Goal: Task Accomplishment & Management: Complete application form

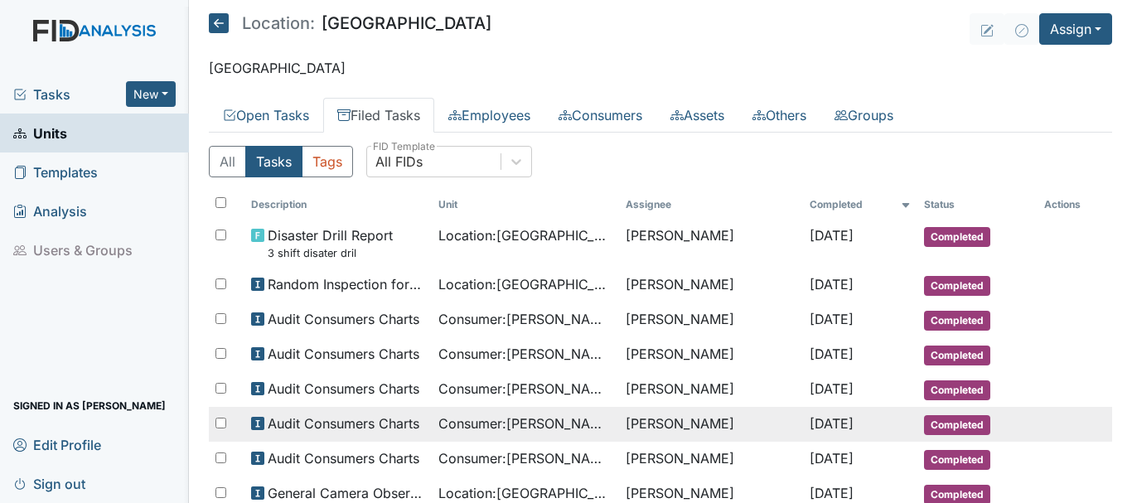
click at [734, 416] on td "[PERSON_NAME]" at bounding box center [710, 424] width 183 height 35
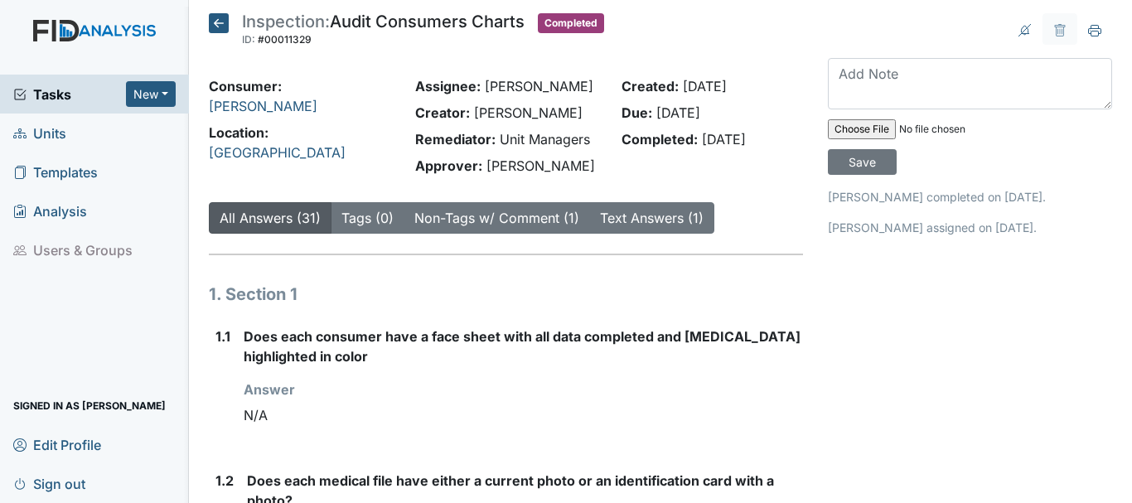
click at [90, 128] on link "Units" at bounding box center [94, 133] width 189 height 39
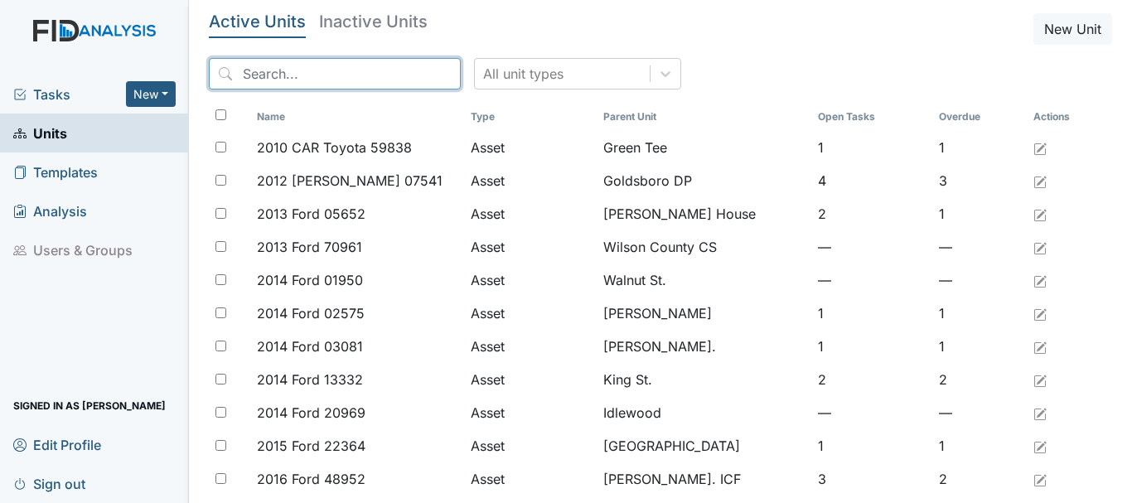
click at [357, 82] on input "search" at bounding box center [335, 73] width 252 height 31
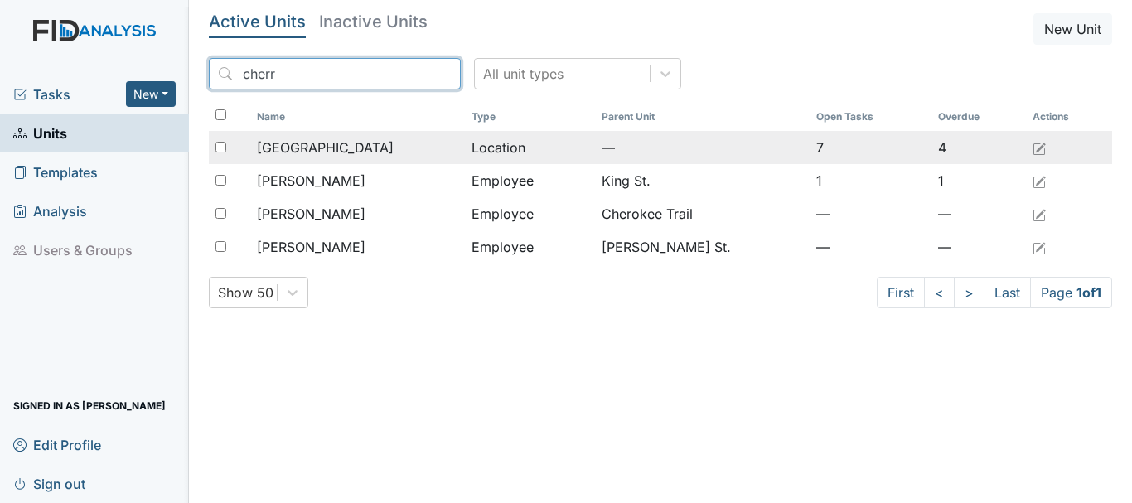
type input "cherr"
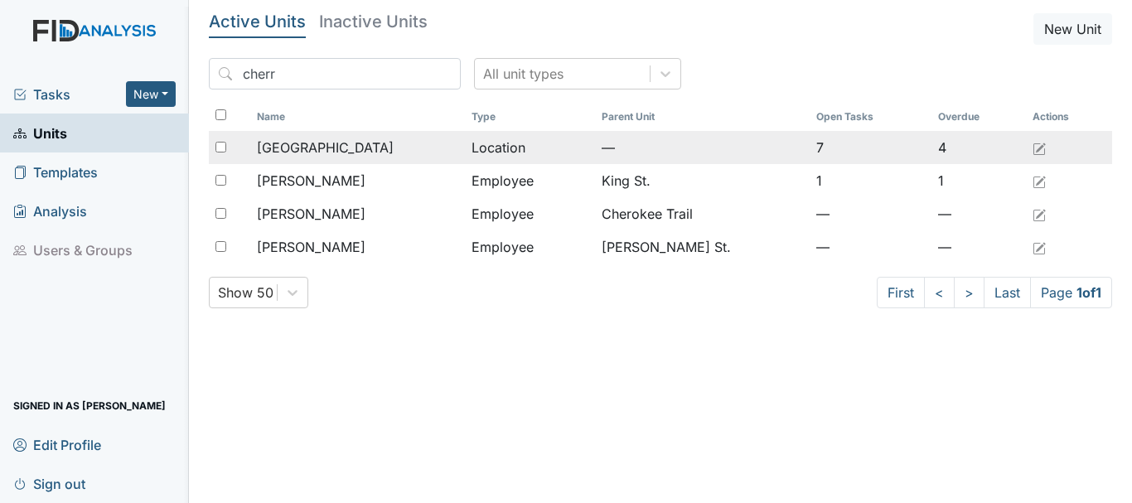
click at [327, 141] on span "[GEOGRAPHIC_DATA]" at bounding box center [325, 148] width 137 height 20
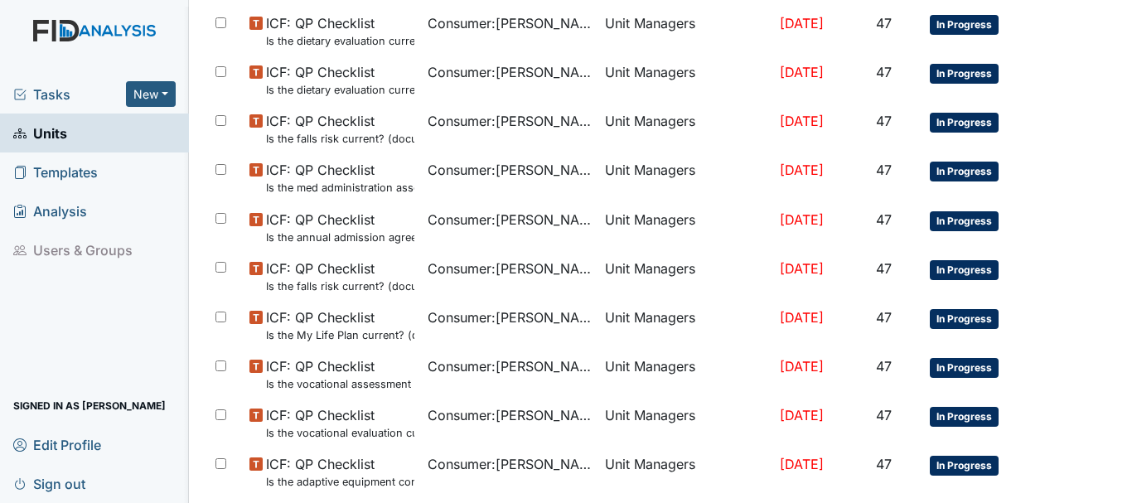
scroll to position [1039, 0]
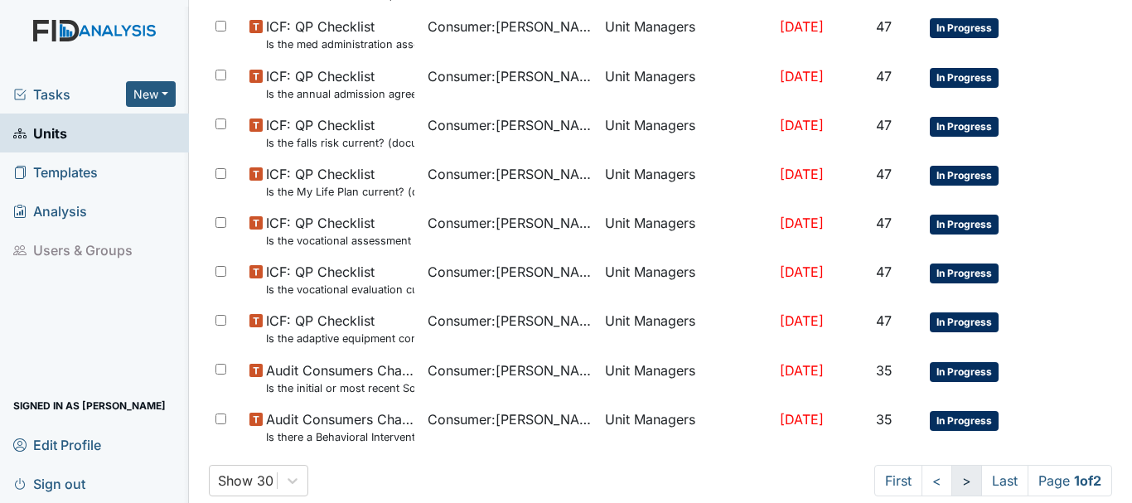
click at [952, 487] on link ">" at bounding box center [967, 480] width 31 height 31
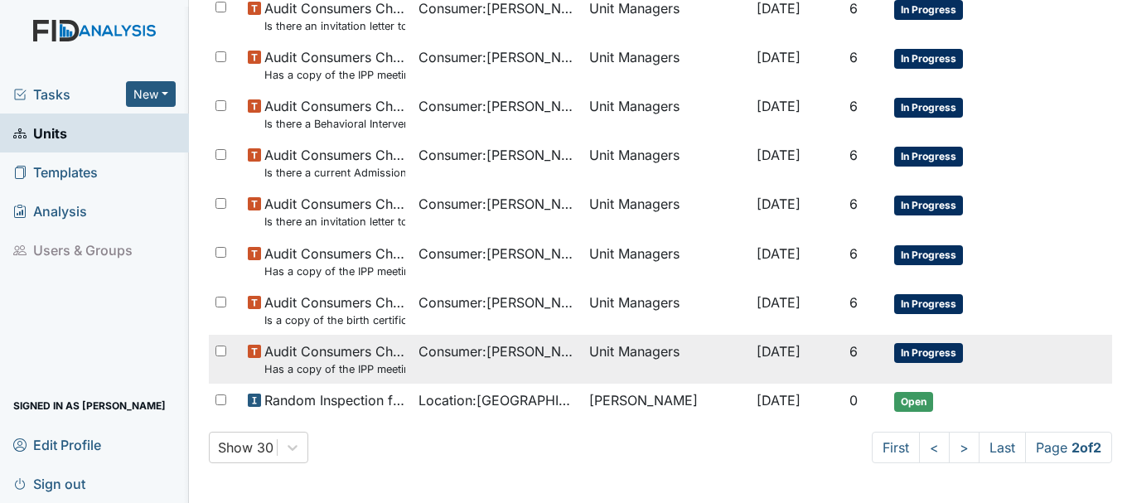
click at [916, 380] on td "In Progress" at bounding box center [966, 359] width 156 height 49
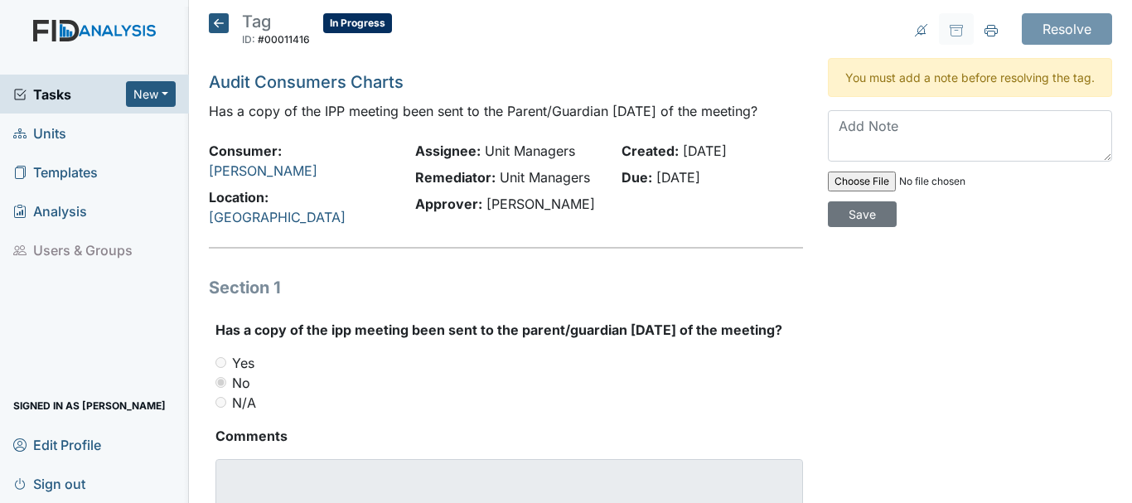
click at [218, 18] on icon at bounding box center [219, 23] width 20 height 20
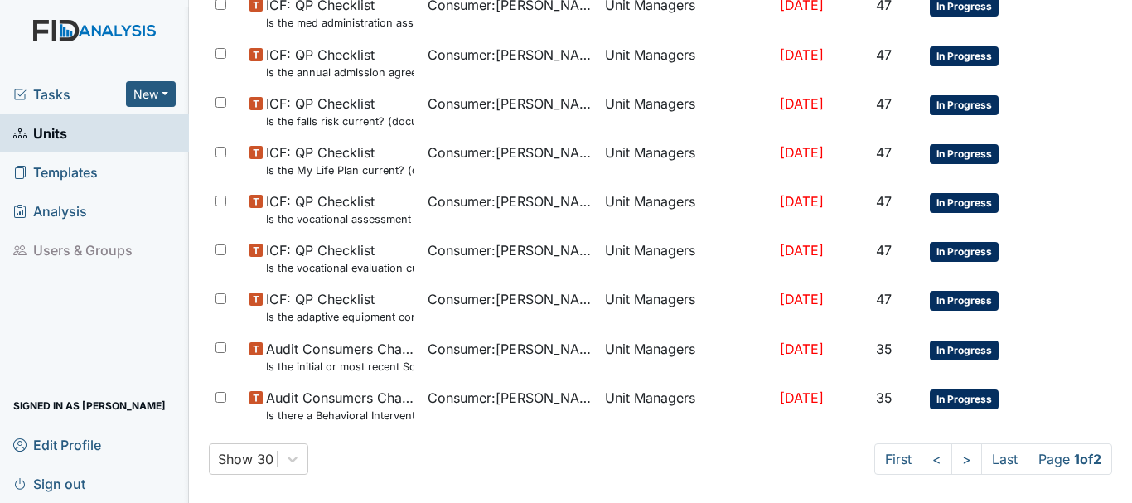
scroll to position [1073, 0]
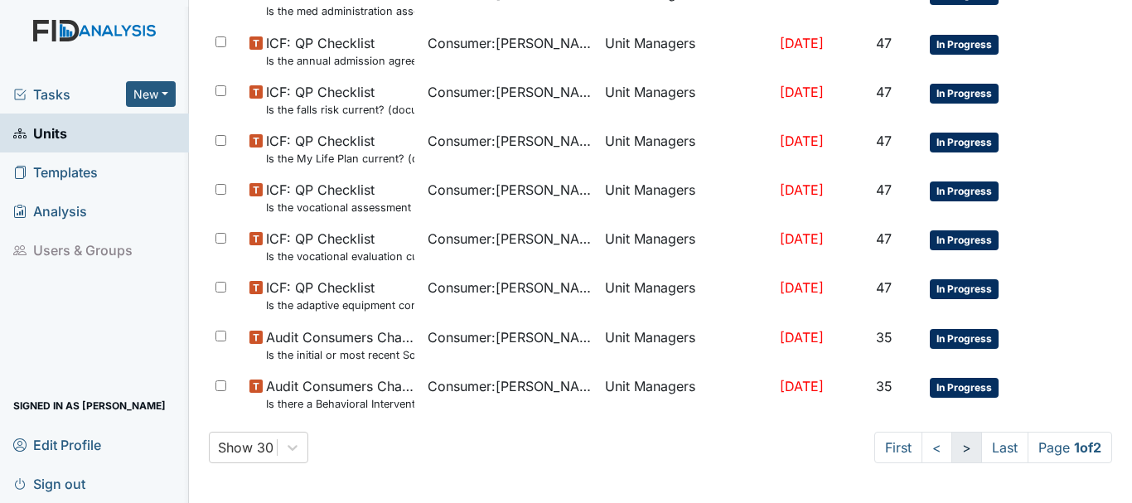
click at [952, 444] on link ">" at bounding box center [967, 447] width 31 height 31
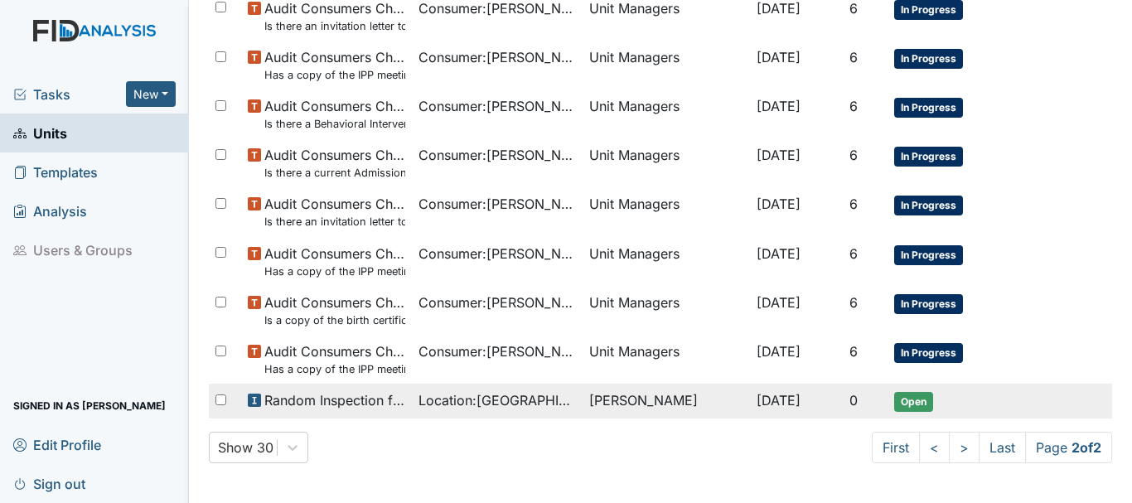
click at [913, 406] on span "Open" at bounding box center [913, 402] width 39 height 20
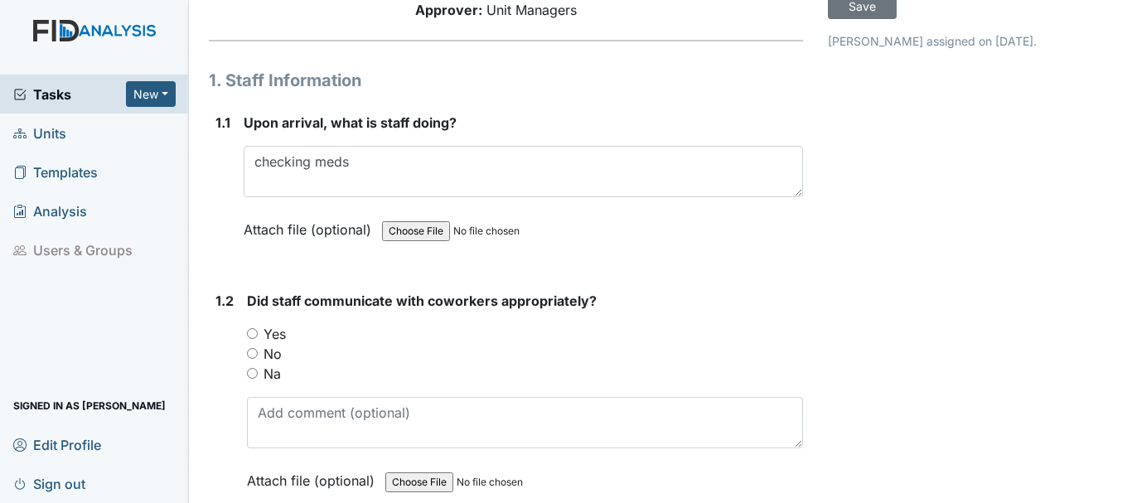
scroll to position [157, 0]
click at [254, 332] on input "Yes" at bounding box center [252, 332] width 11 height 11
radio input "true"
click at [588, 488] on input "file" at bounding box center [497, 481] width 225 height 40
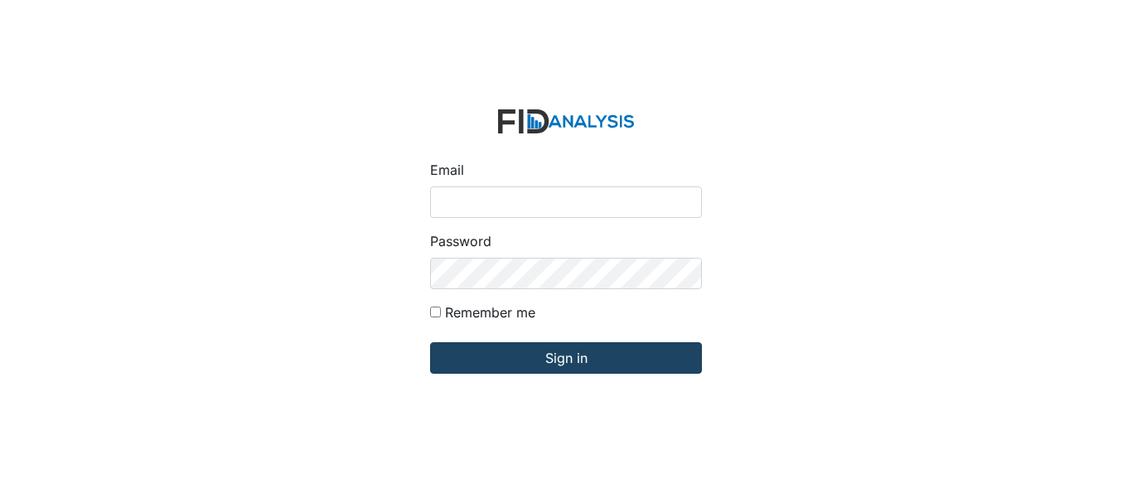
type input "[EMAIL_ADDRESS][DOMAIN_NAME]"
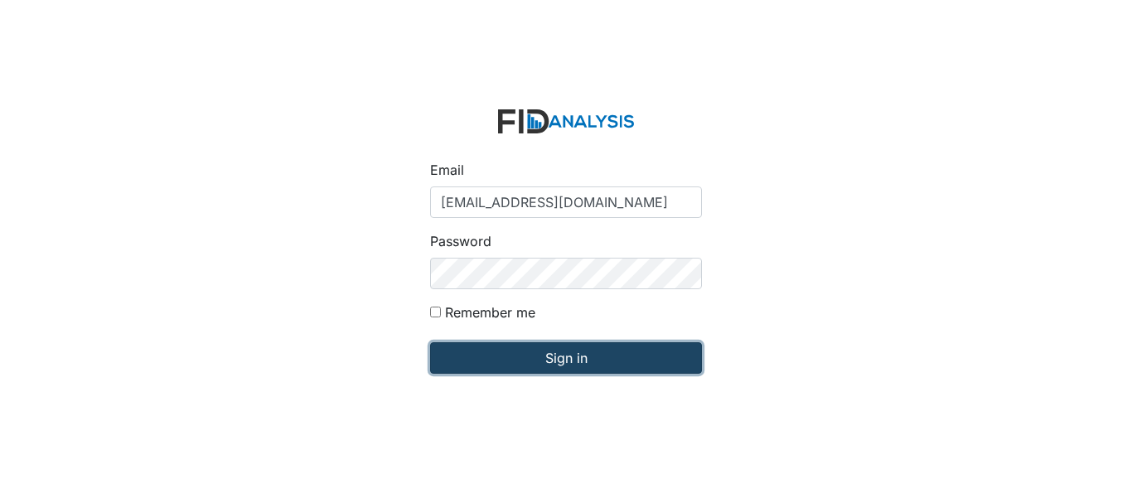
click at [518, 355] on input "Sign in" at bounding box center [566, 357] width 272 height 31
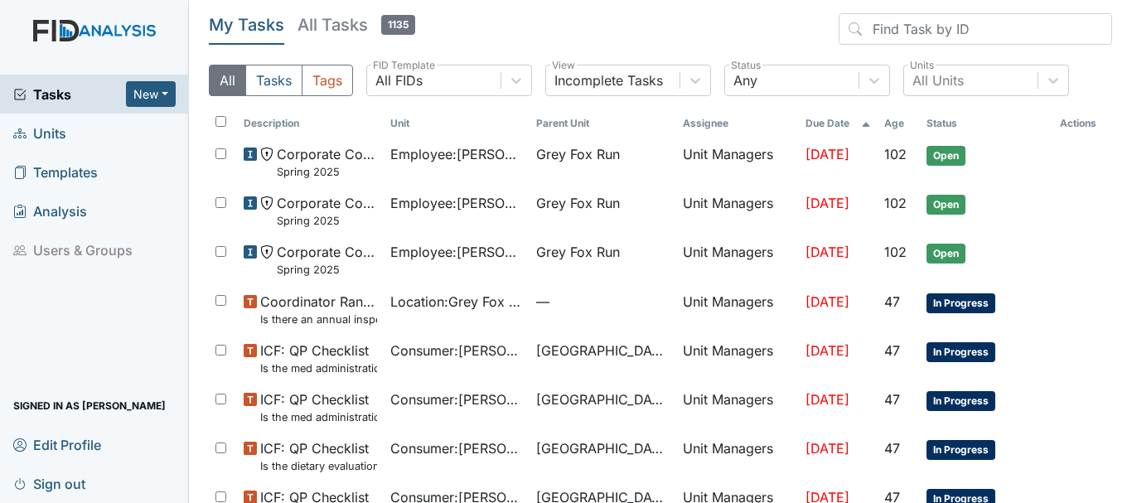
click at [70, 138] on link "Units" at bounding box center [94, 133] width 189 height 39
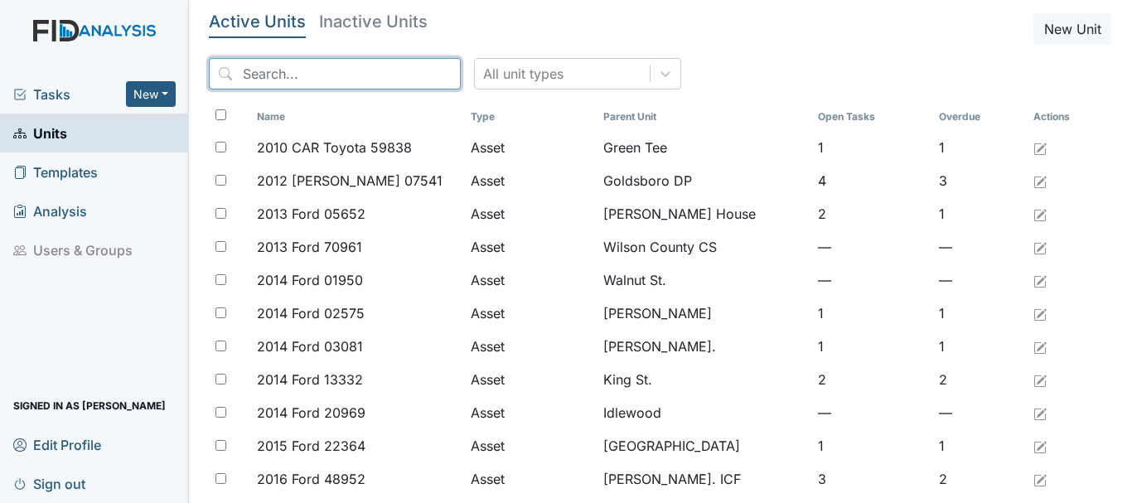
click at [280, 75] on input "search" at bounding box center [335, 73] width 252 height 31
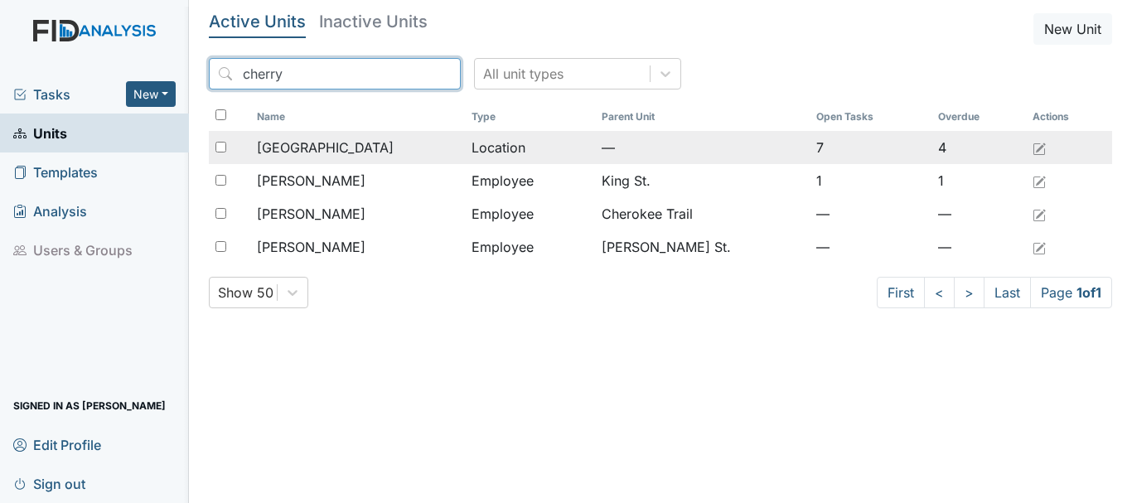
type input "cherry"
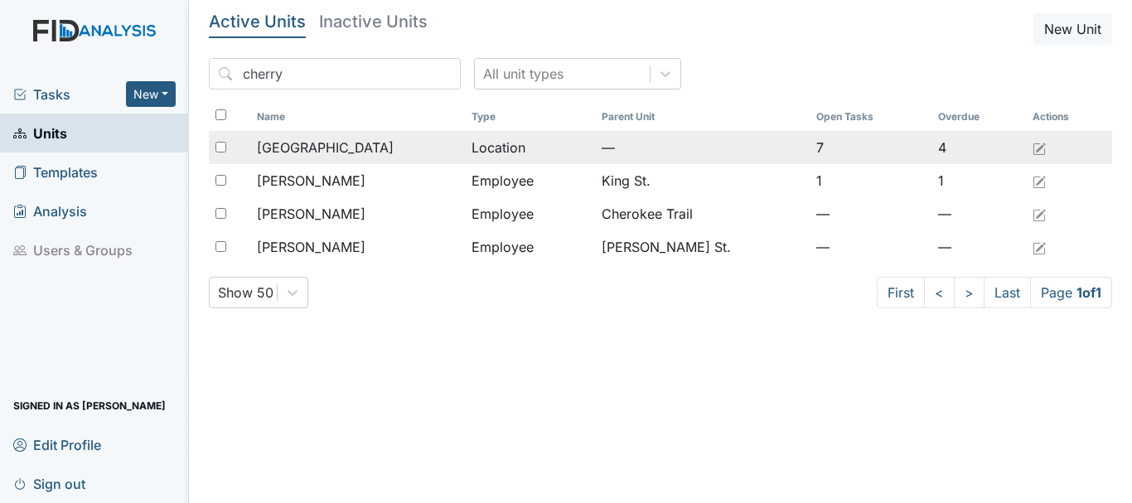
click at [337, 150] on div "[GEOGRAPHIC_DATA]" at bounding box center [357, 148] width 201 height 20
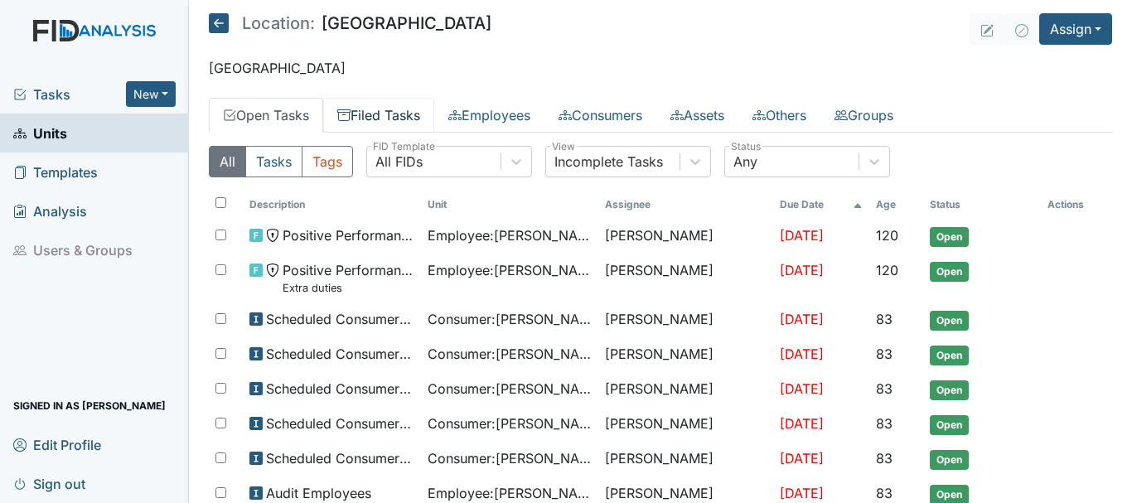
click at [385, 119] on link "Filed Tasks" at bounding box center [378, 115] width 111 height 35
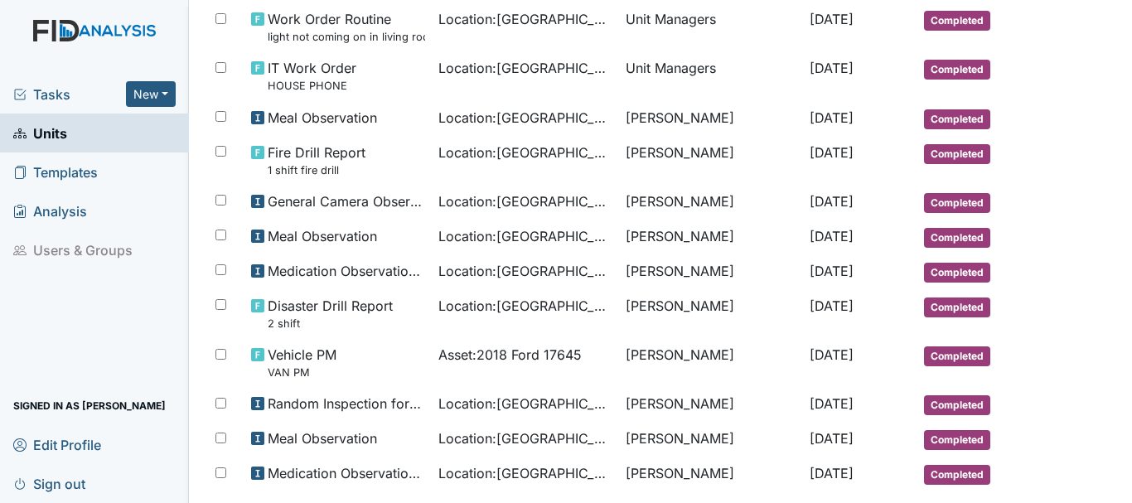
scroll to position [1001, 0]
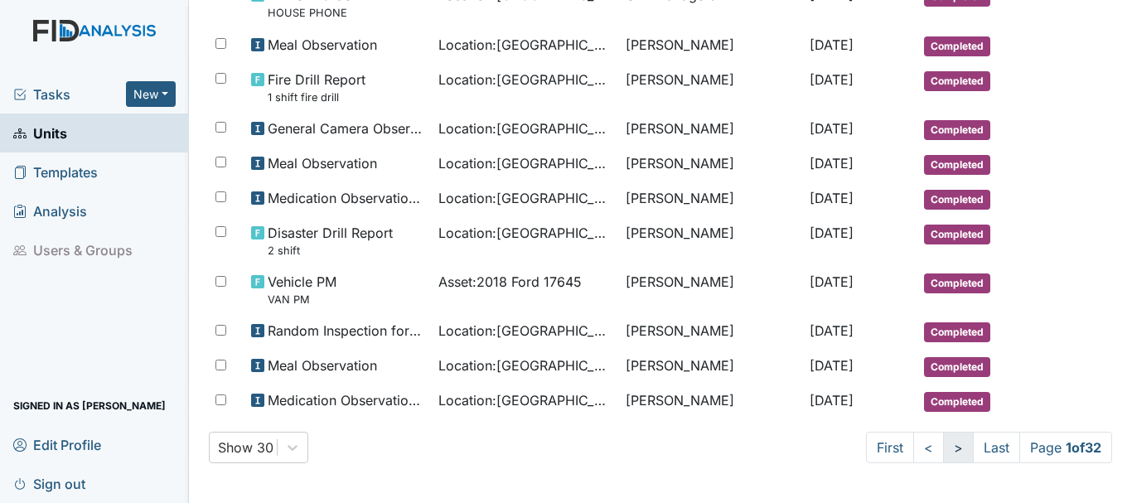
click at [943, 447] on link ">" at bounding box center [958, 447] width 31 height 31
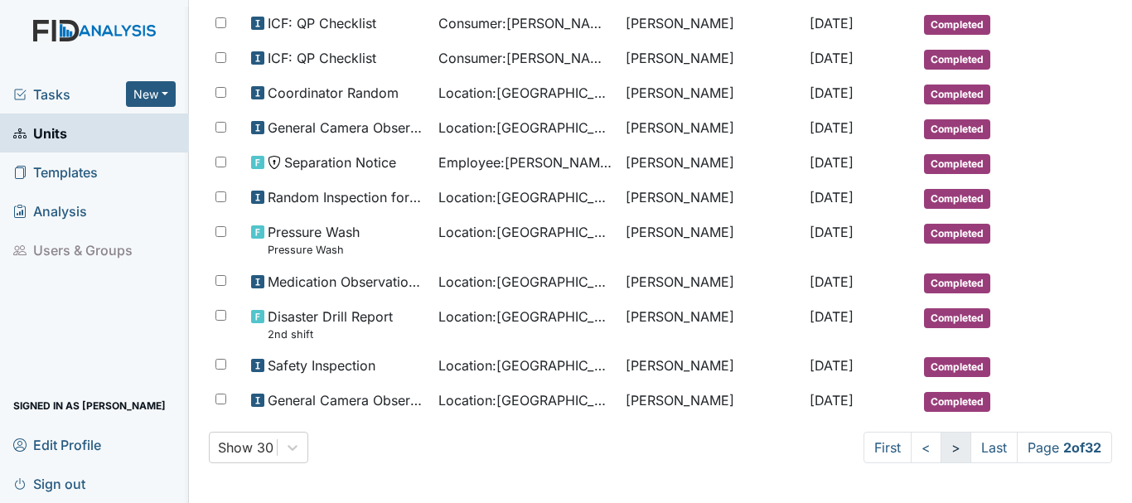
scroll to position [973, 0]
click at [911, 448] on link "<" at bounding box center [926, 447] width 31 height 31
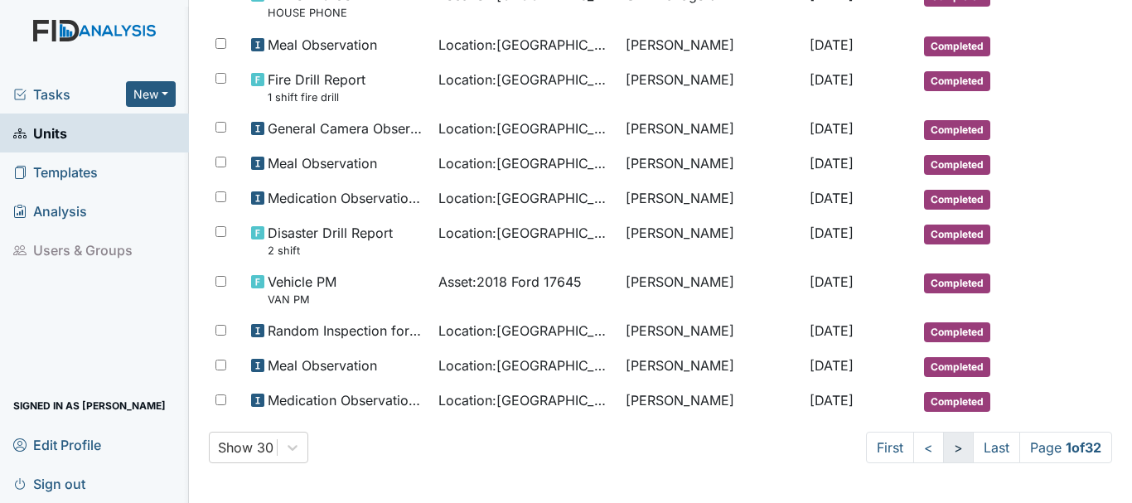
click at [943, 453] on link ">" at bounding box center [958, 447] width 31 height 31
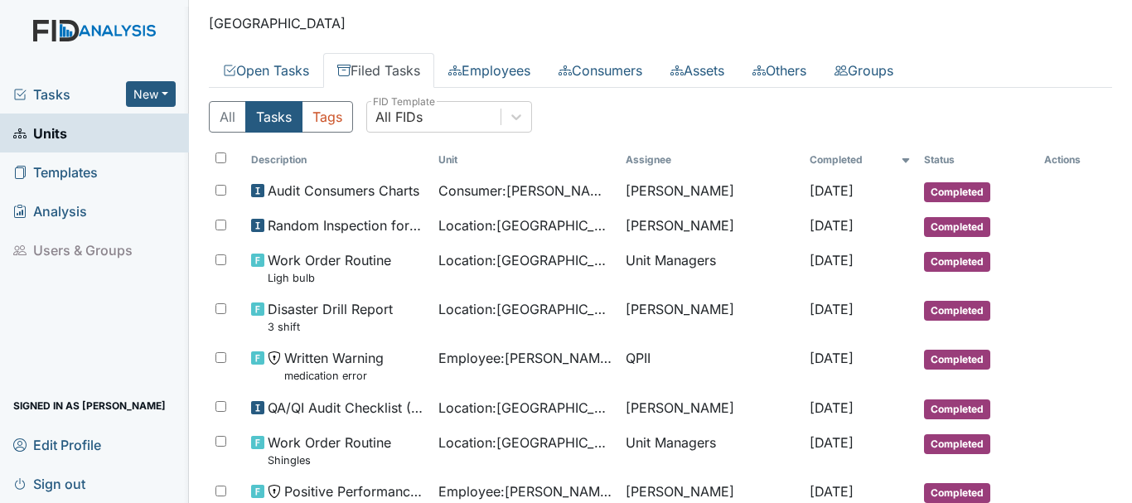
scroll to position [0, 0]
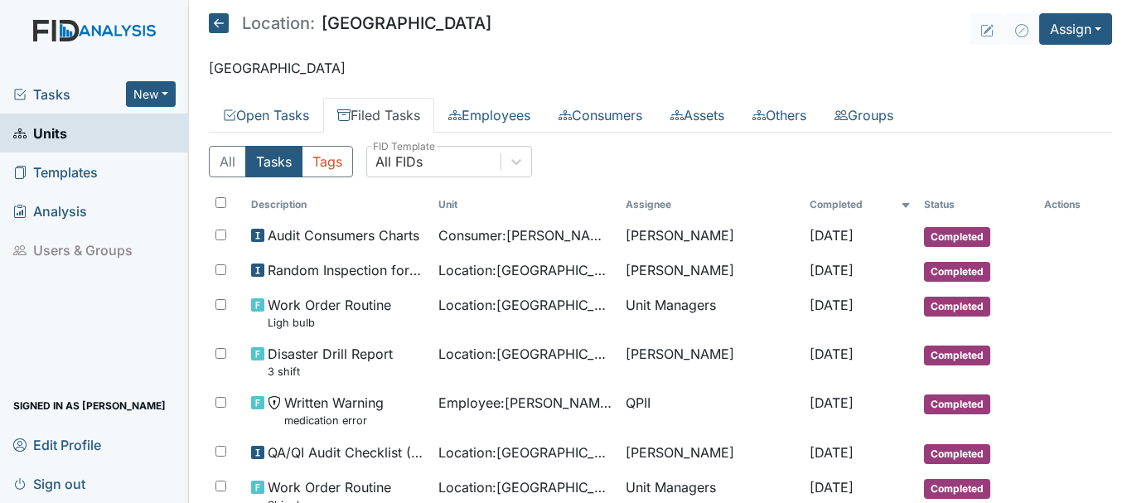
click at [375, 115] on link "Filed Tasks" at bounding box center [378, 115] width 111 height 35
click at [87, 138] on link "Units" at bounding box center [94, 133] width 189 height 39
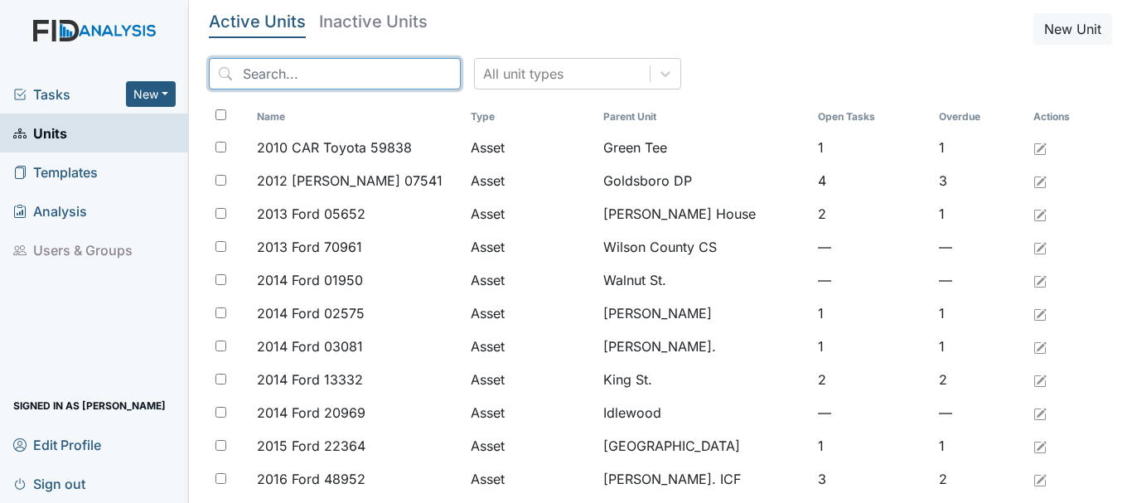
click at [304, 81] on input "search" at bounding box center [335, 73] width 252 height 31
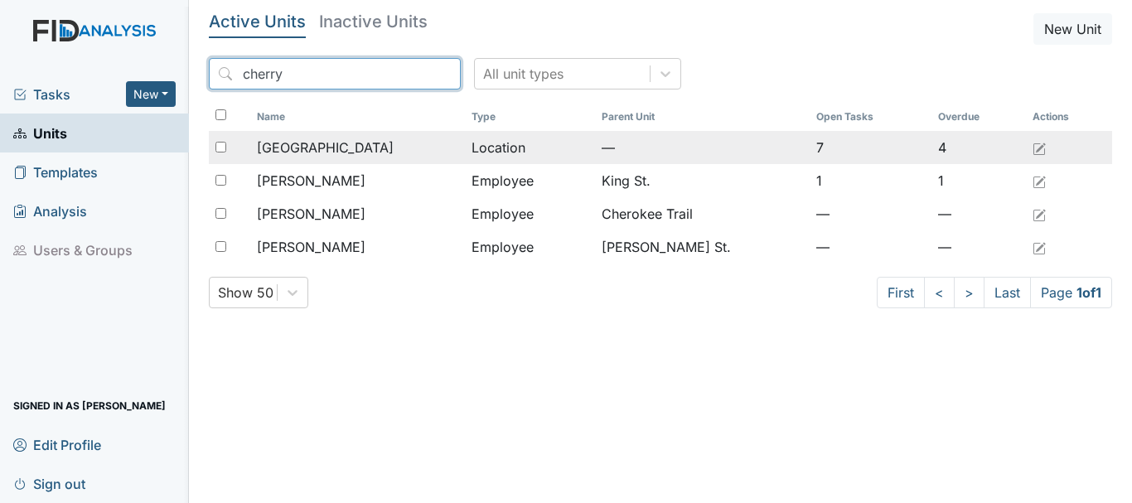
type input "cherry"
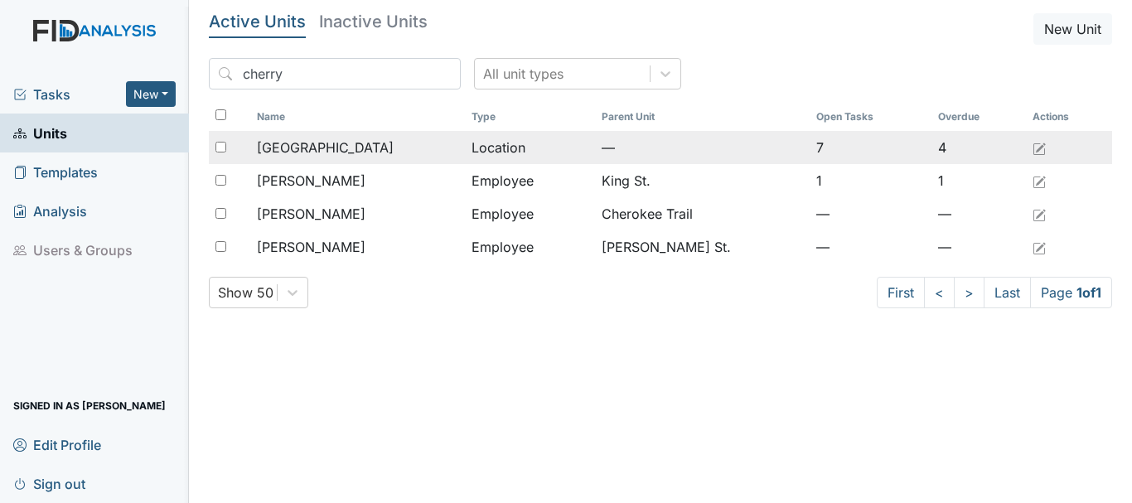
click at [349, 153] on div "[GEOGRAPHIC_DATA]" at bounding box center [357, 148] width 201 height 20
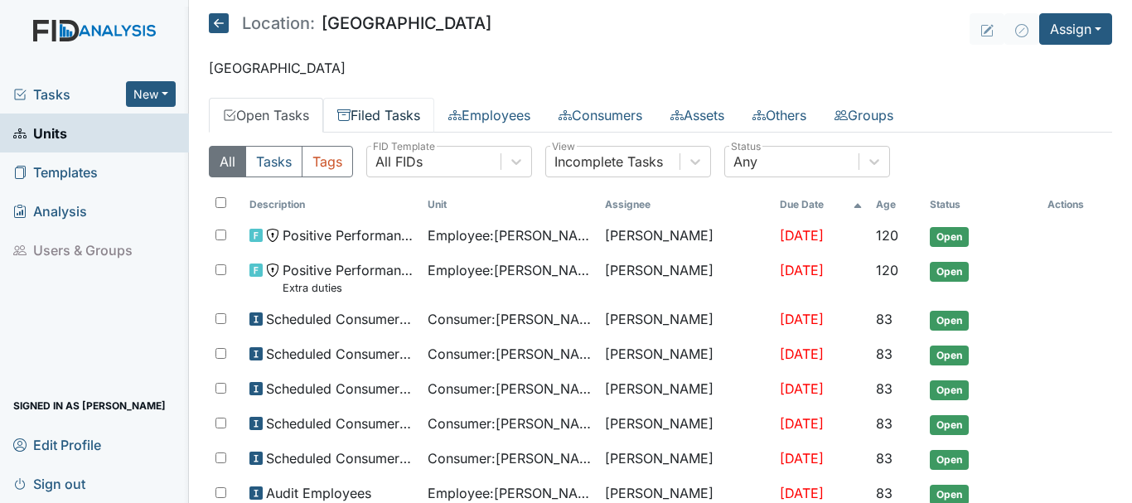
click at [409, 119] on link "Filed Tasks" at bounding box center [378, 115] width 111 height 35
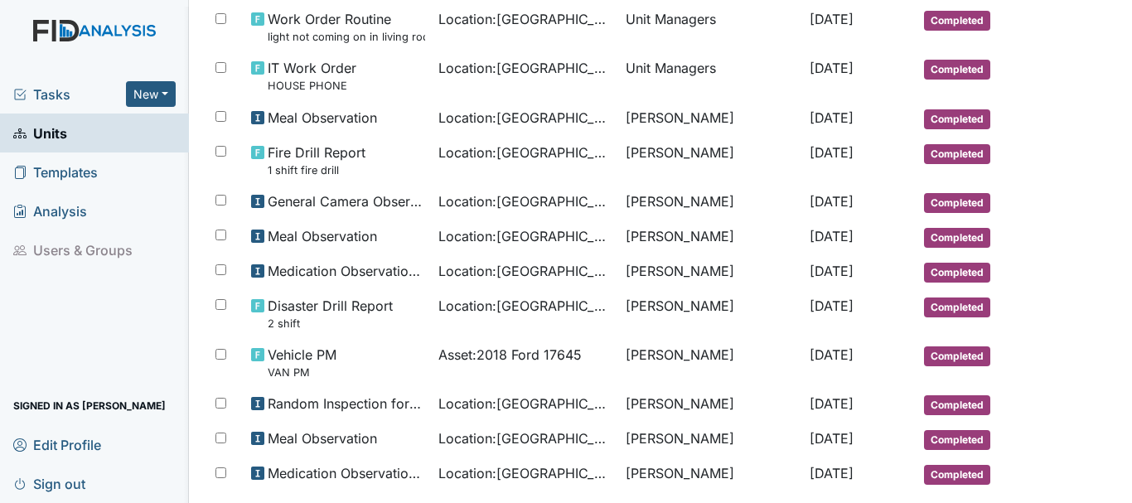
scroll to position [1001, 0]
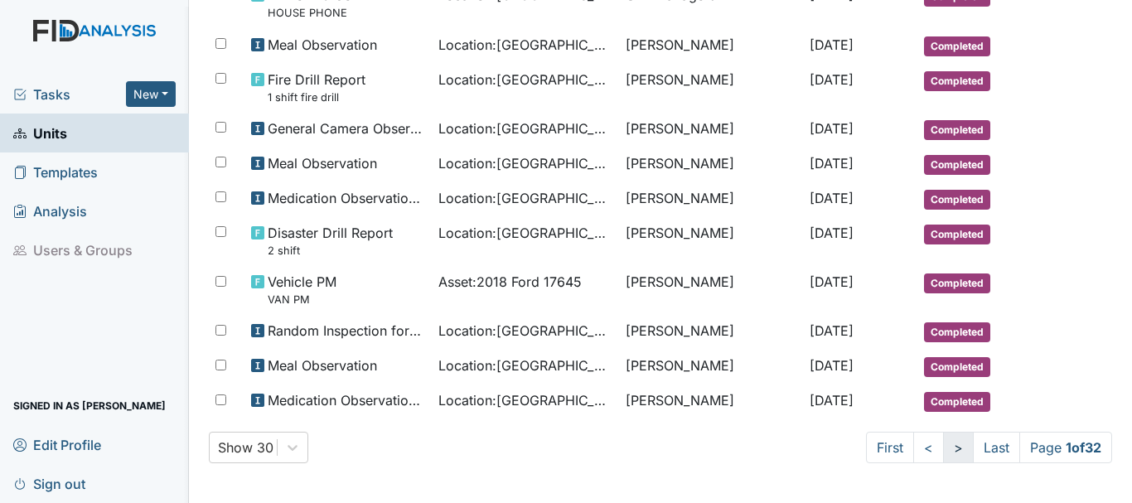
click at [943, 448] on link ">" at bounding box center [958, 447] width 31 height 31
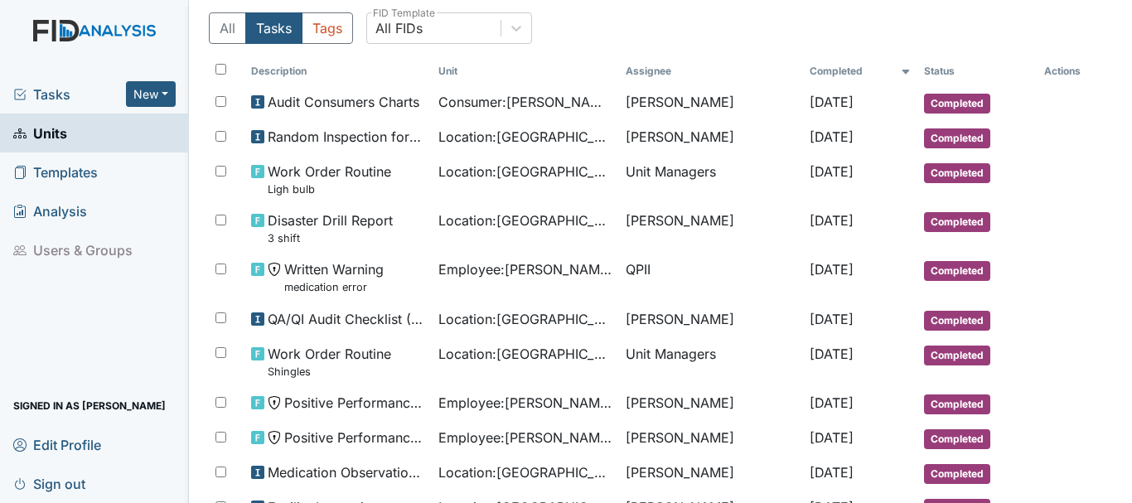
scroll to position [0, 0]
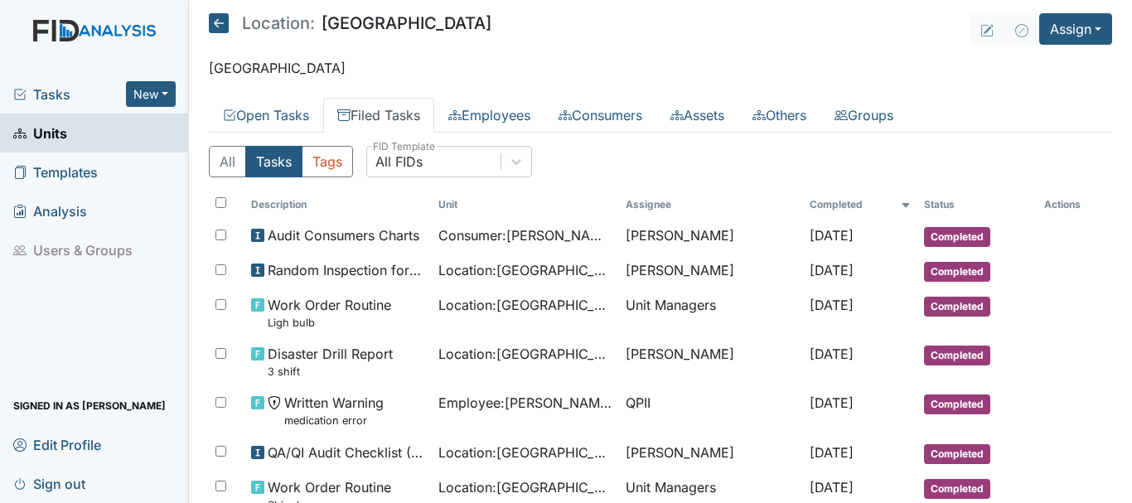
click at [393, 115] on link "Filed Tasks" at bounding box center [378, 115] width 111 height 35
click at [97, 118] on link "Units" at bounding box center [94, 133] width 189 height 39
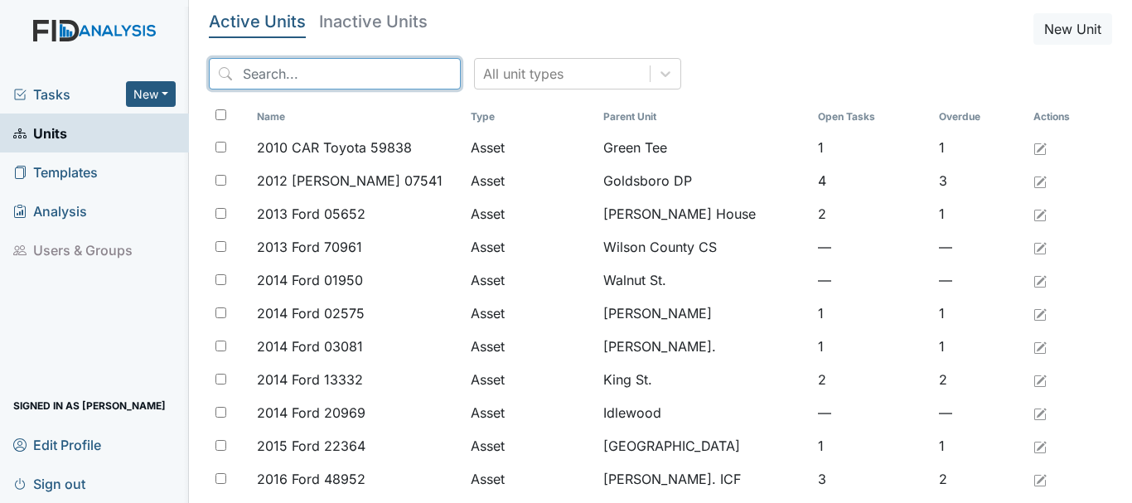
click at [329, 78] on input "search" at bounding box center [335, 73] width 252 height 31
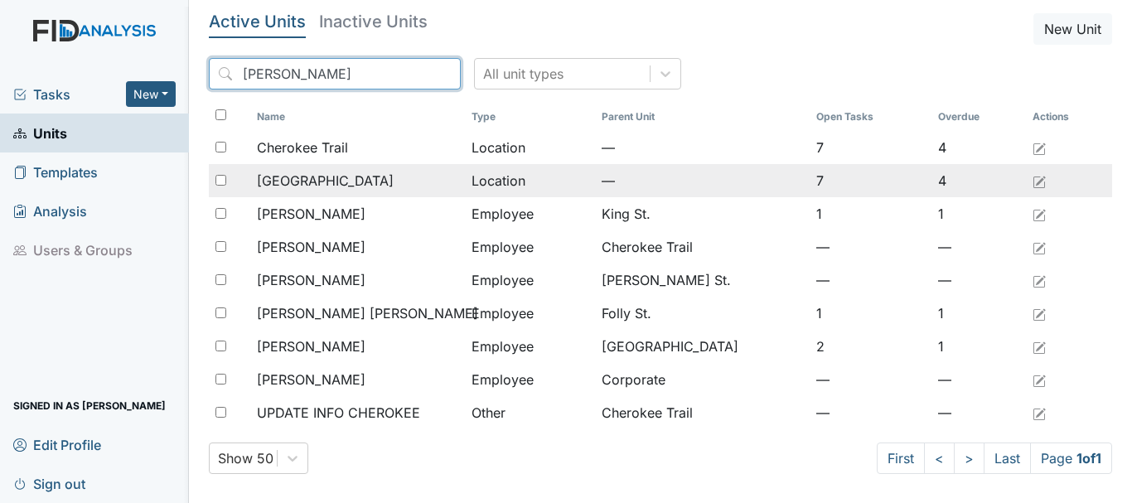
type input "[PERSON_NAME]"
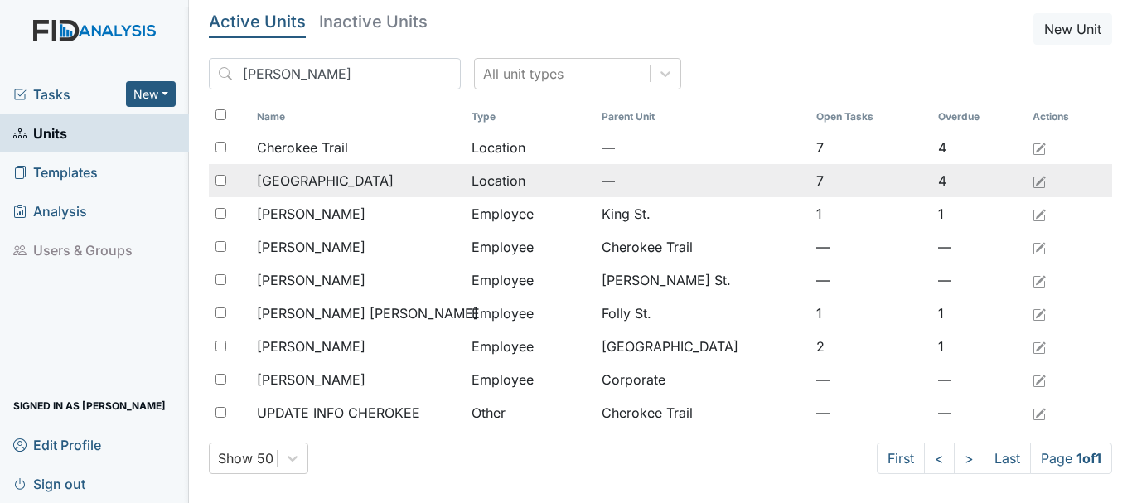
click at [336, 186] on div "[GEOGRAPHIC_DATA]" at bounding box center [357, 181] width 201 height 20
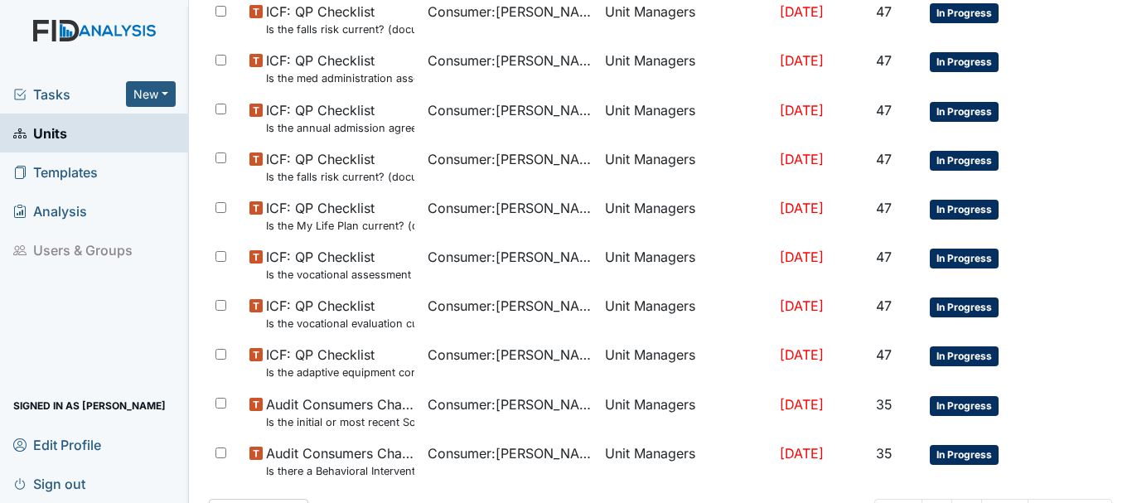
scroll to position [1073, 0]
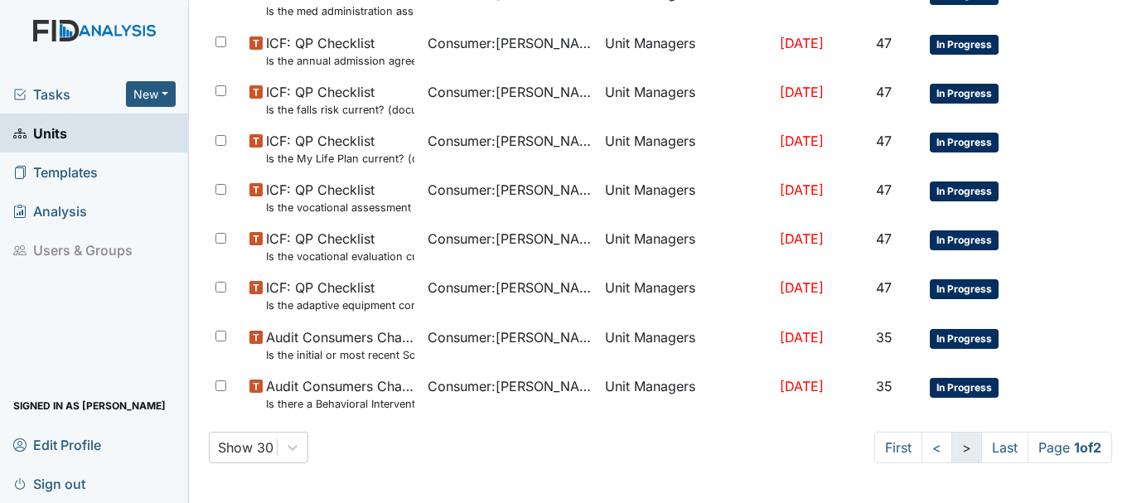
click at [952, 444] on link ">" at bounding box center [967, 447] width 31 height 31
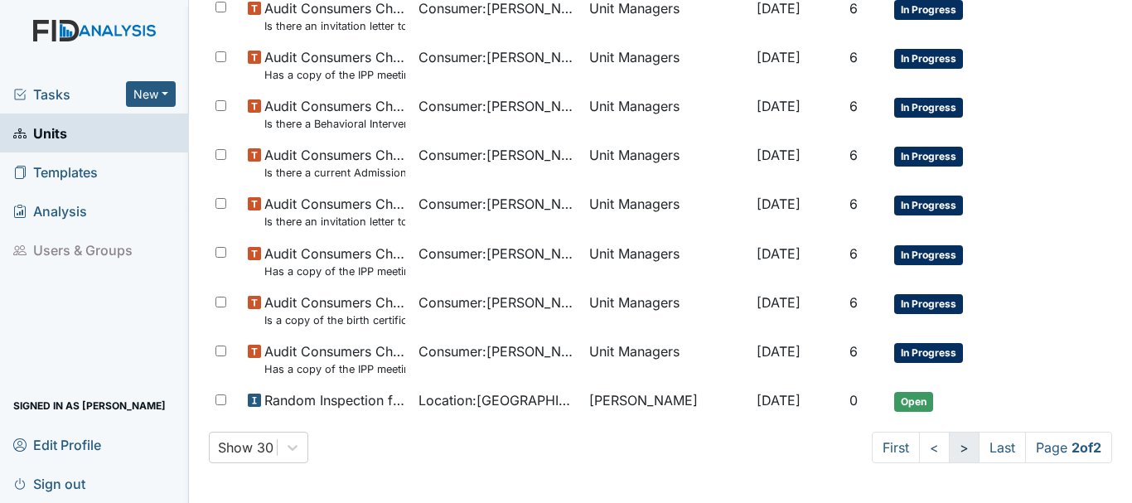
scroll to position [914, 0]
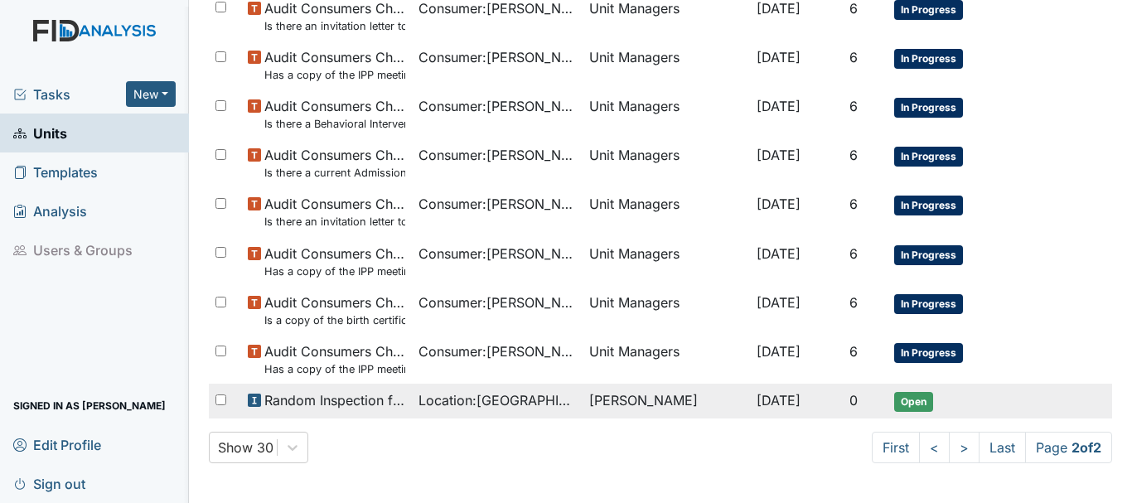
click at [916, 400] on span "Open" at bounding box center [913, 402] width 39 height 20
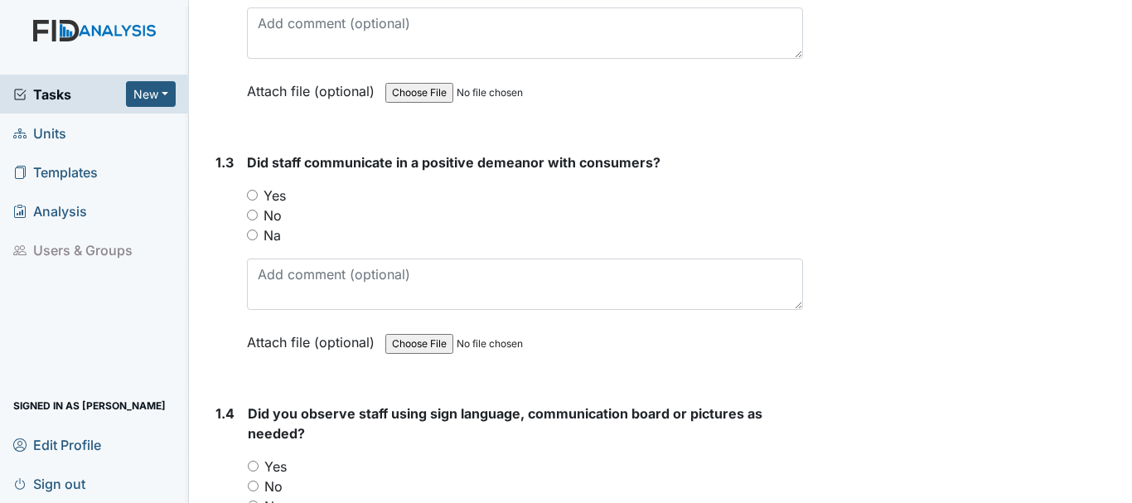
scroll to position [549, 0]
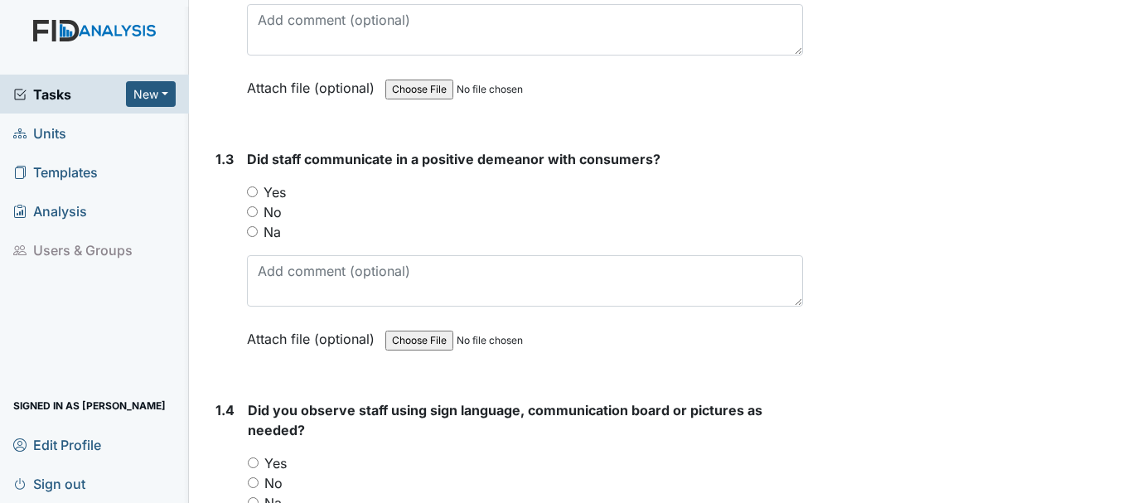
click at [253, 186] on input "Yes" at bounding box center [252, 191] width 11 height 11
radio input "true"
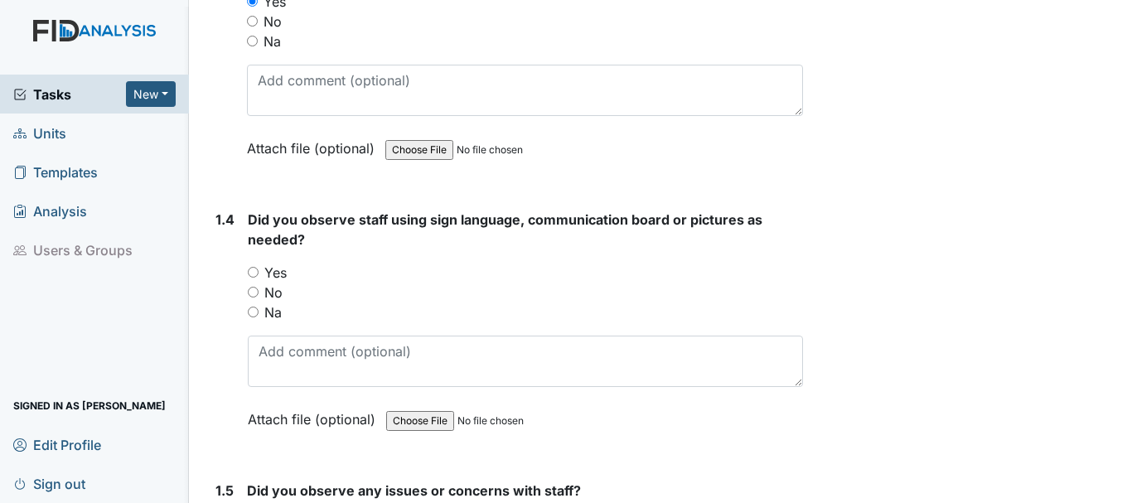
scroll to position [749, 0]
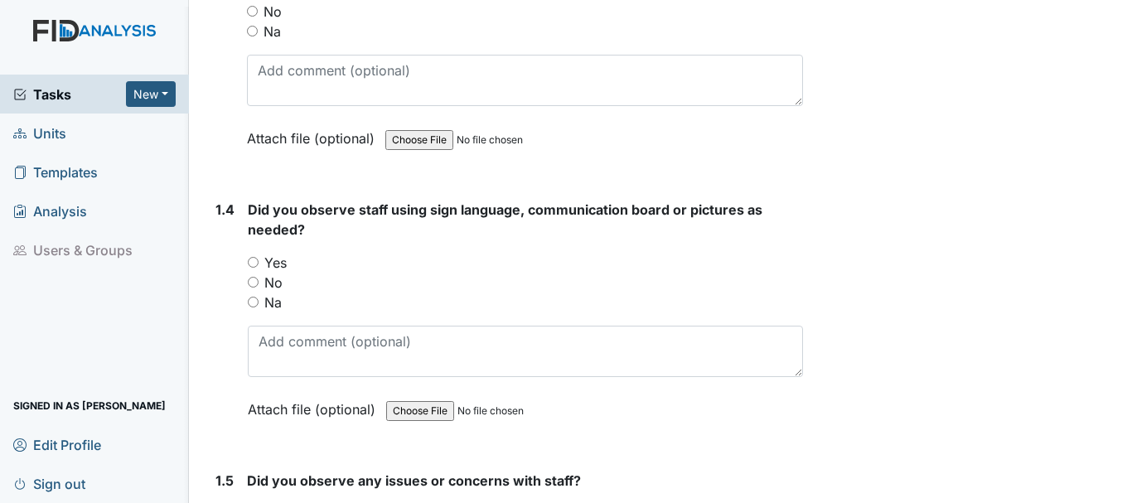
click at [255, 259] on input "Yes" at bounding box center [253, 262] width 11 height 11
radio input "true"
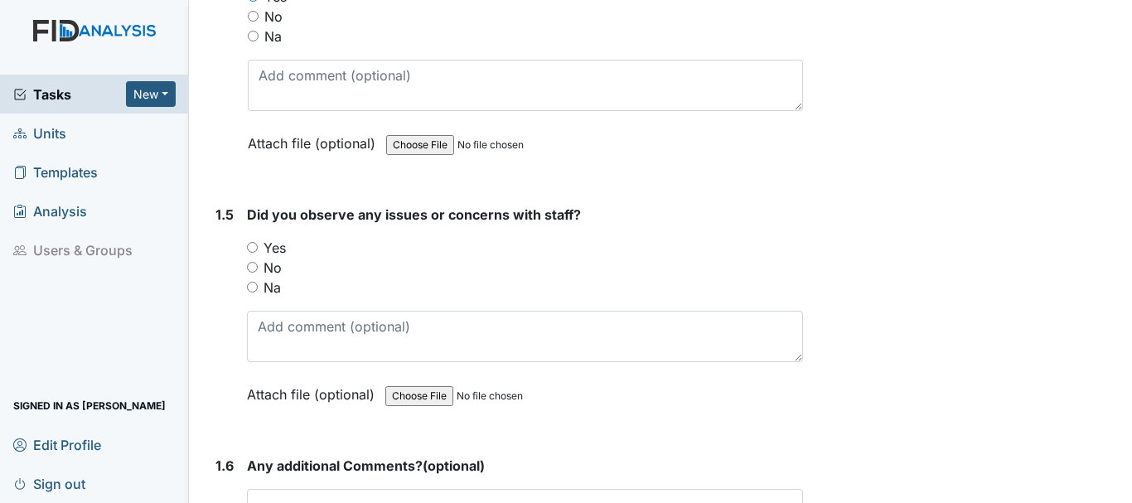
scroll to position [1020, 0]
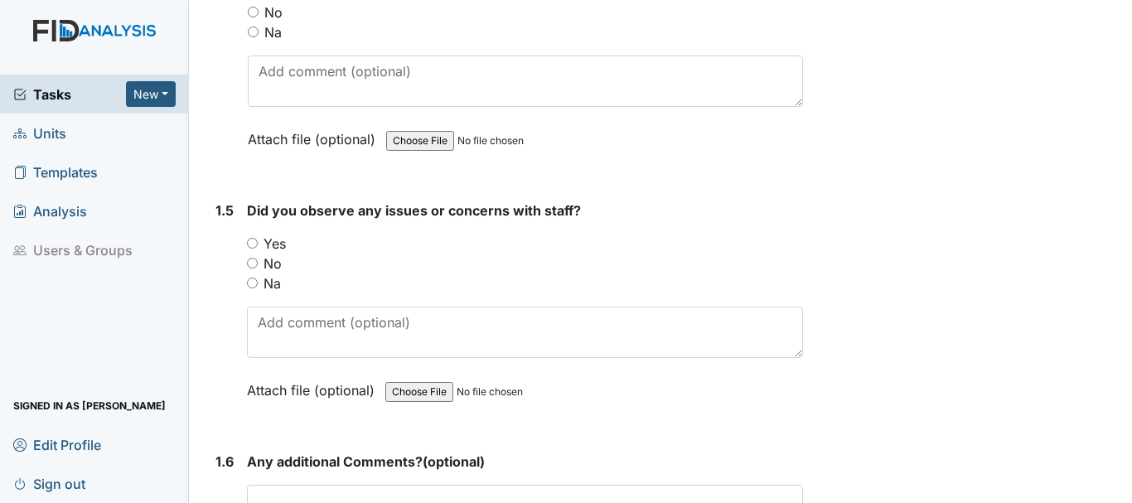
click at [251, 262] on input "No" at bounding box center [252, 263] width 11 height 11
radio input "true"
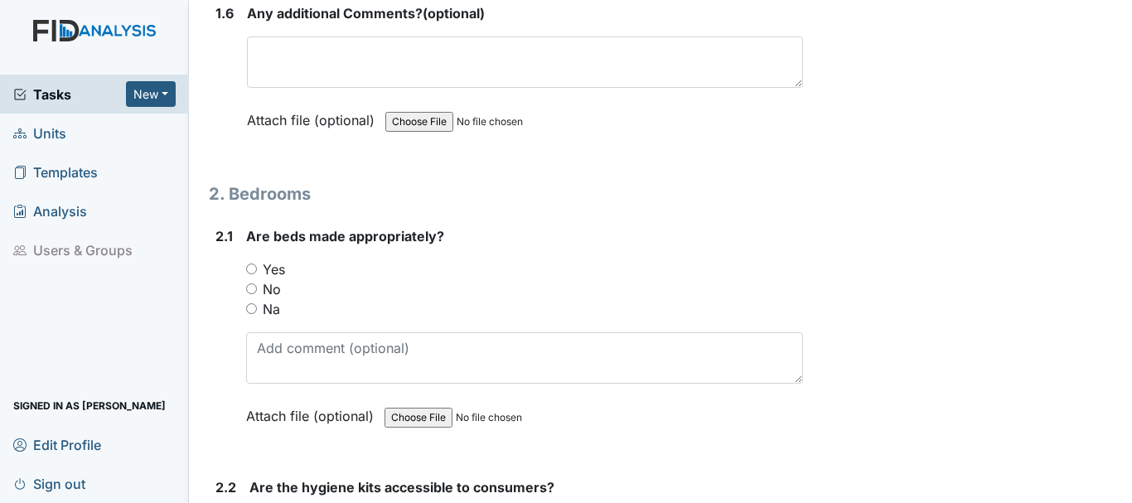
scroll to position [1470, 0]
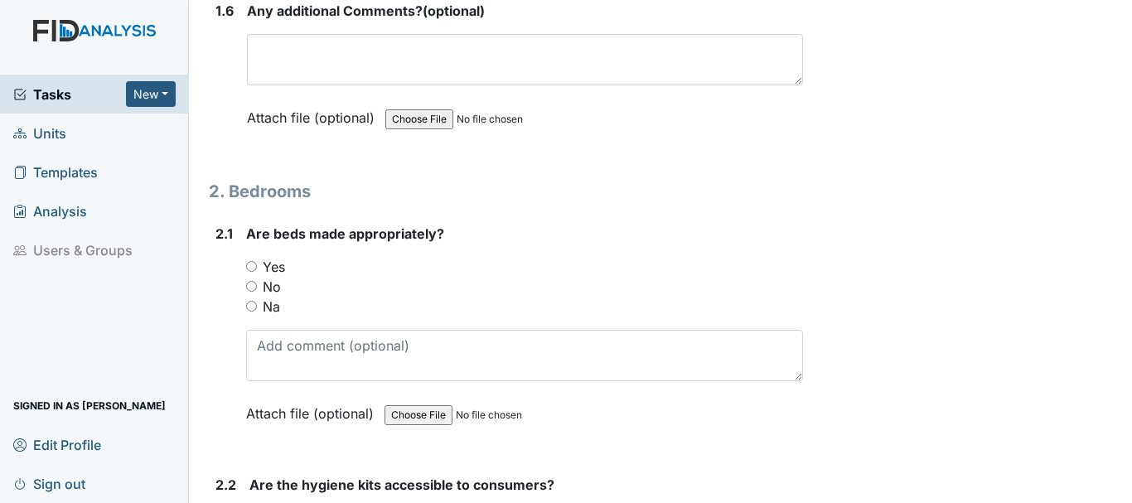
click at [250, 273] on div "Yes" at bounding box center [524, 267] width 557 height 20
click at [250, 269] on input "Yes" at bounding box center [251, 266] width 11 height 11
radio input "true"
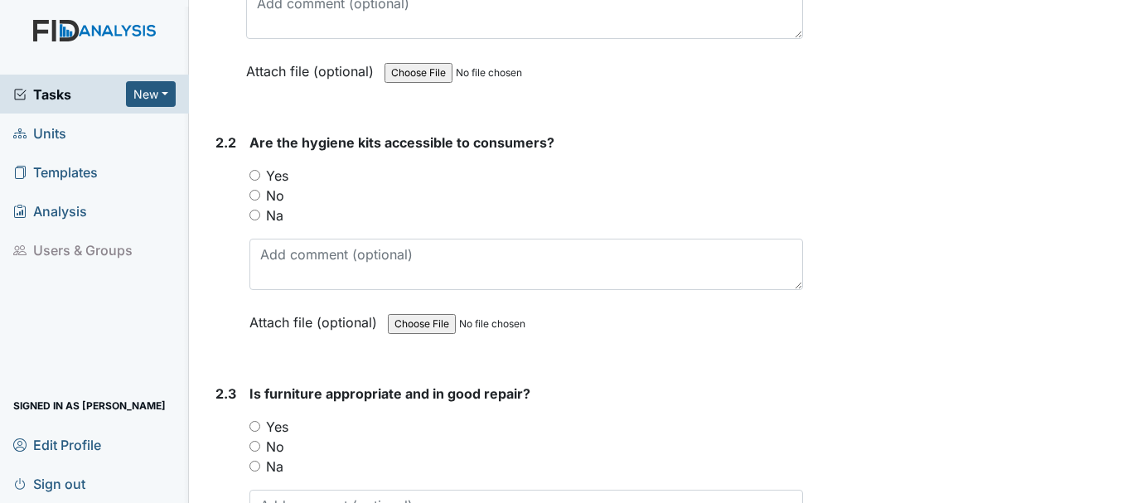
scroll to position [1879, 0]
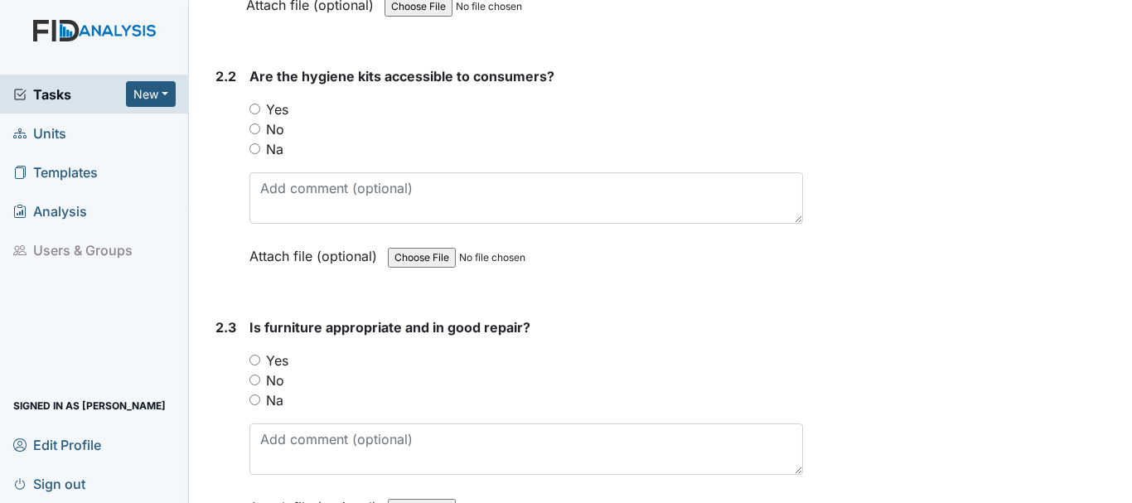
click at [256, 111] on input "Yes" at bounding box center [254, 109] width 11 height 11
radio input "true"
click at [259, 361] on input "Yes" at bounding box center [254, 360] width 11 height 11
radio input "true"
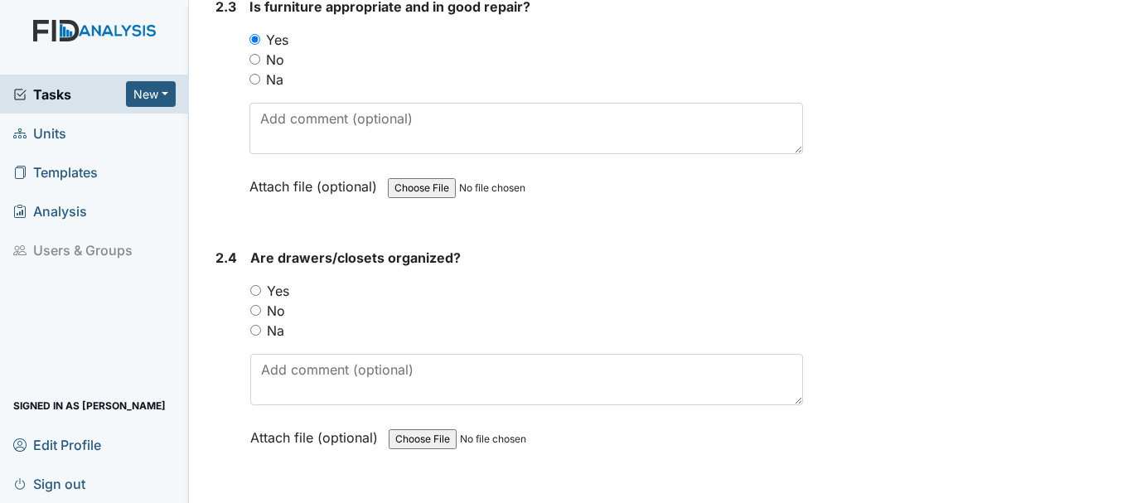
scroll to position [2211, 0]
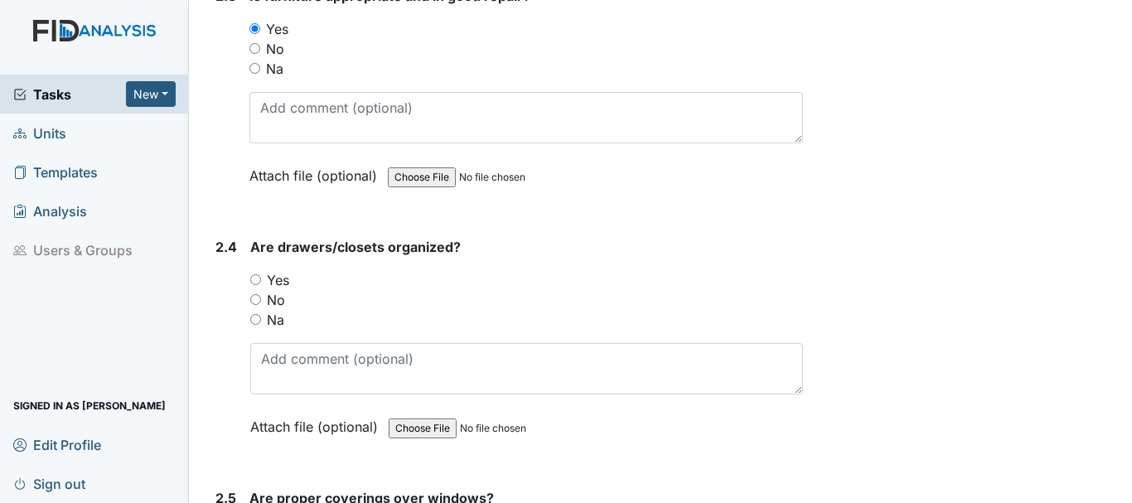
click at [256, 272] on div "Yes" at bounding box center [526, 280] width 553 height 20
click at [256, 274] on input "Yes" at bounding box center [255, 279] width 11 height 11
radio input "true"
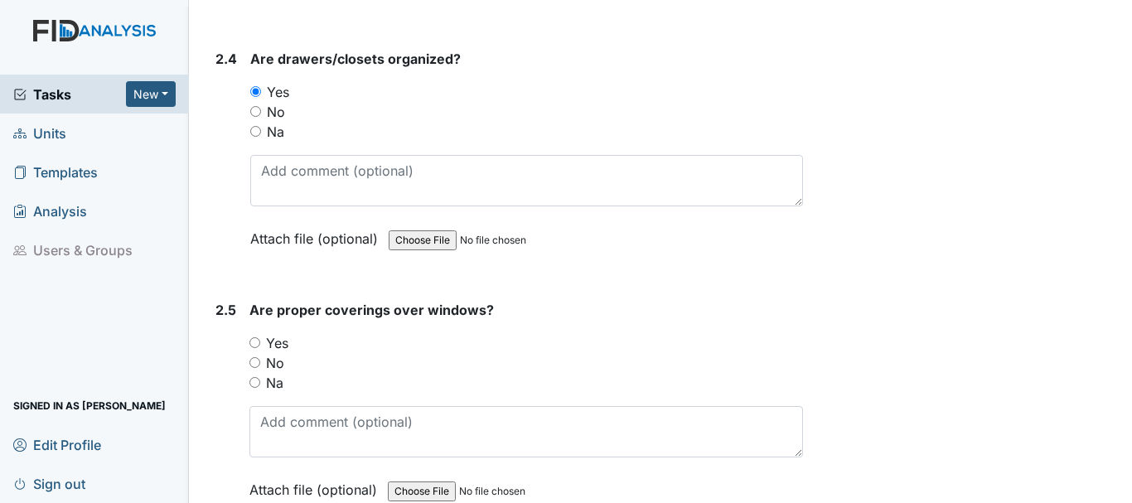
scroll to position [2509, 0]
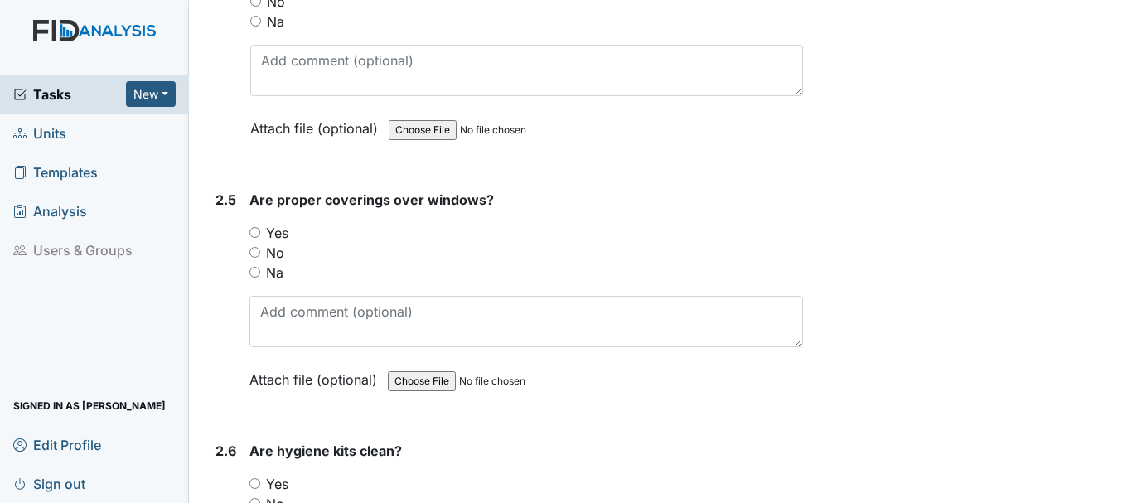
click at [259, 233] on input "Yes" at bounding box center [254, 232] width 11 height 11
radio input "true"
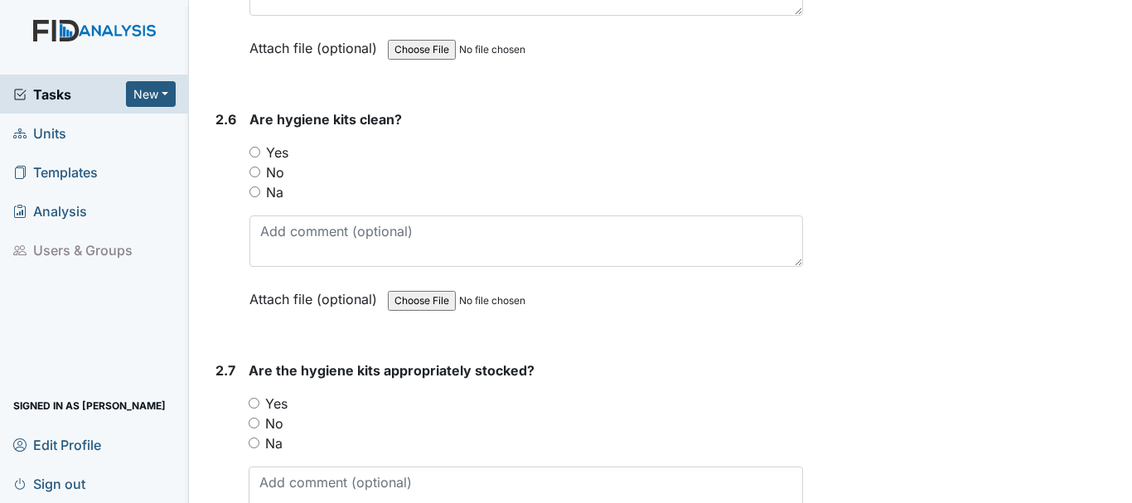
scroll to position [2929, 0]
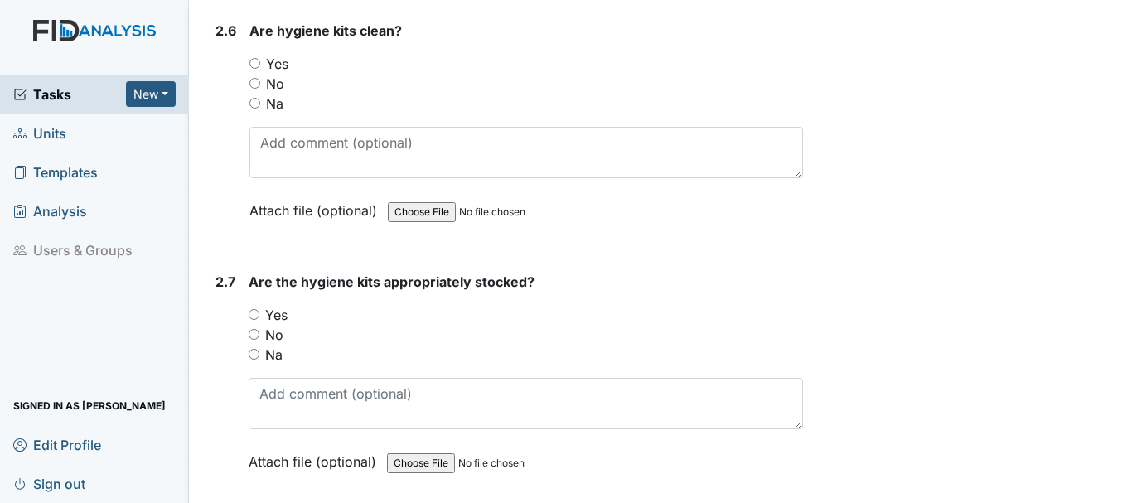
click at [259, 66] on input "Yes" at bounding box center [254, 63] width 11 height 11
radio input "true"
click at [254, 312] on input "Yes" at bounding box center [254, 314] width 11 height 11
radio input "true"
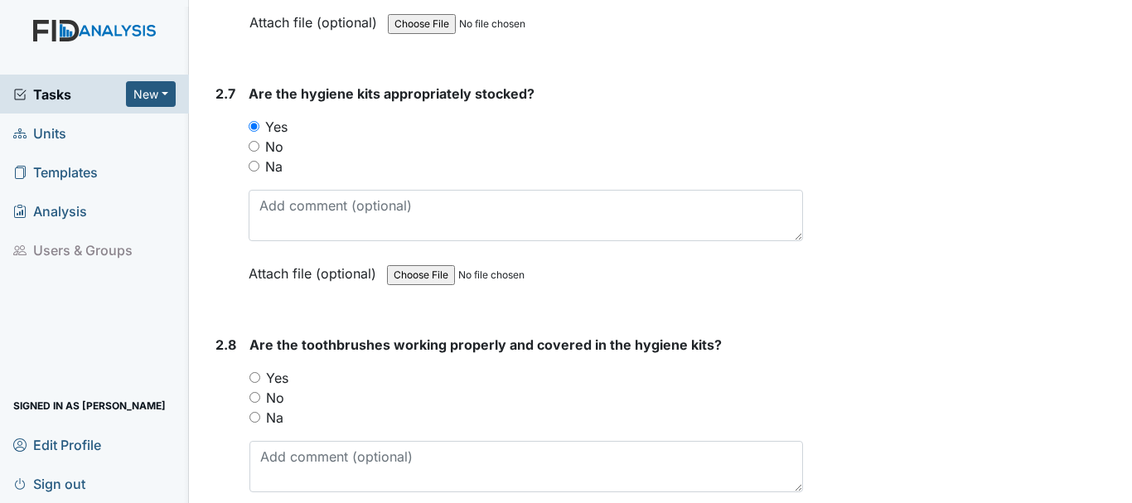
scroll to position [3216, 0]
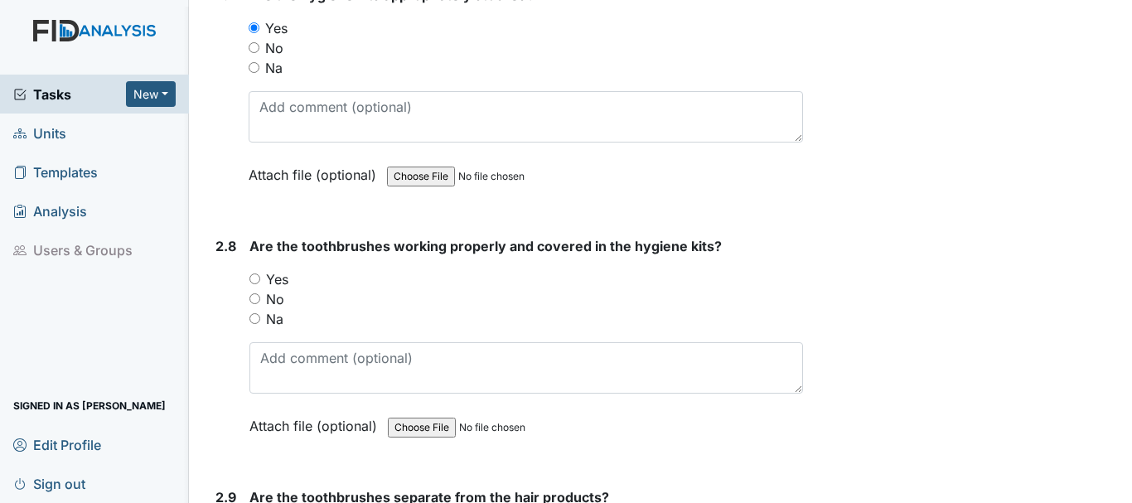
click at [250, 279] on input "Yes" at bounding box center [254, 279] width 11 height 11
radio input "true"
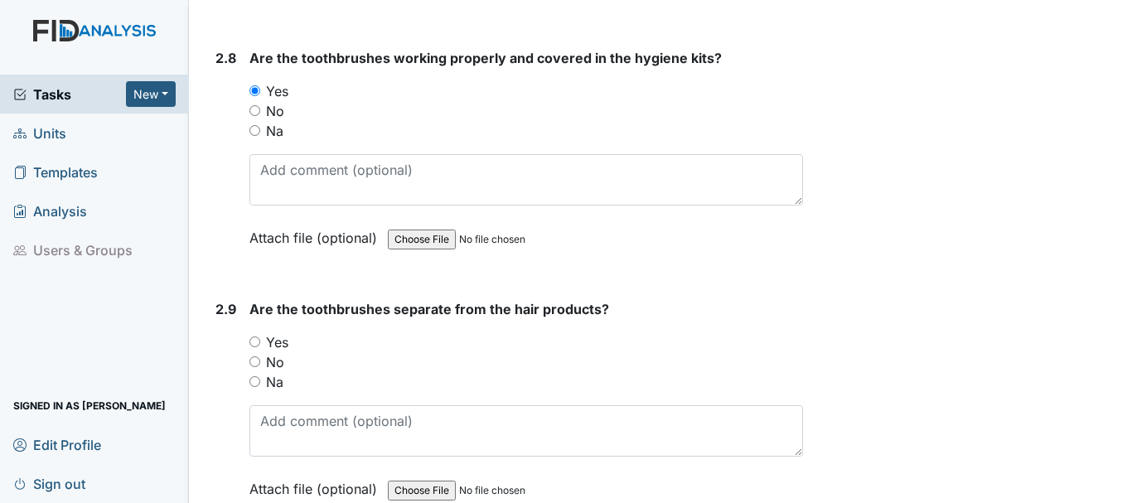
scroll to position [3470, 0]
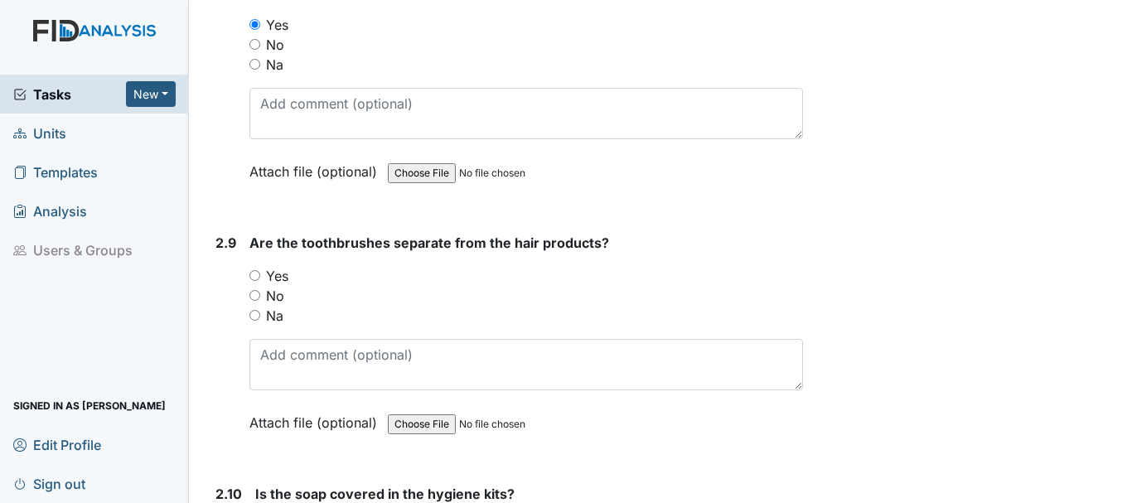
click at [254, 271] on input "Yes" at bounding box center [254, 275] width 11 height 11
radio input "true"
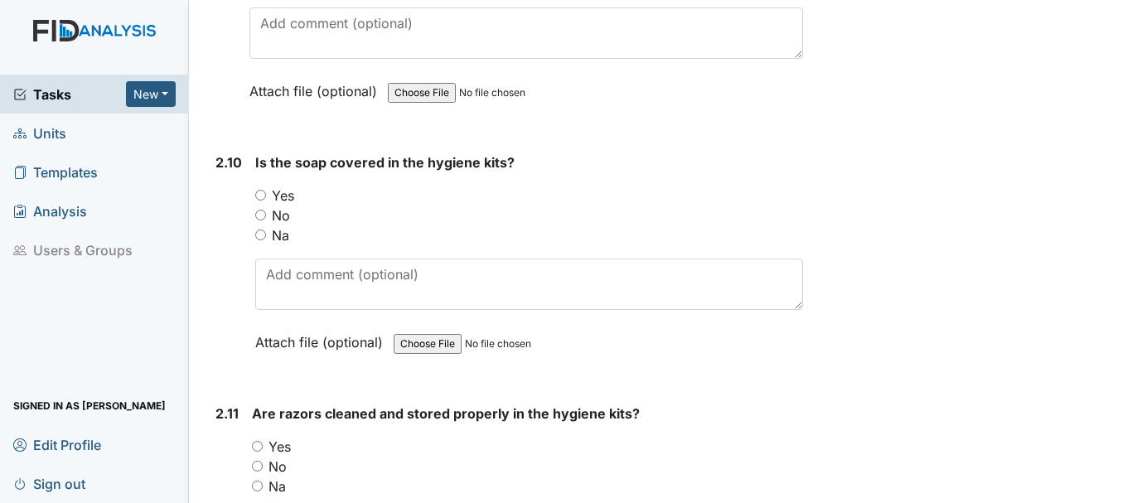
scroll to position [3824, 0]
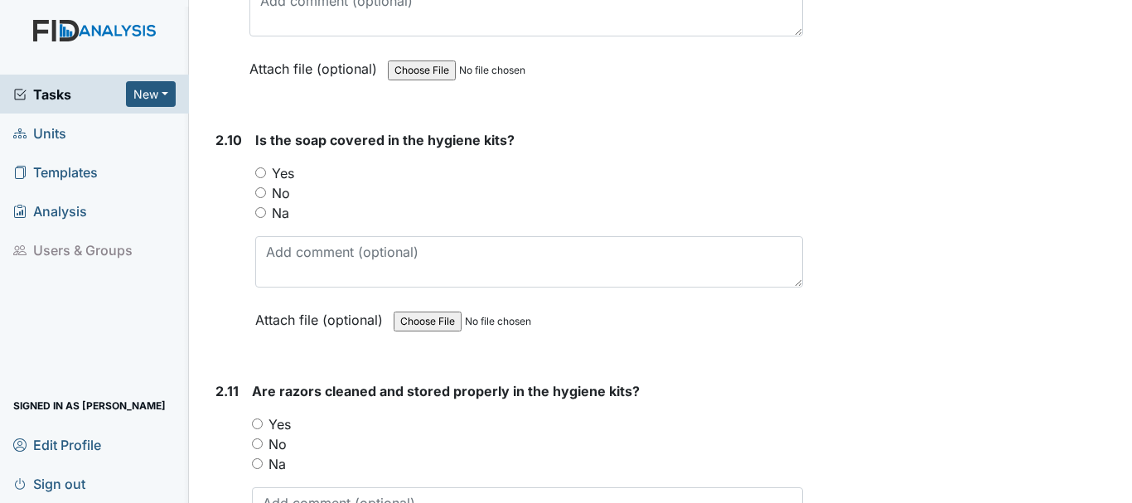
click at [262, 171] on input "Yes" at bounding box center [260, 172] width 11 height 11
radio input "true"
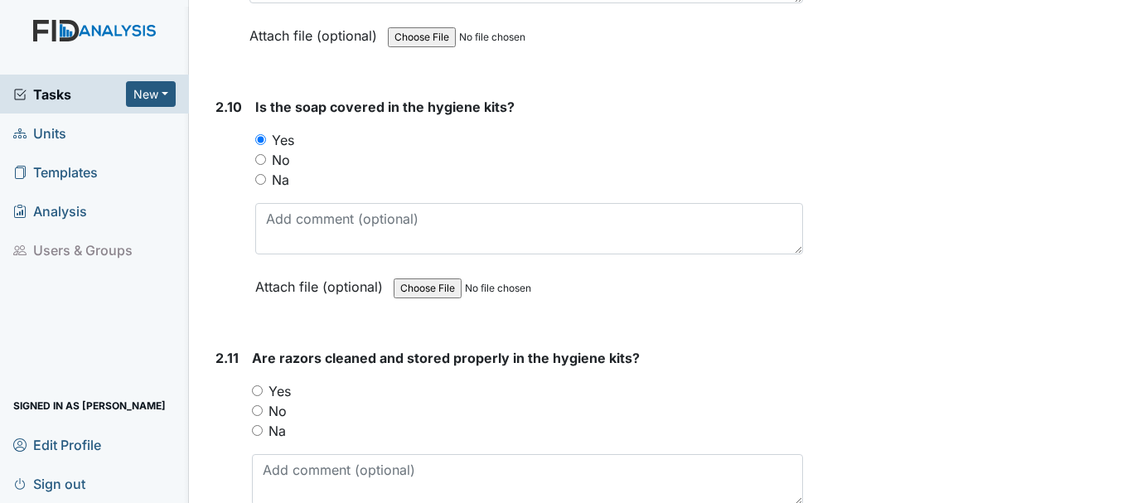
scroll to position [4001, 0]
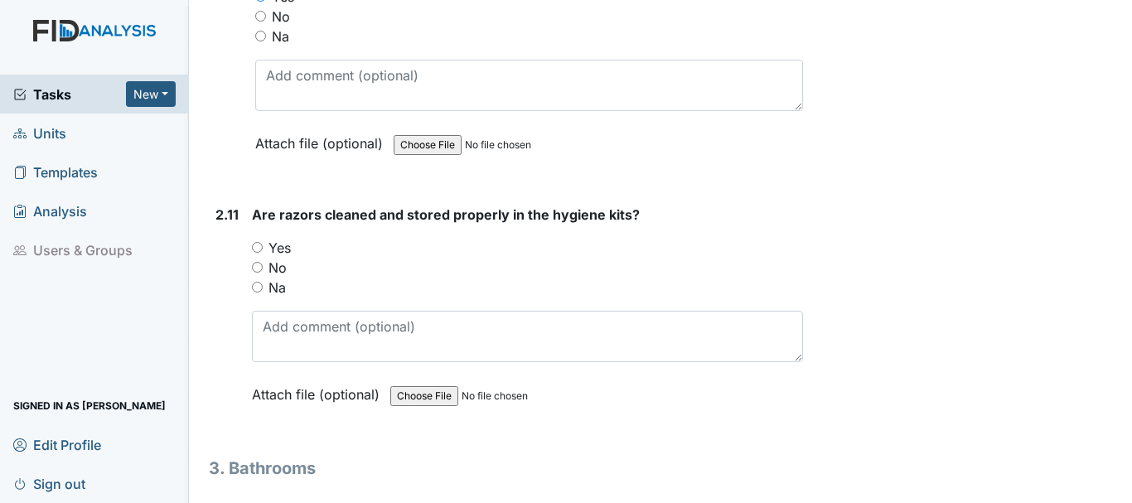
click at [252, 250] on input "Yes" at bounding box center [257, 247] width 11 height 11
radio input "true"
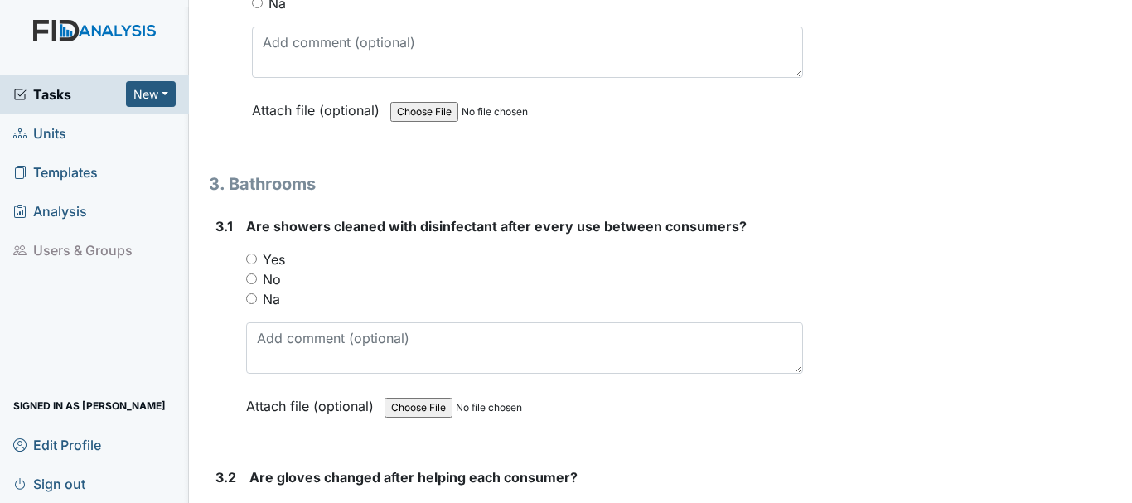
scroll to position [4299, 0]
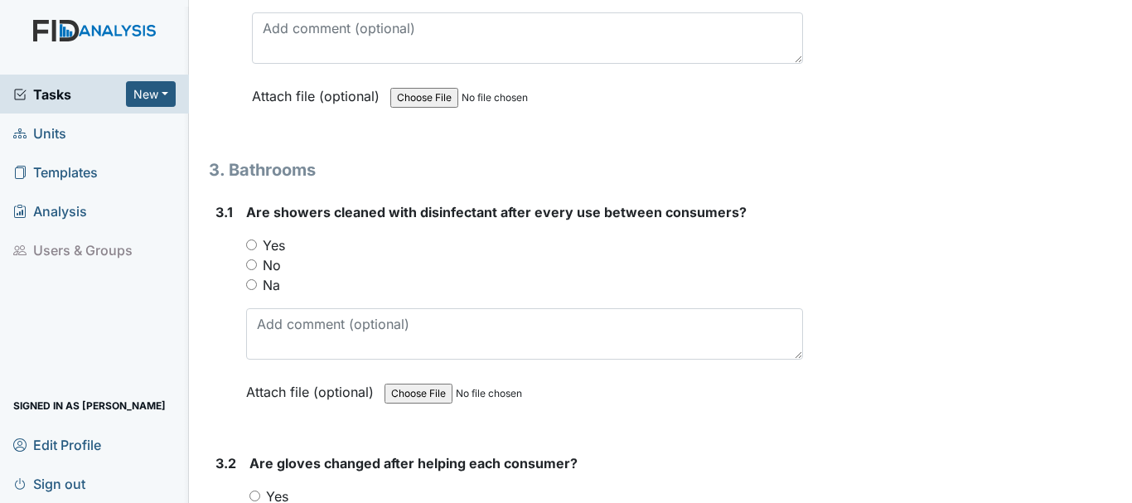
click at [254, 284] on input "Na" at bounding box center [251, 284] width 11 height 11
radio input "true"
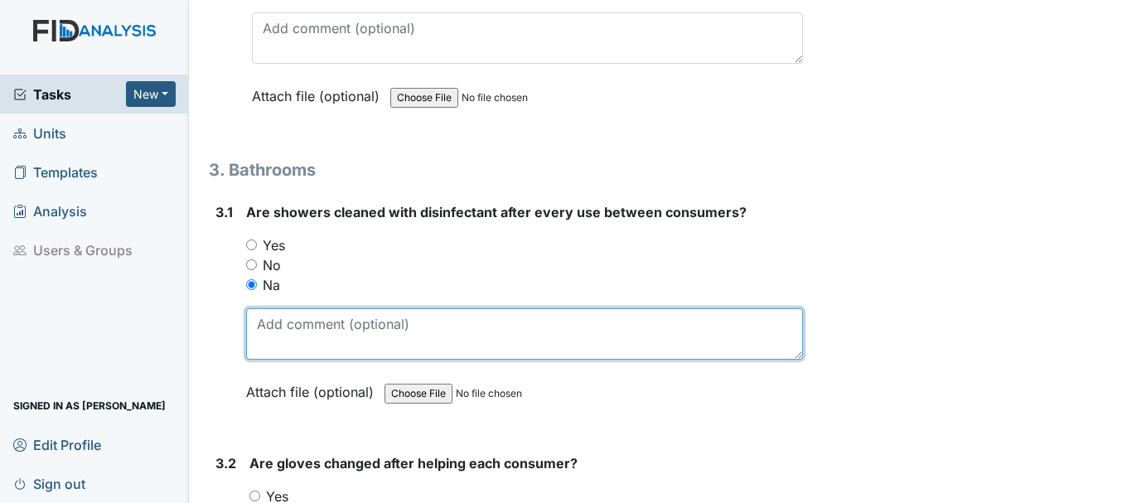
click at [322, 337] on textarea at bounding box center [524, 333] width 557 height 51
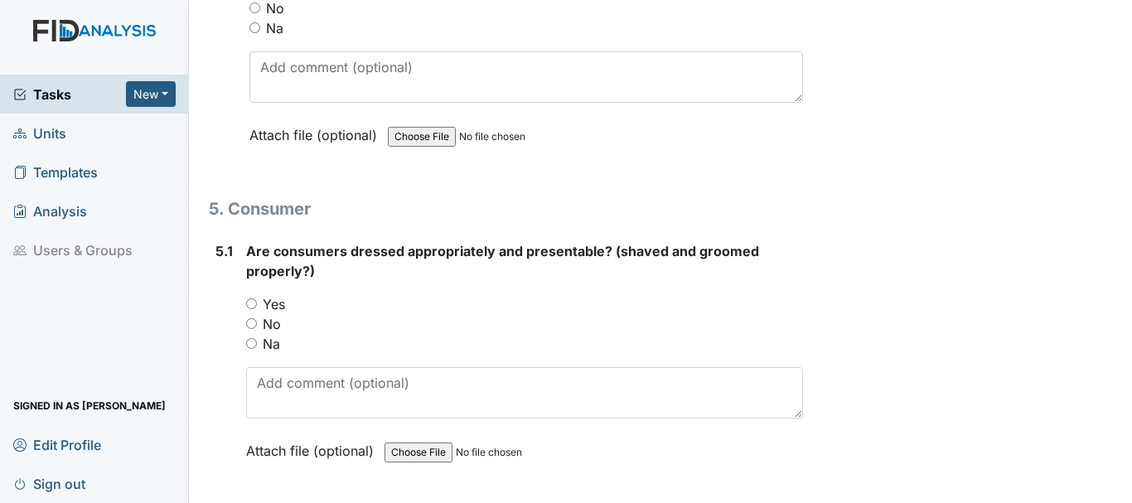
scroll to position [7140, 0]
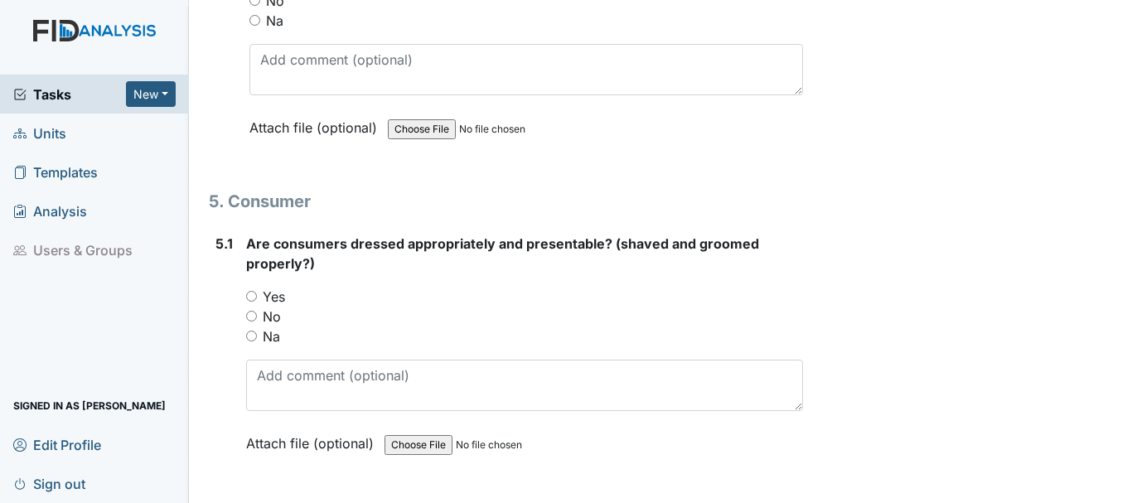
type textarea "did not see"
click at [251, 297] on input "Yes" at bounding box center [251, 296] width 11 height 11
radio input "true"
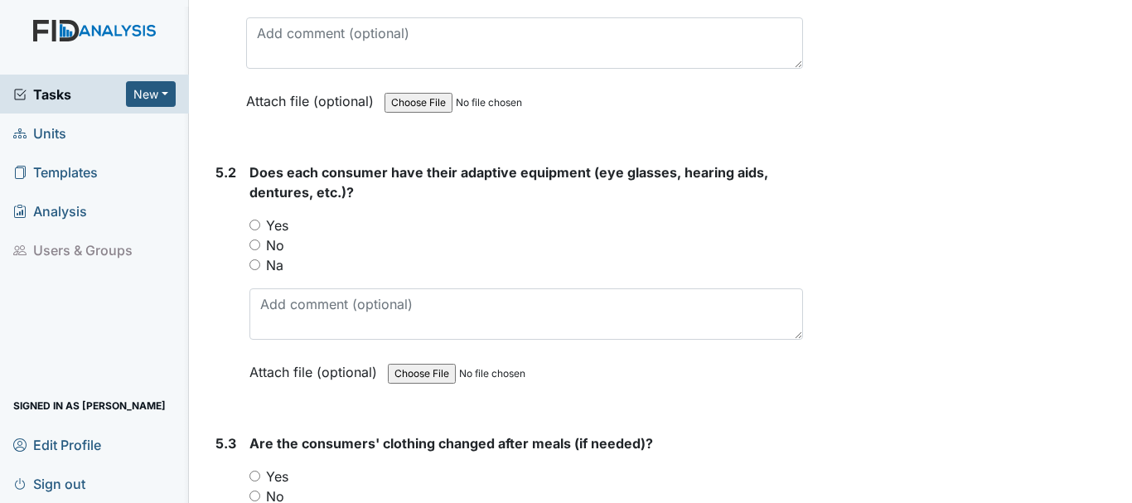
scroll to position [7538, 0]
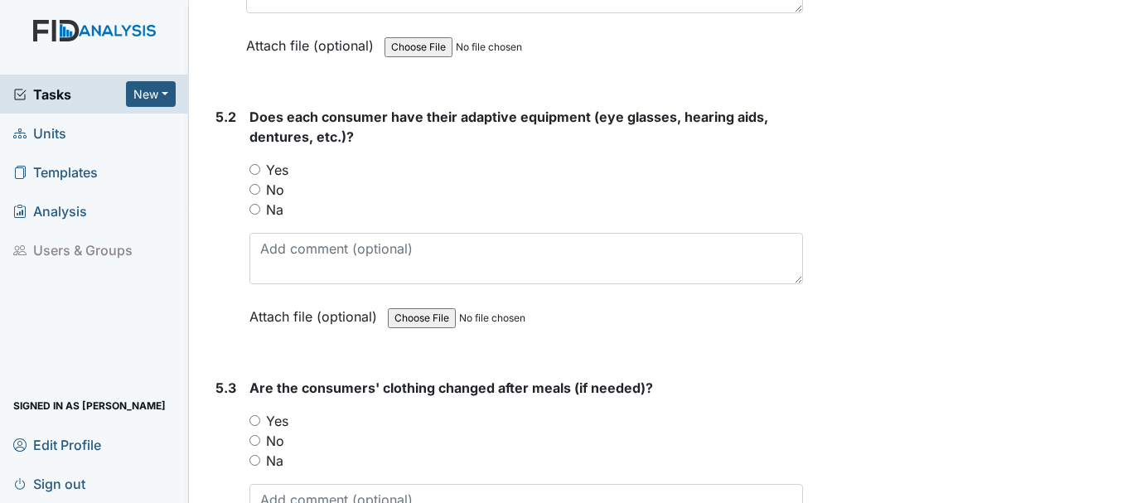
click at [259, 171] on input "Yes" at bounding box center [254, 169] width 11 height 11
radio input "true"
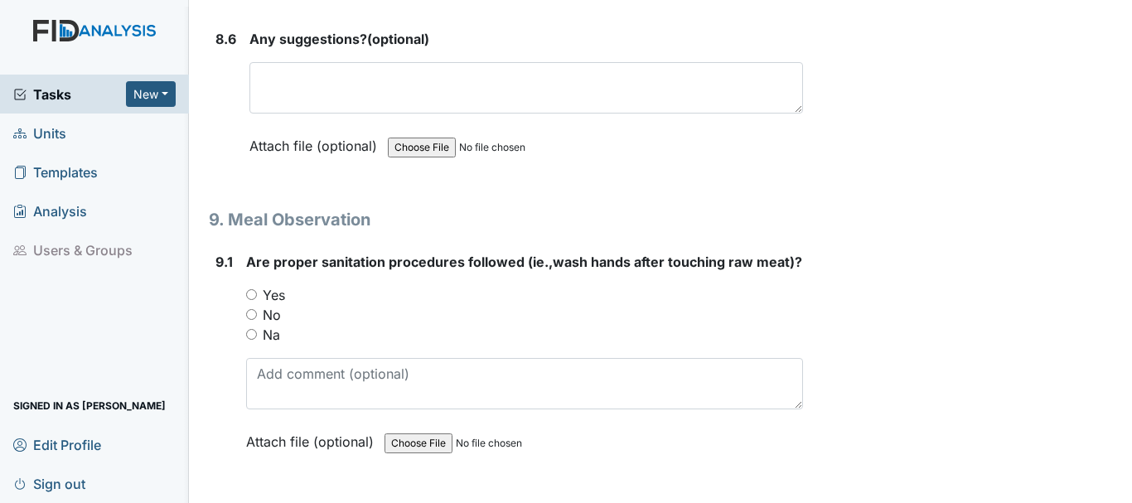
scroll to position [12620, 0]
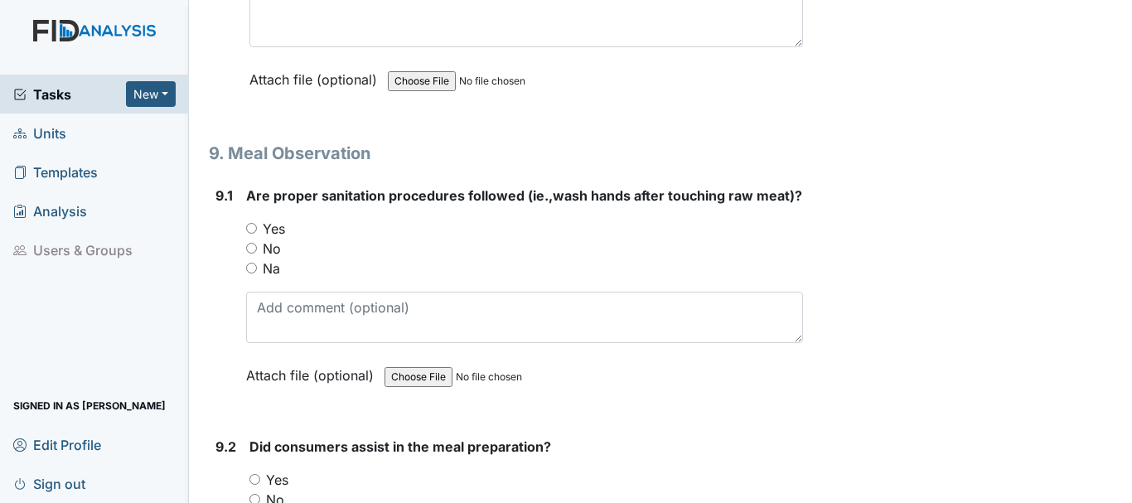
click at [249, 234] on input "Yes" at bounding box center [251, 228] width 11 height 11
radio input "true"
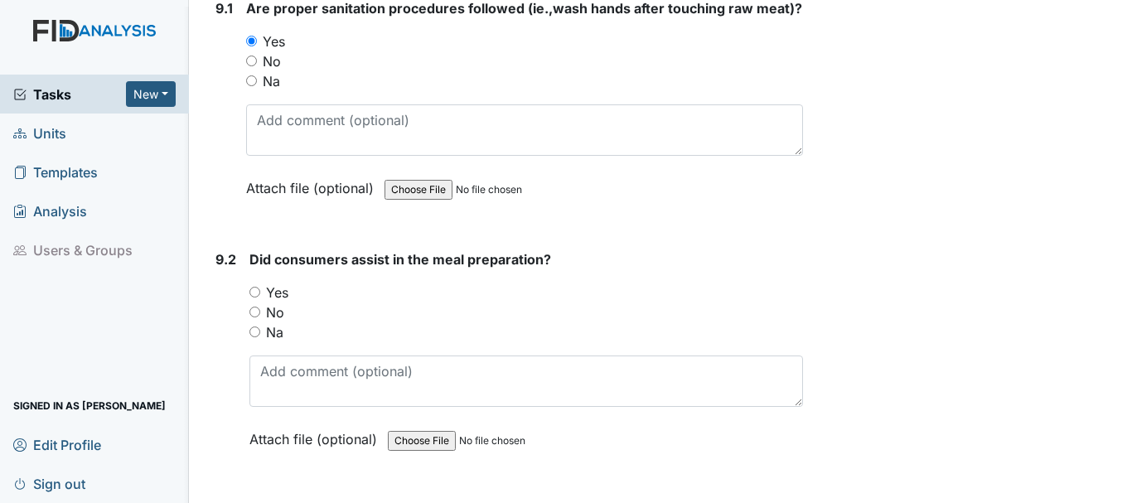
scroll to position [12818, 0]
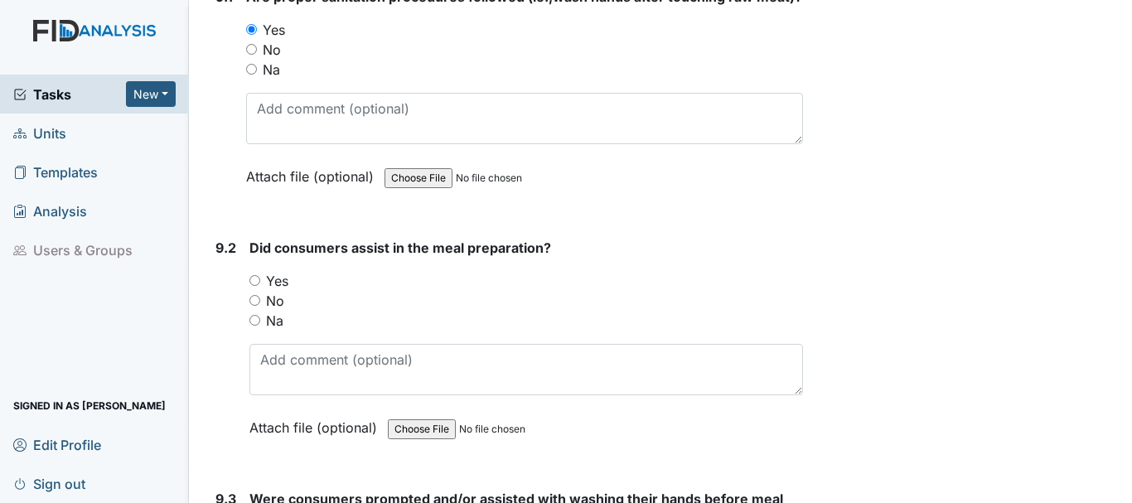
click at [254, 306] on input "No" at bounding box center [254, 300] width 11 height 11
radio input "true"
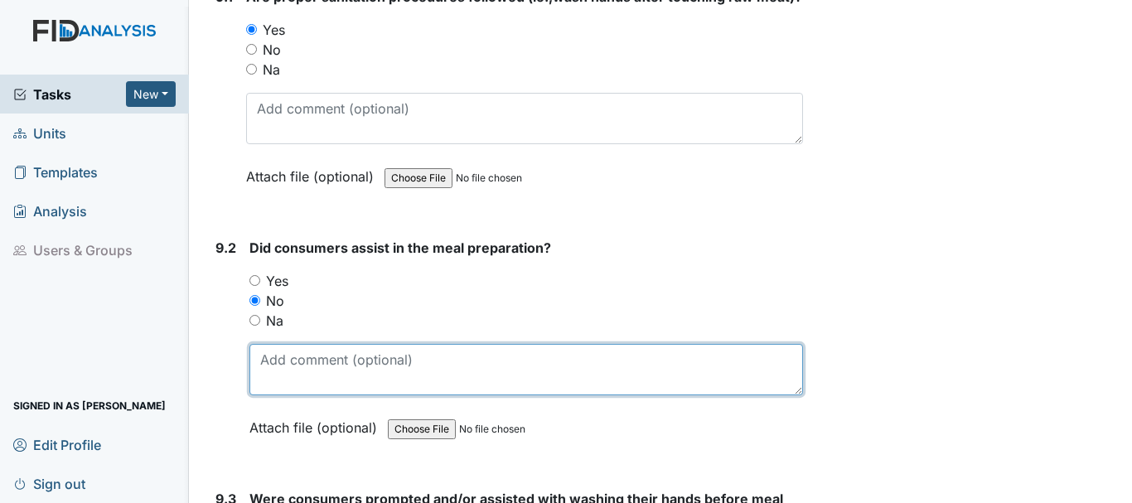
click at [285, 373] on textarea at bounding box center [526, 369] width 554 height 51
type textarea "n"
type textarea "a"
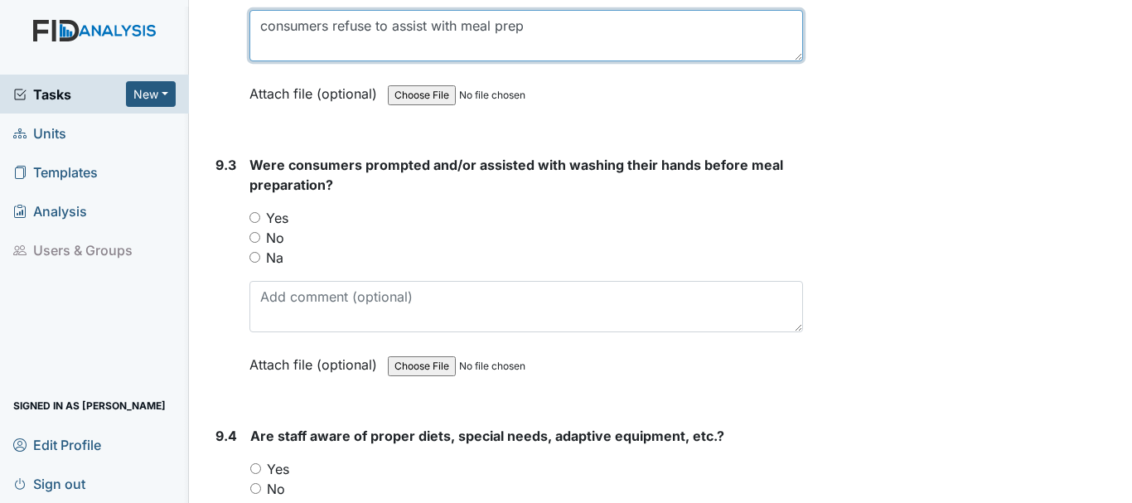
scroll to position [13157, 0]
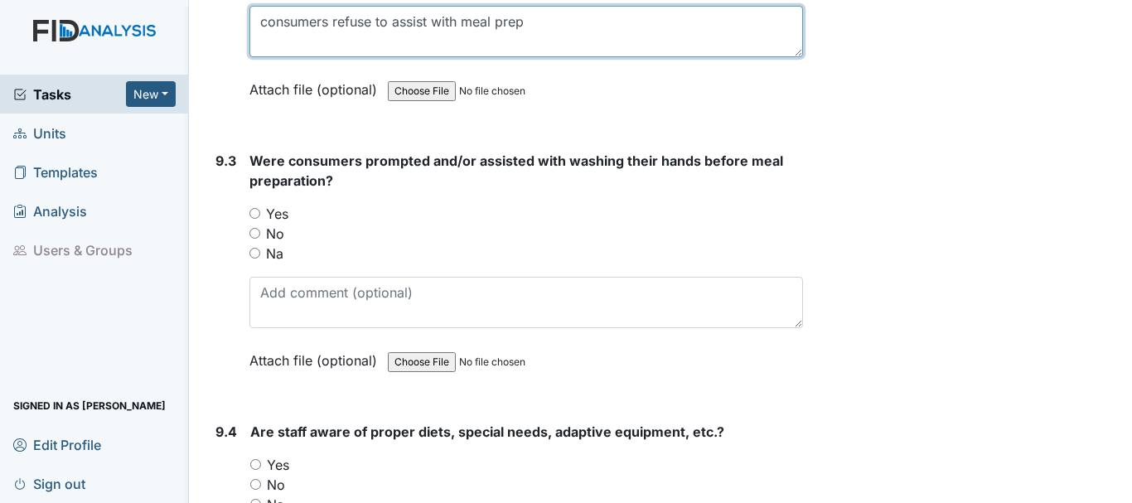
type textarea "consumers refuse to assist with meal prep"
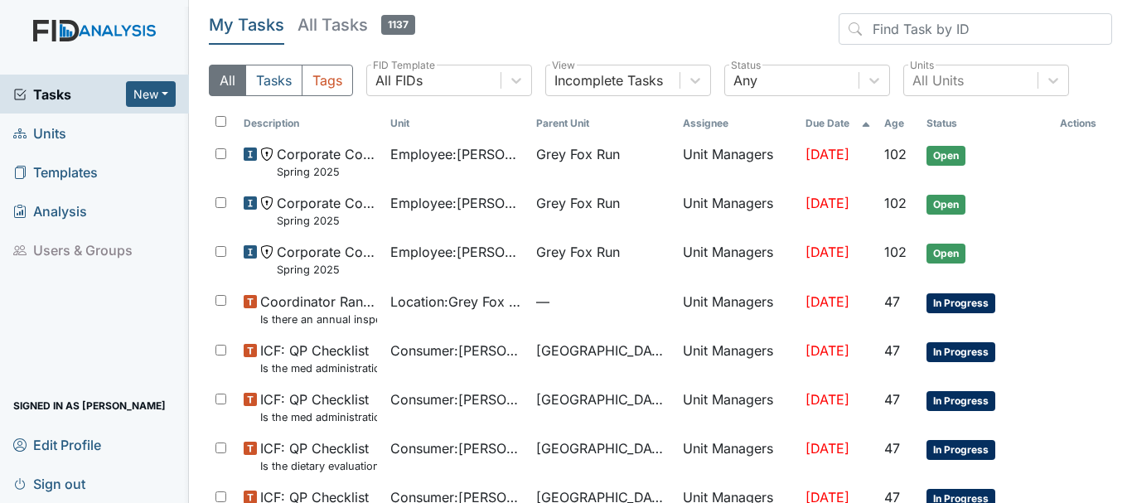
click at [62, 126] on span "Units" at bounding box center [39, 133] width 53 height 26
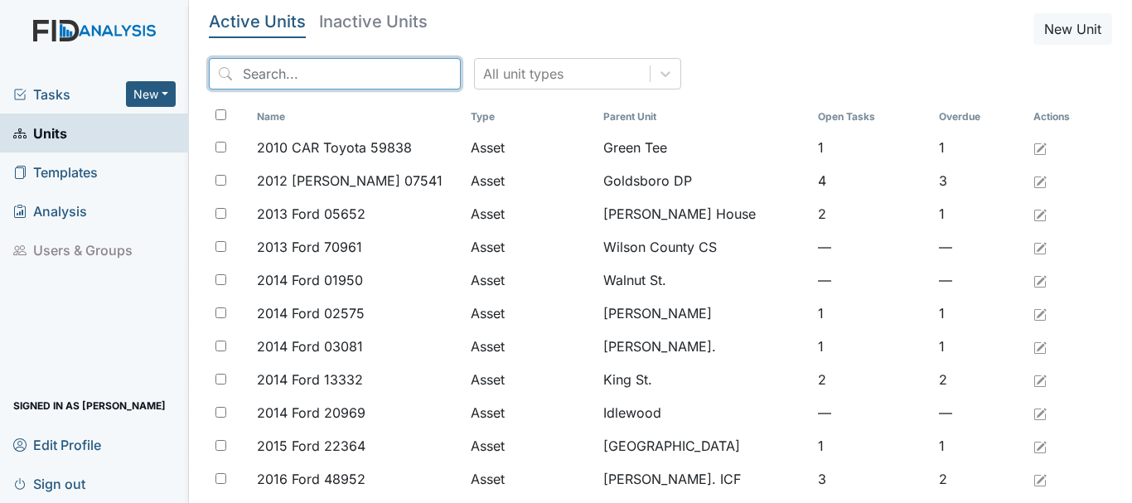
click at [282, 70] on input "search" at bounding box center [335, 73] width 252 height 31
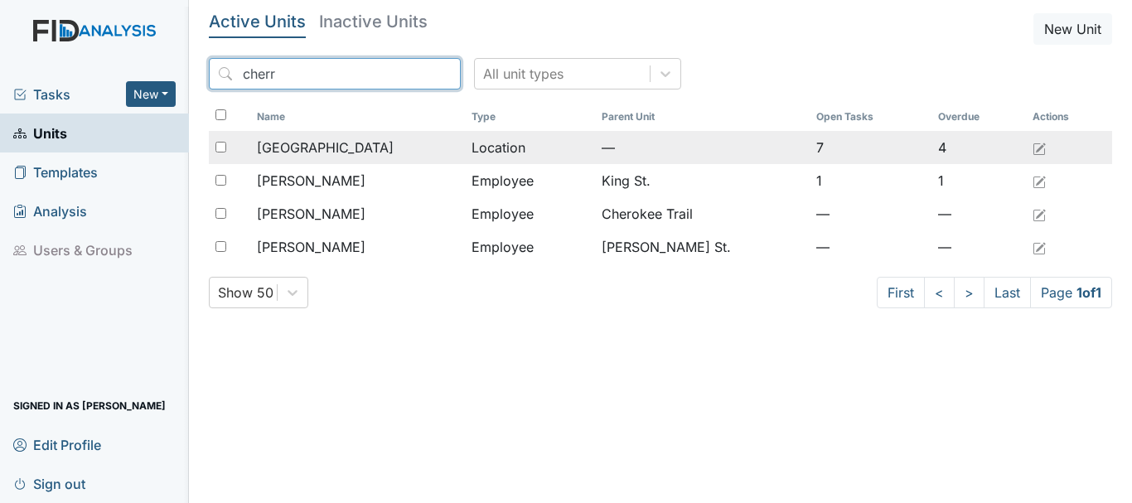
type input "cherr"
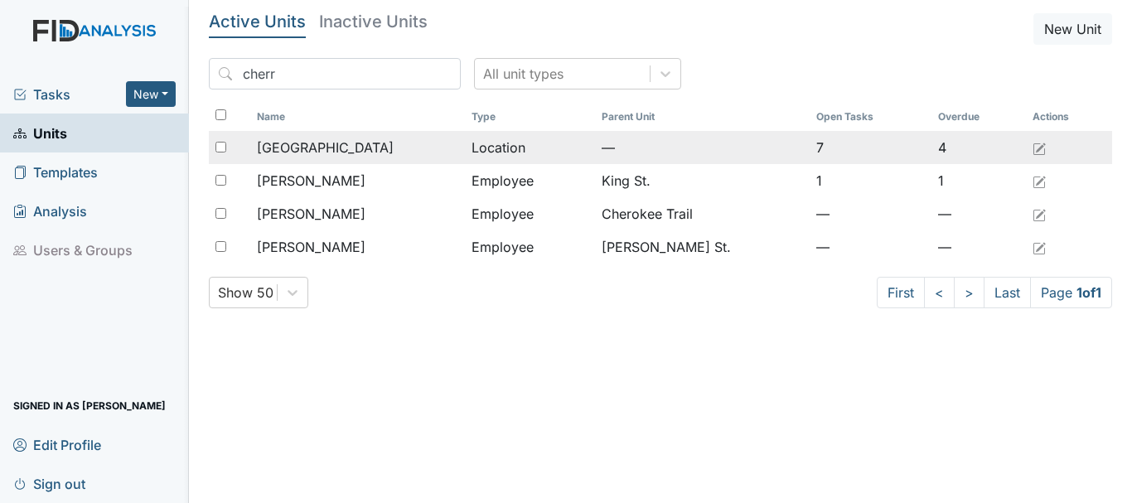
click at [304, 147] on span "[GEOGRAPHIC_DATA]" at bounding box center [325, 148] width 137 height 20
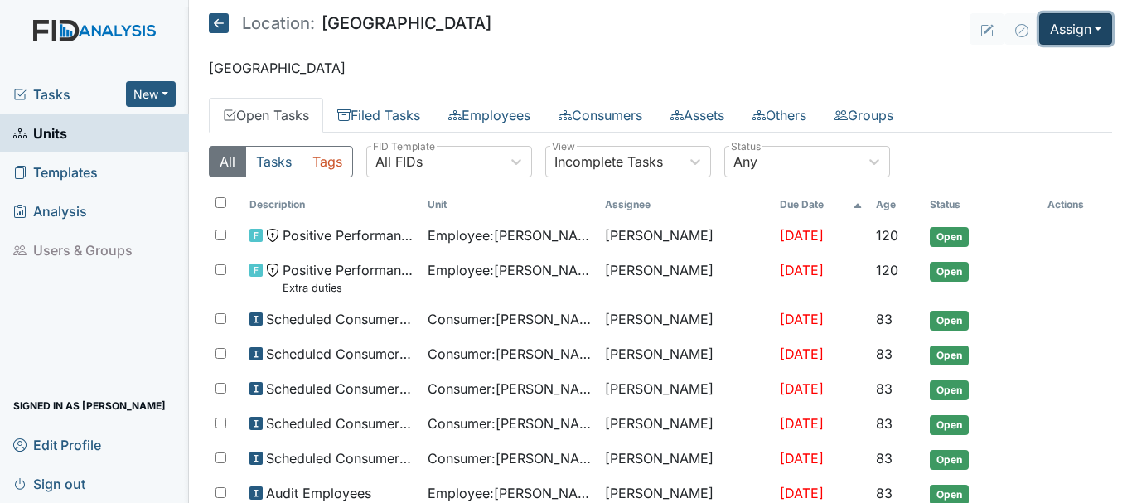
click at [1058, 30] on button "Assign" at bounding box center [1075, 28] width 73 height 31
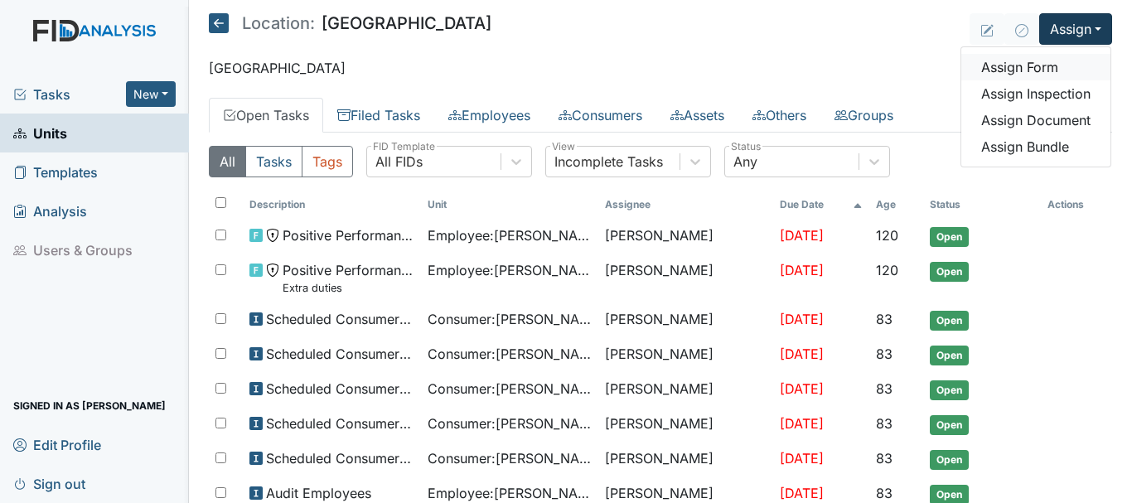
click at [1044, 58] on link "Assign Form" at bounding box center [1035, 67] width 149 height 27
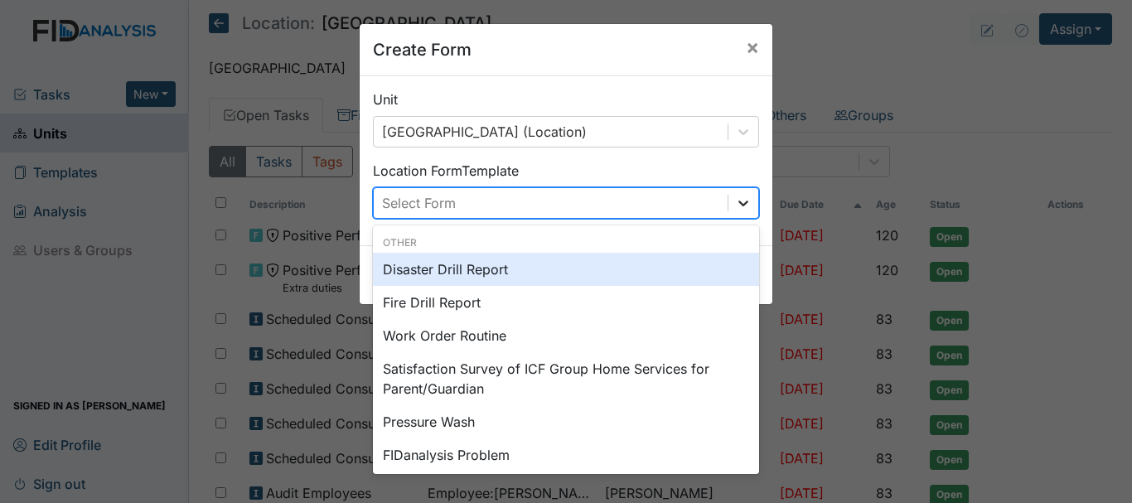
click at [739, 199] on icon at bounding box center [743, 203] width 17 height 17
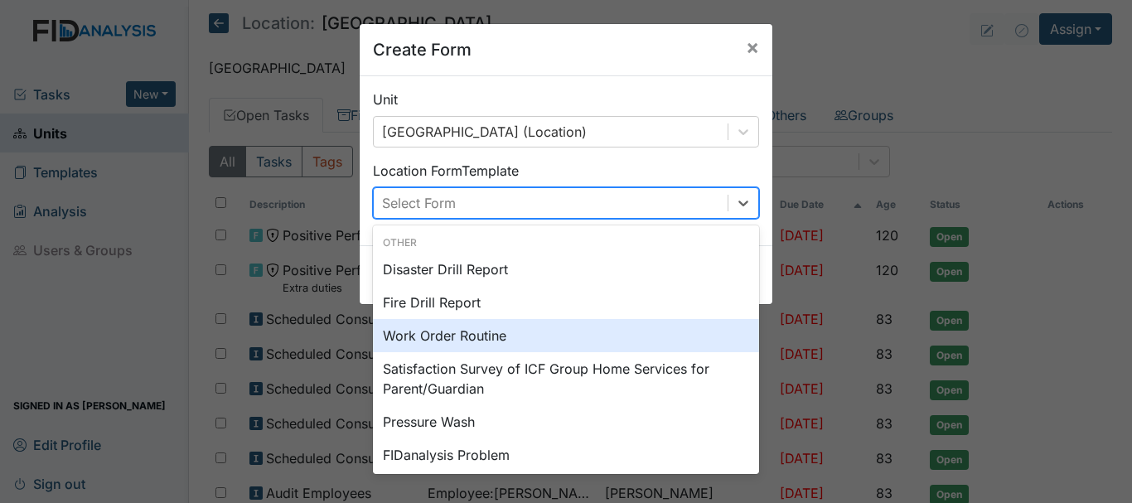
click at [632, 345] on div "Work Order Routine" at bounding box center [566, 335] width 386 height 33
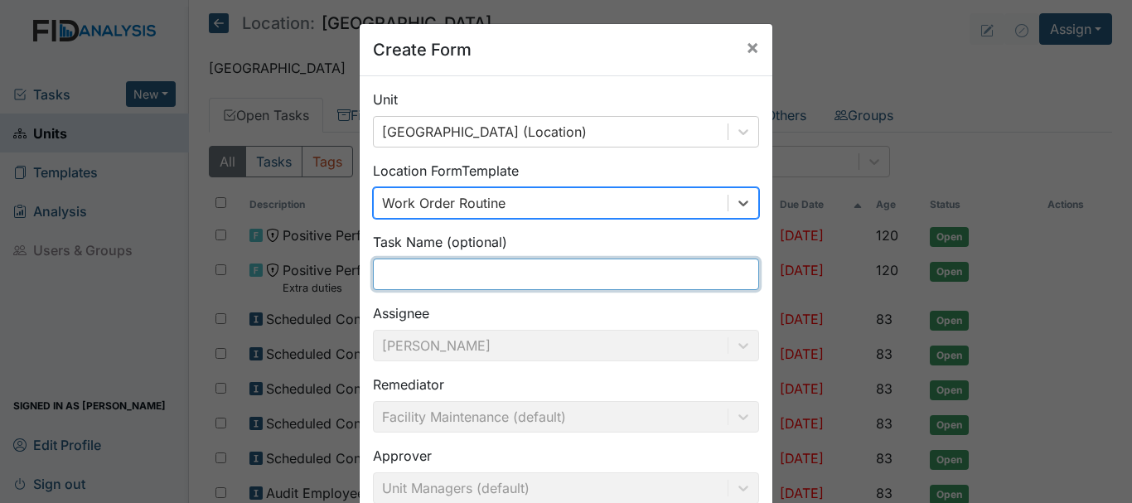
click at [502, 271] on input "text" at bounding box center [566, 274] width 386 height 31
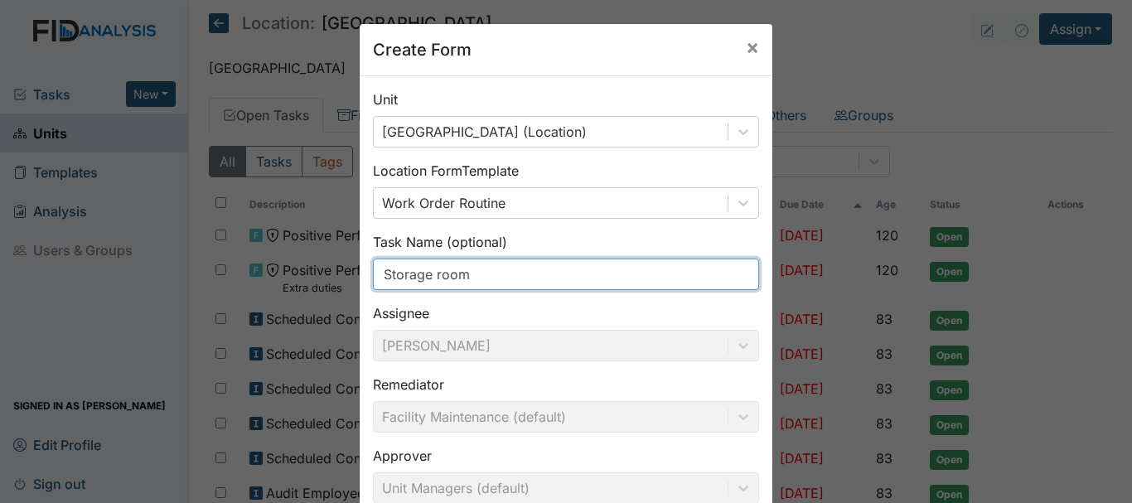
scroll to position [182, 0]
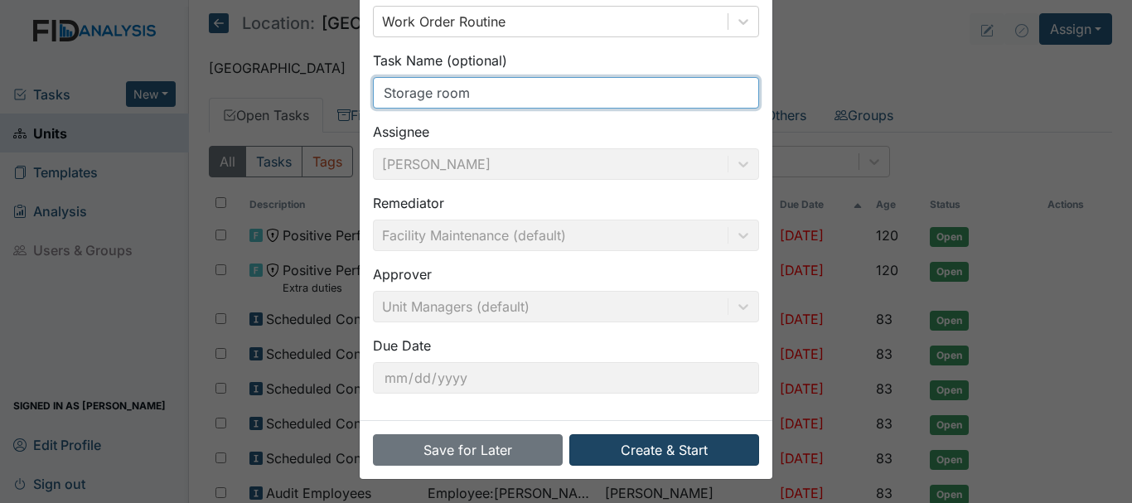
type input "Storage room"
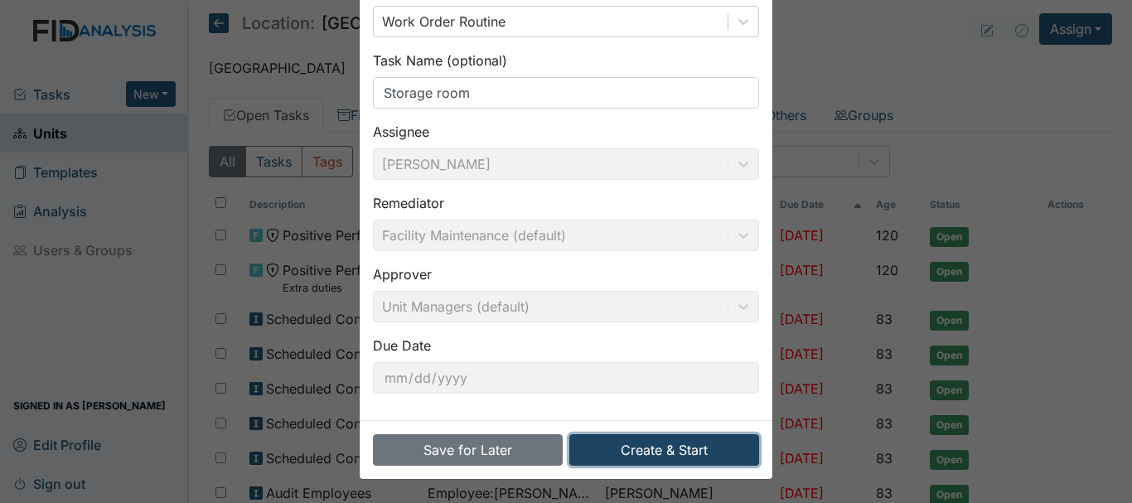
click at [647, 459] on button "Create & Start" at bounding box center [664, 449] width 190 height 31
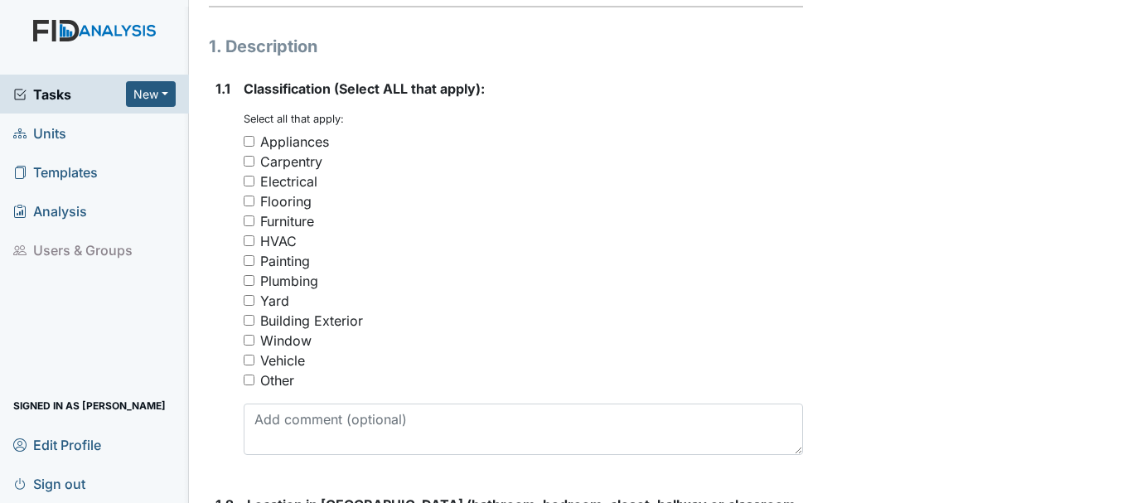
scroll to position [265, 0]
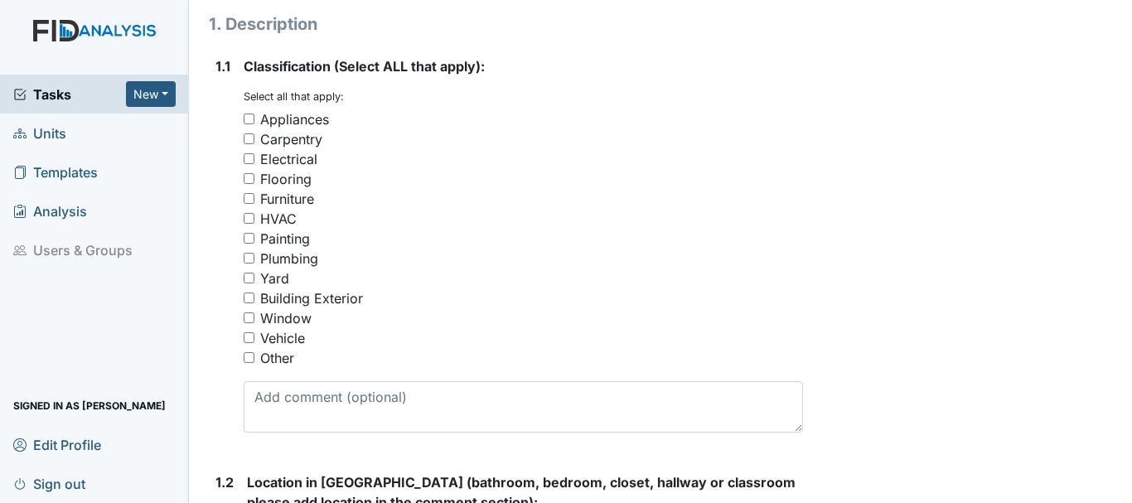
click at [260, 198] on div "Furniture" at bounding box center [287, 199] width 54 height 20
click at [254, 198] on input "Furniture" at bounding box center [249, 198] width 11 height 11
click at [252, 198] on input "Furniture" at bounding box center [249, 198] width 11 height 11
checkbox input "false"
click at [248, 361] on input "Other" at bounding box center [249, 357] width 11 height 11
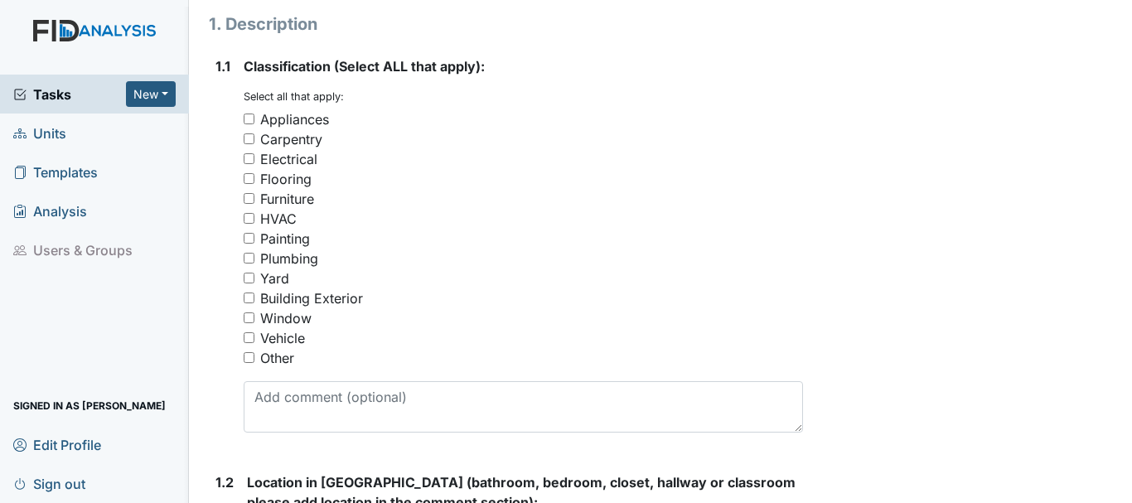
checkbox input "true"
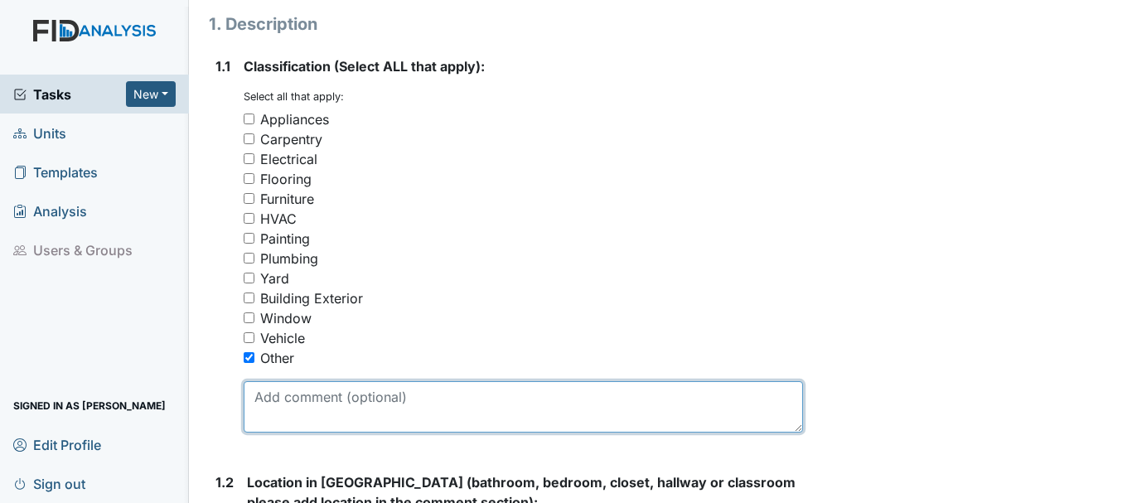
click at [290, 398] on textarea at bounding box center [523, 406] width 559 height 51
type textarea "l"
click at [429, 397] on textarea "storage area the door going under the house" at bounding box center [523, 406] width 559 height 51
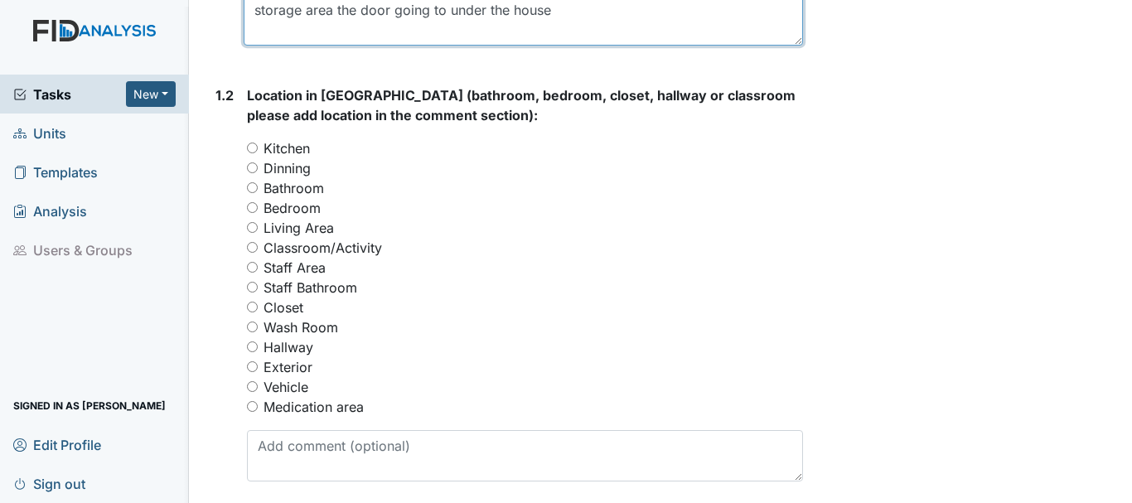
scroll to position [654, 0]
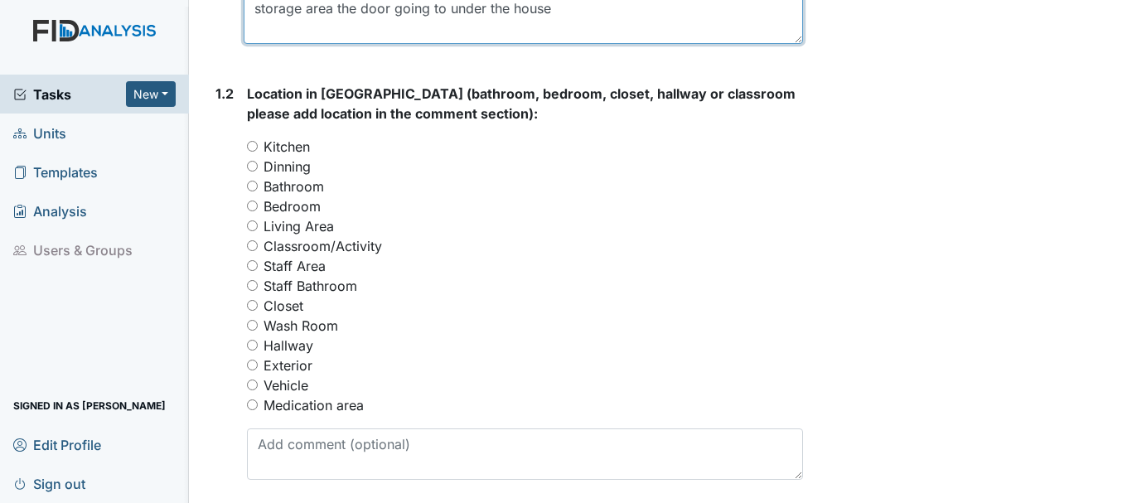
type textarea "storage area the door going to under the house"
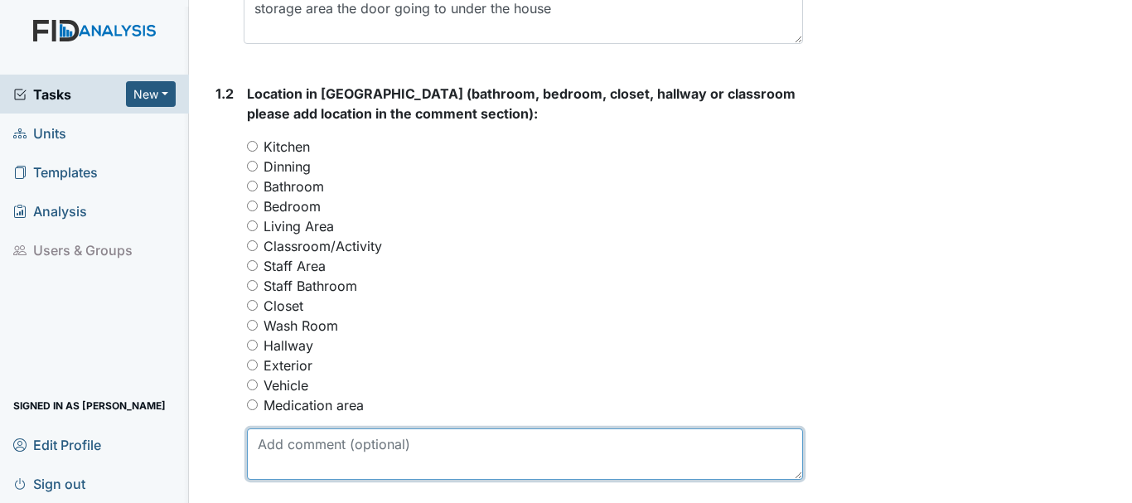
click at [308, 433] on textarea at bounding box center [525, 454] width 556 height 51
type textarea "S"
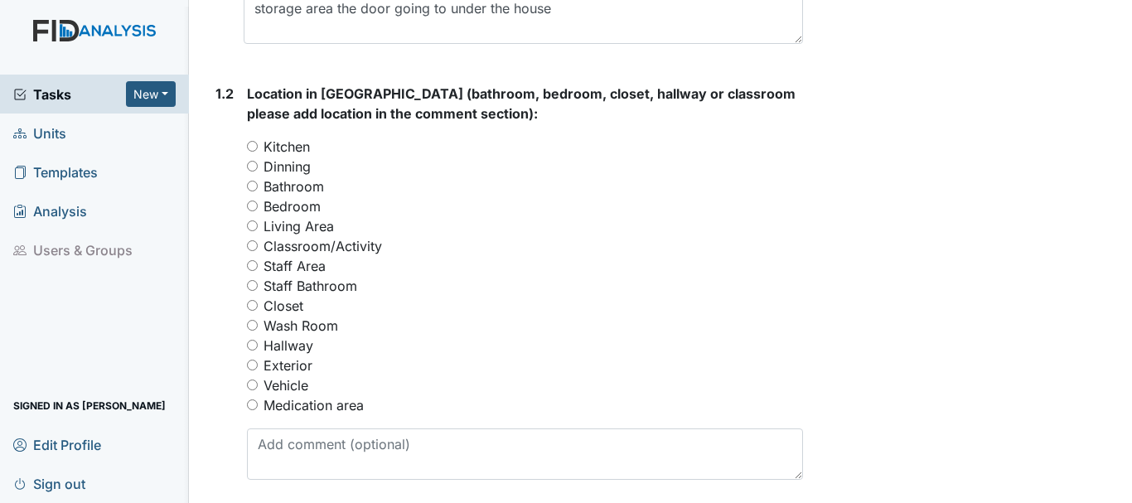
click at [254, 245] on input "Classroom/Activity" at bounding box center [252, 245] width 11 height 11
radio input "true"
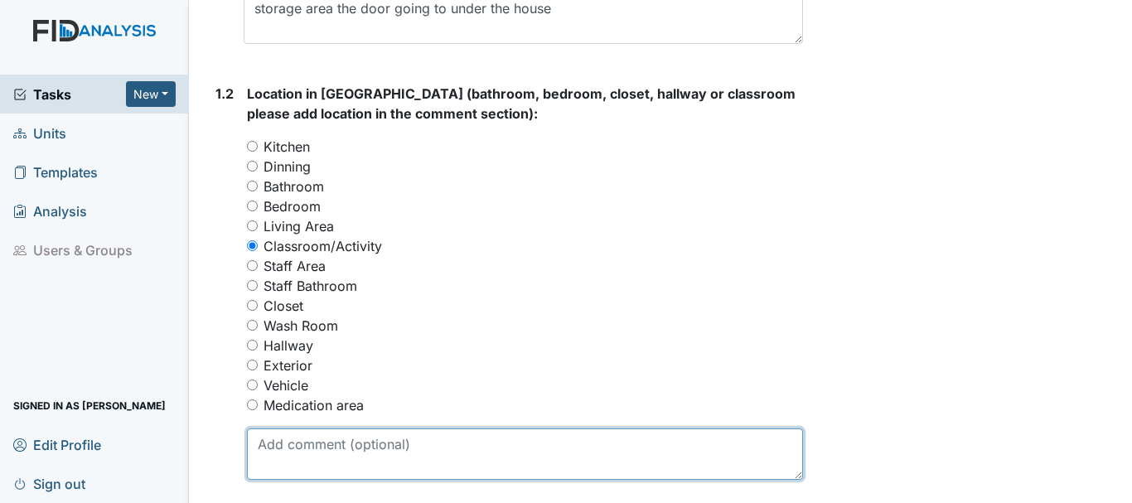
click at [287, 432] on textarea at bounding box center [525, 454] width 556 height 51
type textarea "I"
click at [364, 445] on textarea "the storage room in the activity room" at bounding box center [525, 454] width 556 height 51
click at [493, 445] on textarea "the storage area in the activity room" at bounding box center [525, 454] width 556 height 51
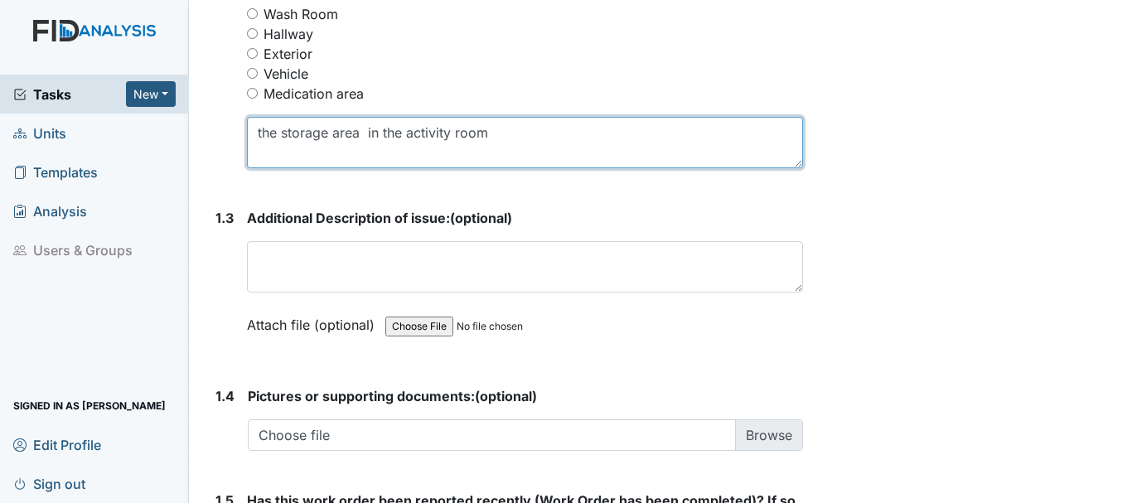
scroll to position [988, 0]
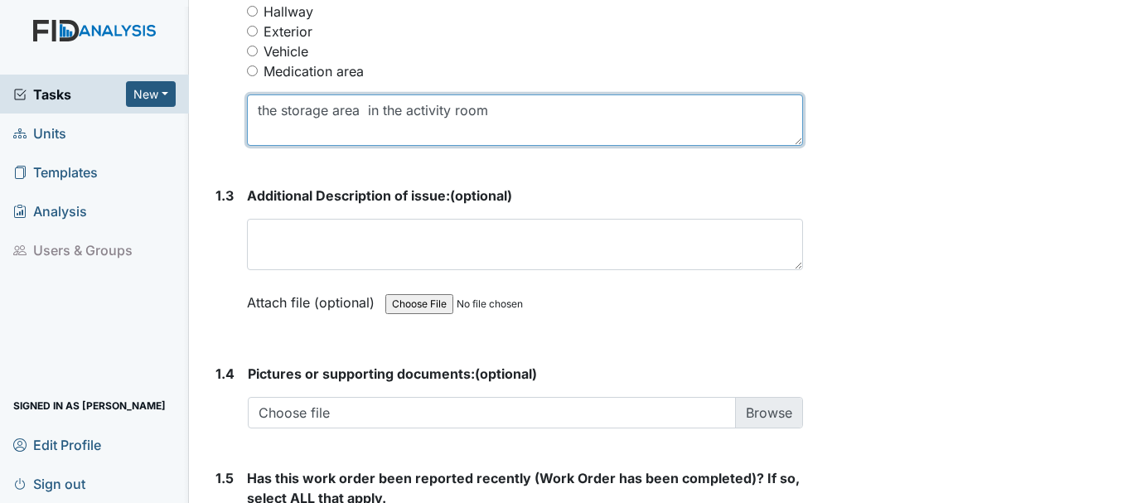
type textarea "the storage area in the activity room"
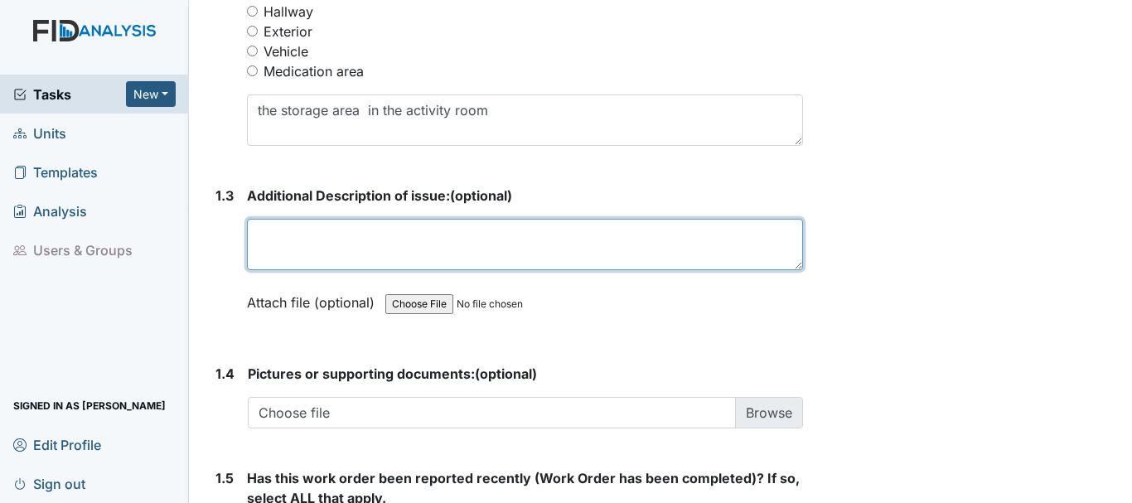
click at [346, 235] on textarea at bounding box center [525, 244] width 556 height 51
type textarea "t"
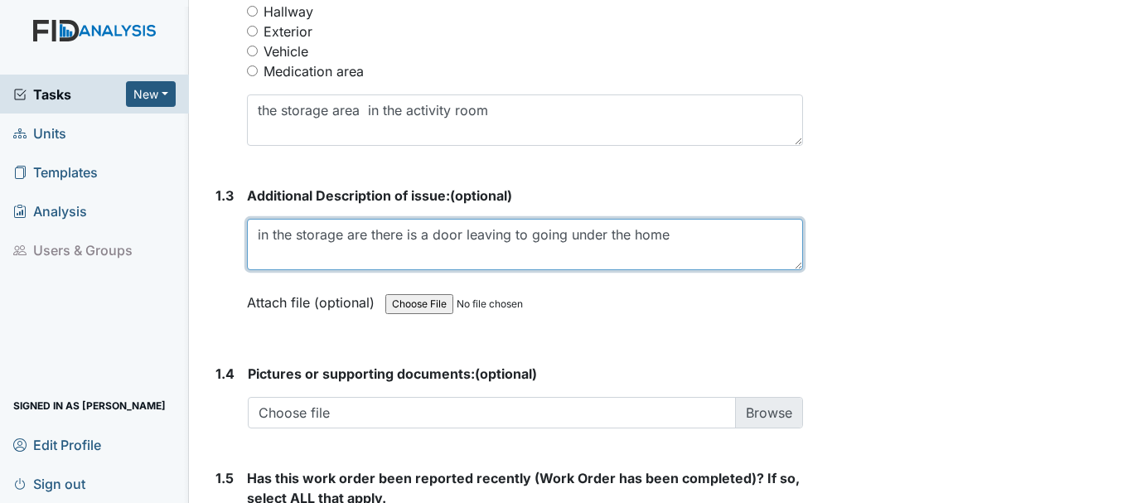
click at [368, 234] on textarea "in the storage are there is a door leaving to going under the home" at bounding box center [525, 244] width 556 height 51
click at [690, 235] on textarea "in the storage area there is a door leaving to going under the home" at bounding box center [525, 244] width 556 height 51
click at [740, 236] on textarea "in the storage area there is a door leaving to going under the home it has gap …" at bounding box center [525, 244] width 556 height 51
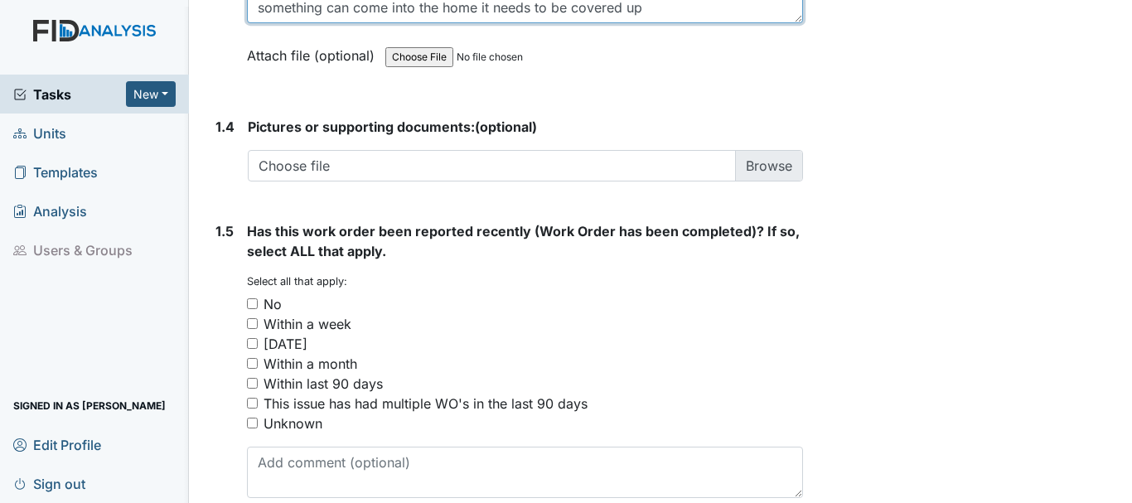
scroll to position [1244, 0]
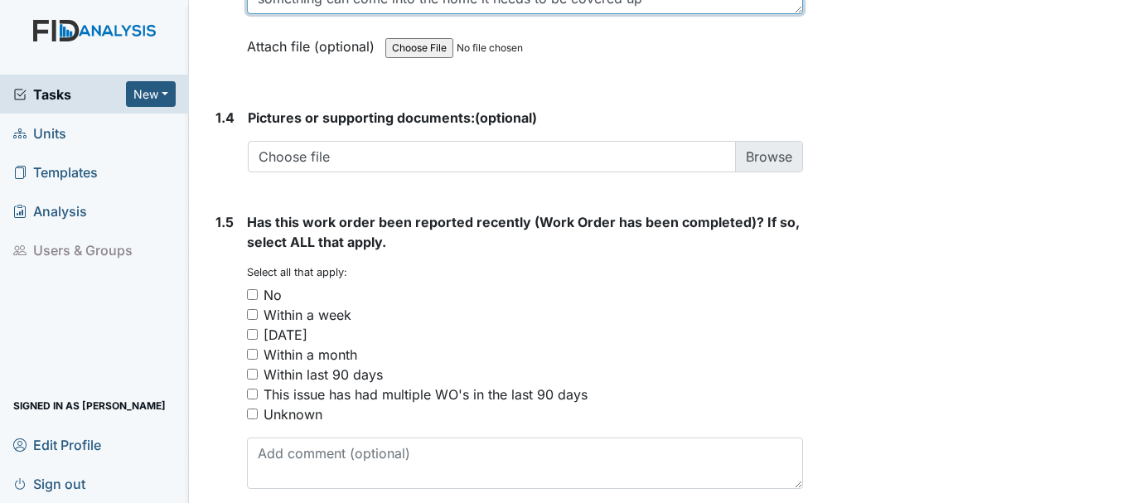
type textarea "in the storage area there is a door leaving to going under the home it has gap …"
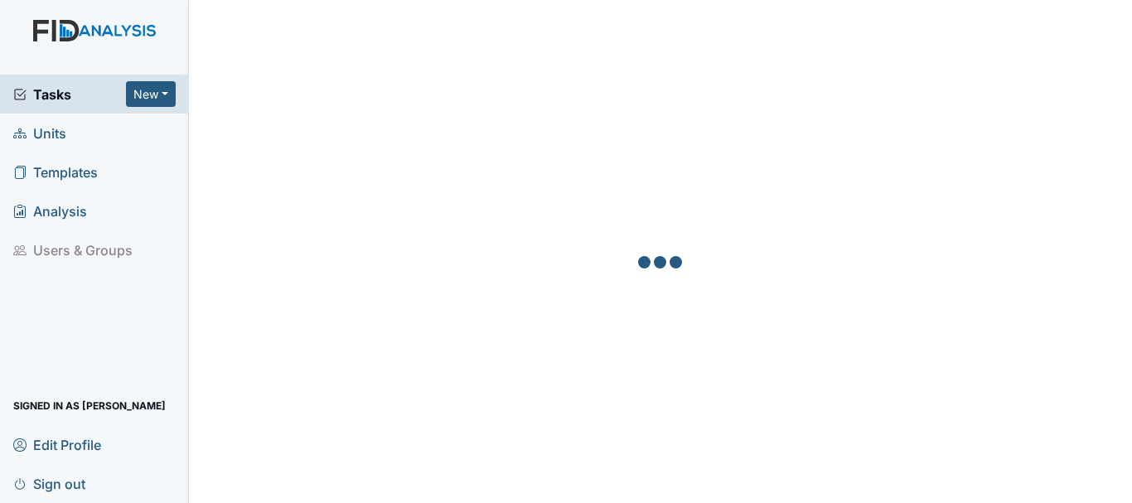
click at [73, 145] on link "Units" at bounding box center [94, 133] width 189 height 39
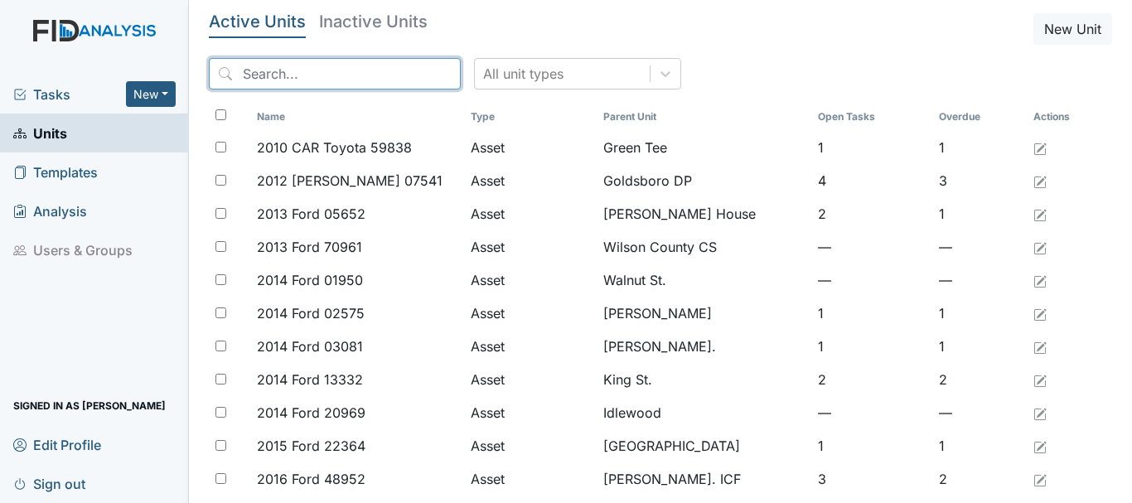
click at [291, 68] on input "search" at bounding box center [335, 73] width 252 height 31
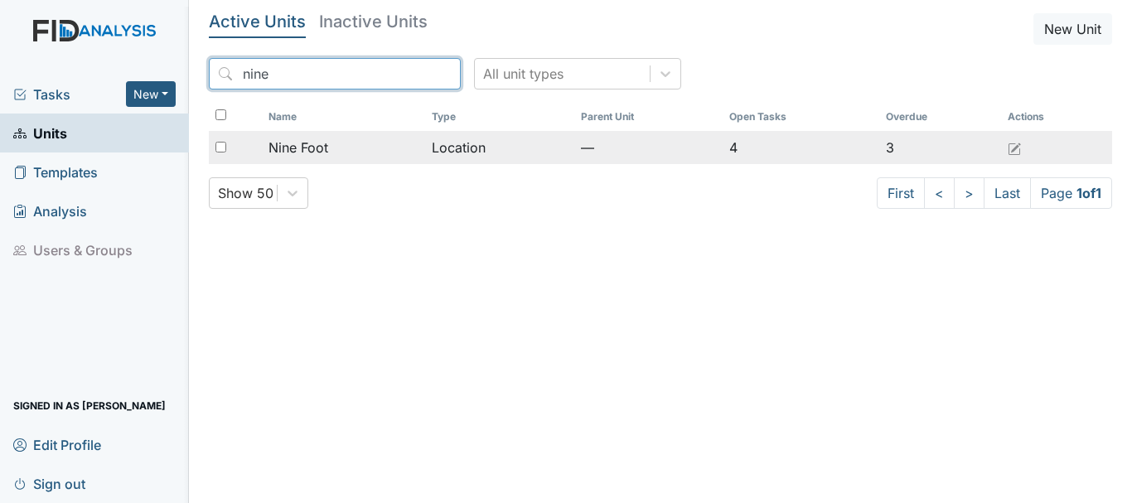
type input "nine"
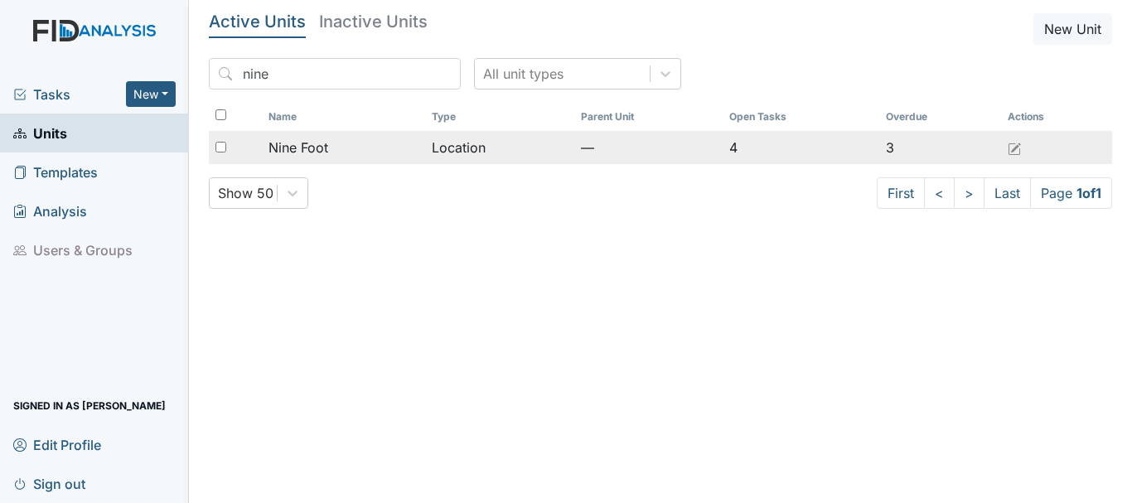
click at [322, 144] on span "Nine Foot" at bounding box center [299, 148] width 60 height 20
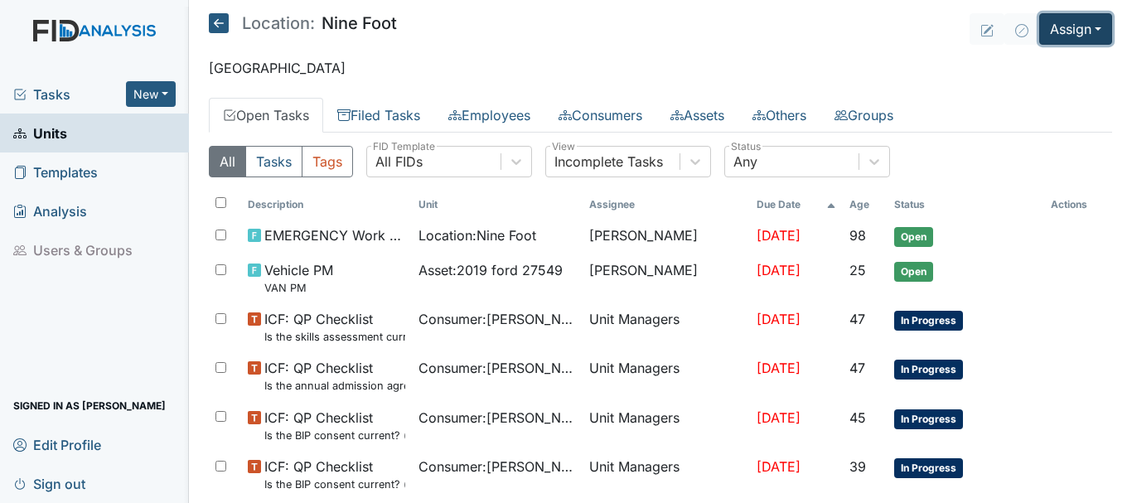
click at [1058, 32] on button "Assign" at bounding box center [1075, 28] width 73 height 31
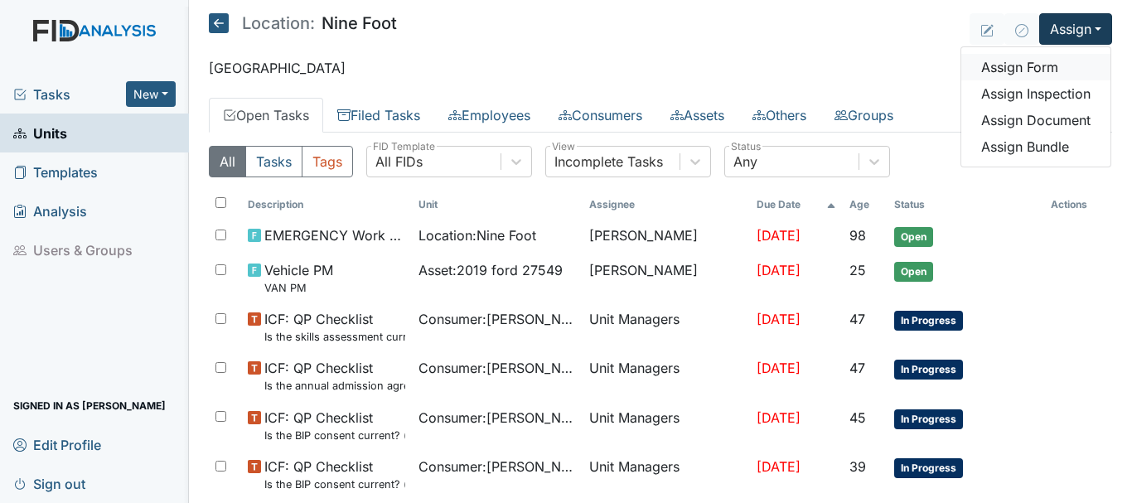
click at [1034, 69] on link "Assign Form" at bounding box center [1035, 67] width 149 height 27
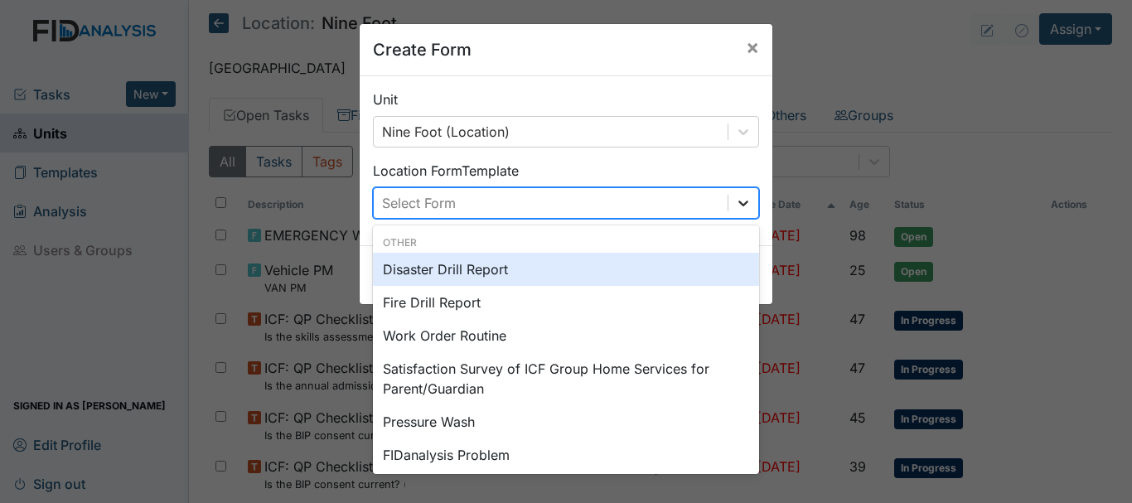
click at [736, 200] on icon at bounding box center [743, 203] width 17 height 17
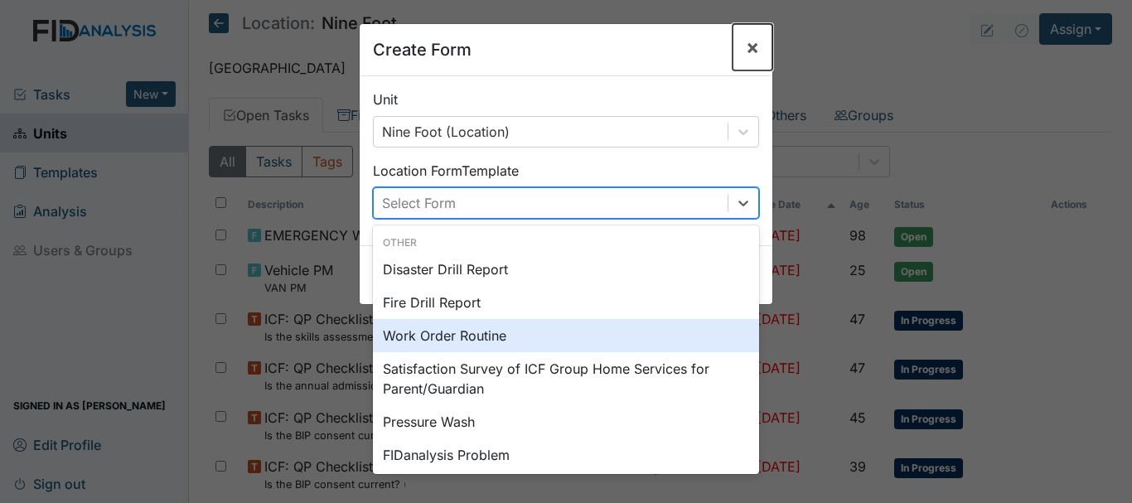
click at [733, 45] on button "×" at bounding box center [753, 47] width 40 height 46
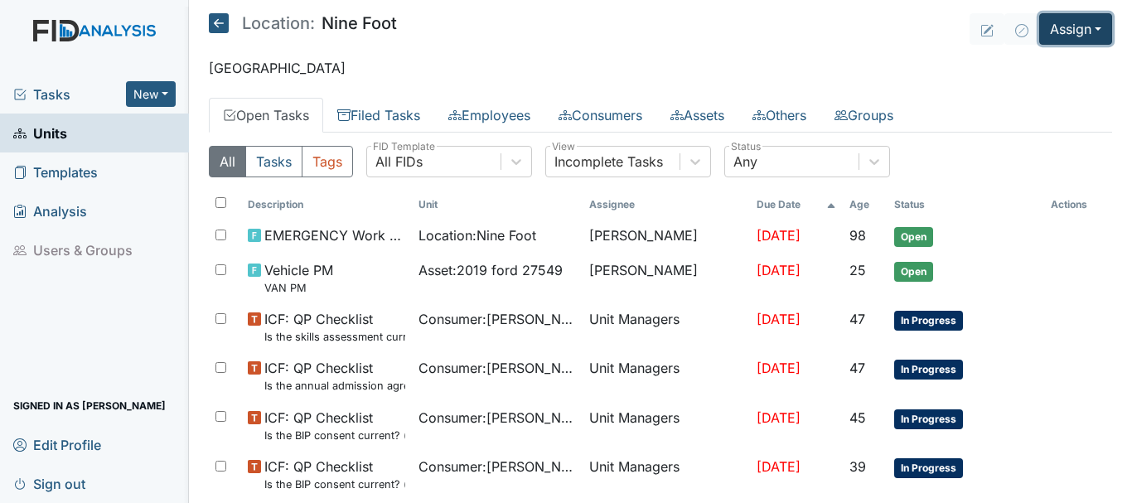
click at [1065, 39] on button "Assign" at bounding box center [1075, 28] width 73 height 31
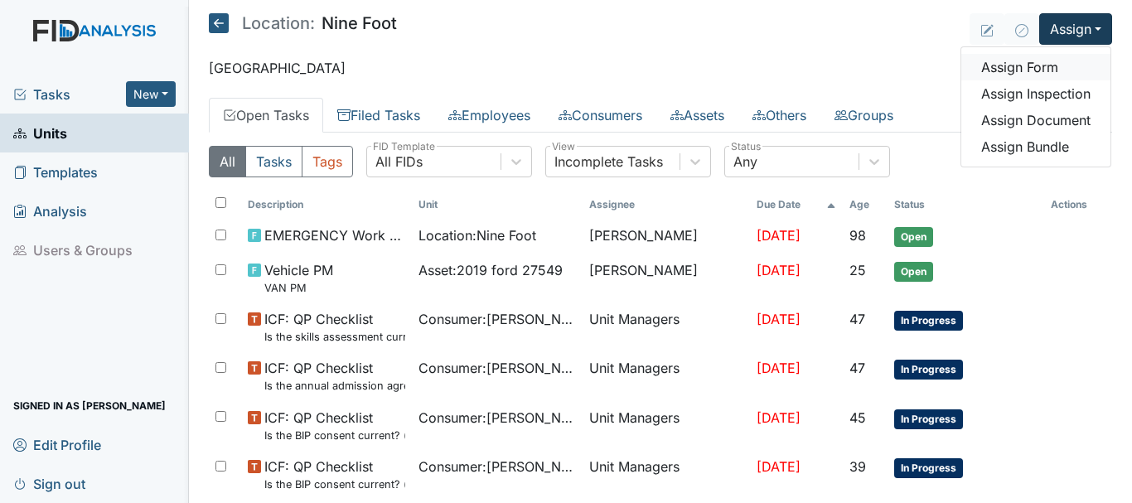
click at [1036, 68] on link "Assign Form" at bounding box center [1035, 67] width 149 height 27
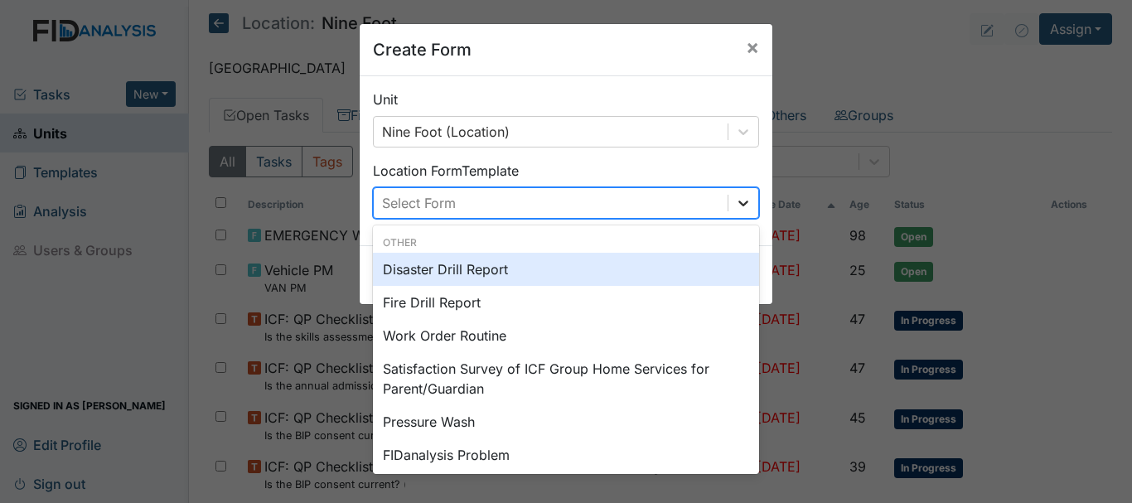
click at [735, 206] on icon at bounding box center [743, 203] width 17 height 17
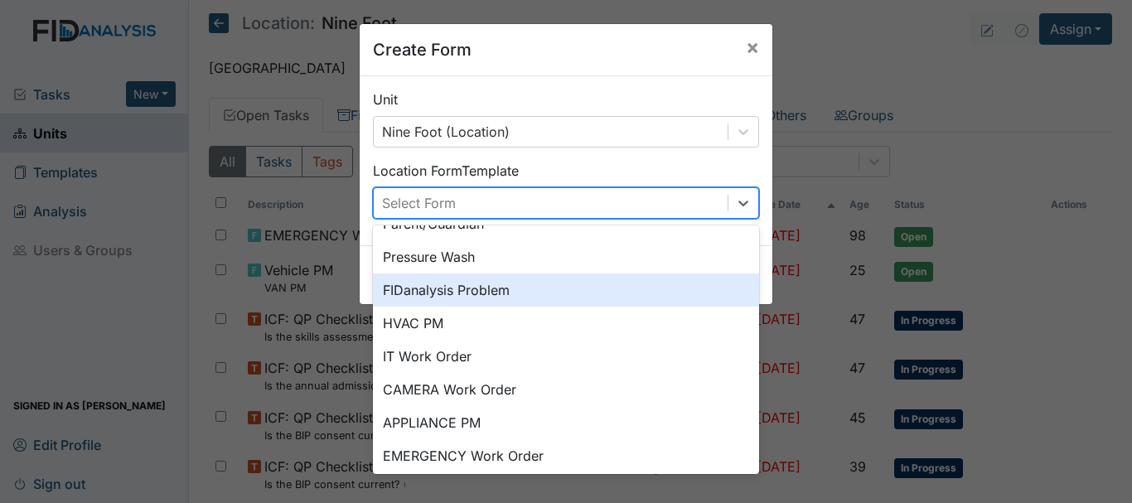
scroll to position [206, 0]
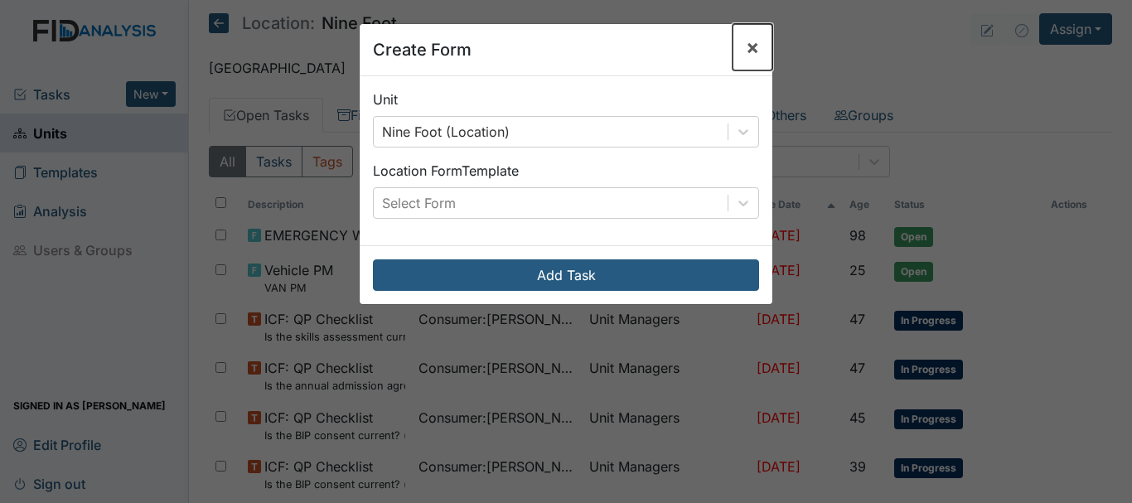
click at [748, 46] on span "×" at bounding box center [752, 47] width 13 height 24
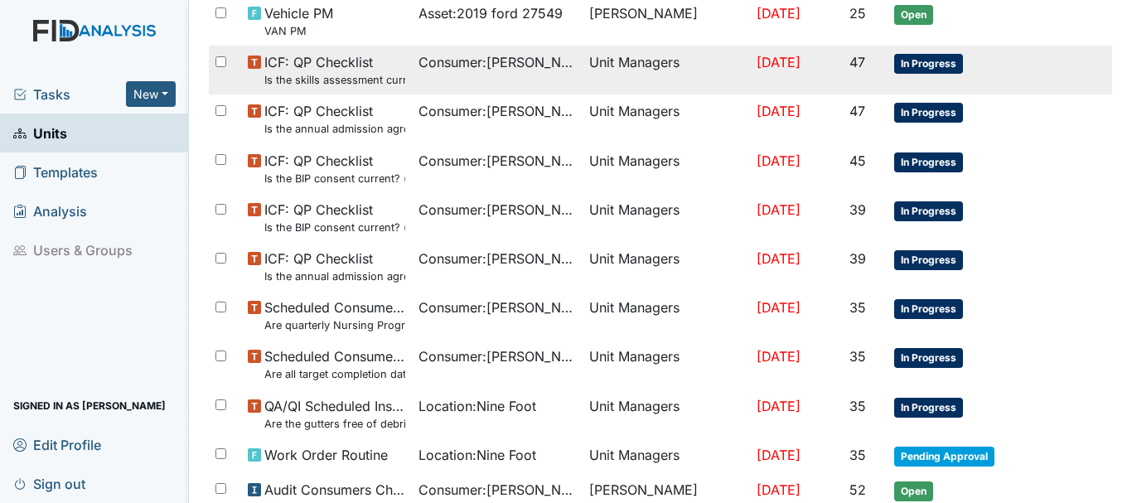
scroll to position [0, 0]
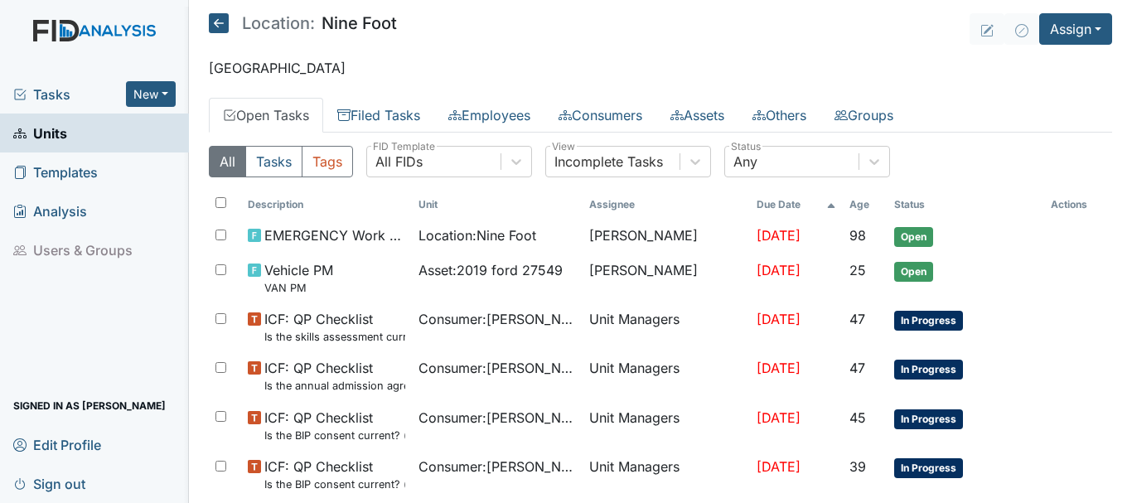
click at [69, 129] on link "Units" at bounding box center [94, 133] width 189 height 39
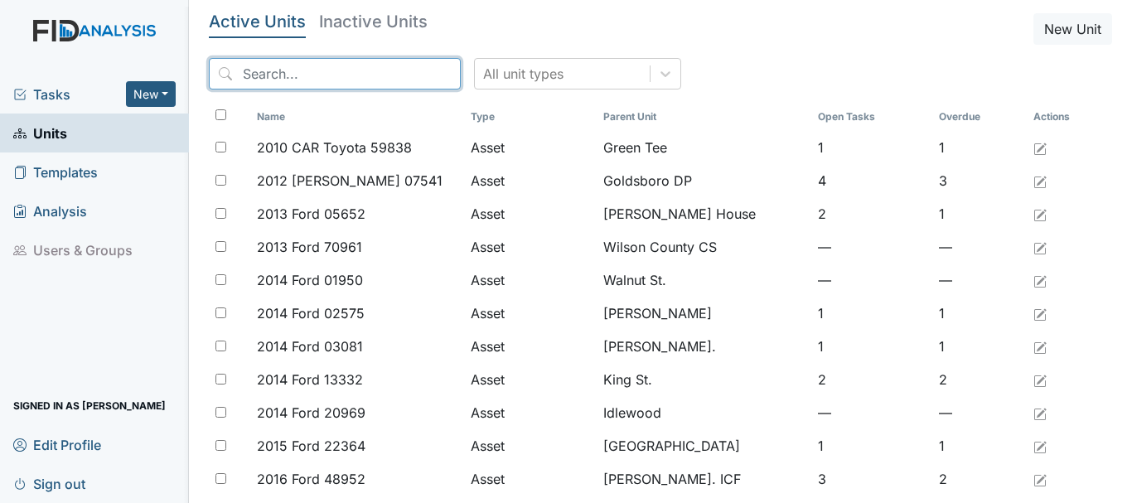
click at [315, 78] on input "search" at bounding box center [335, 73] width 252 height 31
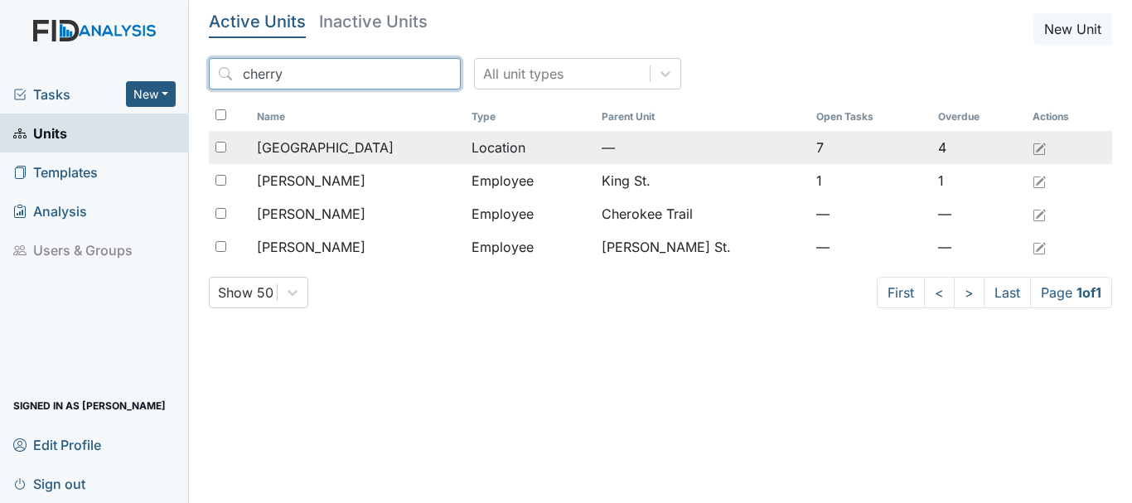
type input "cherry"
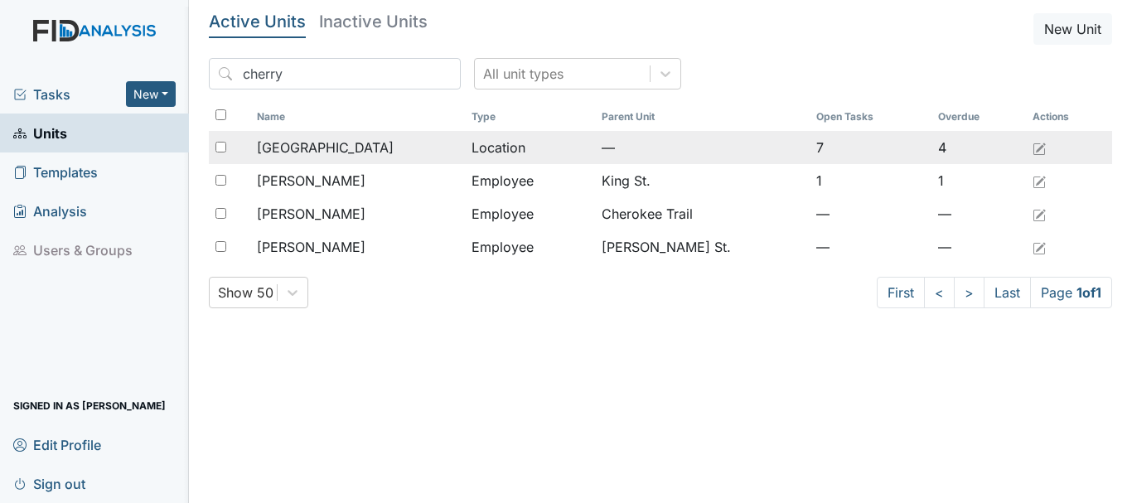
click at [373, 142] on div "[GEOGRAPHIC_DATA]" at bounding box center [357, 148] width 201 height 20
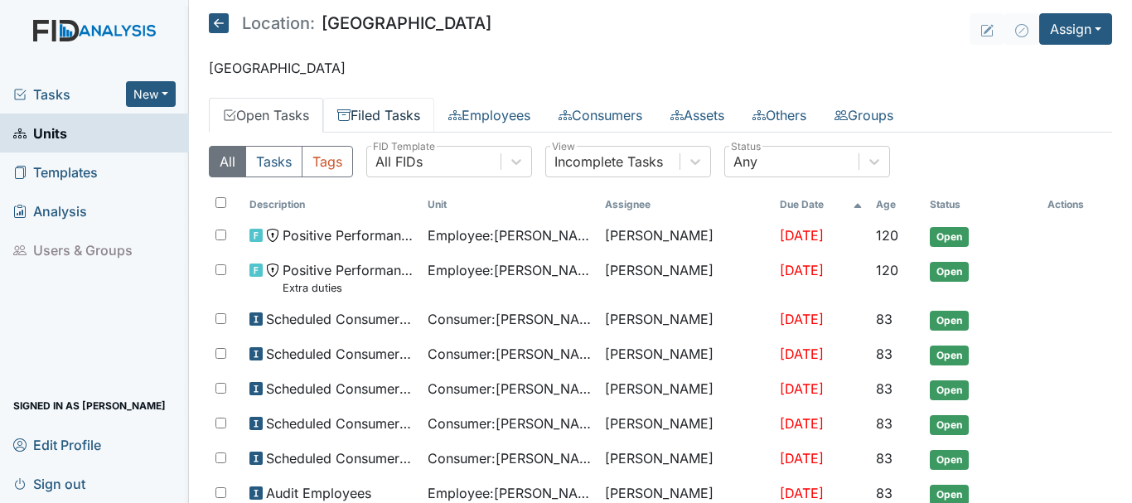
click at [403, 108] on link "Filed Tasks" at bounding box center [378, 115] width 111 height 35
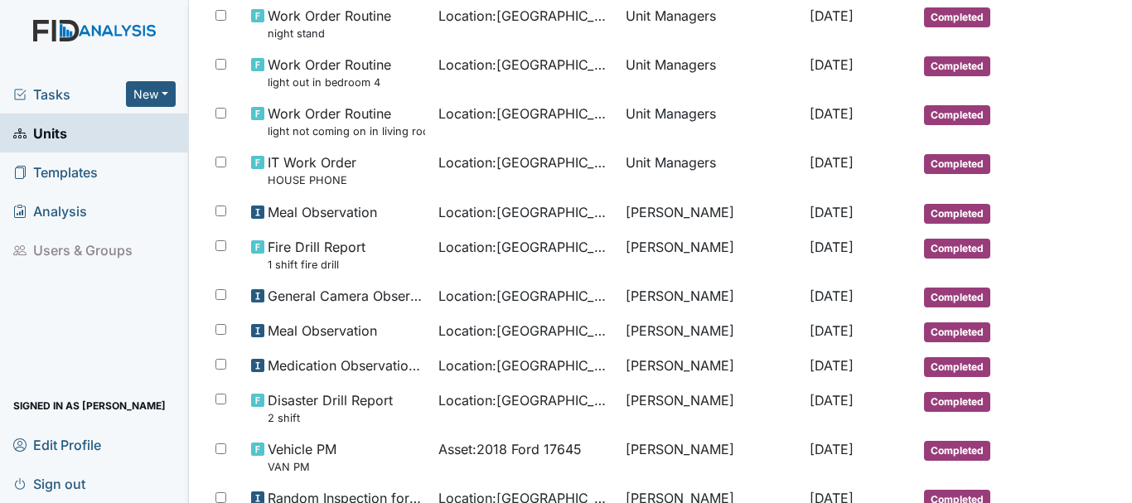
scroll to position [1001, 0]
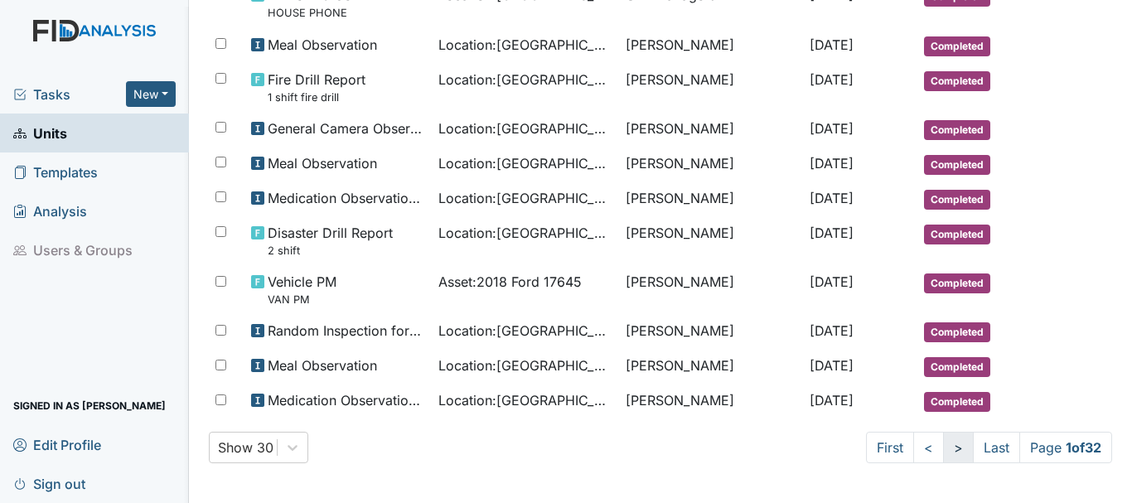
click at [943, 451] on link ">" at bounding box center [958, 447] width 31 height 31
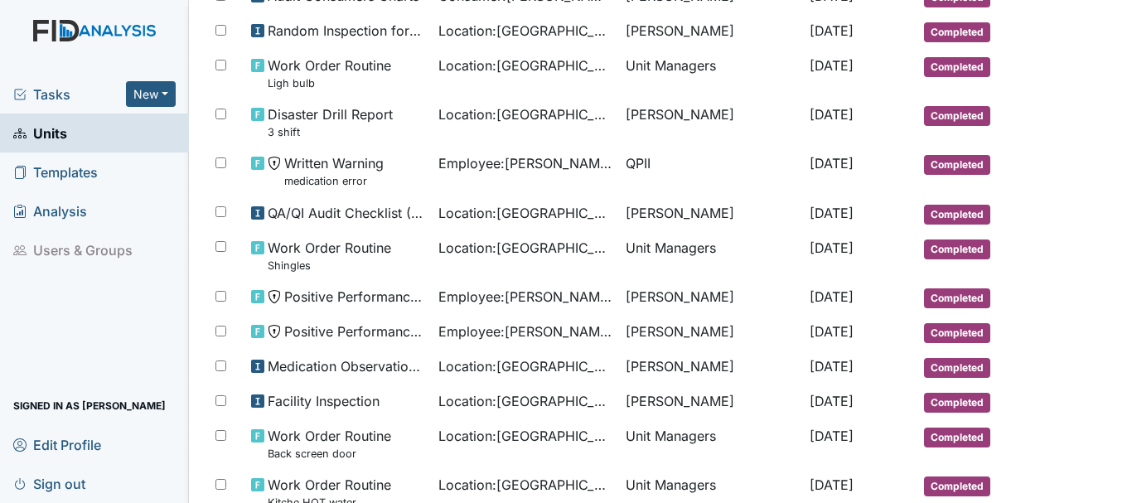
scroll to position [0, 0]
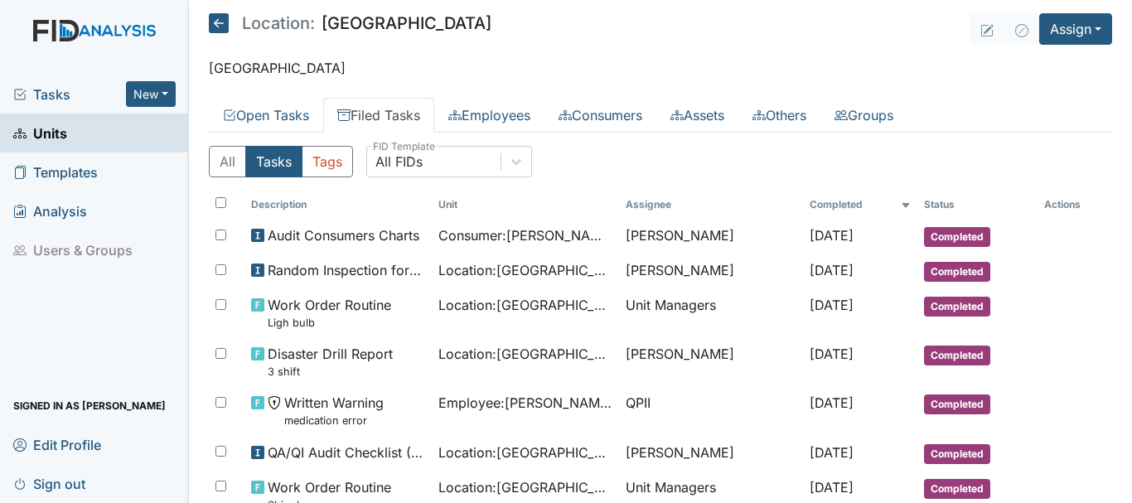
click at [65, 137] on span "Units" at bounding box center [40, 133] width 54 height 26
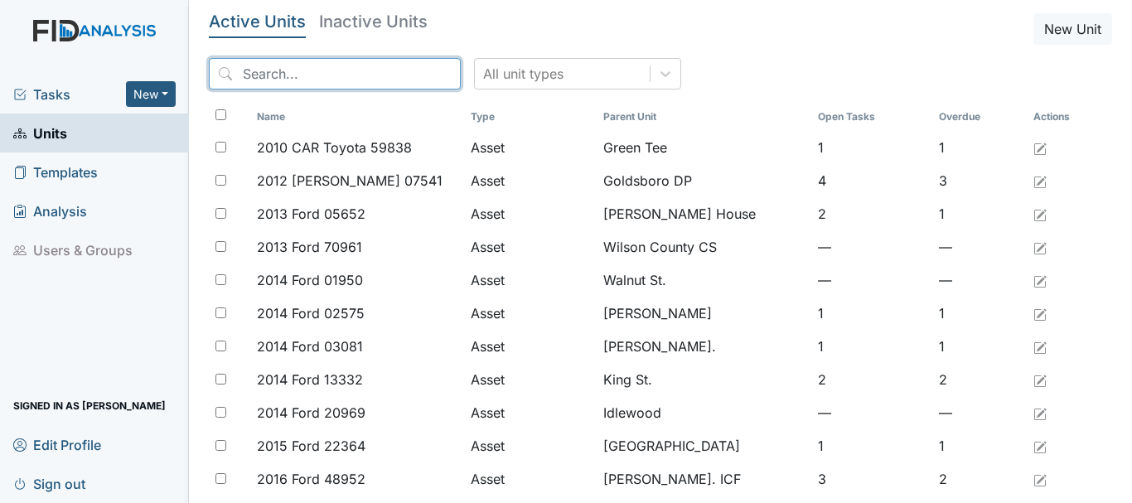
click at [324, 74] on input "search" at bounding box center [335, 73] width 252 height 31
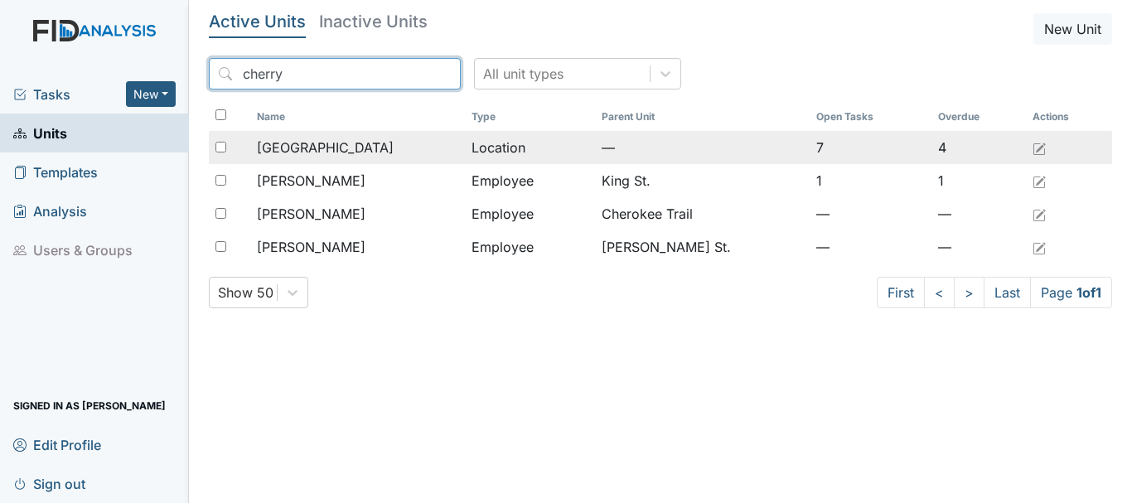
type input "cherry"
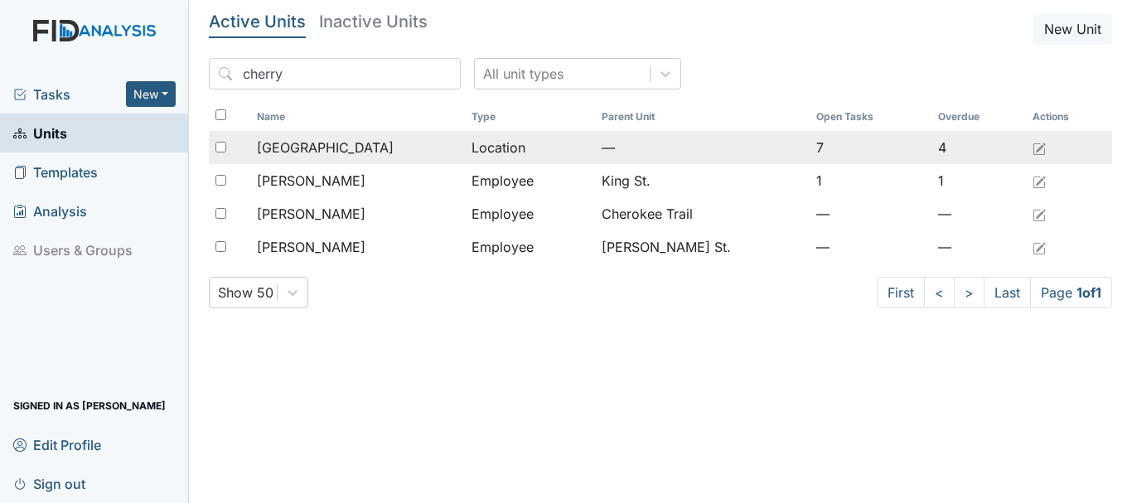
click at [355, 146] on div "[GEOGRAPHIC_DATA]" at bounding box center [357, 148] width 201 height 20
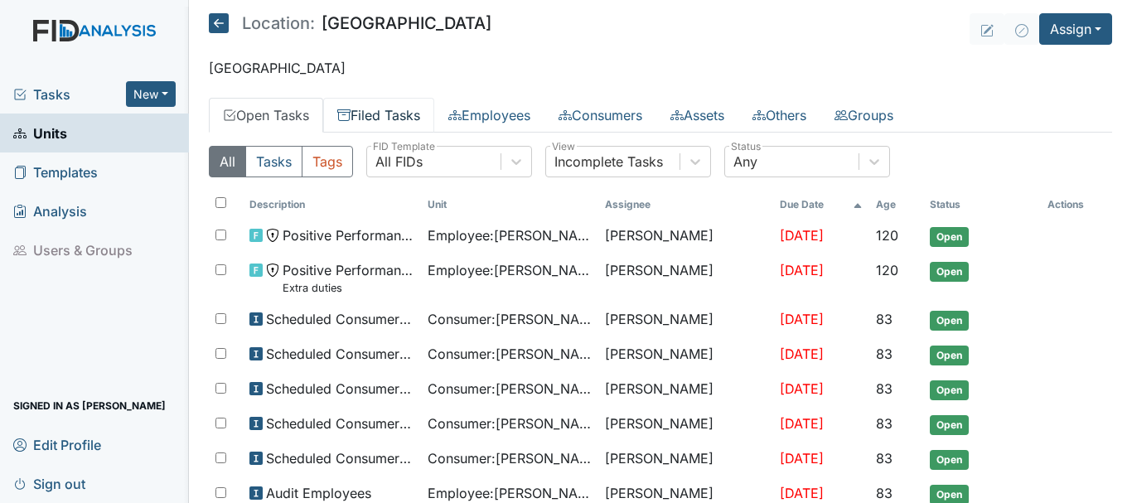
click at [388, 112] on link "Filed Tasks" at bounding box center [378, 115] width 111 height 35
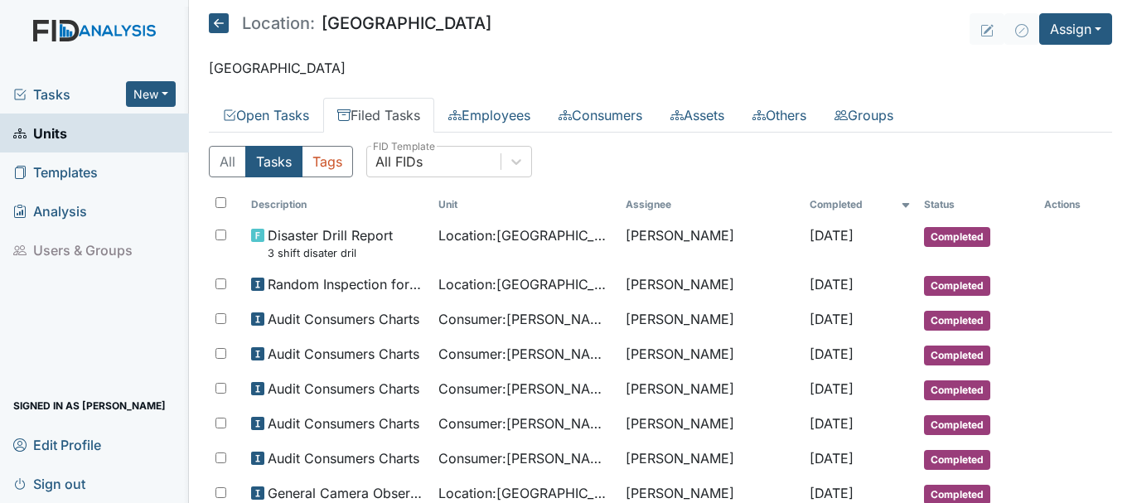
click at [56, 133] on span "Units" at bounding box center [40, 133] width 54 height 26
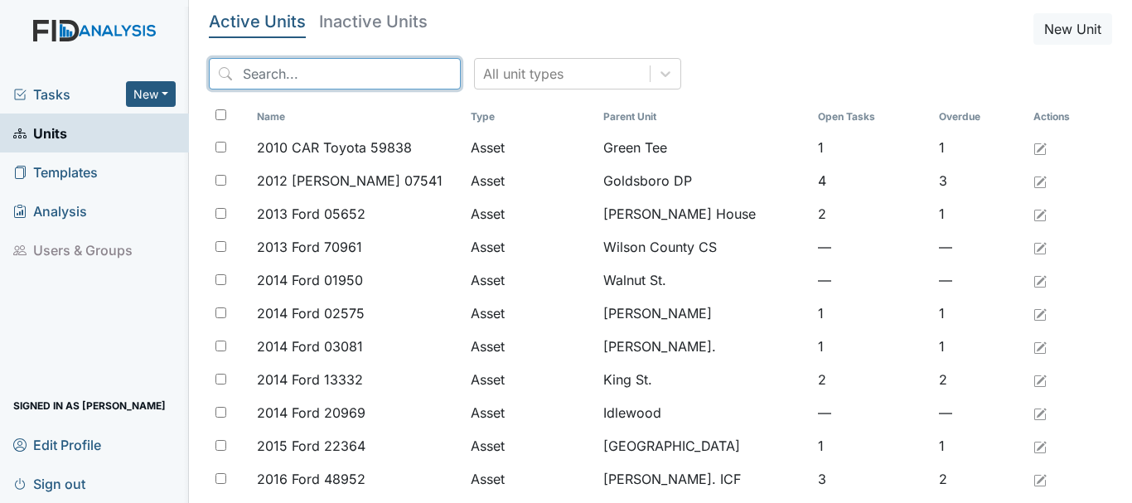
click at [323, 79] on input "search" at bounding box center [335, 73] width 252 height 31
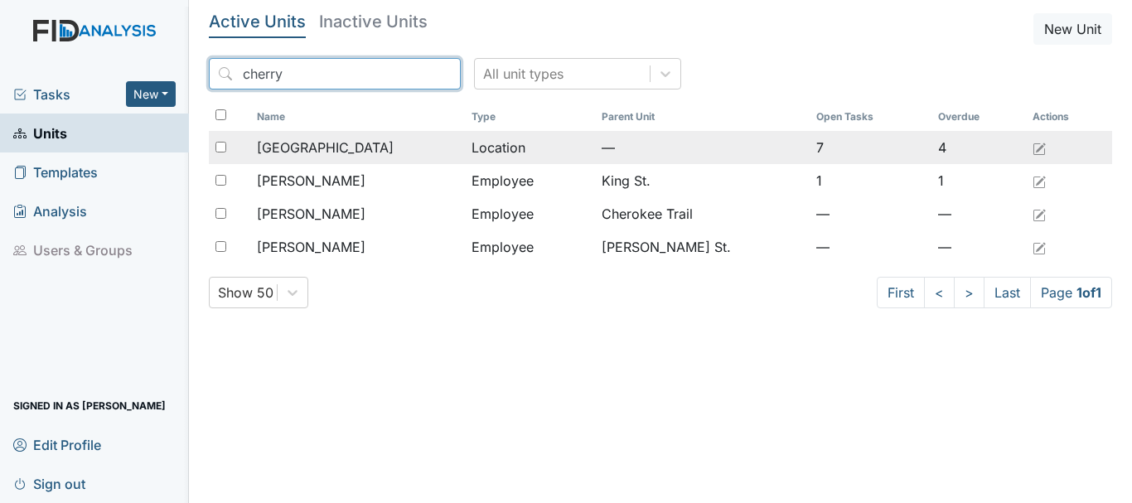
type input "cherry"
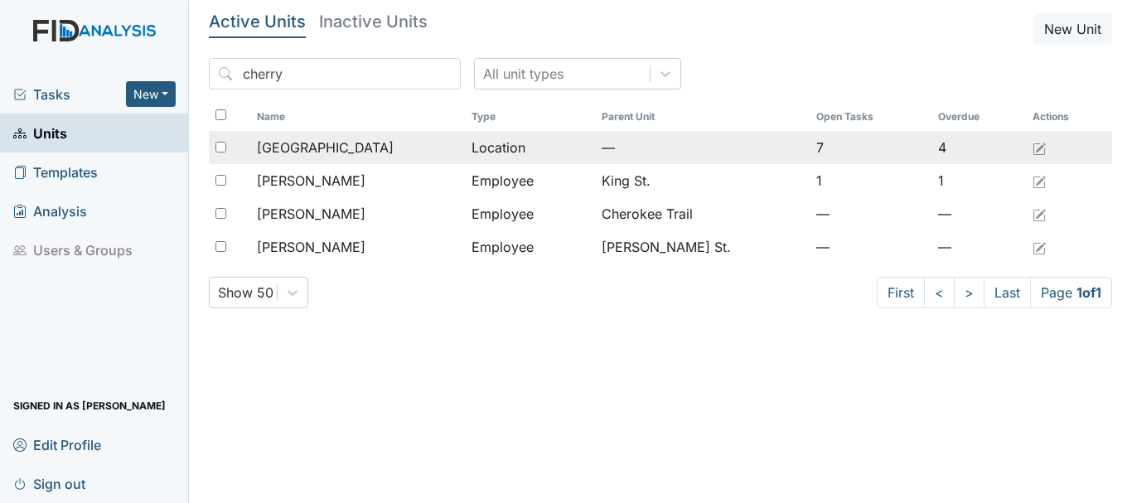
click at [334, 138] on span "[GEOGRAPHIC_DATA]" at bounding box center [325, 148] width 137 height 20
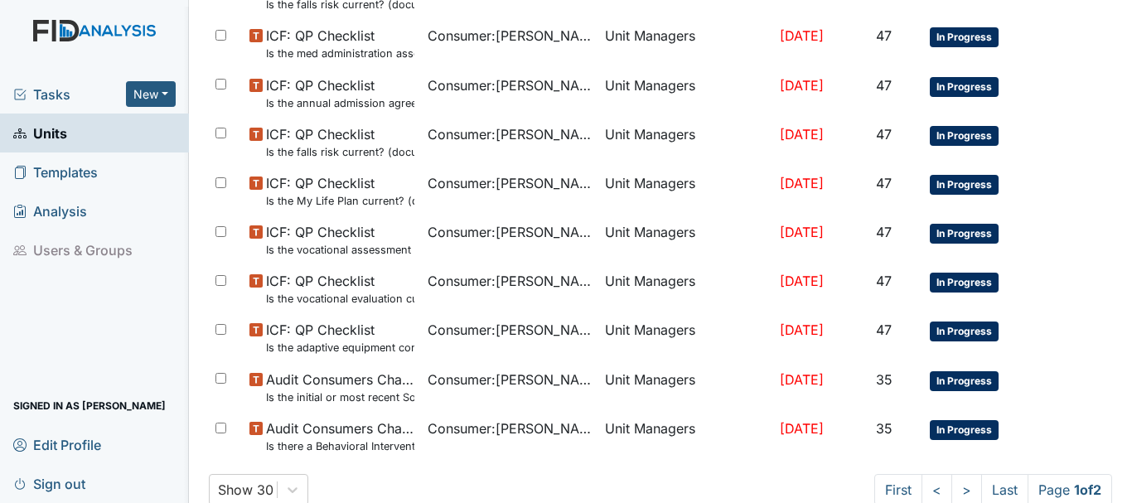
scroll to position [1073, 0]
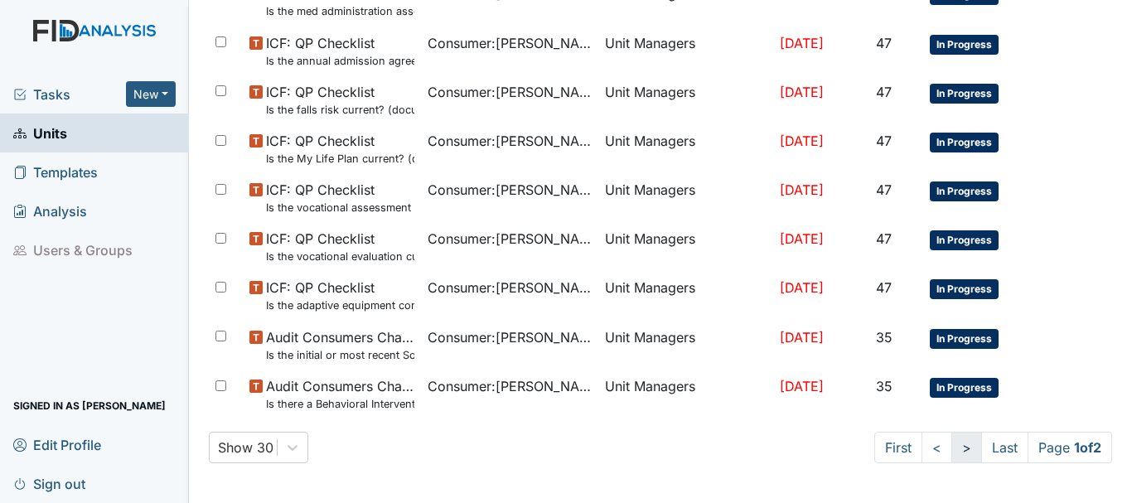
click at [952, 450] on link ">" at bounding box center [967, 447] width 31 height 31
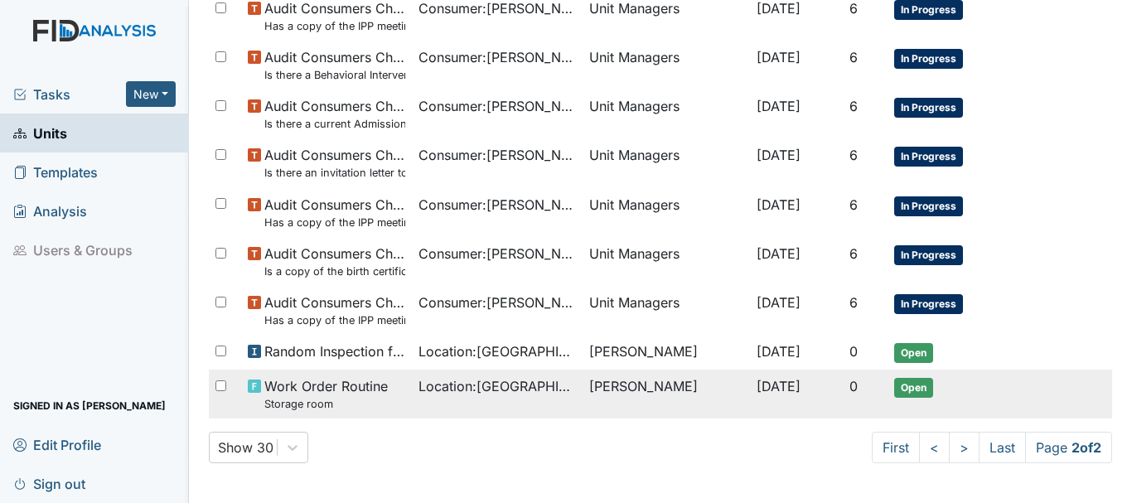
click at [919, 391] on span "Open" at bounding box center [913, 388] width 39 height 20
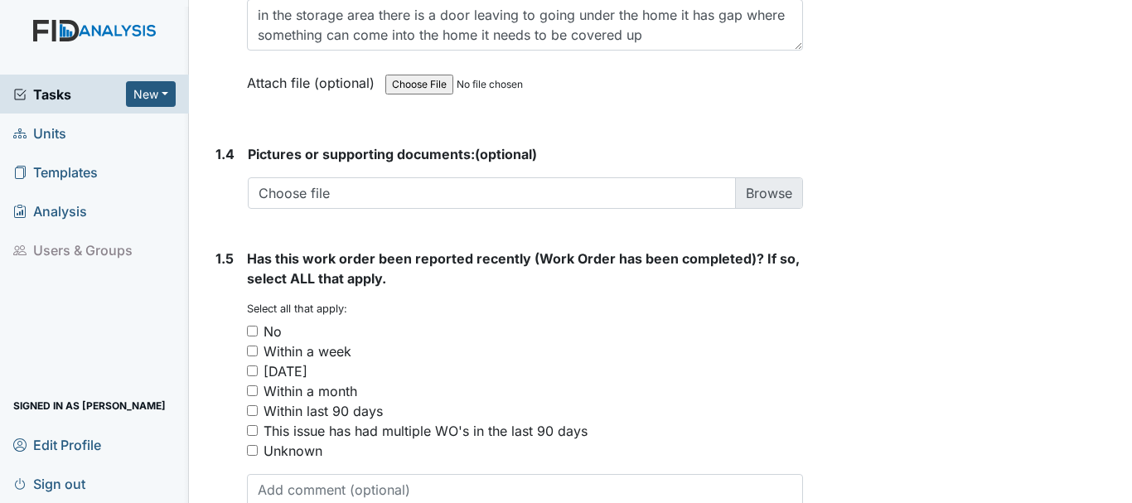
scroll to position [1315, 0]
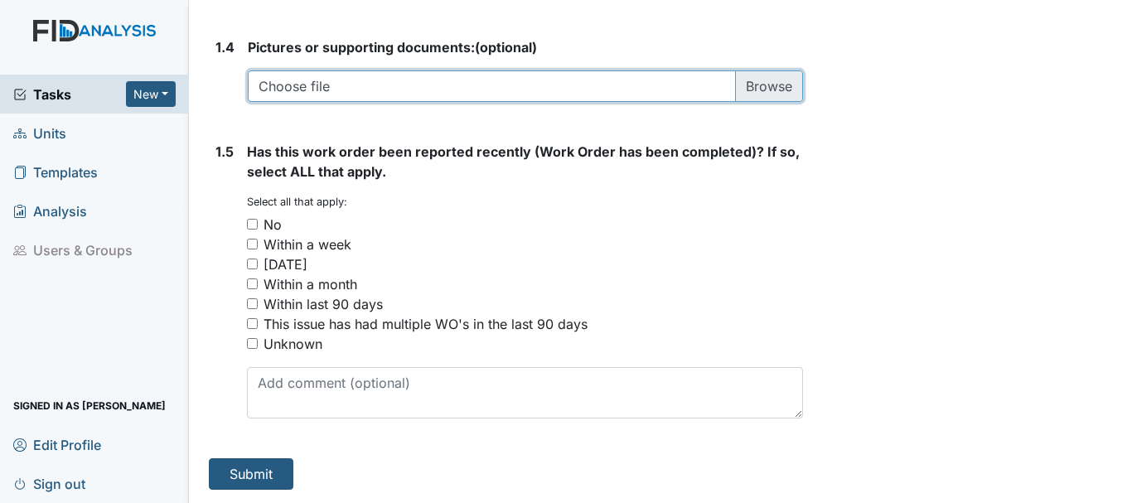
click at [763, 89] on input "file" at bounding box center [525, 85] width 555 height 31
type input "C:\fakepath\Storage room .msg"
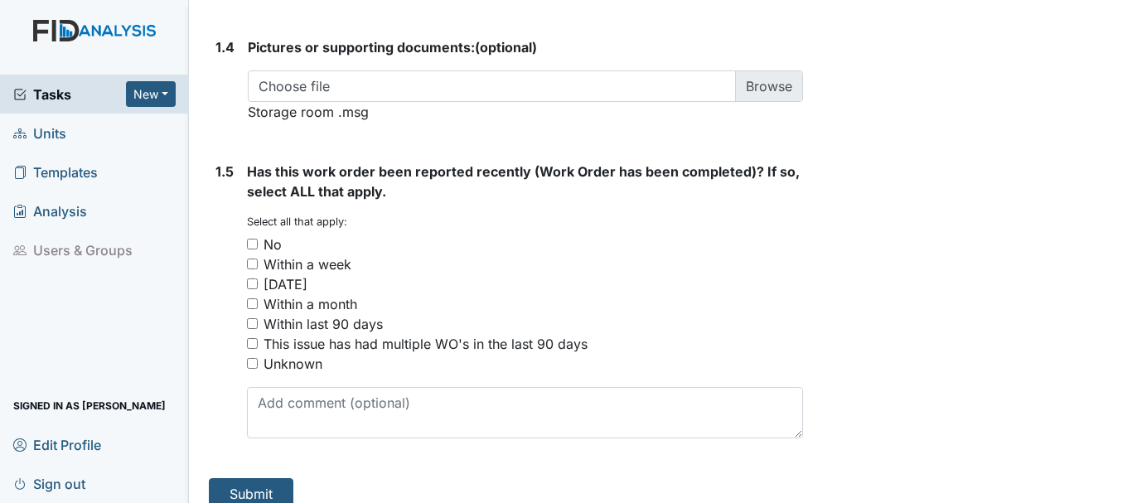
click at [314, 116] on span "Storage room .msg" at bounding box center [308, 112] width 121 height 17
click at [304, 116] on span "Storage room .msg" at bounding box center [308, 112] width 121 height 17
click at [357, 111] on span "Storage room .msg" at bounding box center [308, 112] width 121 height 17
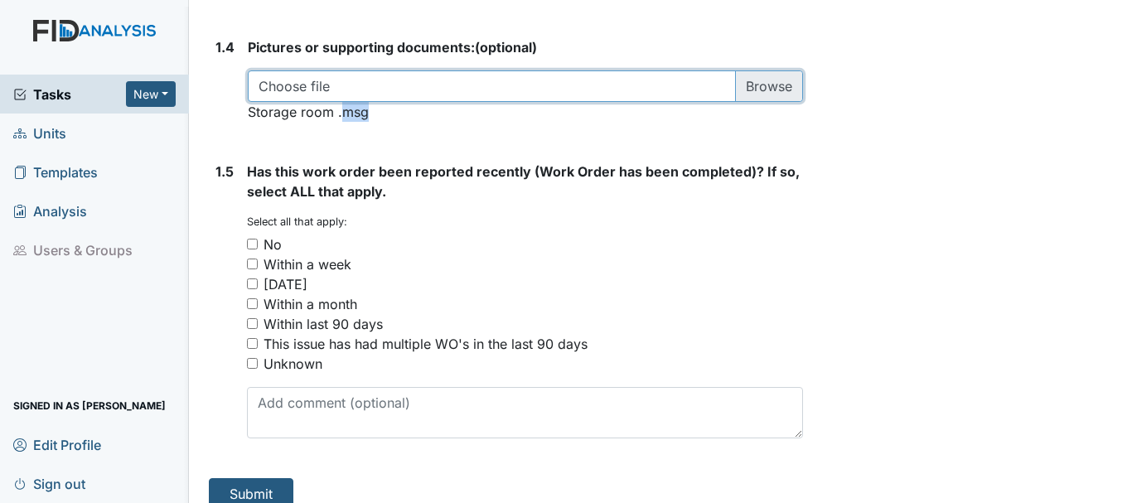
click at [753, 82] on input "file" at bounding box center [525, 85] width 555 height 31
click at [743, 83] on input "file" at bounding box center [525, 85] width 555 height 31
type input "C:\fakepath\BED CHECKS.pdf"
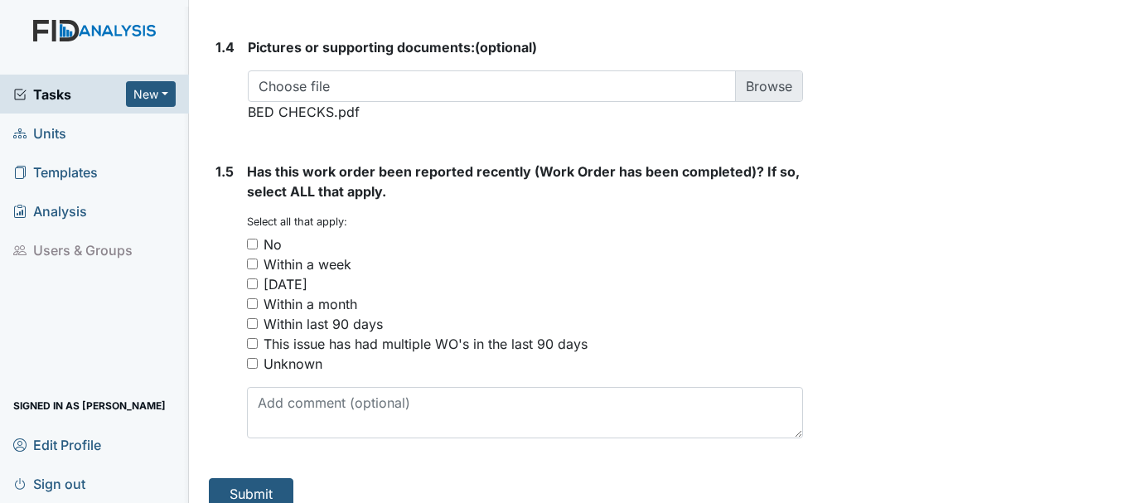
click at [289, 117] on span "BED CHECKS.pdf" at bounding box center [304, 112] width 112 height 17
click at [301, 123] on form "Pictures or supporting documents: (optional) Choose file BED CHECKS.pdf You can…" at bounding box center [525, 86] width 555 height 98
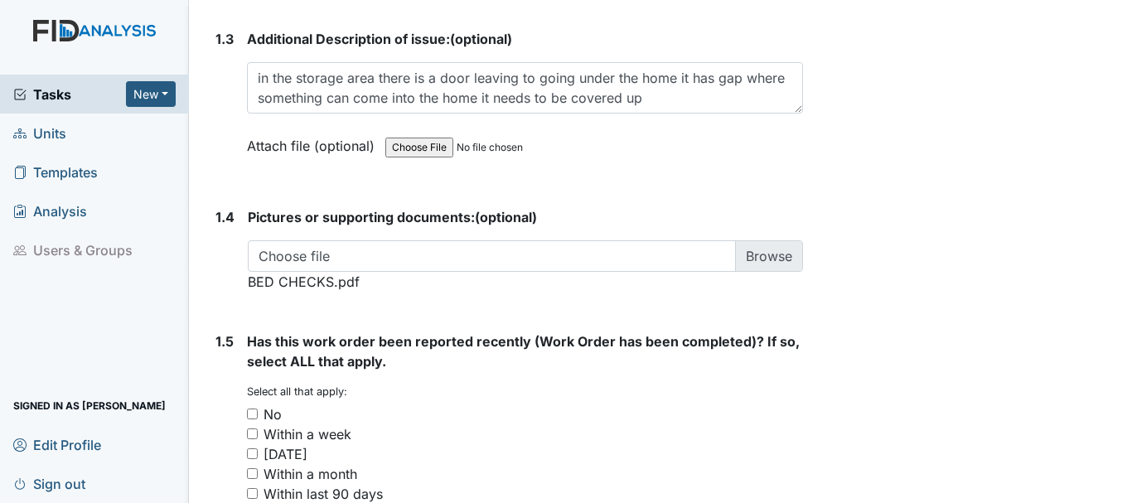
scroll to position [1141, 0]
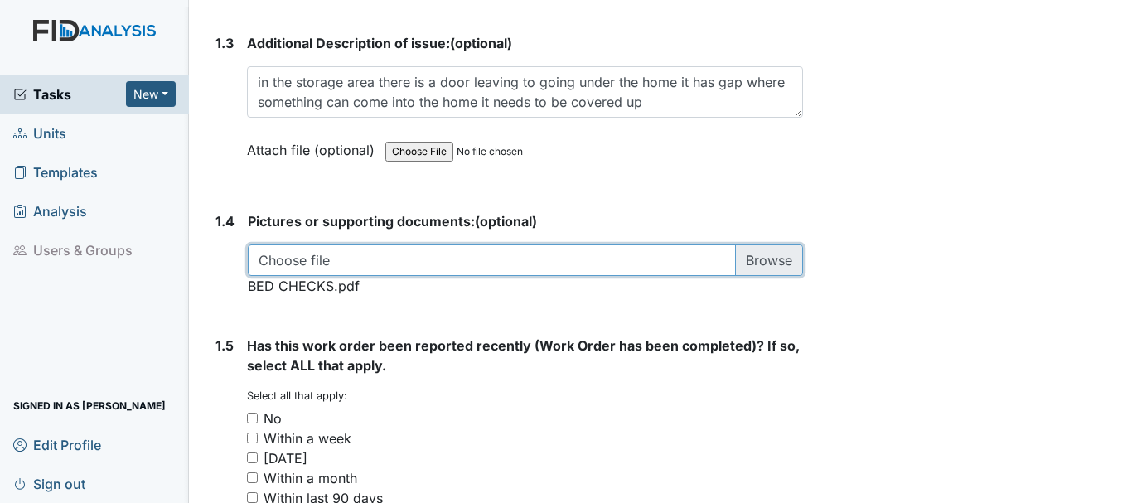
click at [762, 254] on input "file" at bounding box center [525, 260] width 555 height 31
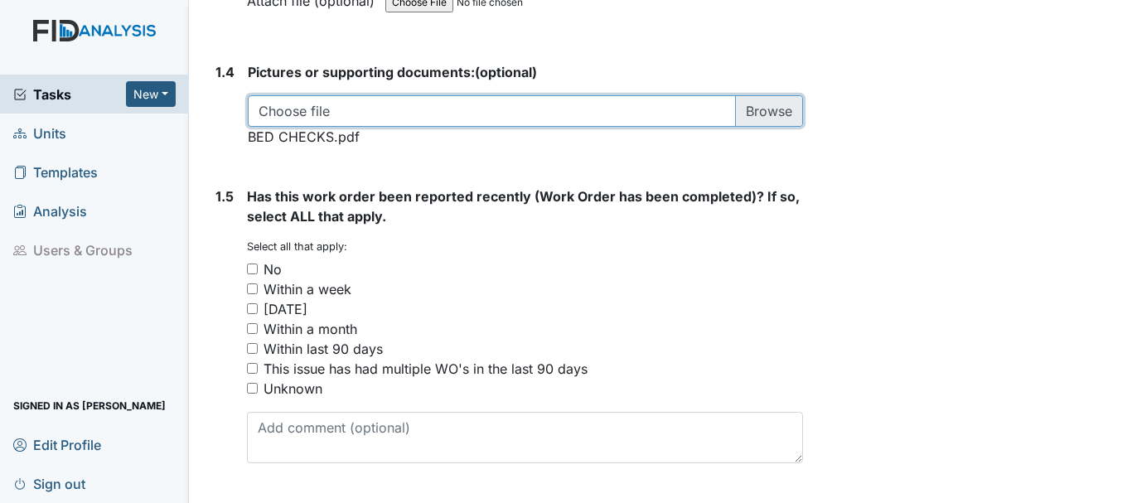
scroll to position [1267, 0]
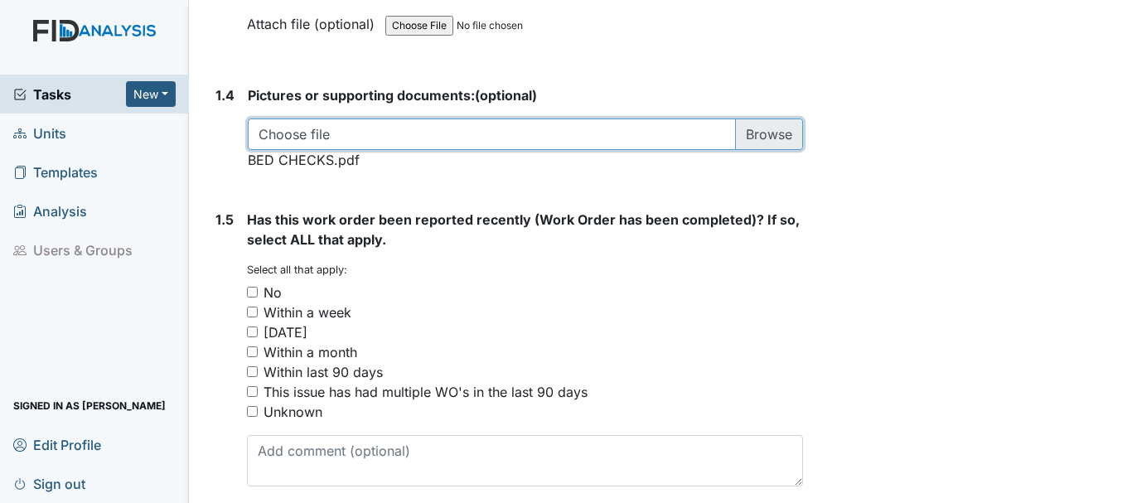
click at [297, 148] on input "file" at bounding box center [525, 134] width 555 height 31
click at [760, 131] on input "file" at bounding box center [525, 134] width 555 height 31
type input "C:\fakepath\Gap in Storage room.msg"
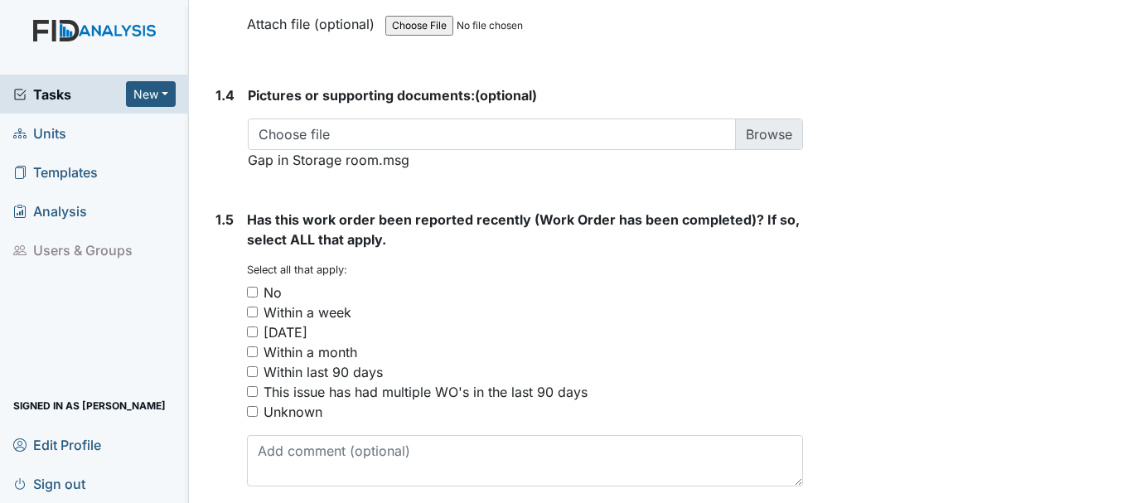
click at [252, 292] on input "No" at bounding box center [252, 292] width 11 height 11
checkbox input "true"
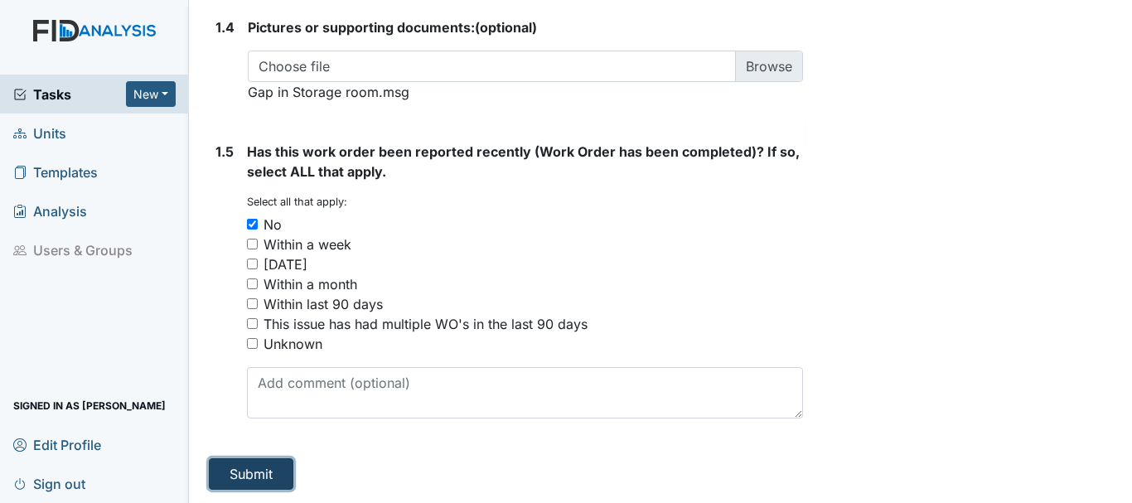
click at [249, 485] on button "Submit" at bounding box center [251, 473] width 85 height 31
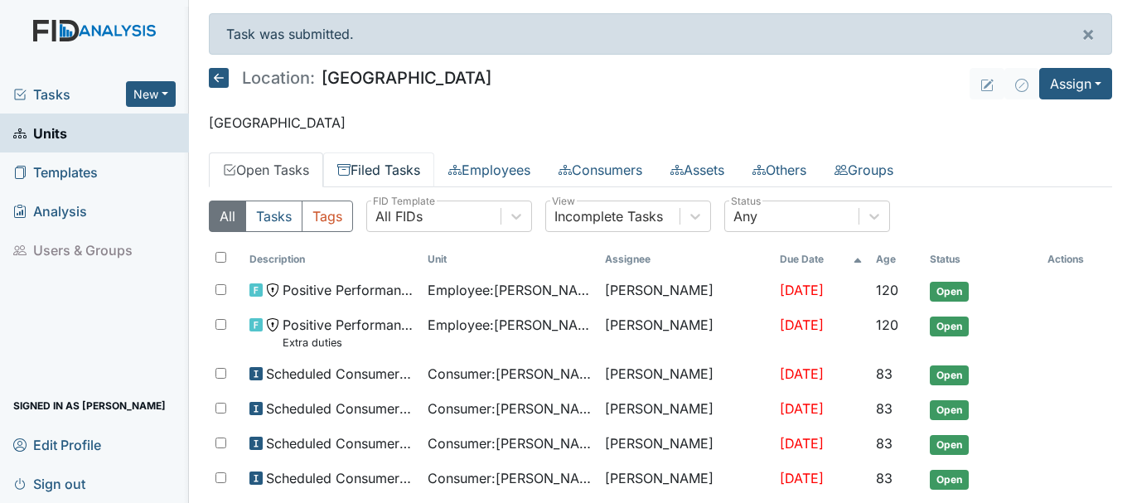
click at [409, 170] on link "Filed Tasks" at bounding box center [378, 170] width 111 height 35
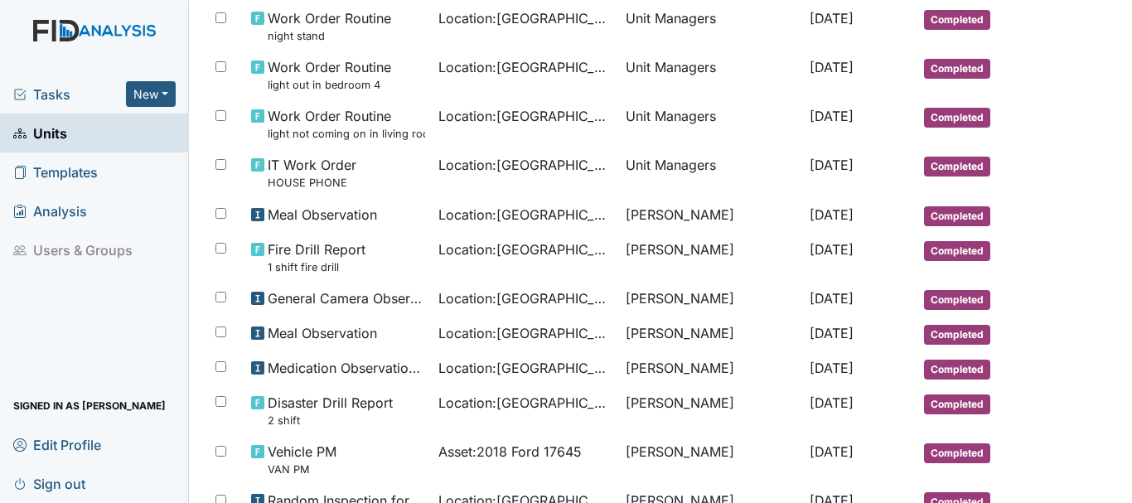
scroll to position [1056, 0]
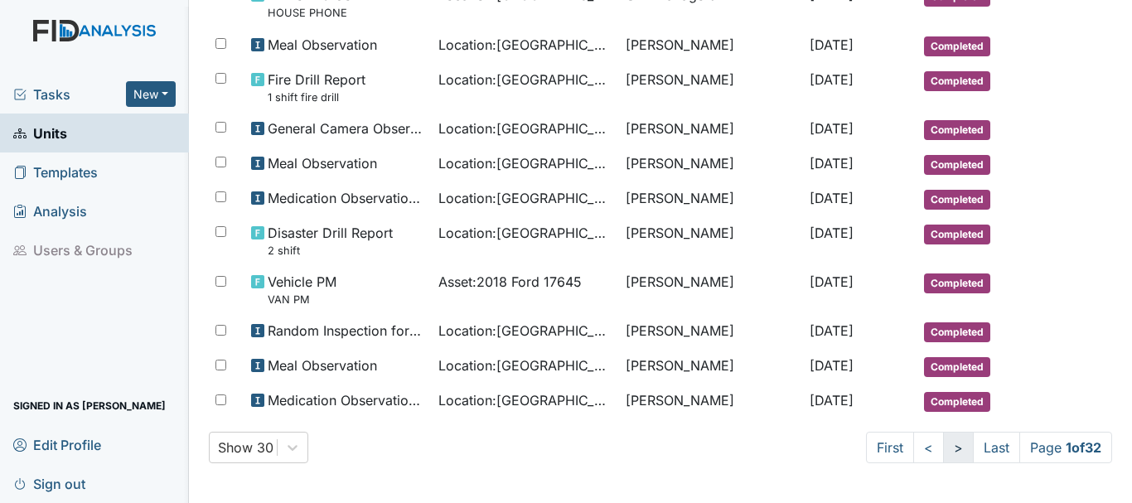
click at [943, 460] on link ">" at bounding box center [958, 447] width 31 height 31
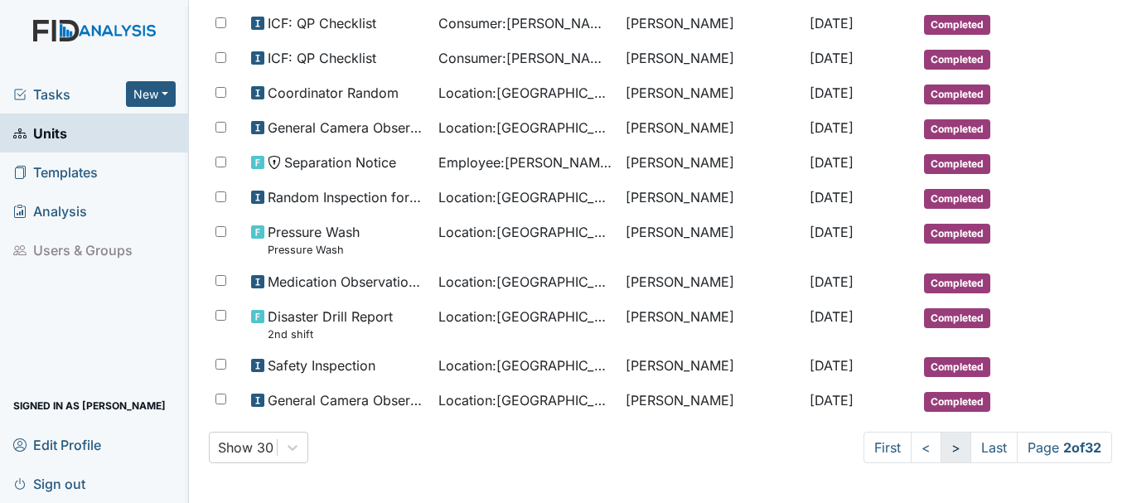
scroll to position [1028, 0]
click at [941, 447] on link ">" at bounding box center [956, 447] width 31 height 31
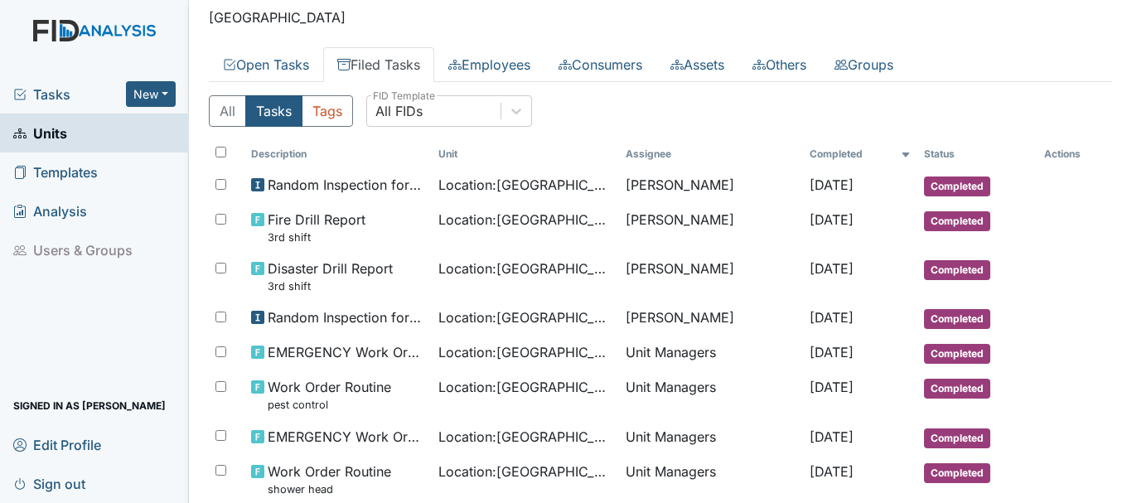
scroll to position [0, 0]
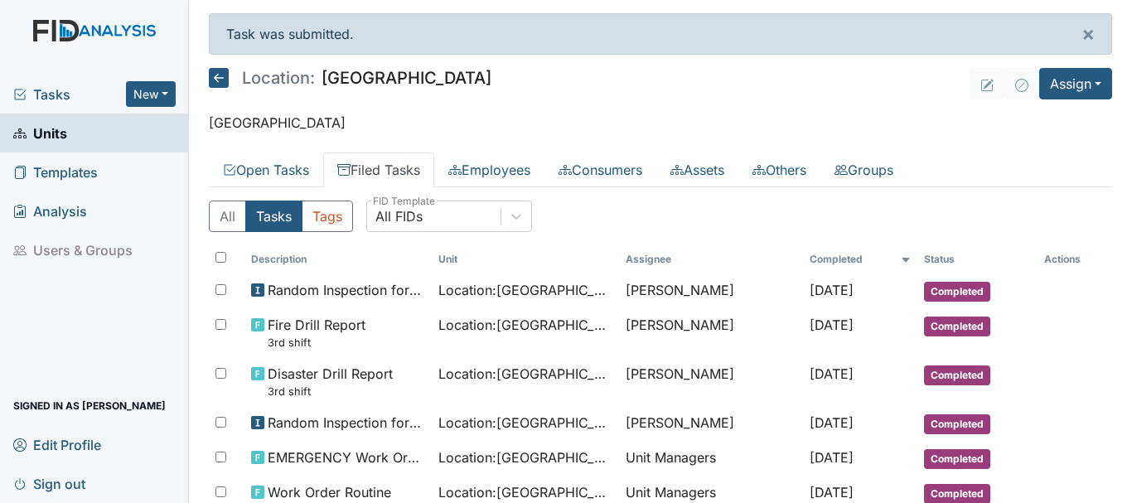
click at [48, 141] on span "Units" at bounding box center [40, 133] width 54 height 26
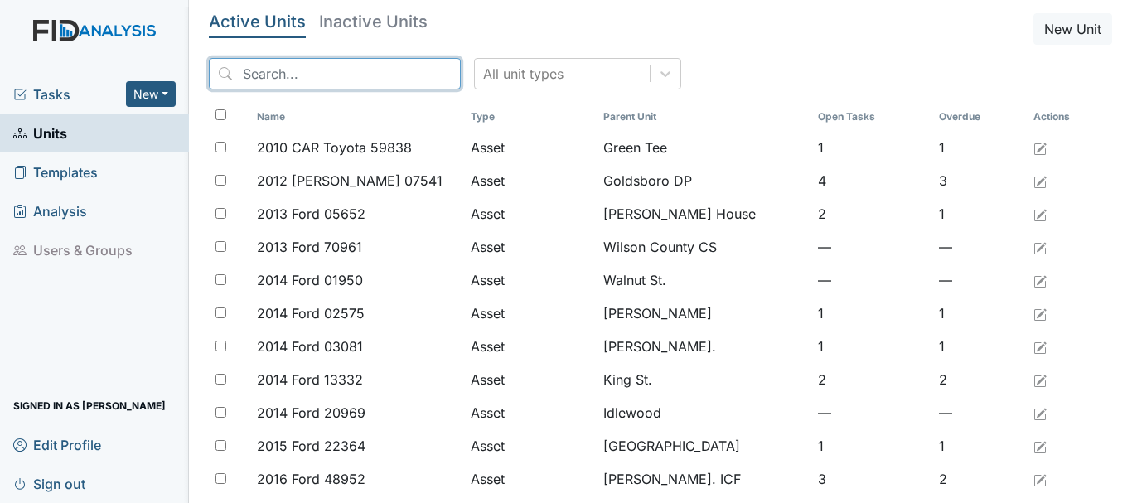
click at [317, 75] on input "search" at bounding box center [335, 73] width 252 height 31
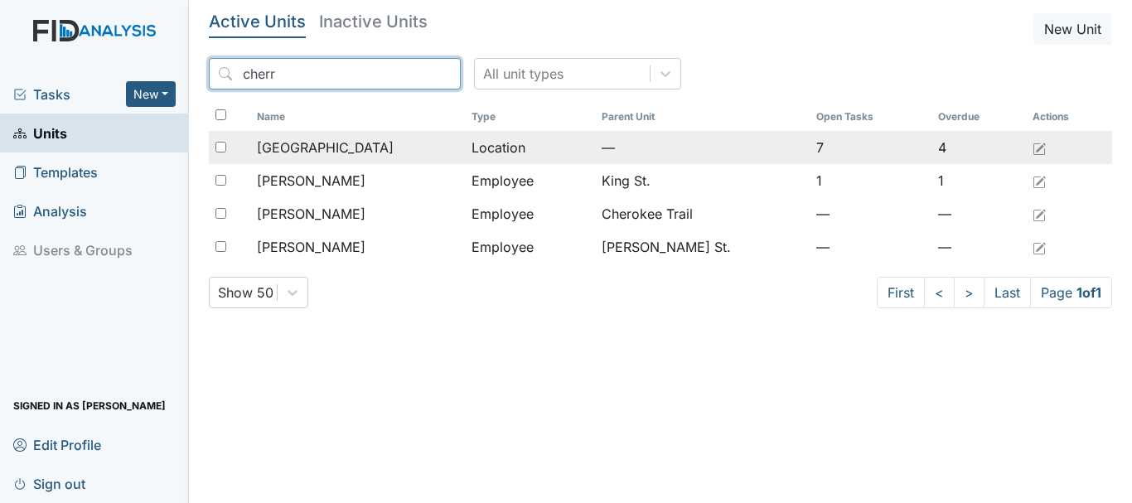
type input "cherr"
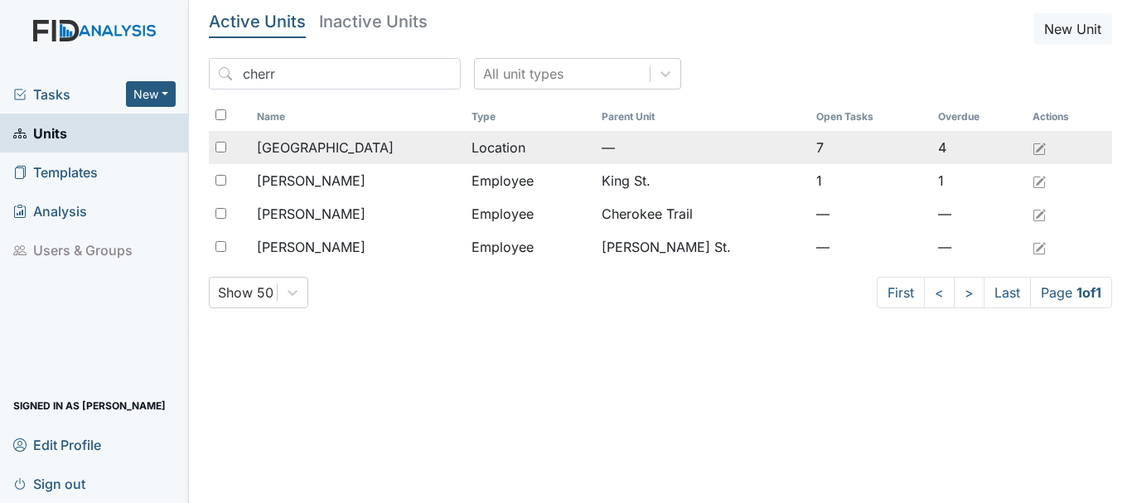
click at [349, 148] on div "[GEOGRAPHIC_DATA]" at bounding box center [357, 148] width 201 height 20
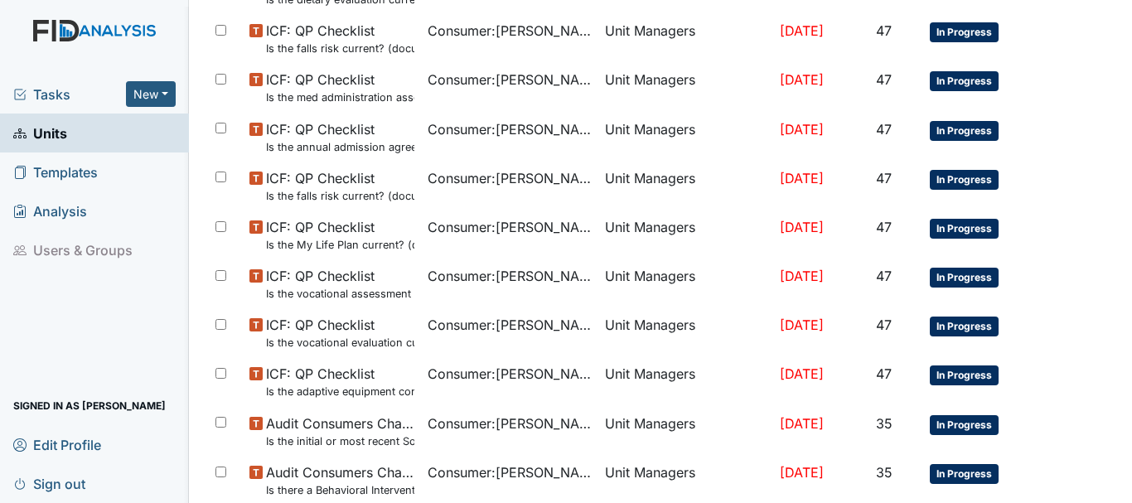
scroll to position [1073, 0]
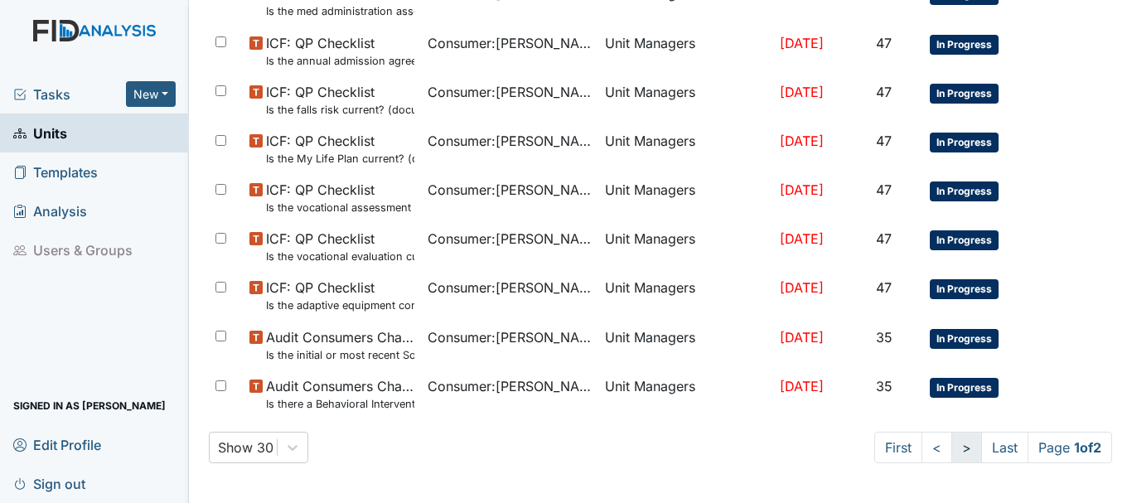
click at [952, 452] on link ">" at bounding box center [967, 447] width 31 height 31
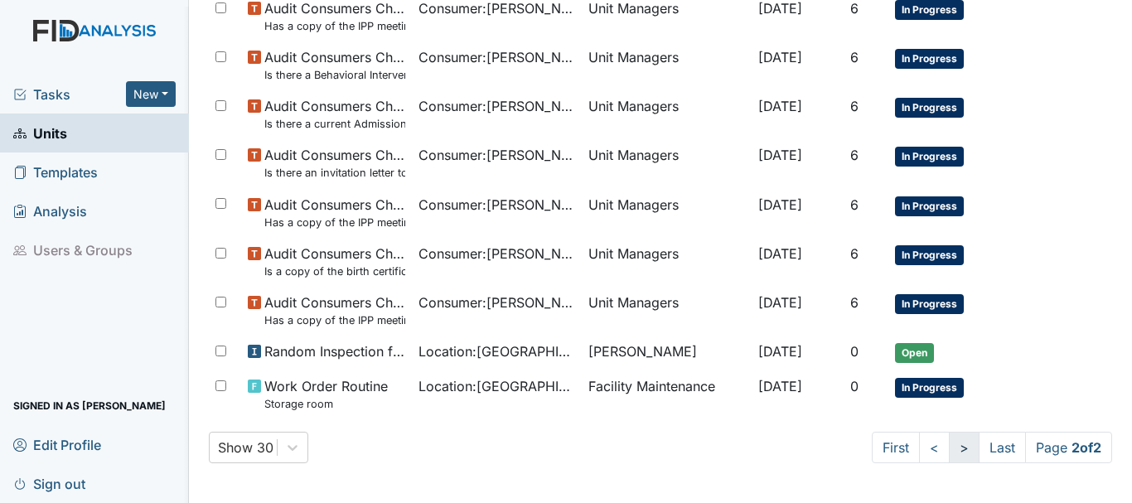
scroll to position [963, 0]
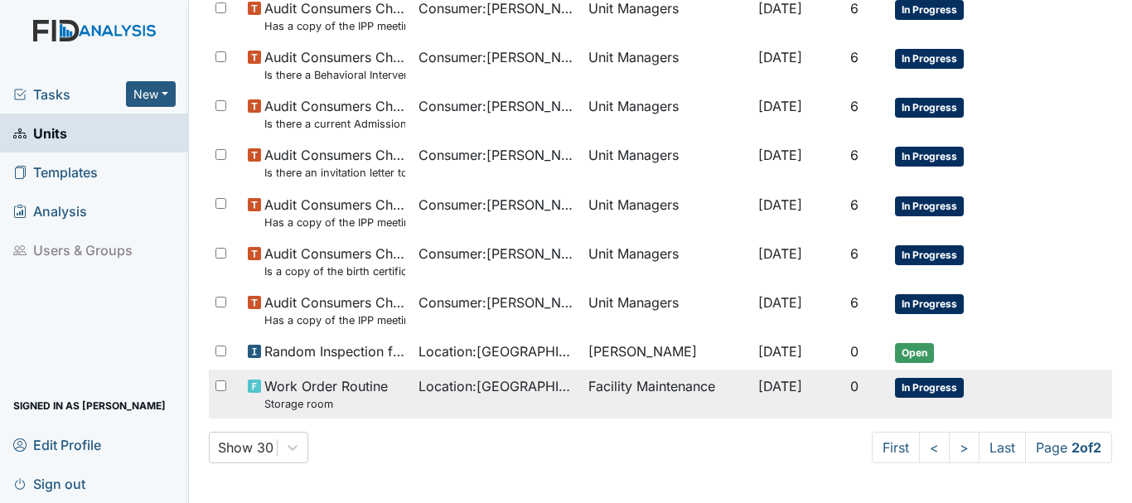
click at [932, 391] on span "In Progress" at bounding box center [929, 388] width 69 height 20
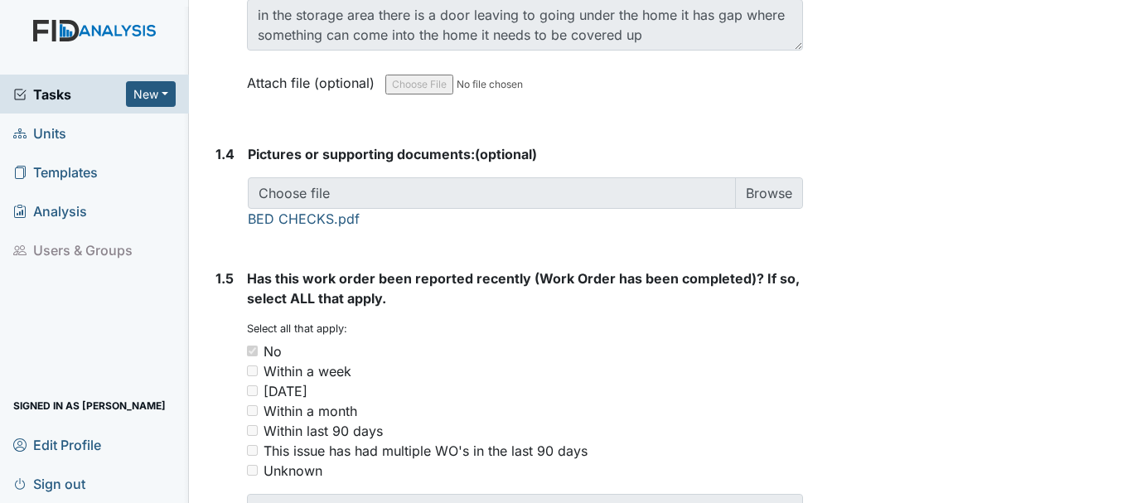
scroll to position [1323, 0]
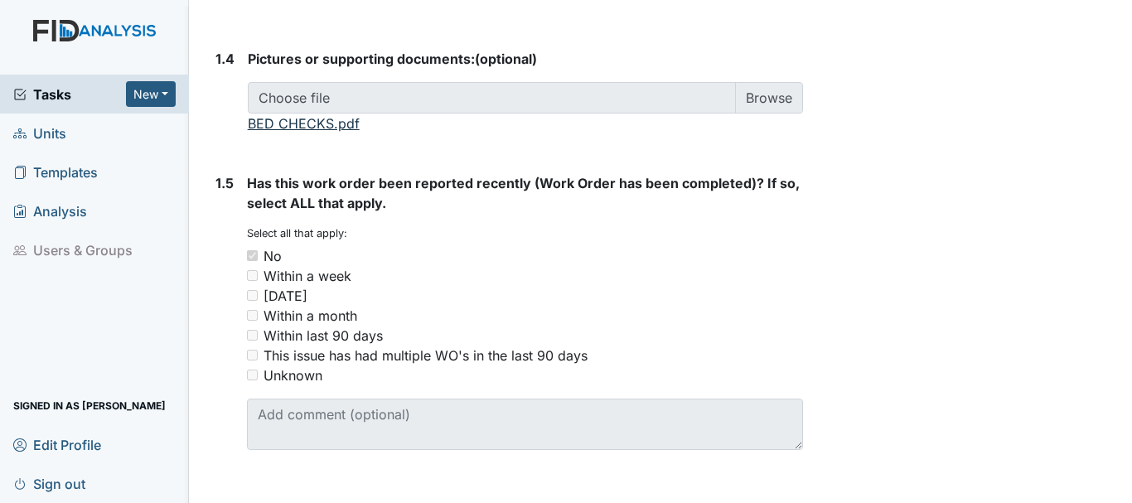
click at [308, 128] on link "BED CHECKS.pdf" at bounding box center [304, 123] width 112 height 17
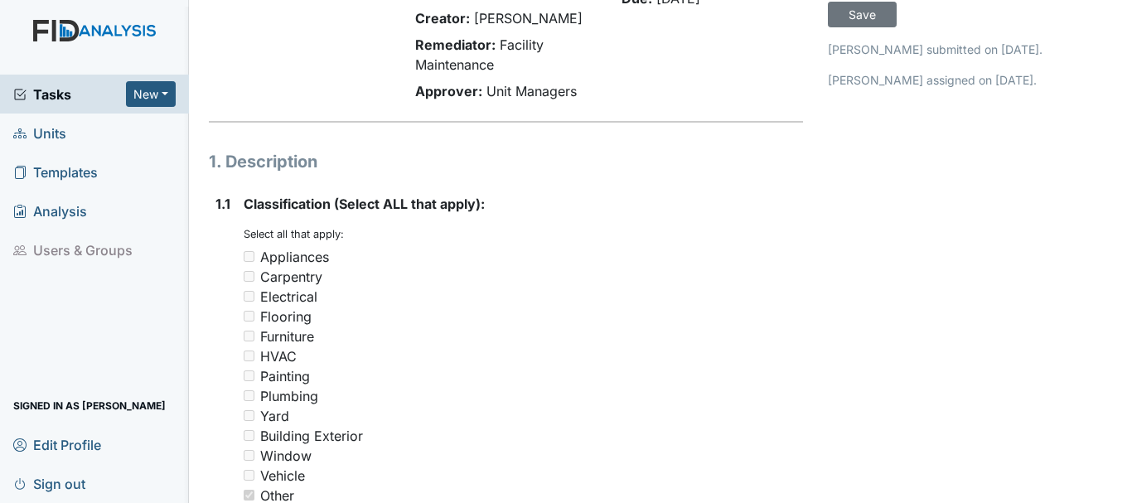
scroll to position [0, 0]
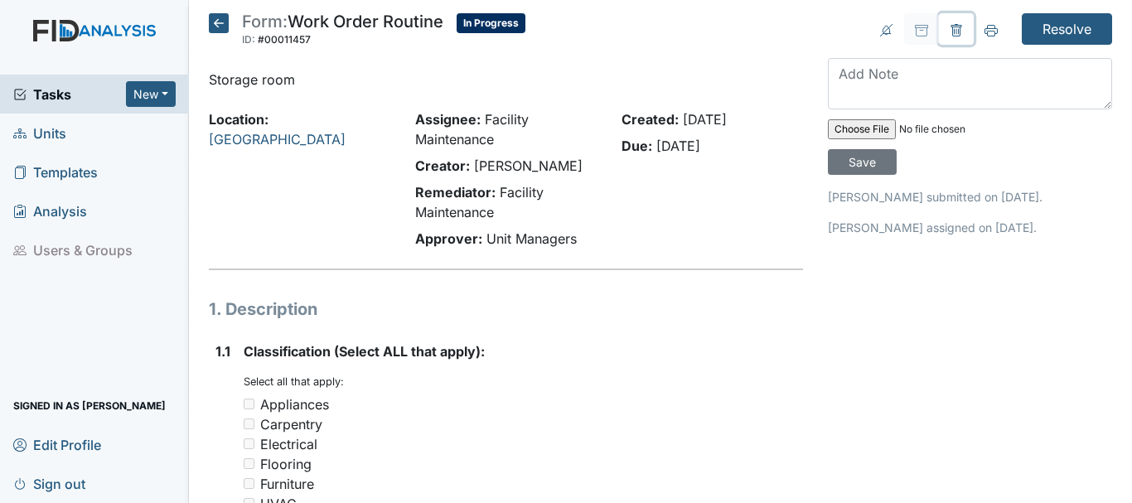
click at [950, 28] on icon at bounding box center [956, 30] width 13 height 13
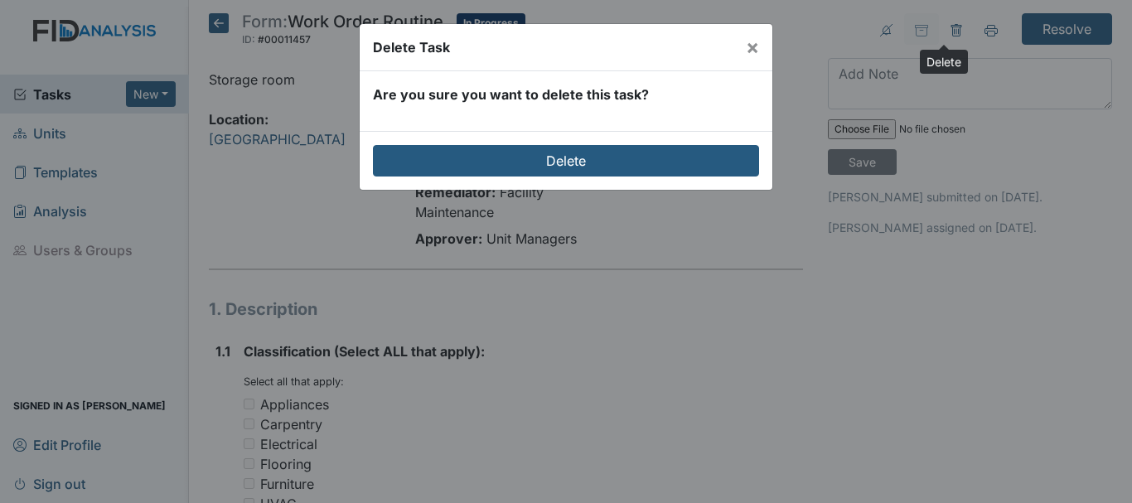
click at [951, 70] on div "Delete" at bounding box center [944, 62] width 48 height 24
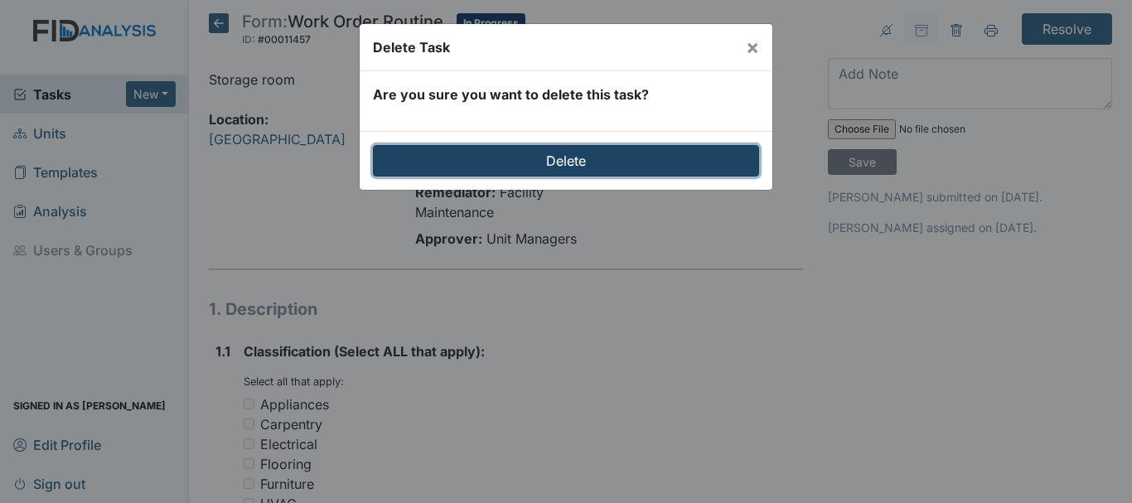
click at [603, 156] on input "Delete" at bounding box center [566, 160] width 386 height 31
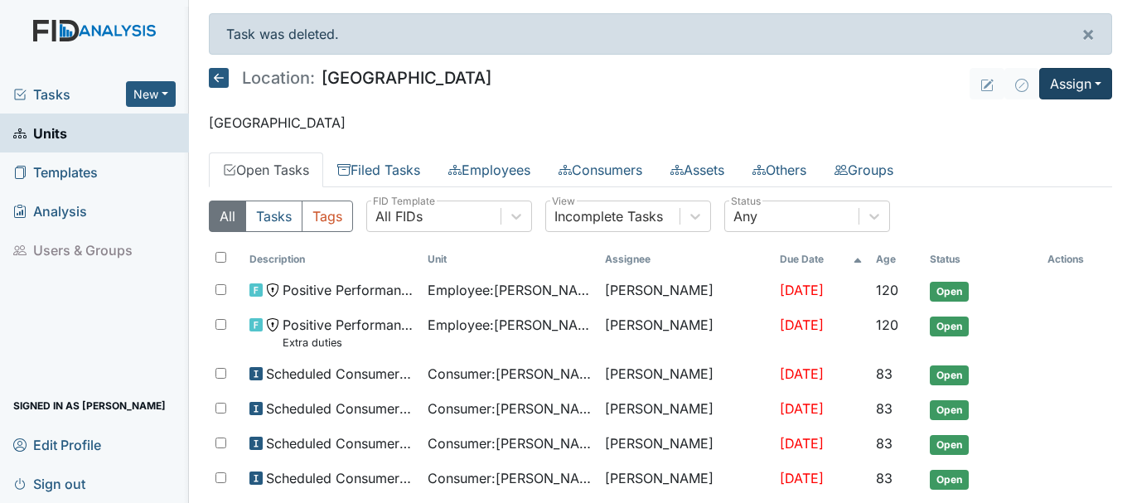
click at [1061, 94] on button "Assign" at bounding box center [1075, 83] width 73 height 31
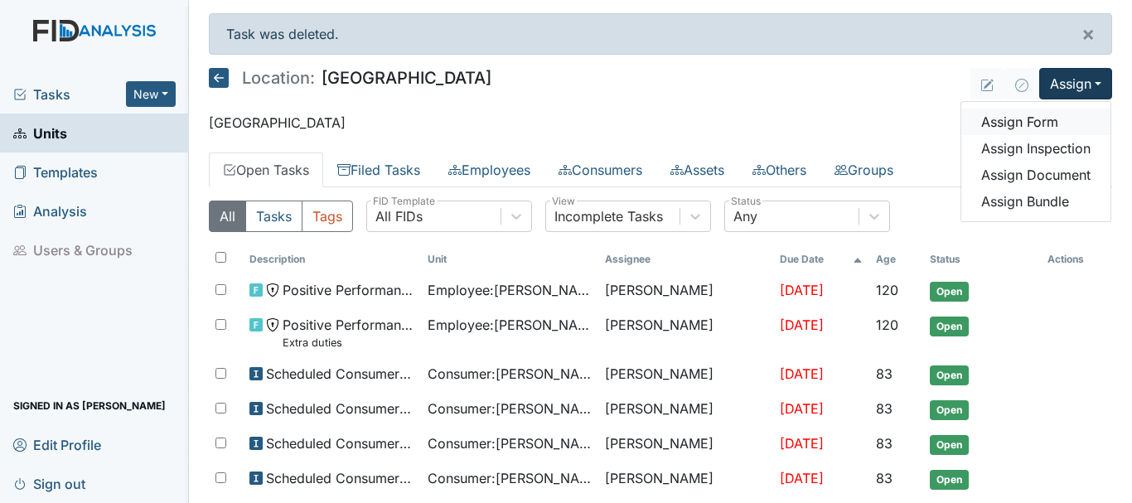
click at [1009, 124] on link "Assign Form" at bounding box center [1035, 122] width 149 height 27
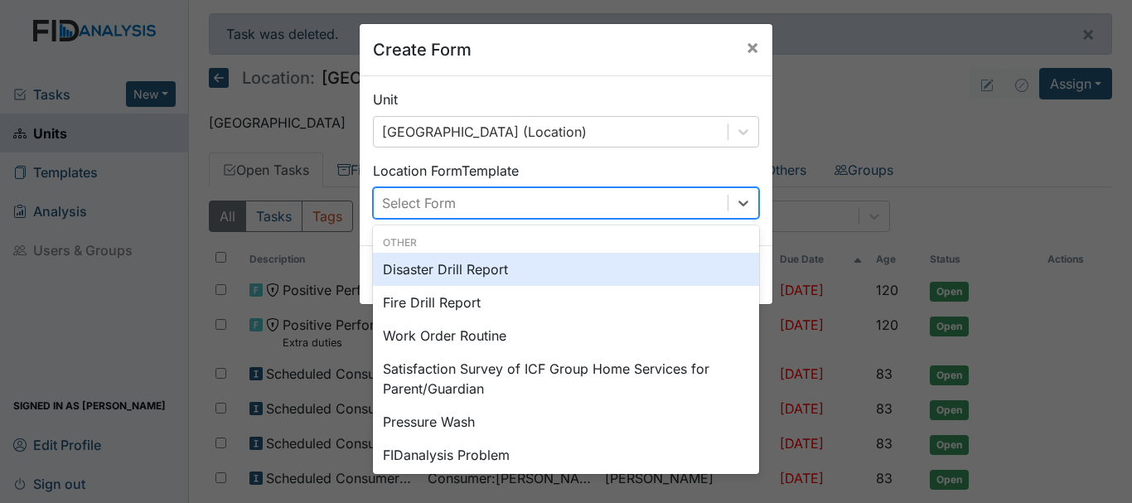
click at [451, 341] on div "Work Order Routine" at bounding box center [566, 335] width 386 height 33
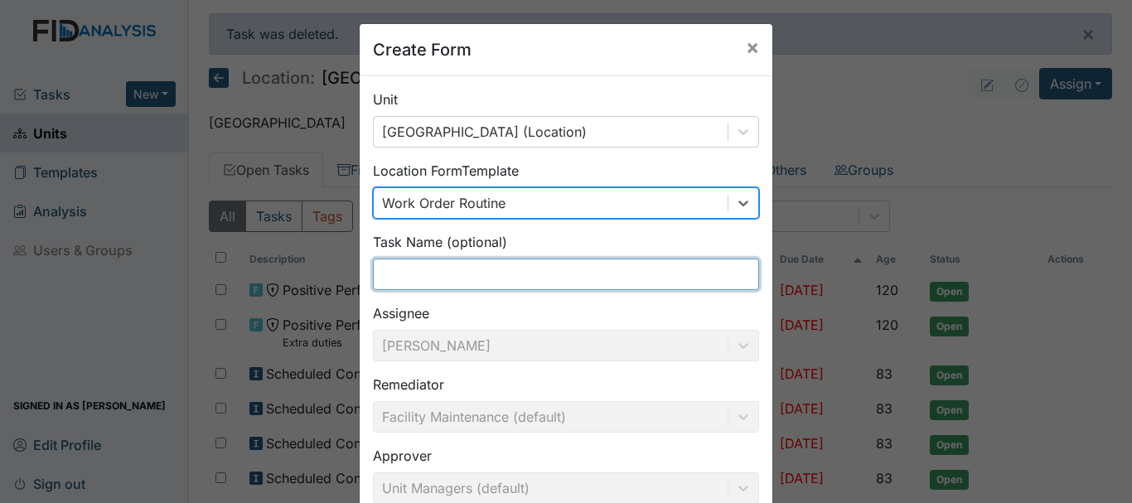
click at [478, 277] on input "text" at bounding box center [566, 274] width 386 height 31
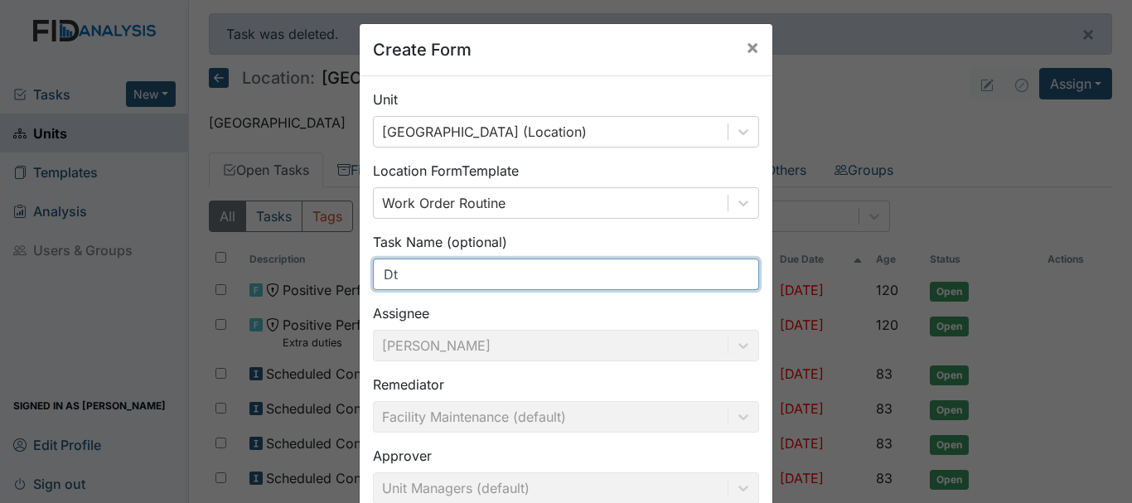
type input "D"
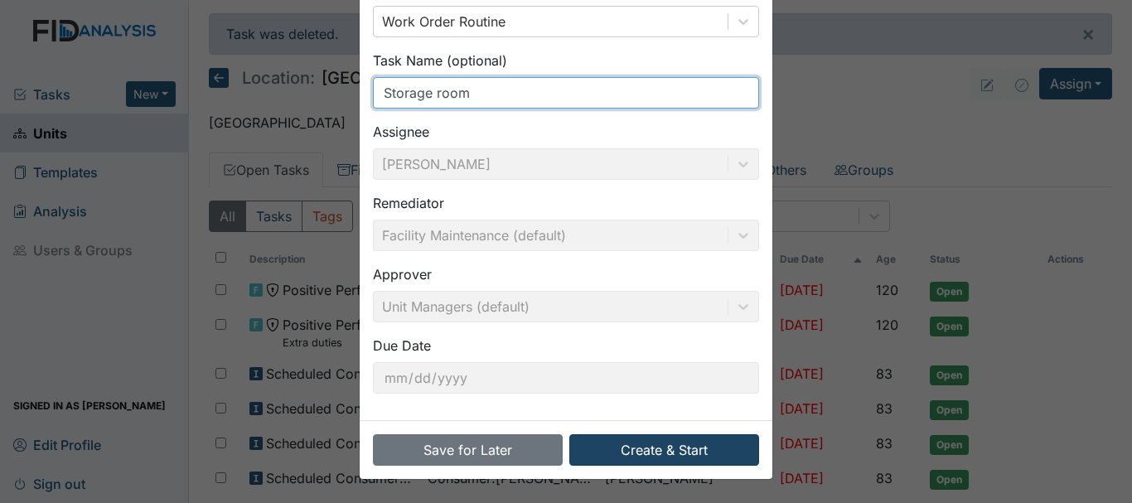
type input "Storage room"
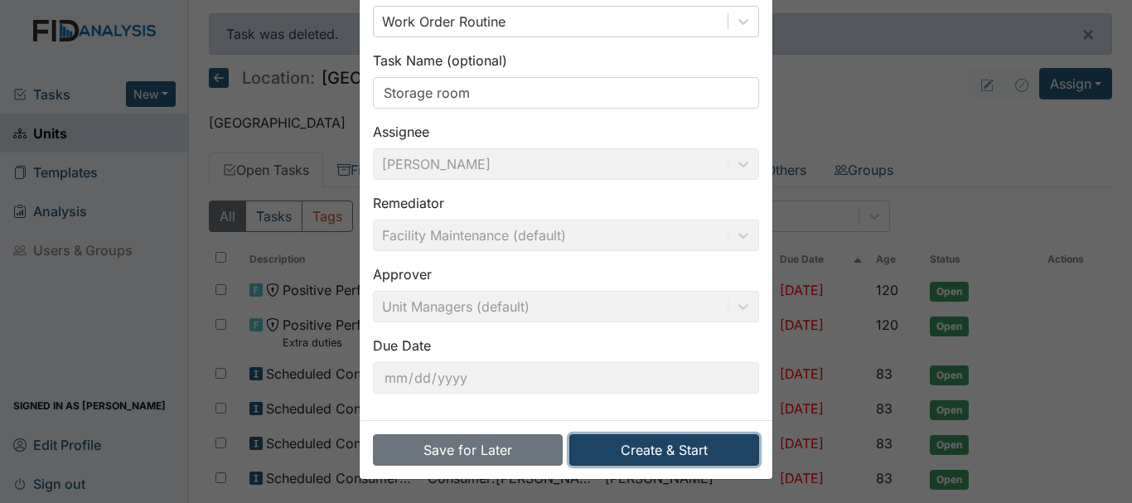
click at [663, 454] on button "Create & Start" at bounding box center [664, 449] width 190 height 31
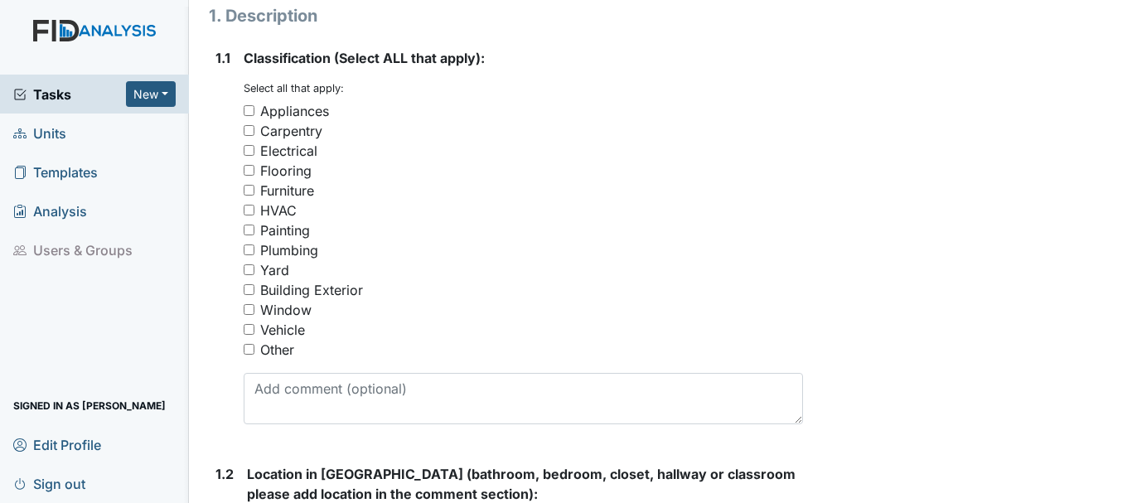
scroll to position [281, 0]
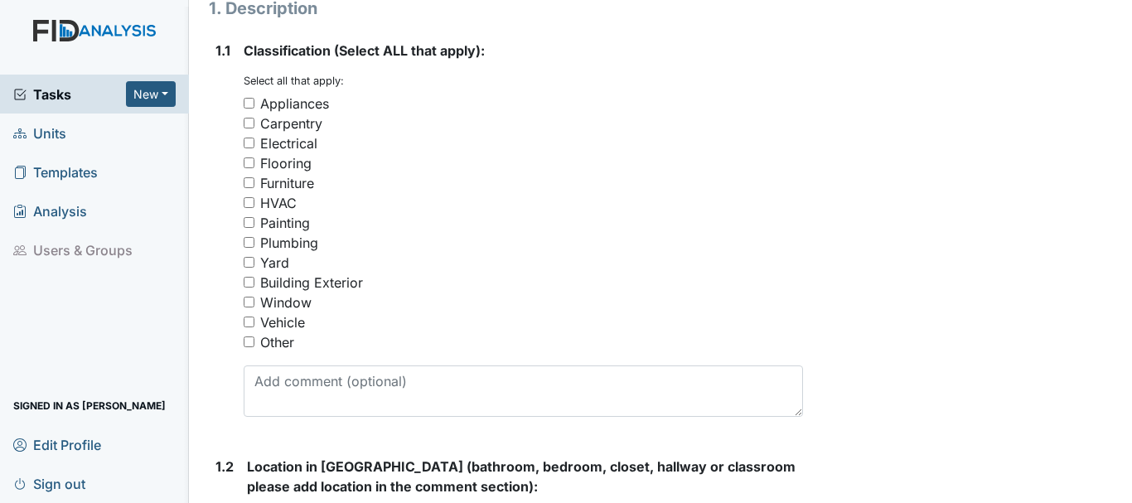
click at [249, 341] on input "Other" at bounding box center [249, 342] width 11 height 11
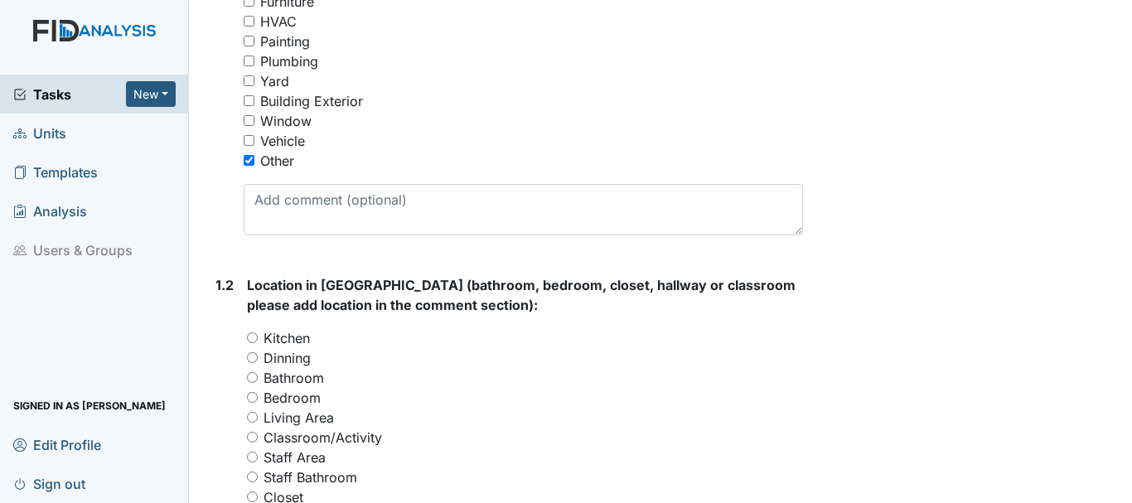
scroll to position [465, 0]
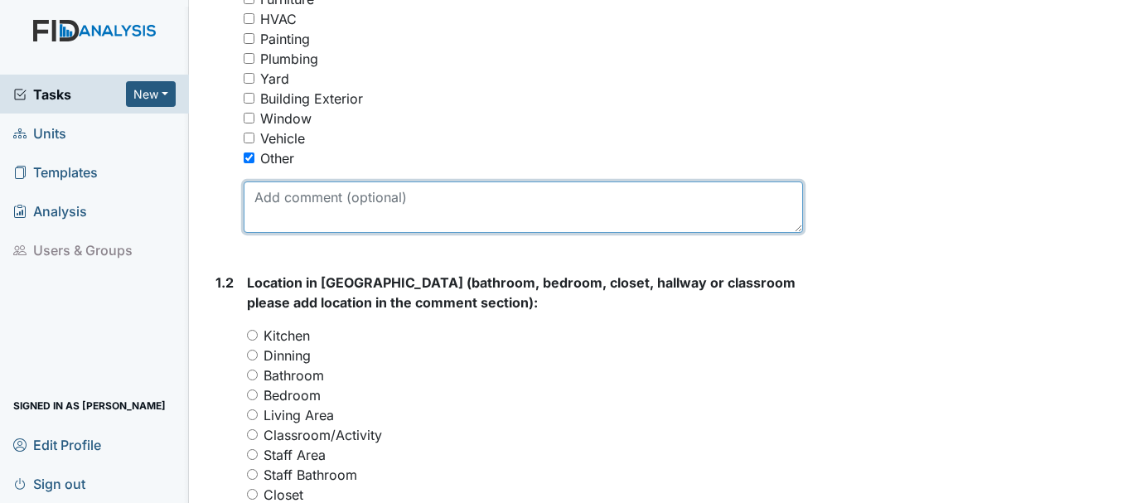
click at [350, 222] on textarea at bounding box center [523, 207] width 559 height 51
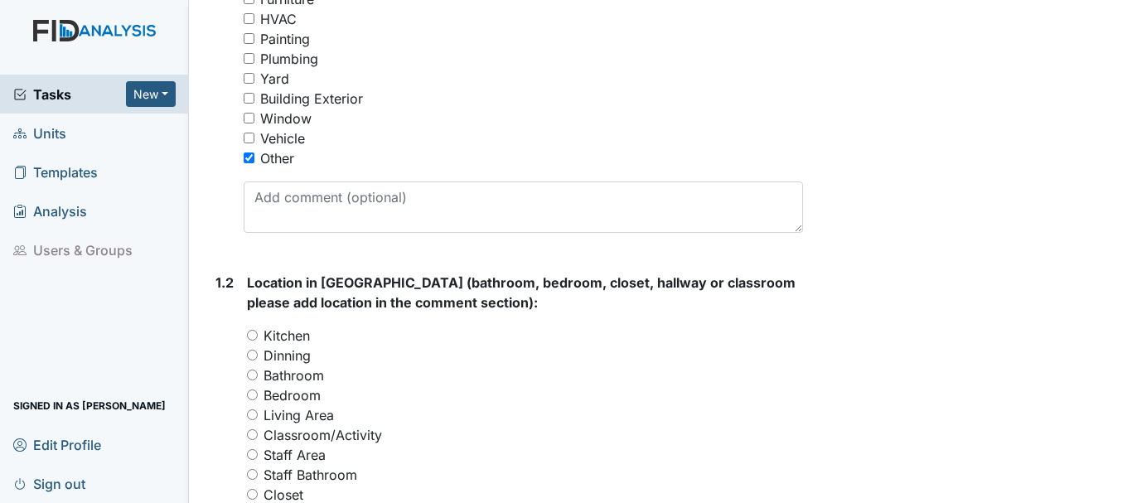
click at [249, 158] on input "Other" at bounding box center [249, 158] width 11 height 11
checkbox input "false"
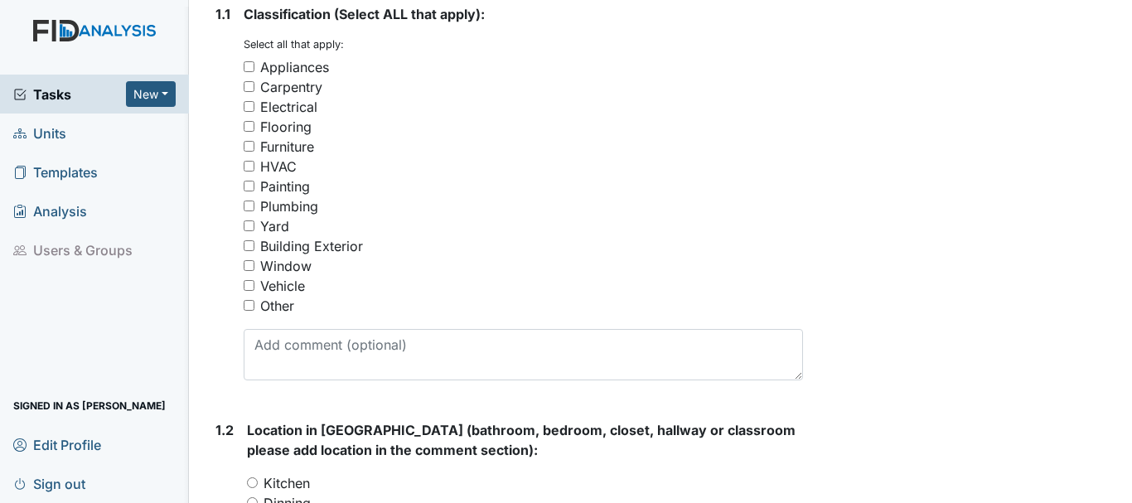
scroll to position [307, 0]
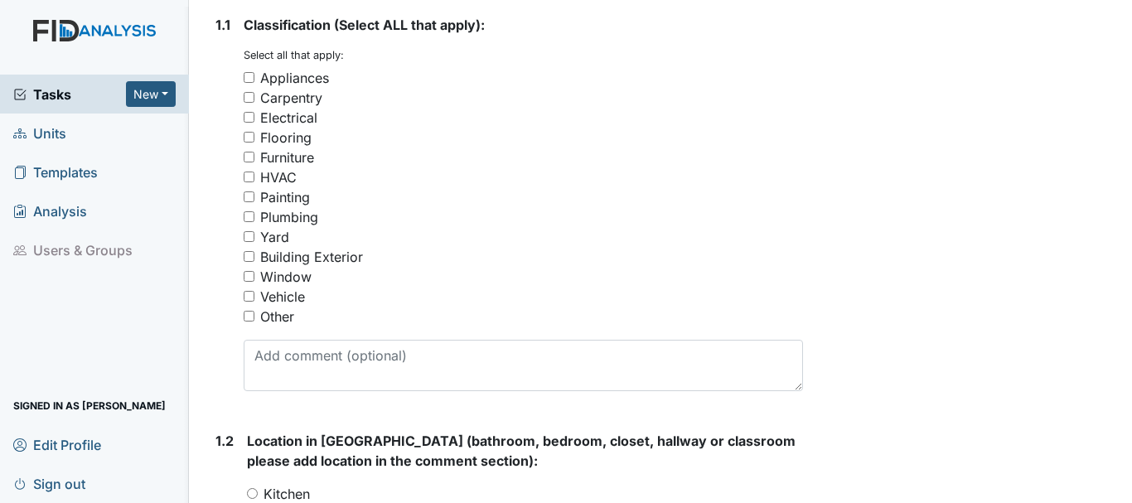
click at [248, 257] on input "Building Exterior" at bounding box center [249, 256] width 11 height 11
checkbox input "true"
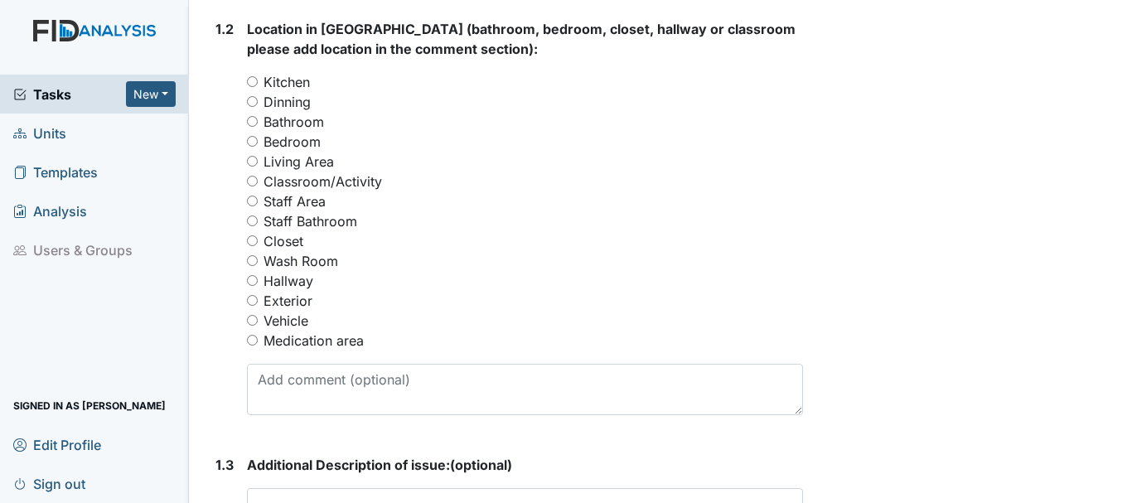
scroll to position [732, 0]
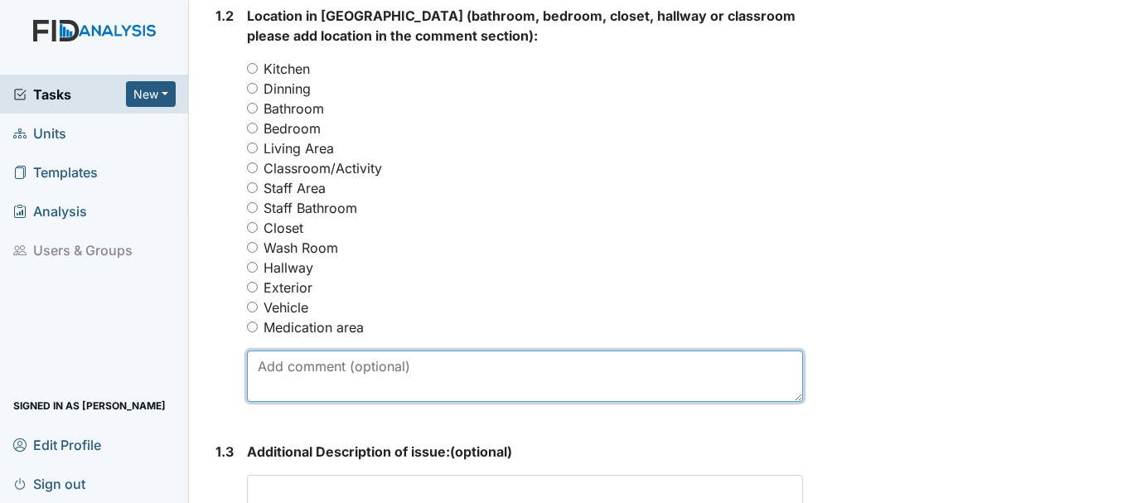
click at [304, 374] on textarea at bounding box center [525, 376] width 556 height 51
type textarea "Storage area in the activity room"
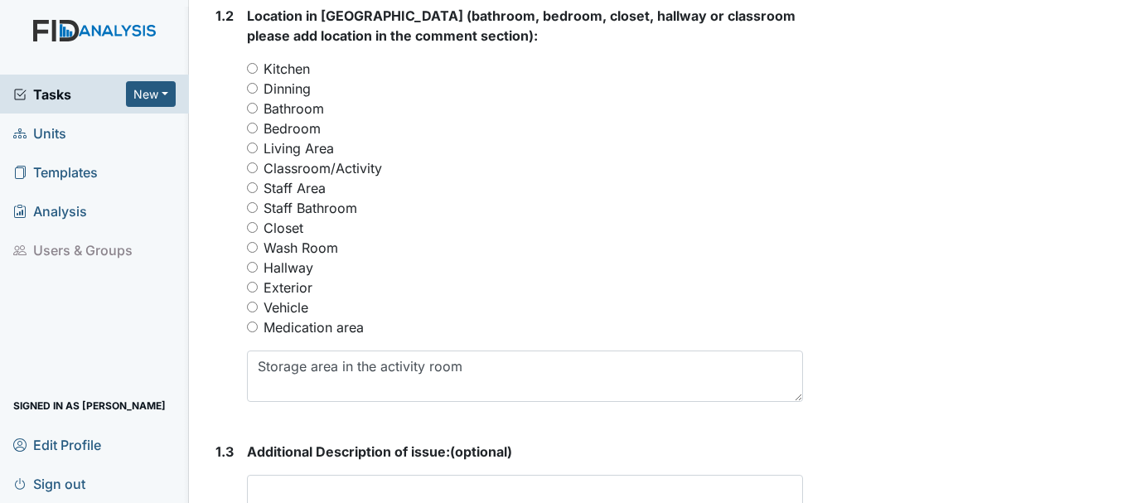
click at [249, 167] on input "Classroom/Activity" at bounding box center [252, 167] width 11 height 11
radio input "true"
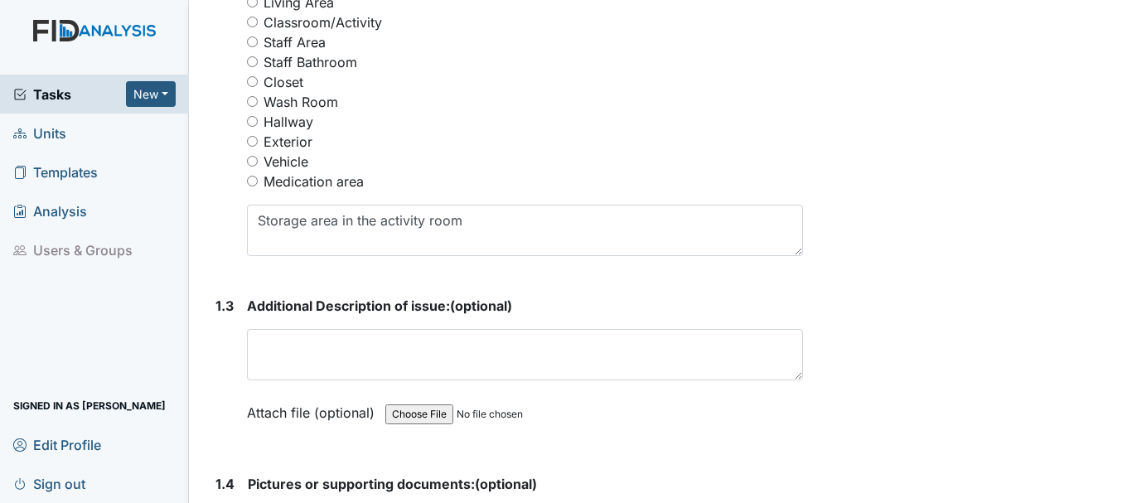
scroll to position [898, 0]
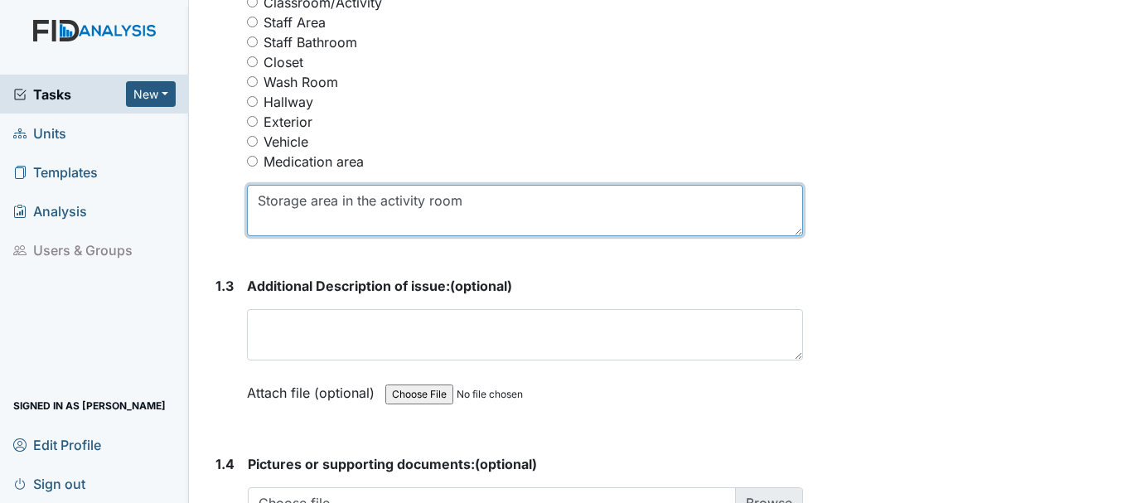
click at [478, 210] on textarea "Storage area in the activity room" at bounding box center [525, 210] width 556 height 51
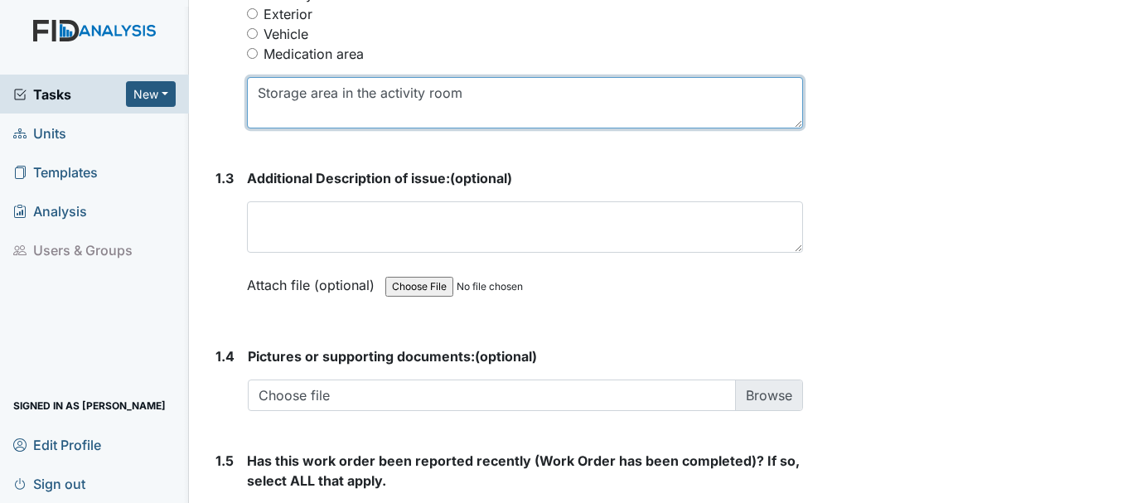
scroll to position [1004, 0]
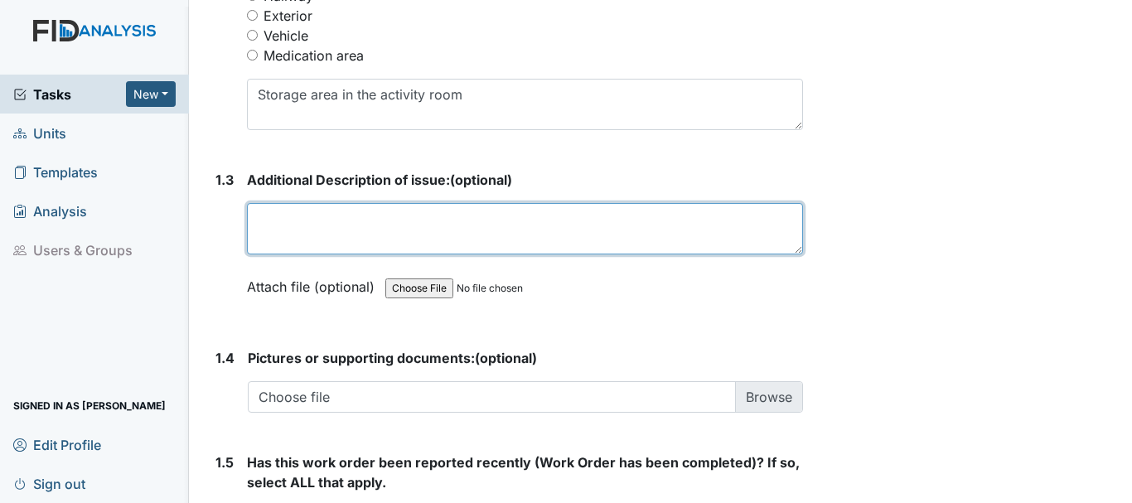
click at [379, 225] on textarea at bounding box center [525, 228] width 556 height 51
type textarea "t"
type textarea "s"
type textarea "a"
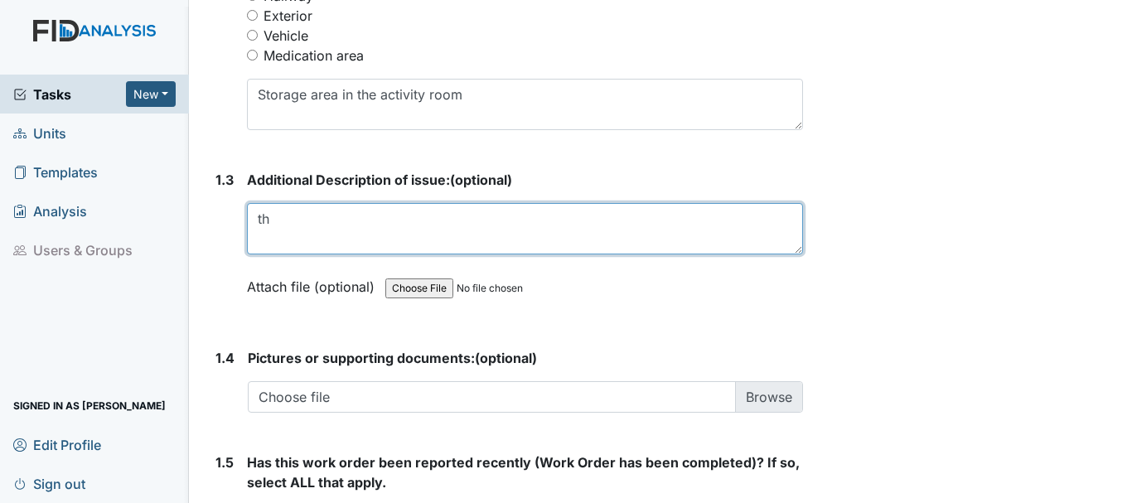
type textarea "t"
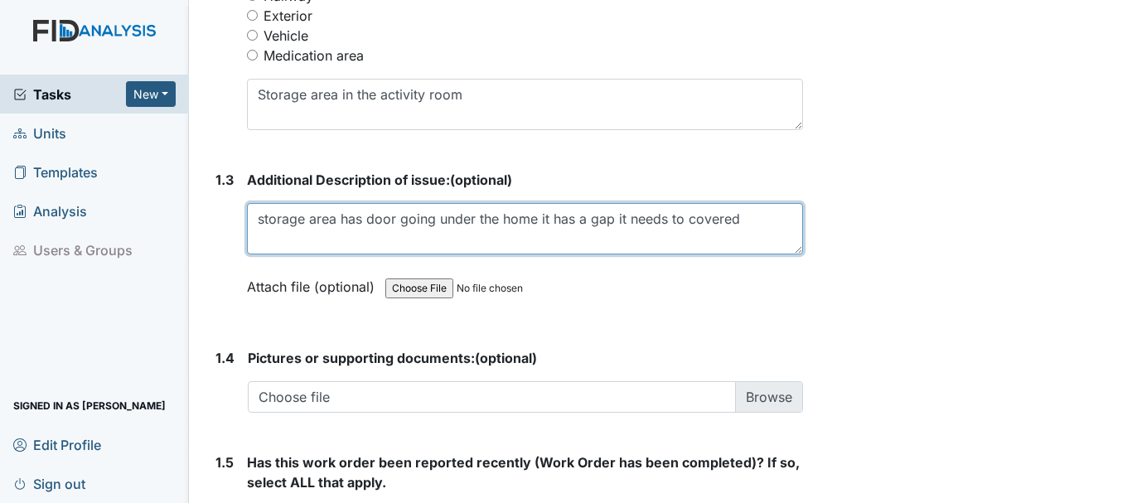
type textarea "storage area has door going under the home it has a gap it needs to covered"
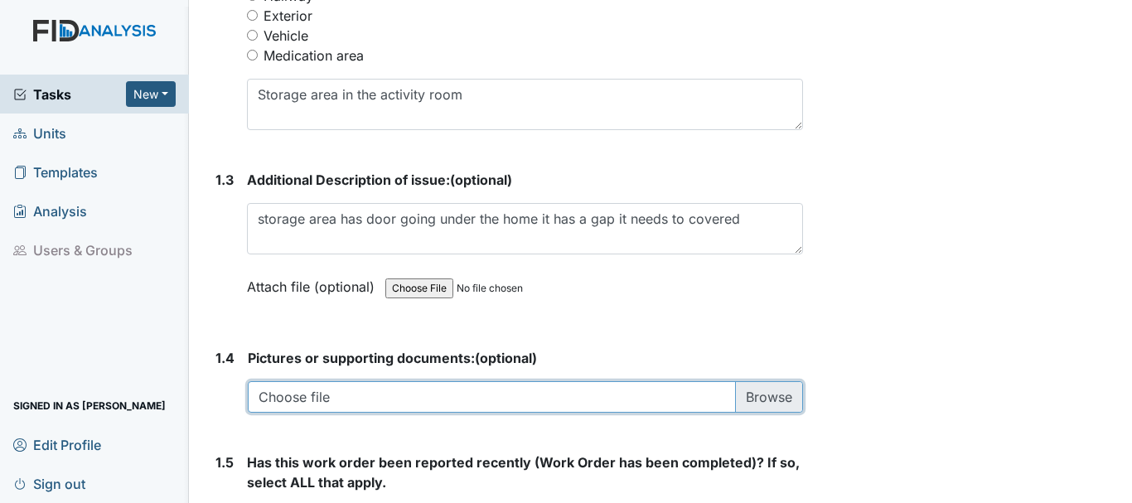
click at [759, 409] on input "file" at bounding box center [525, 396] width 555 height 31
type input "C:\fakepath\Gap in Storage room.msg"
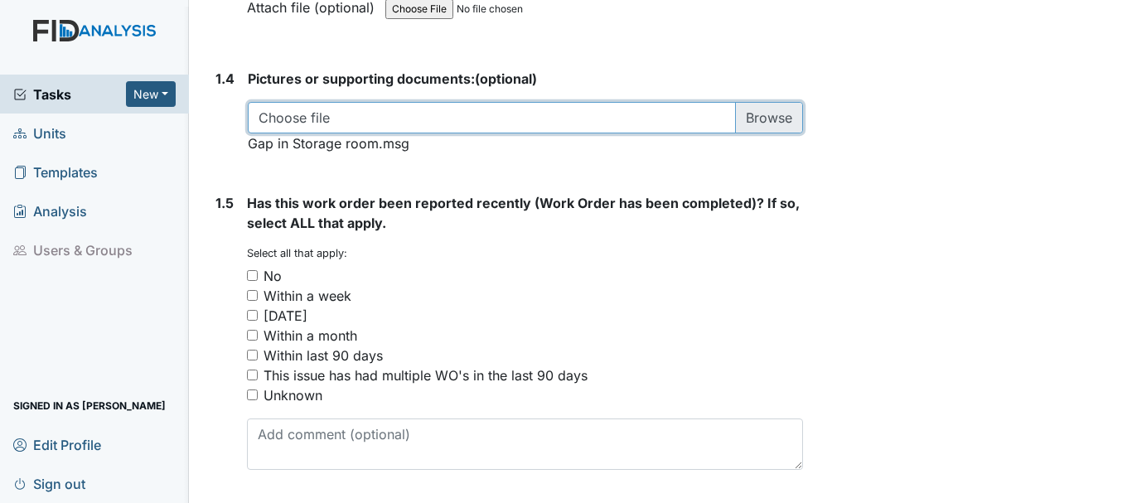
scroll to position [1334, 0]
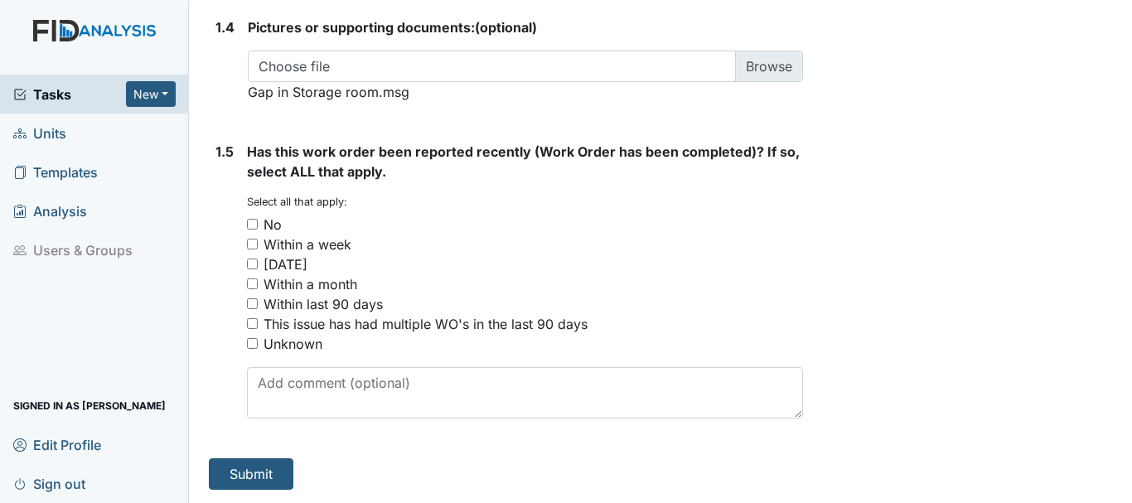
click at [249, 219] on input "No" at bounding box center [252, 224] width 11 height 11
checkbox input "true"
click at [266, 470] on button "Submit" at bounding box center [251, 473] width 85 height 31
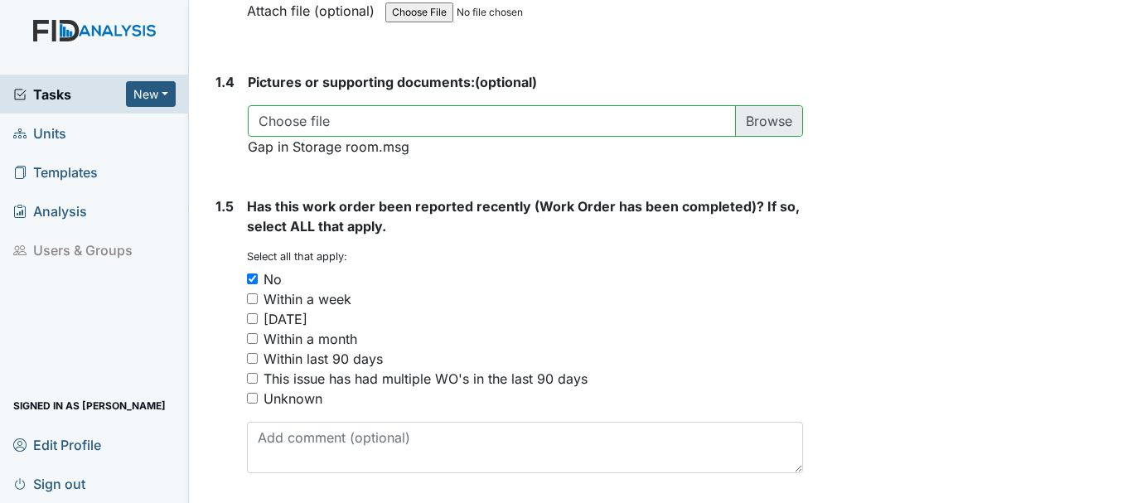
scroll to position [1389, 0]
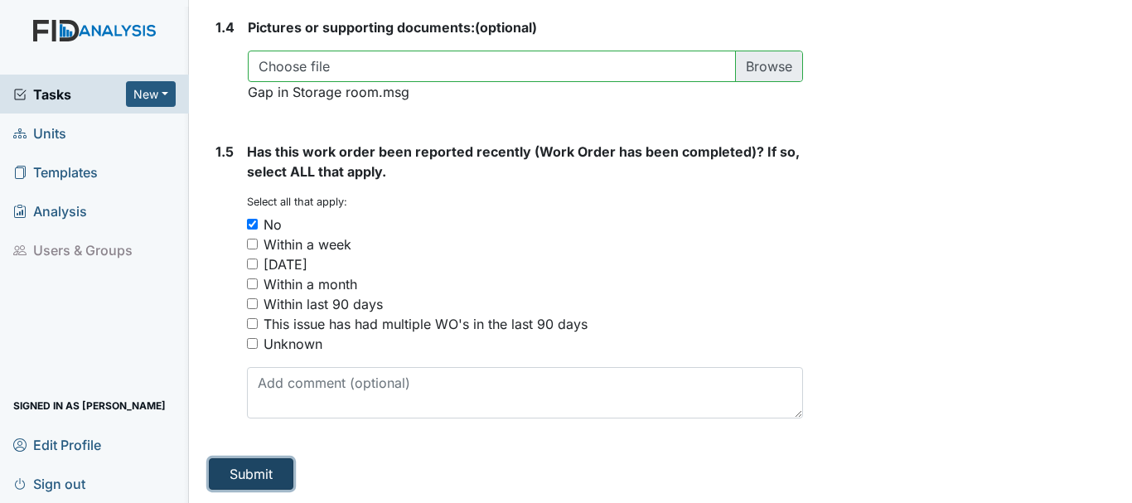
click at [244, 479] on button "Submit" at bounding box center [251, 473] width 85 height 31
click at [235, 475] on button "Submit" at bounding box center [251, 473] width 85 height 31
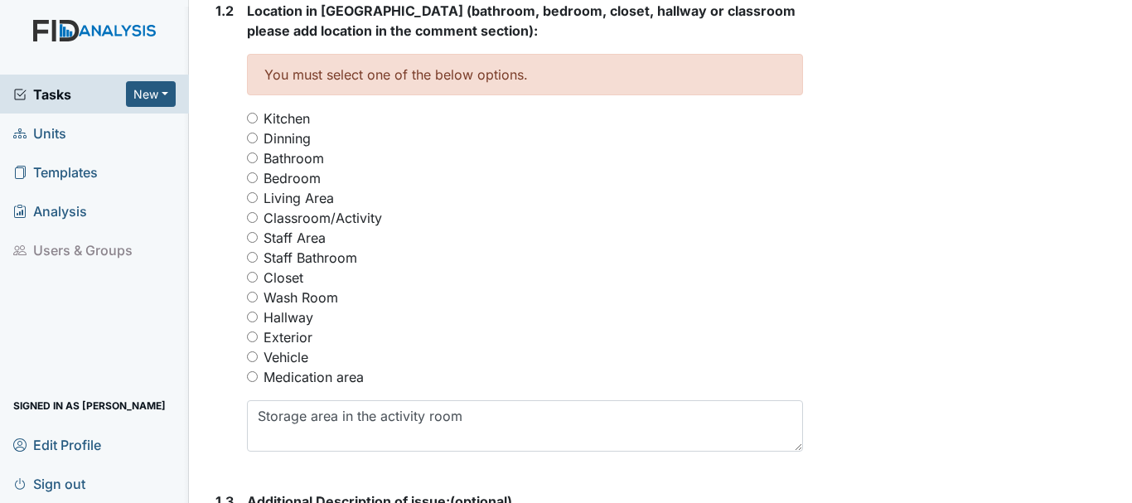
scroll to position [739, 0]
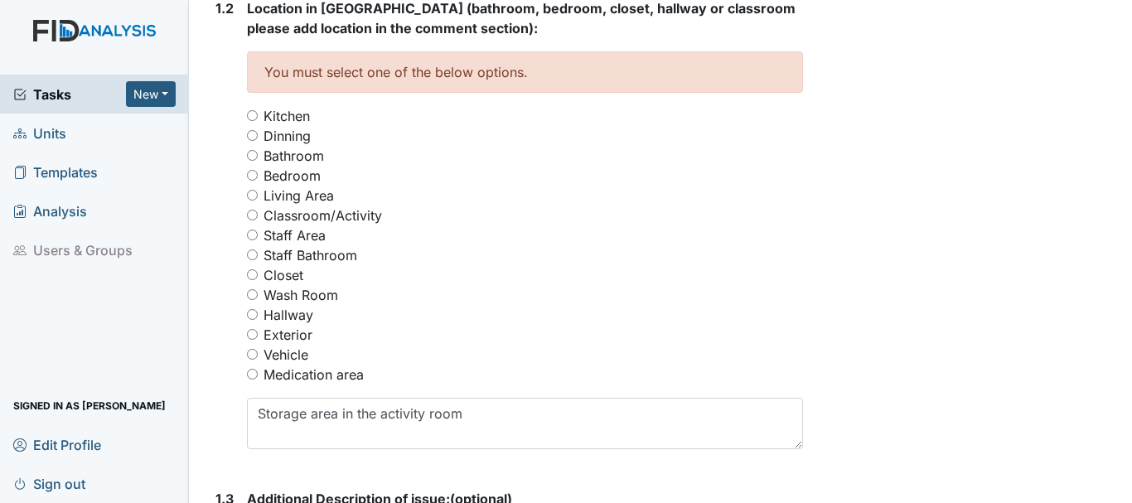
click at [249, 212] on input "Classroom/Activity" at bounding box center [252, 215] width 11 height 11
radio input "true"
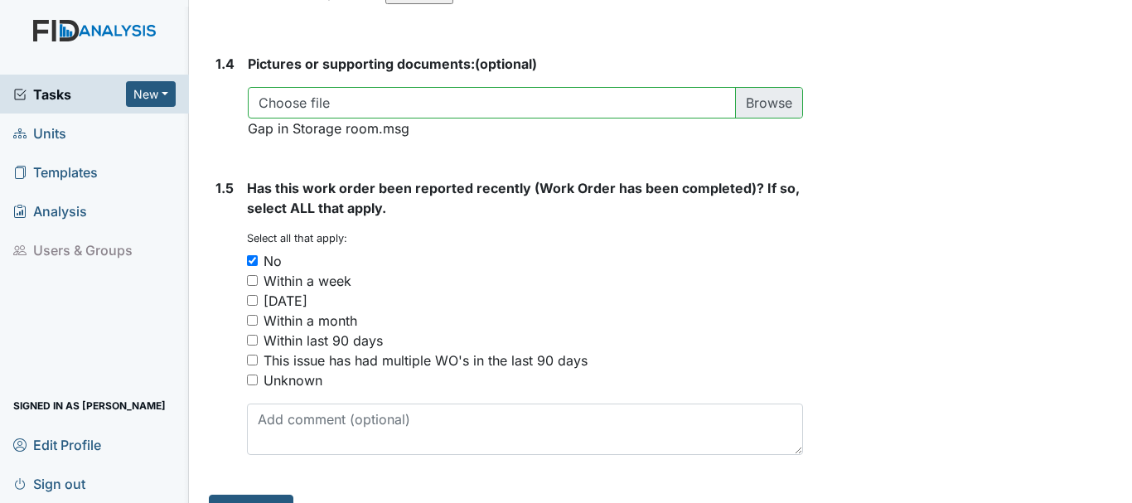
scroll to position [1389, 0]
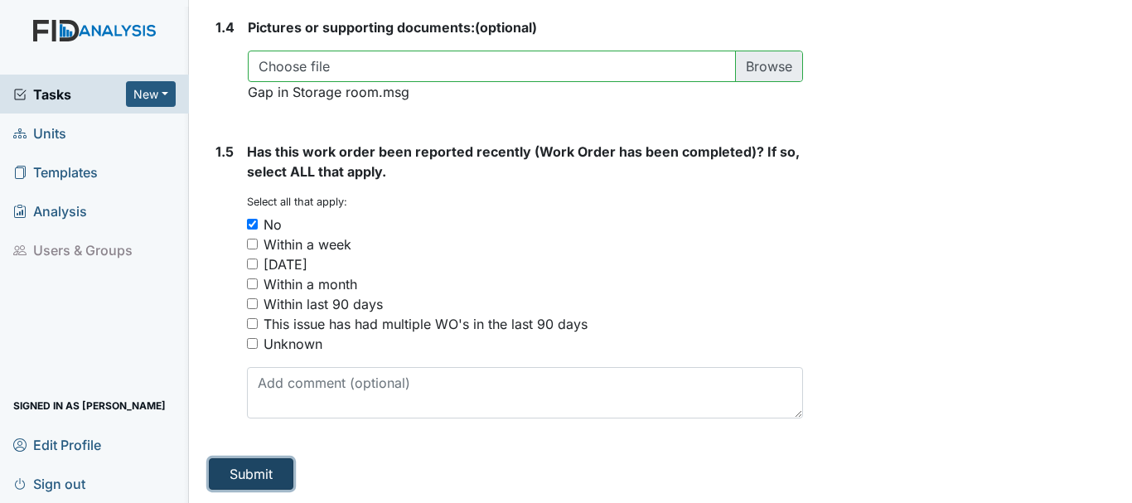
click at [256, 475] on button "Submit" at bounding box center [251, 473] width 85 height 31
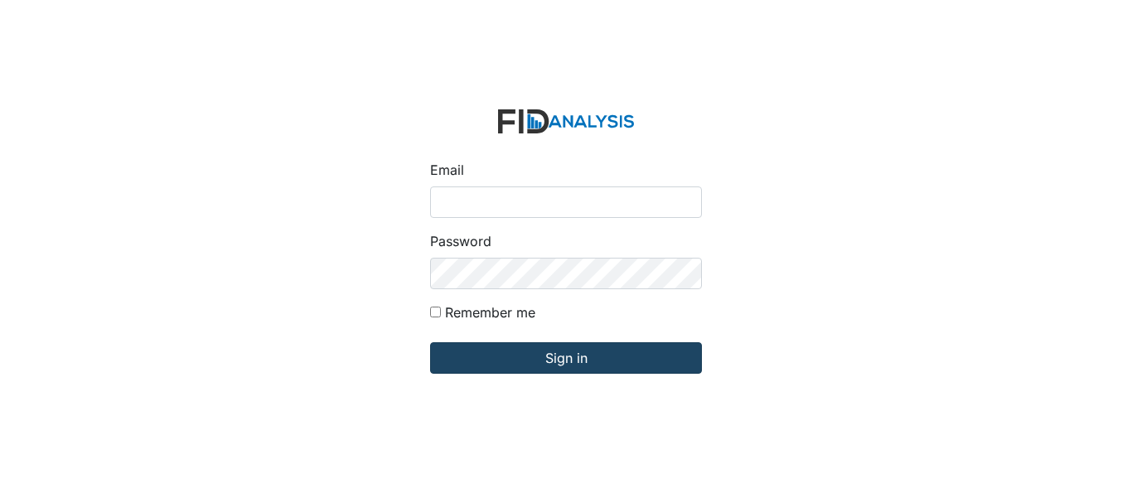
type input "[EMAIL_ADDRESS][DOMAIN_NAME]"
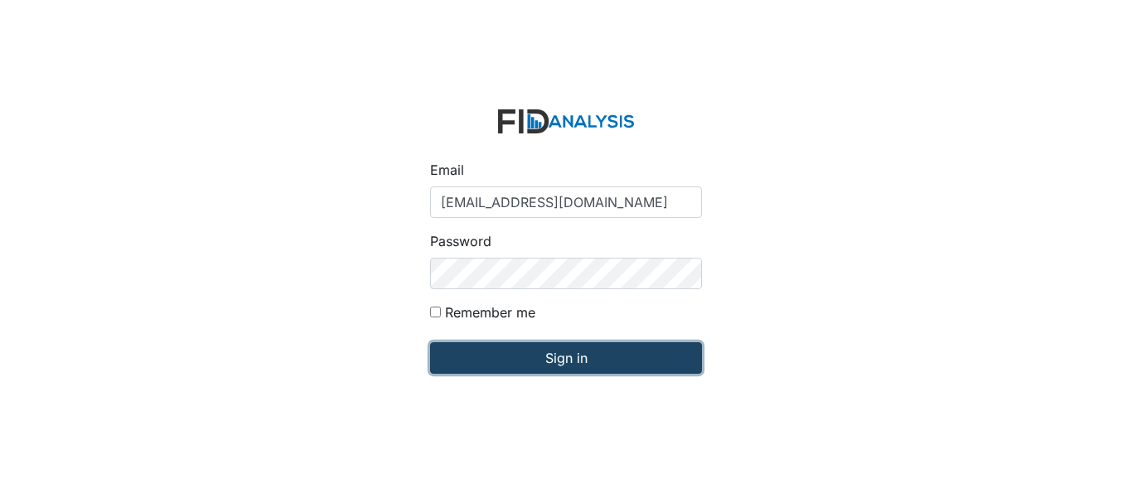
click at [531, 358] on input "Sign in" at bounding box center [566, 357] width 272 height 31
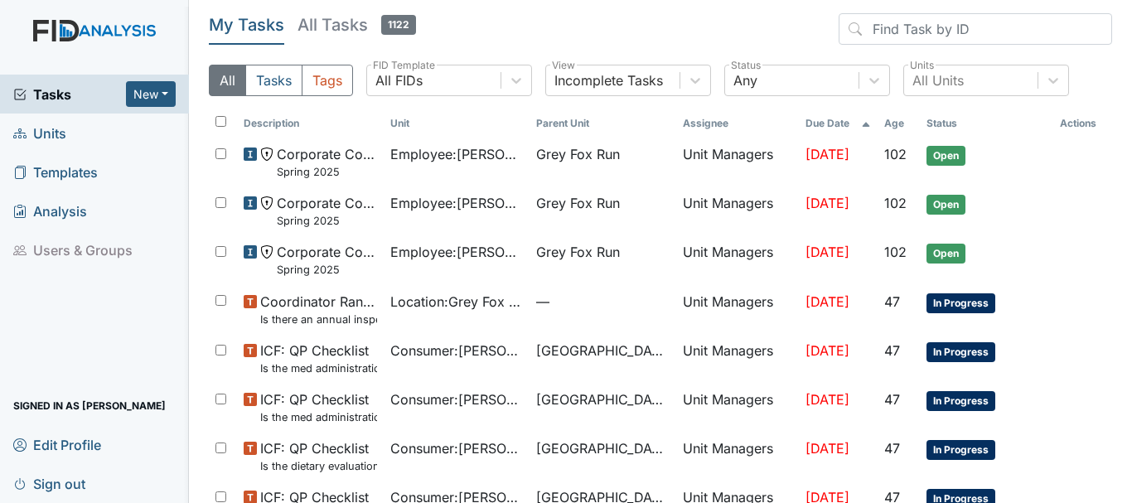
click at [62, 133] on span "Units" at bounding box center [39, 133] width 53 height 26
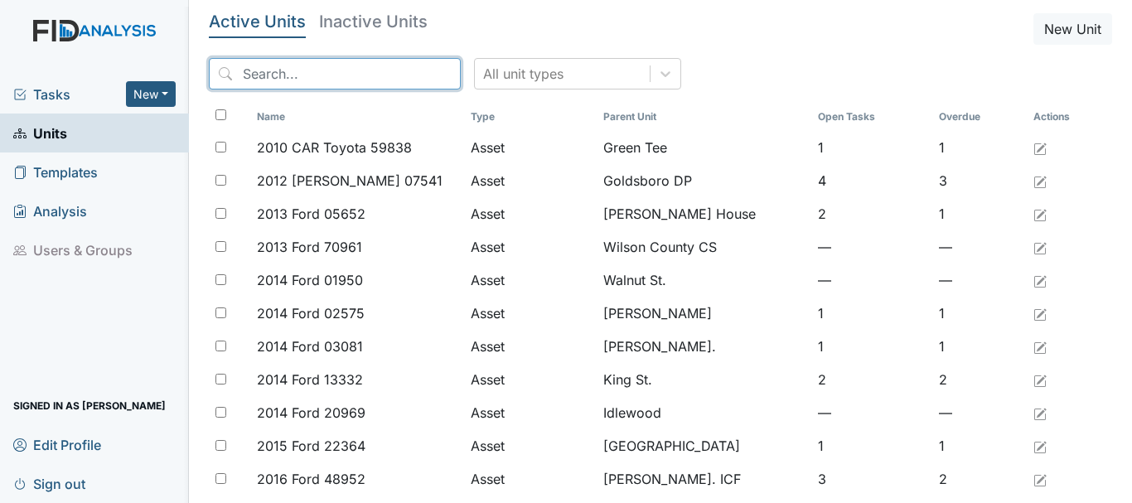
click at [342, 71] on input "search" at bounding box center [335, 73] width 252 height 31
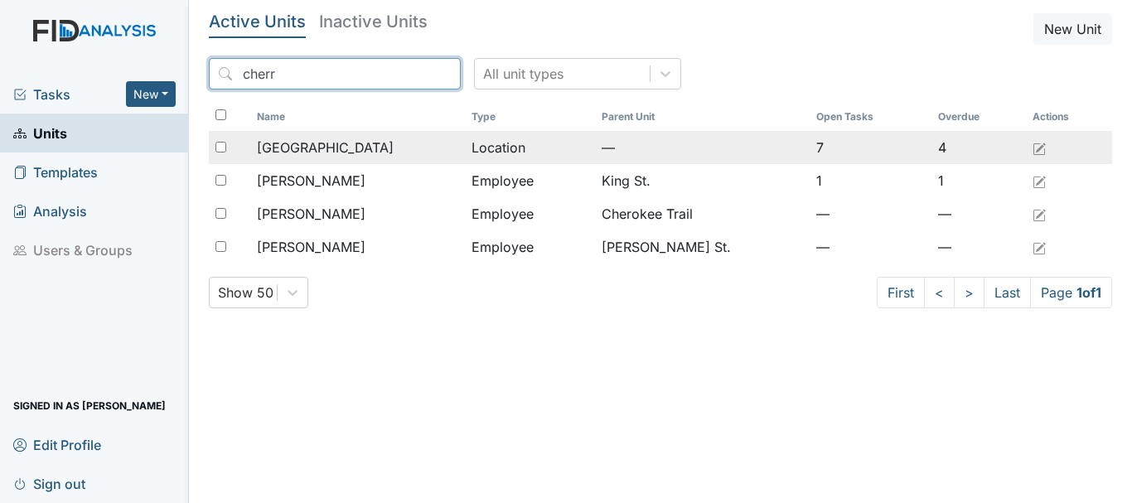
type input "cherr"
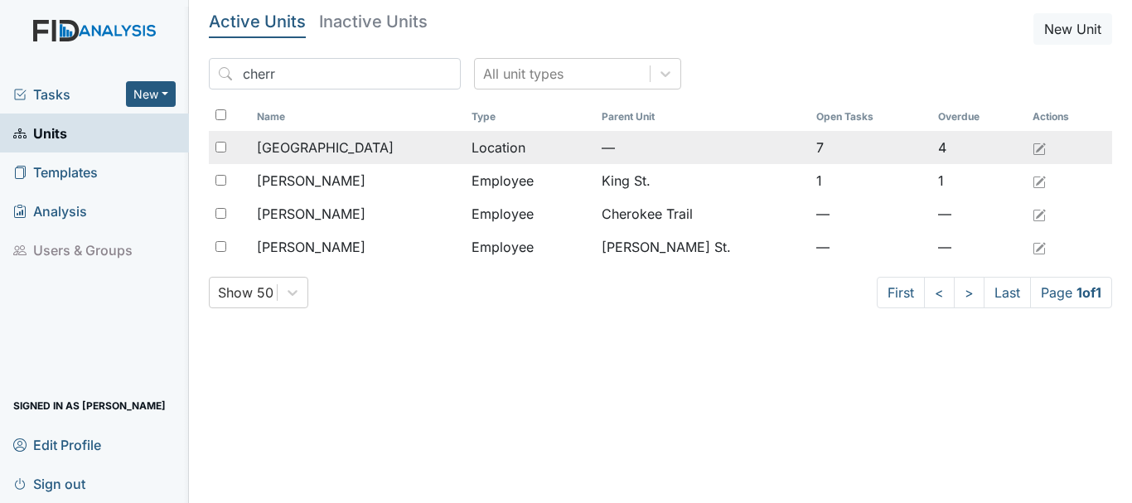
click at [317, 151] on span "[GEOGRAPHIC_DATA]" at bounding box center [325, 148] width 137 height 20
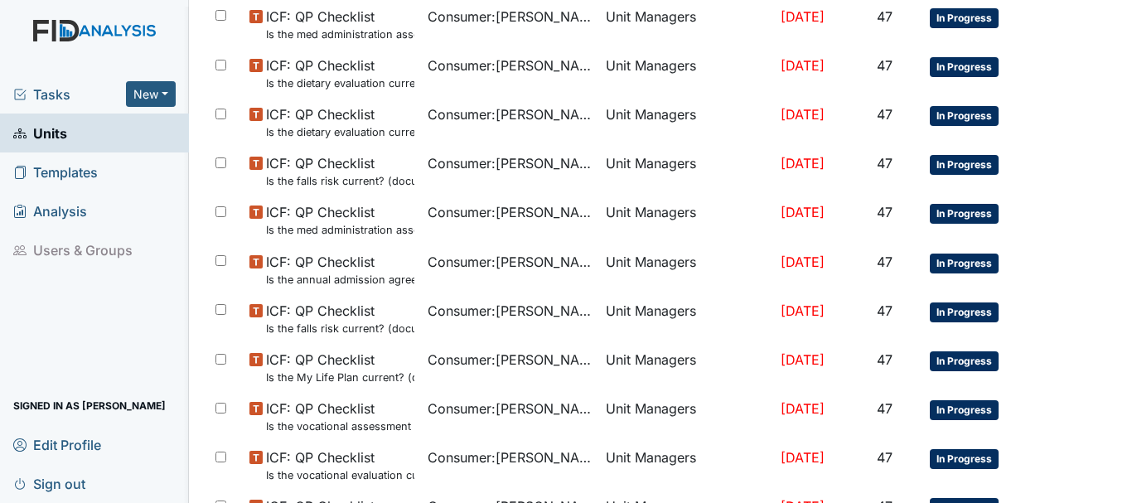
scroll to position [1073, 0]
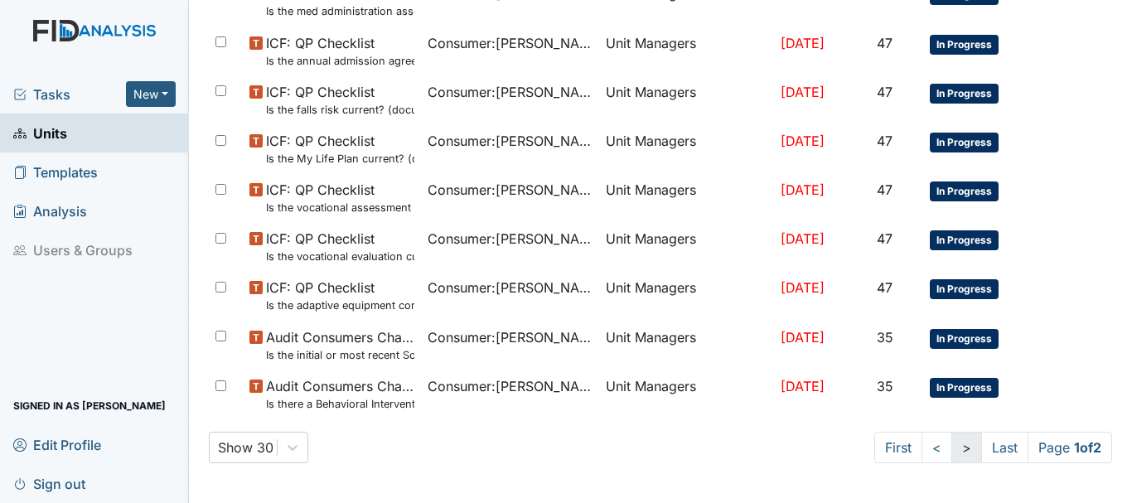
click at [952, 446] on link ">" at bounding box center [967, 447] width 31 height 31
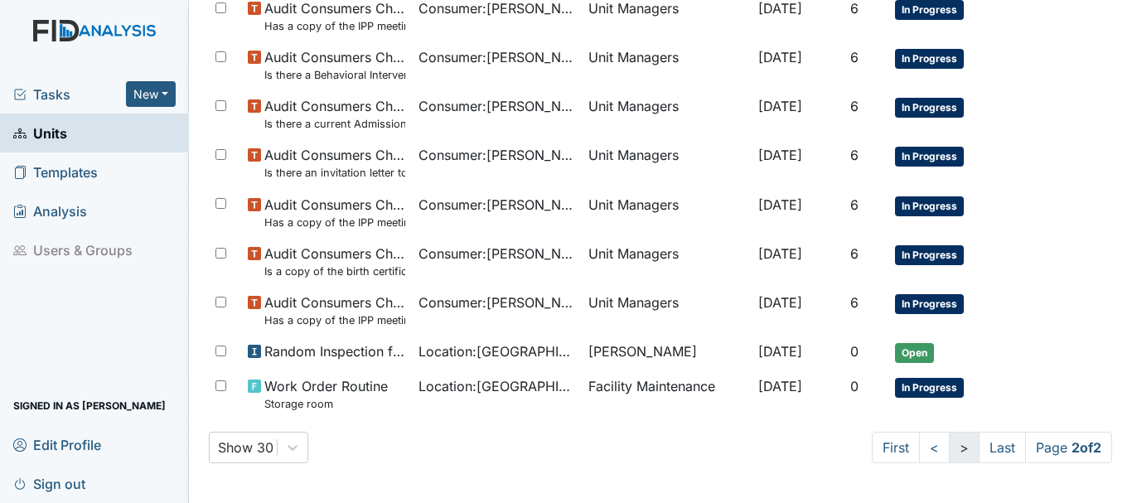
scroll to position [963, 0]
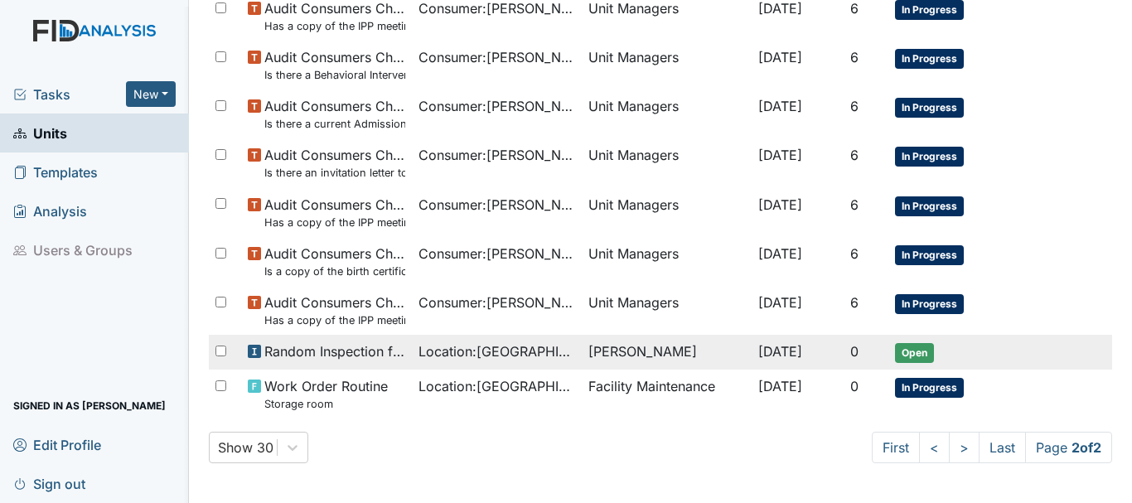
click at [913, 362] on span "Open" at bounding box center [914, 353] width 39 height 20
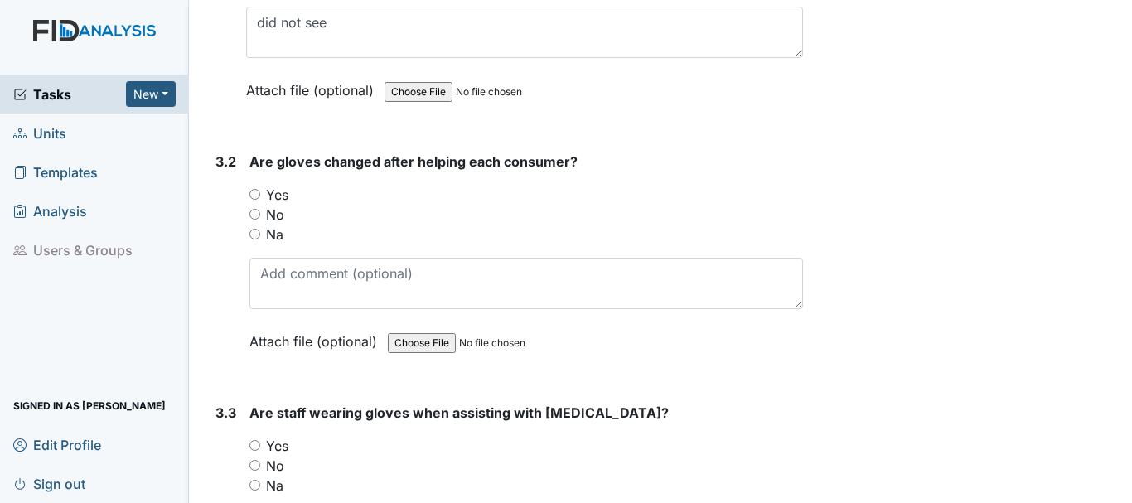
scroll to position [4609, 0]
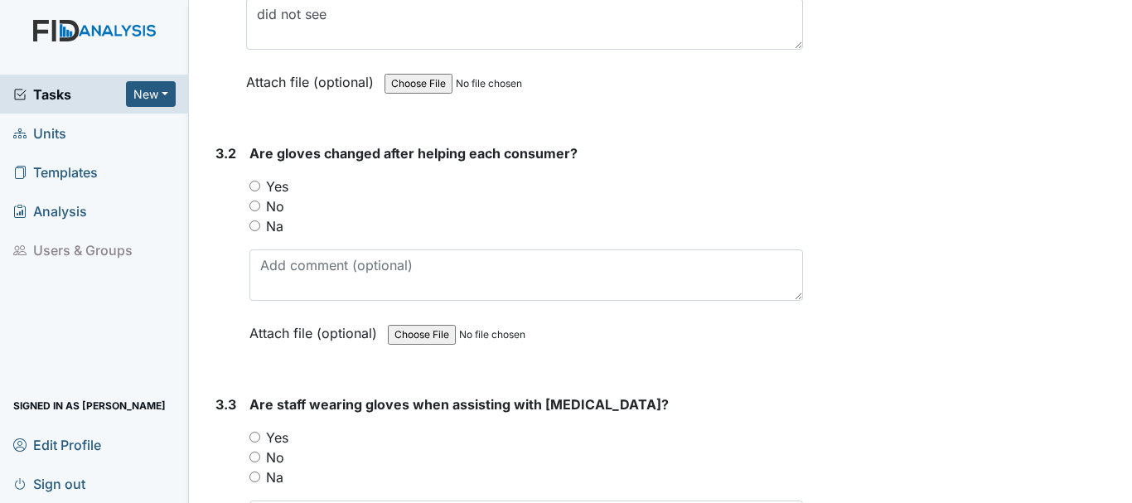
click at [255, 186] on input "Yes" at bounding box center [254, 186] width 11 height 11
radio input "true"
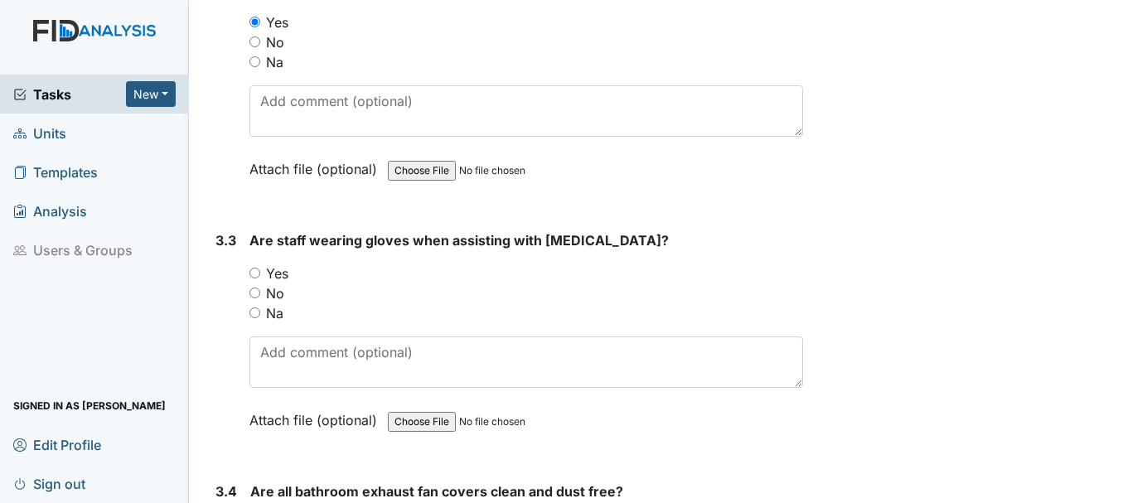
scroll to position [4813, 0]
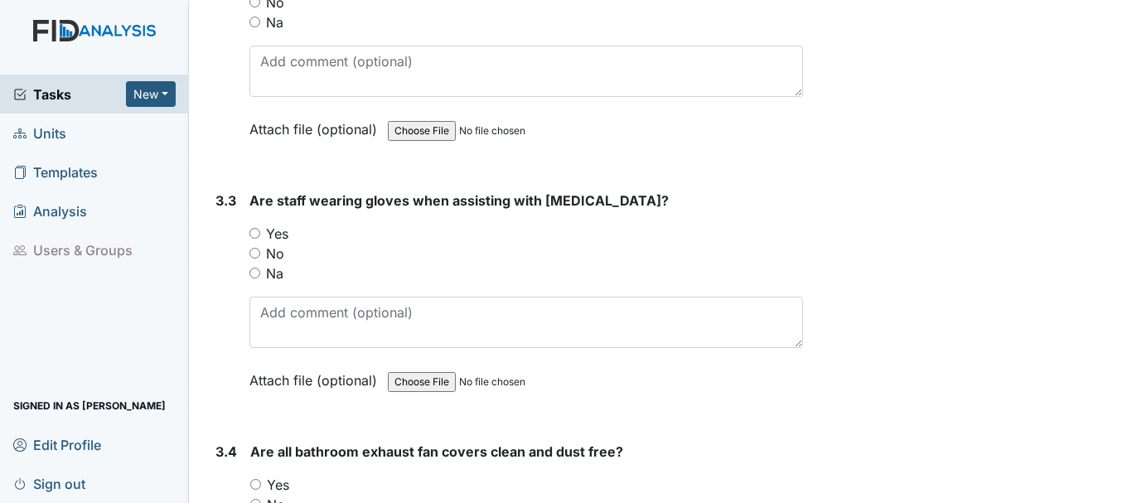
click at [267, 225] on label "Yes" at bounding box center [277, 234] width 22 height 20
click at [260, 228] on input "Yes" at bounding box center [254, 233] width 11 height 11
radio input "true"
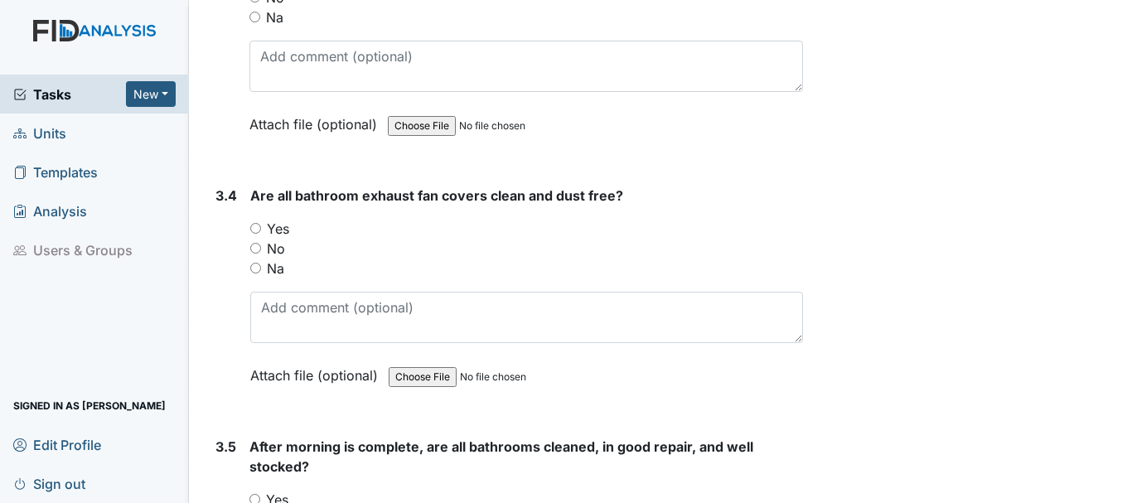
scroll to position [5081, 0]
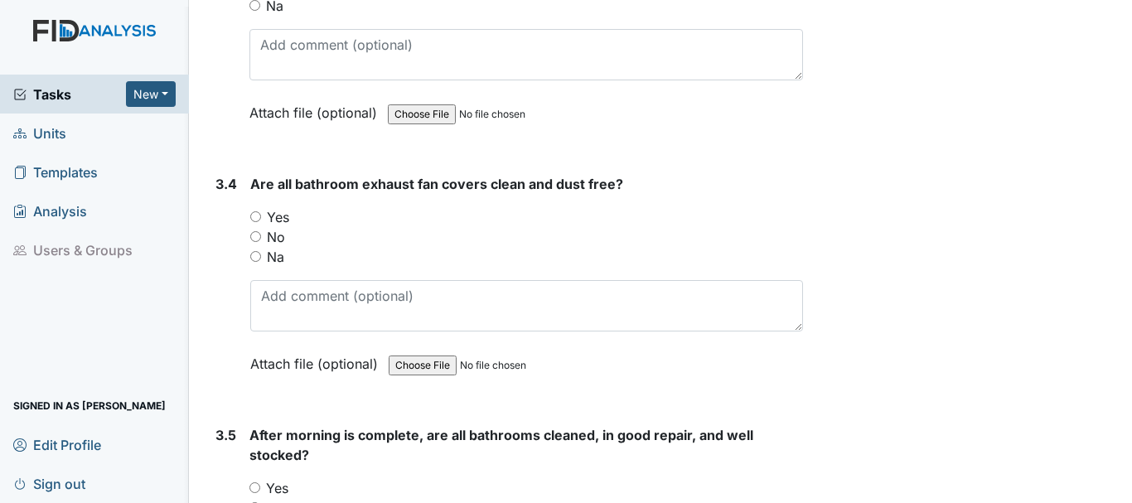
click at [255, 213] on input "Yes" at bounding box center [255, 216] width 11 height 11
radio input "true"
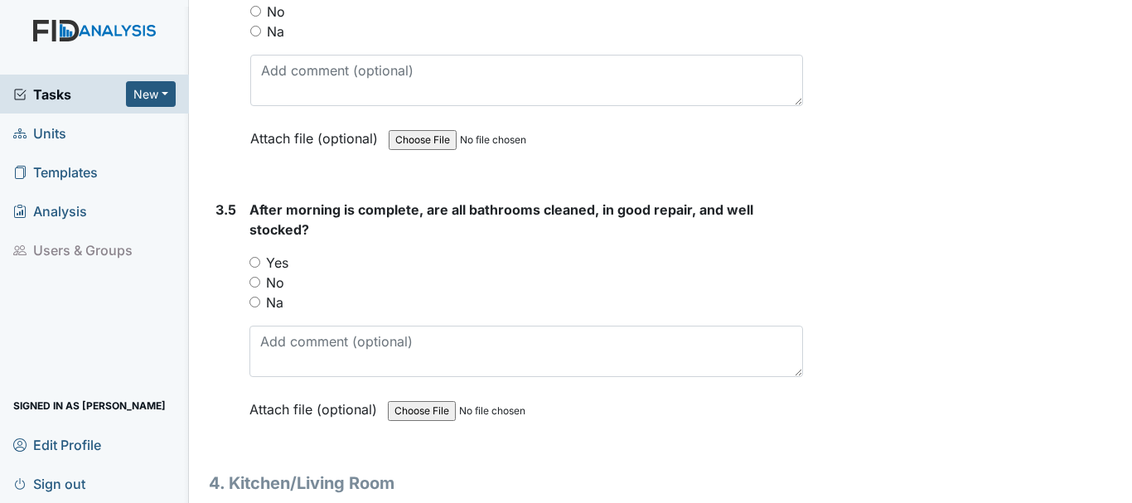
scroll to position [5352, 0]
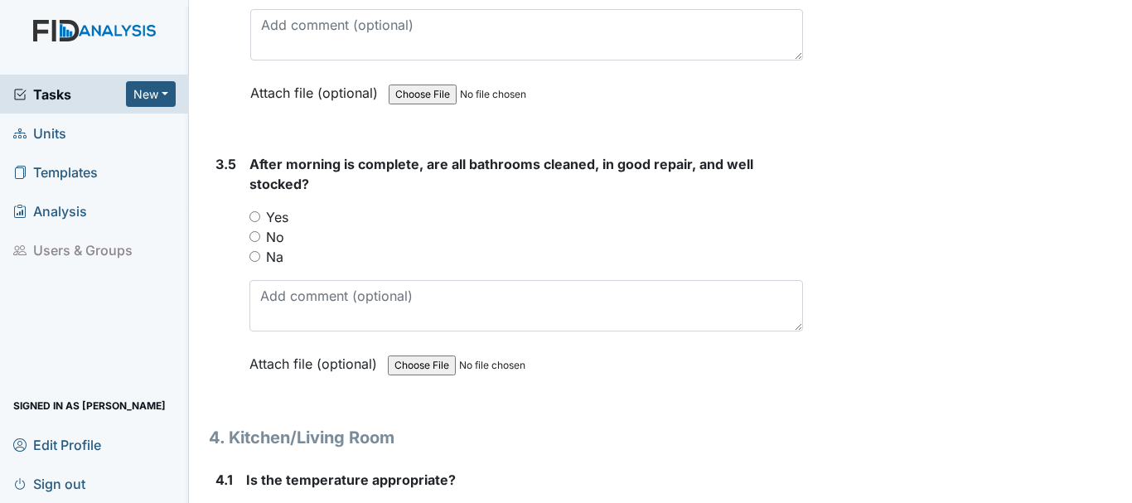
click at [254, 215] on input "Yes" at bounding box center [254, 216] width 11 height 11
radio input "true"
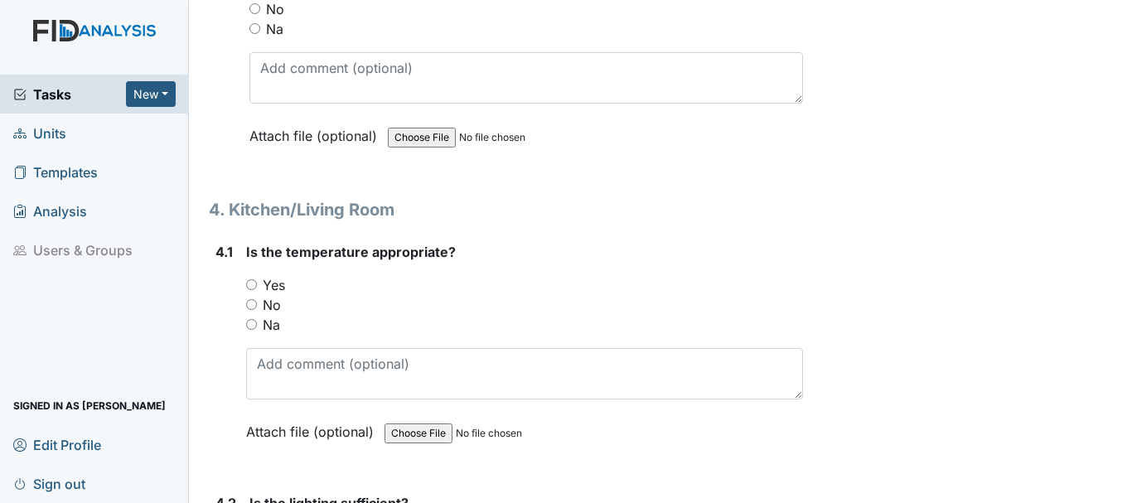
scroll to position [5611, 0]
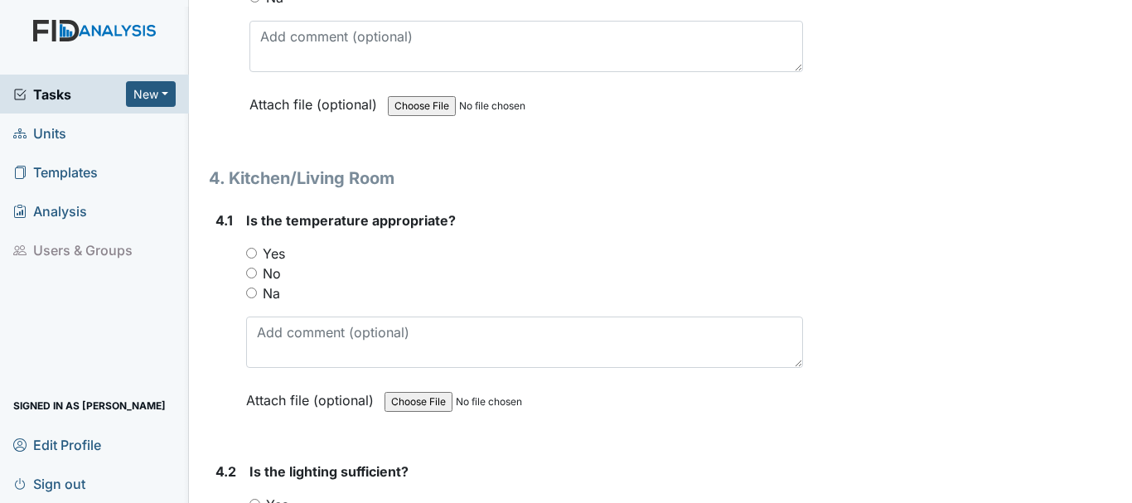
click at [254, 253] on input "Yes" at bounding box center [251, 253] width 11 height 11
radio input "true"
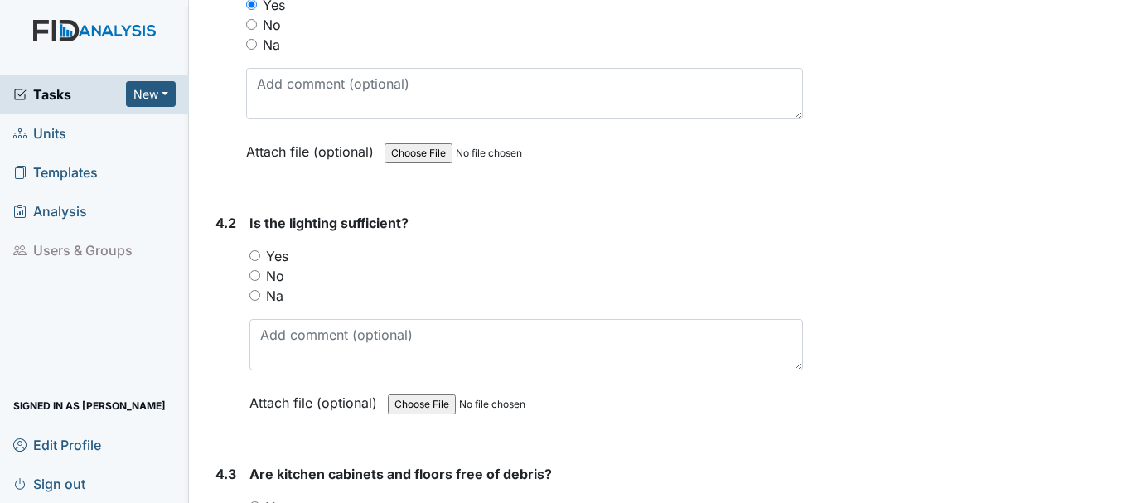
scroll to position [5874, 0]
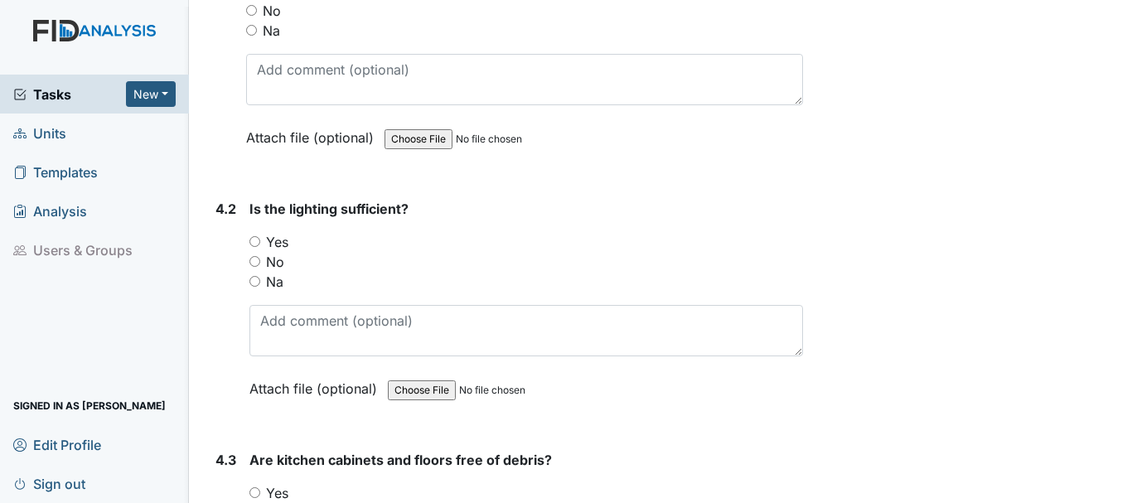
click at [249, 236] on input "Yes" at bounding box center [254, 241] width 11 height 11
radio input "true"
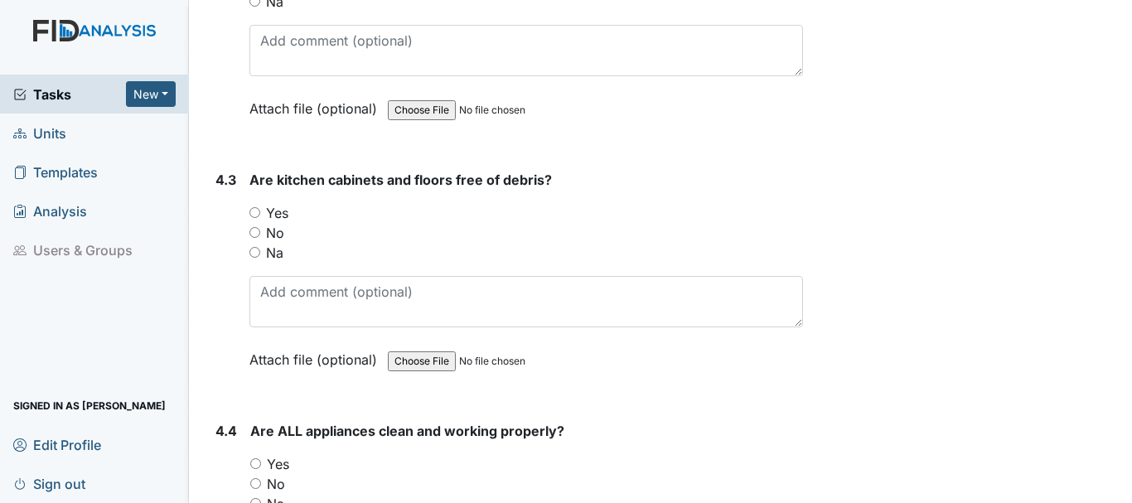
scroll to position [6188, 0]
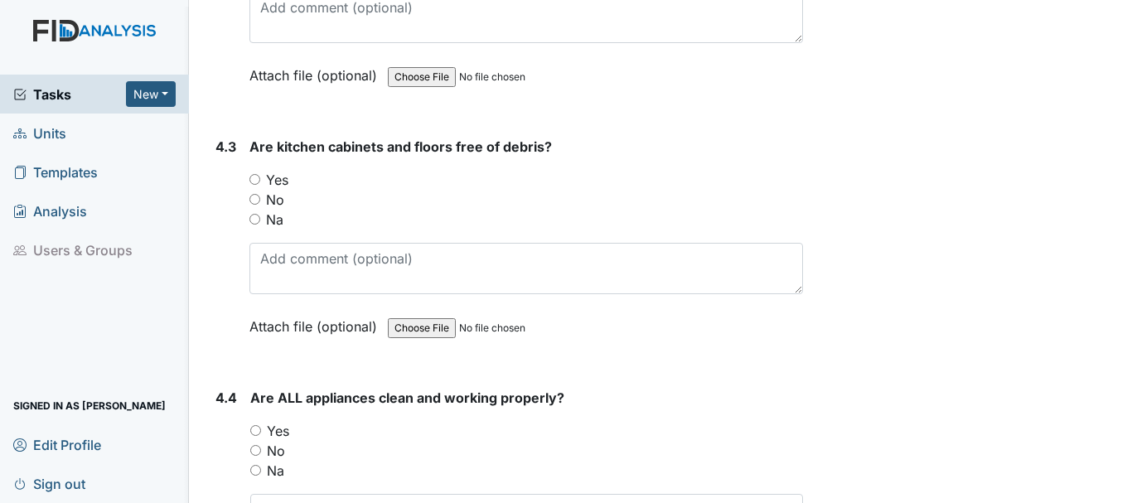
click at [258, 178] on input "Yes" at bounding box center [254, 179] width 11 height 11
radio input "true"
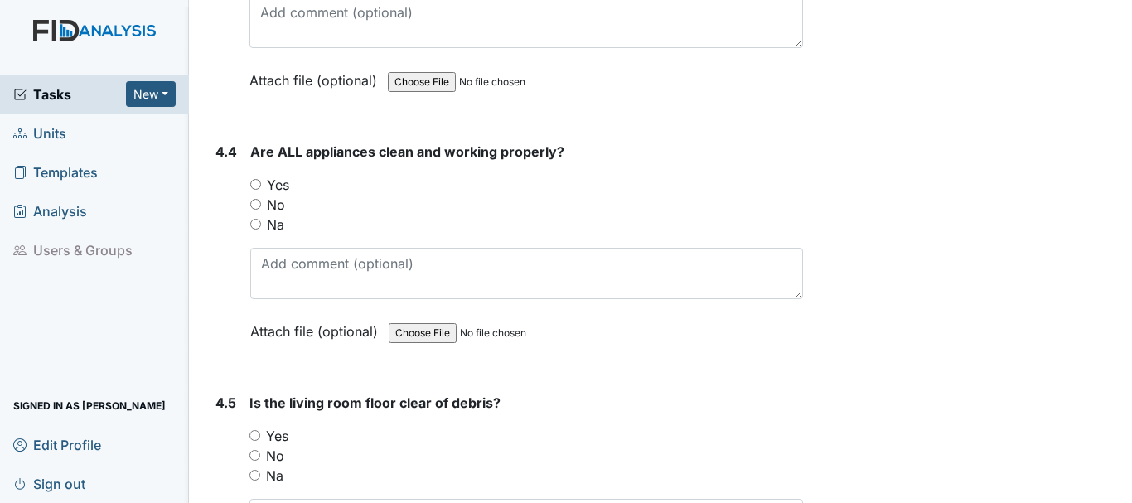
scroll to position [6473, 0]
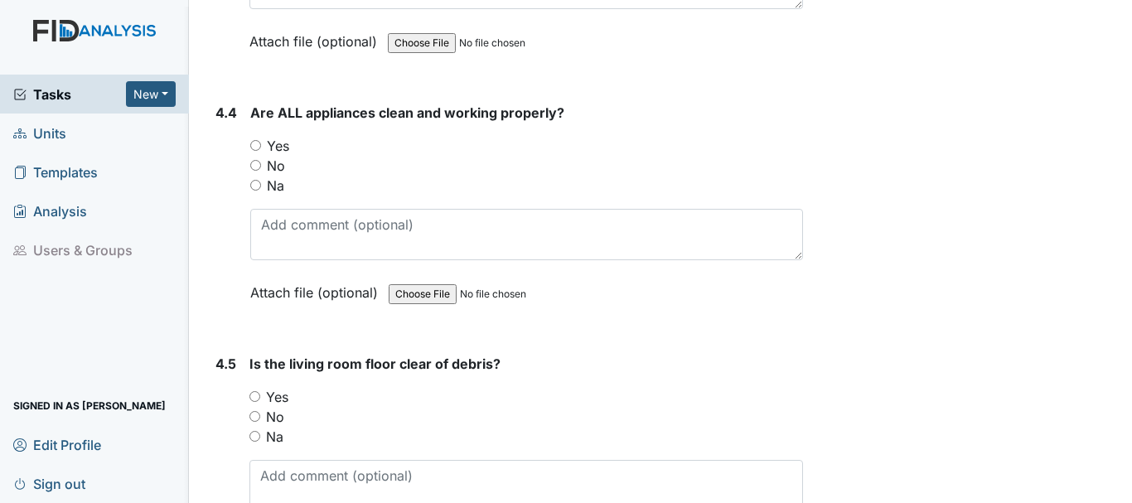
click at [258, 143] on input "Yes" at bounding box center [255, 145] width 11 height 11
radio input "true"
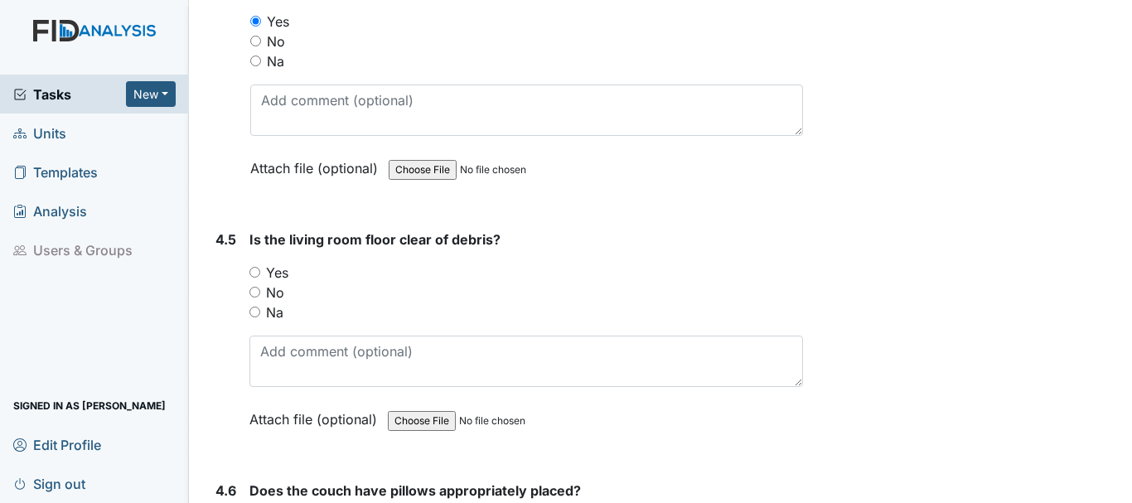
scroll to position [6610, 0]
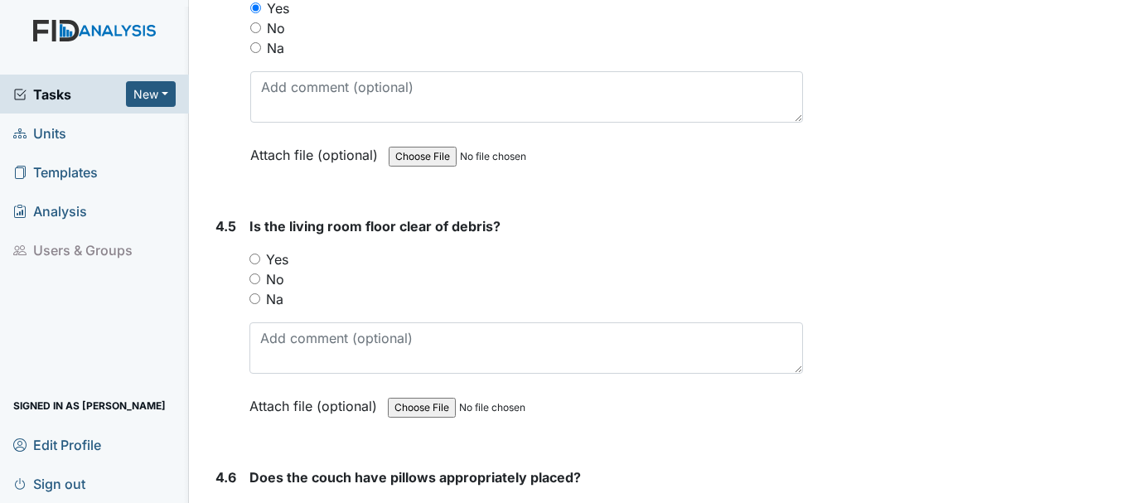
click at [255, 258] on input "Yes" at bounding box center [254, 259] width 11 height 11
radio input "true"
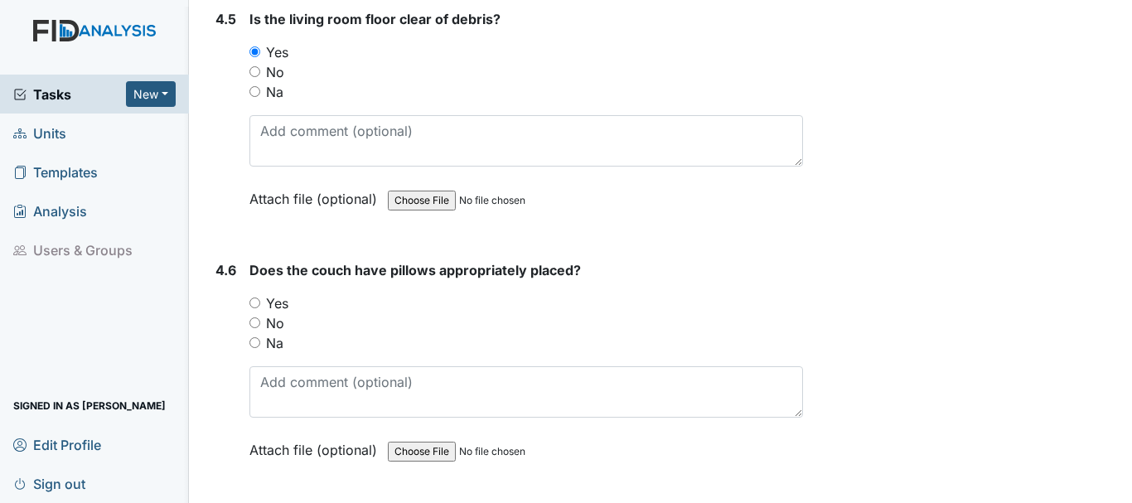
scroll to position [6842, 0]
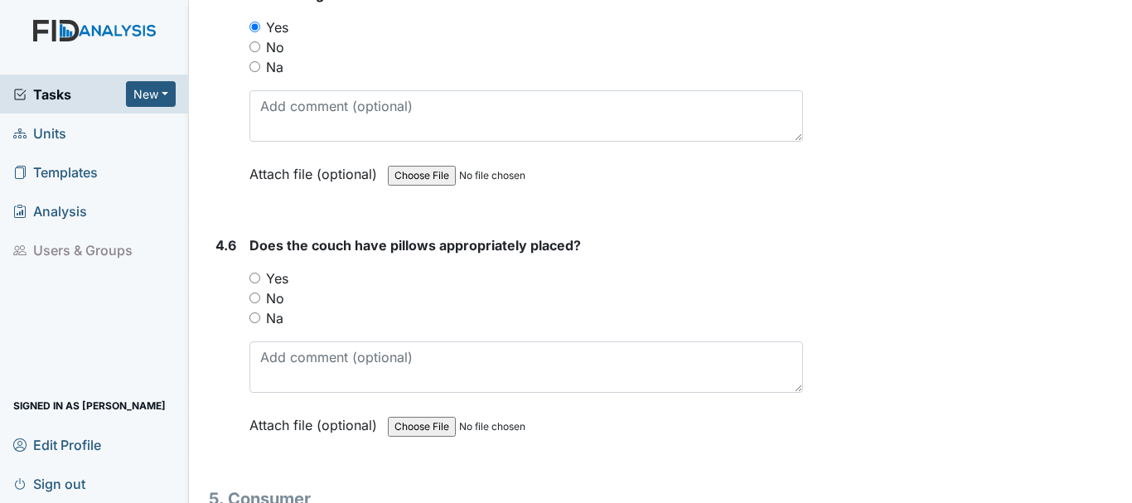
click at [252, 321] on input "Na" at bounding box center [254, 317] width 11 height 11
radio input "true"
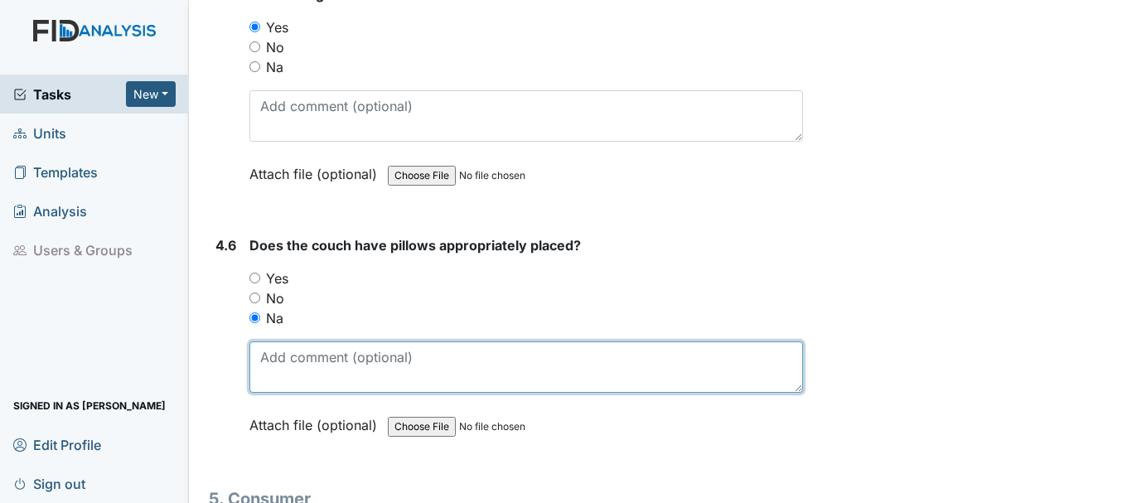
click at [371, 390] on textarea at bounding box center [526, 366] width 554 height 51
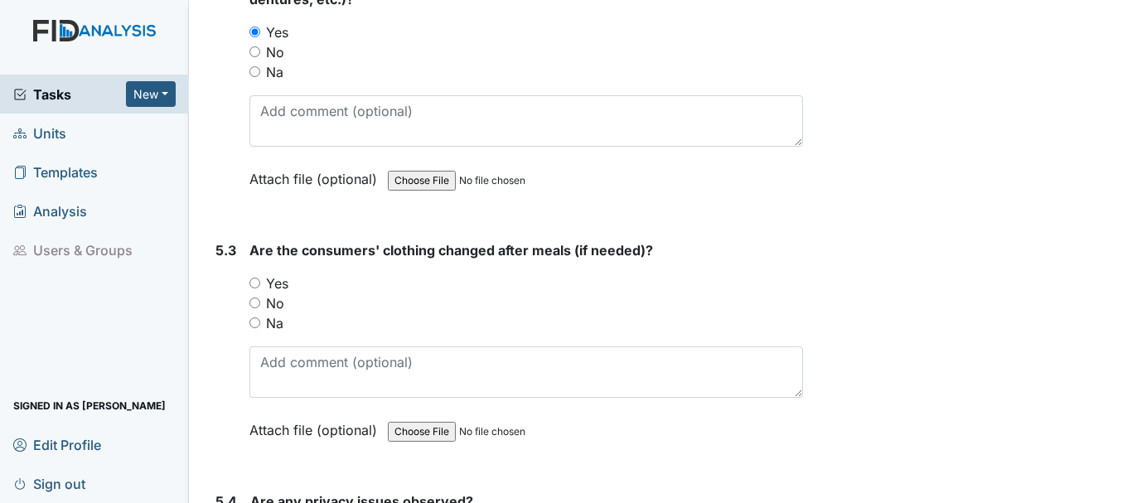
scroll to position [7710, 0]
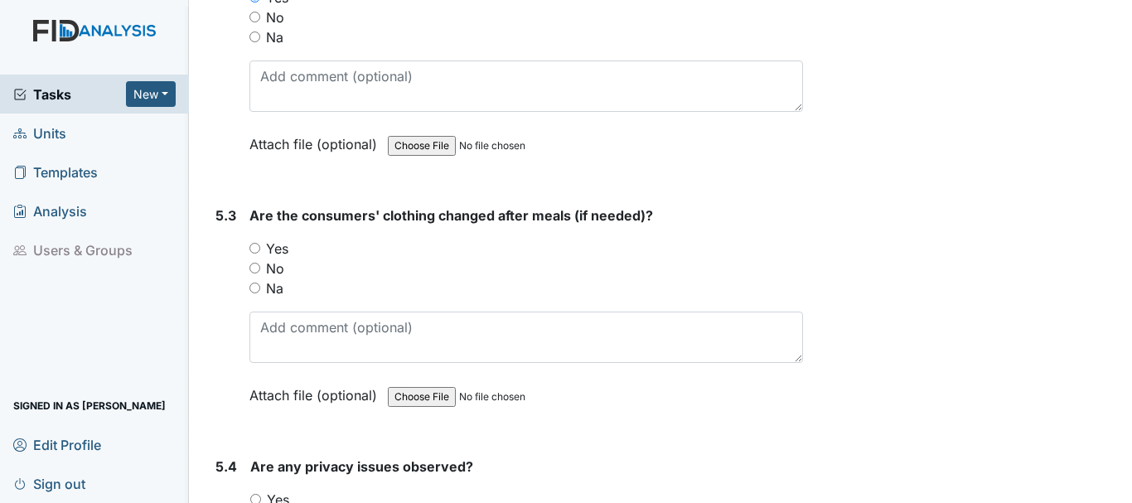
type textarea "no pillows"
click at [256, 246] on input "Yes" at bounding box center [254, 248] width 11 height 11
radio input "true"
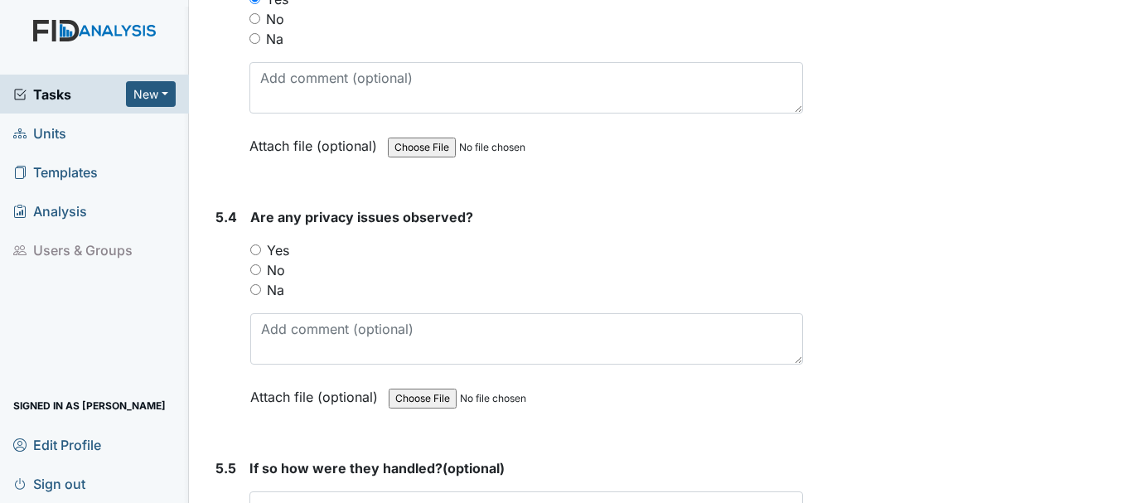
scroll to position [7963, 0]
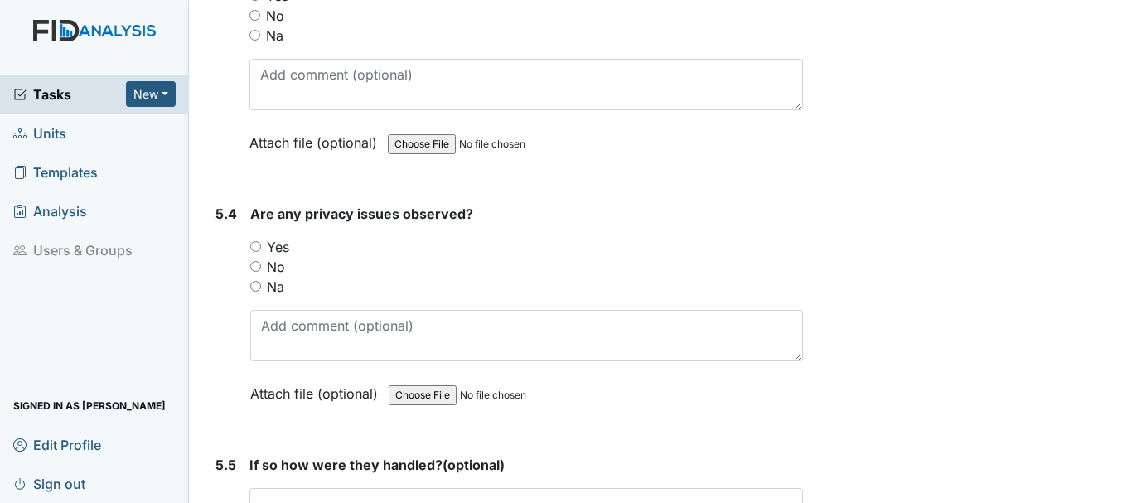
click at [252, 286] on input "Na" at bounding box center [255, 286] width 11 height 11
radio input "true"
click at [255, 266] on input "No" at bounding box center [255, 266] width 11 height 11
radio input "true"
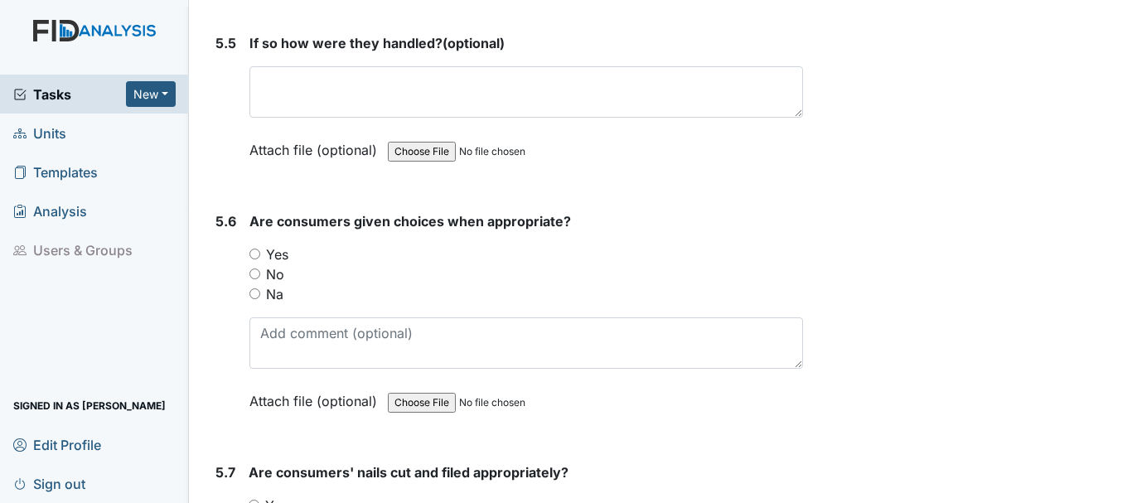
scroll to position [8391, 0]
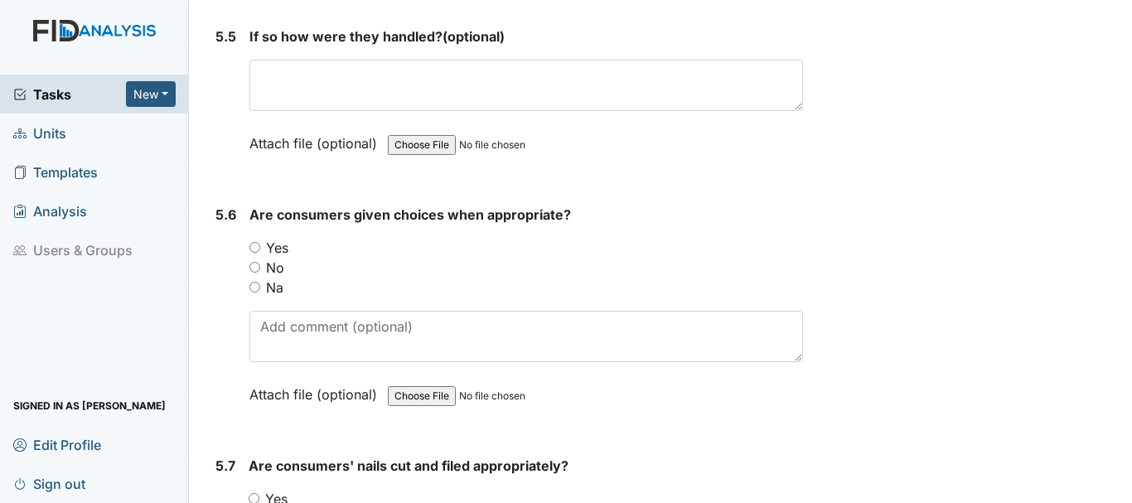
click at [254, 245] on input "Yes" at bounding box center [254, 247] width 11 height 11
radio input "true"
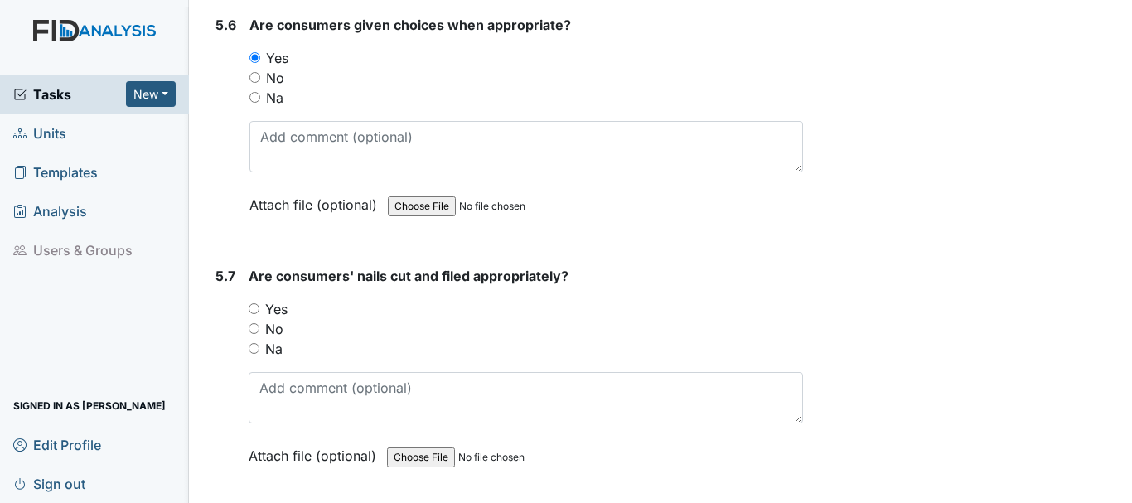
scroll to position [8598, 0]
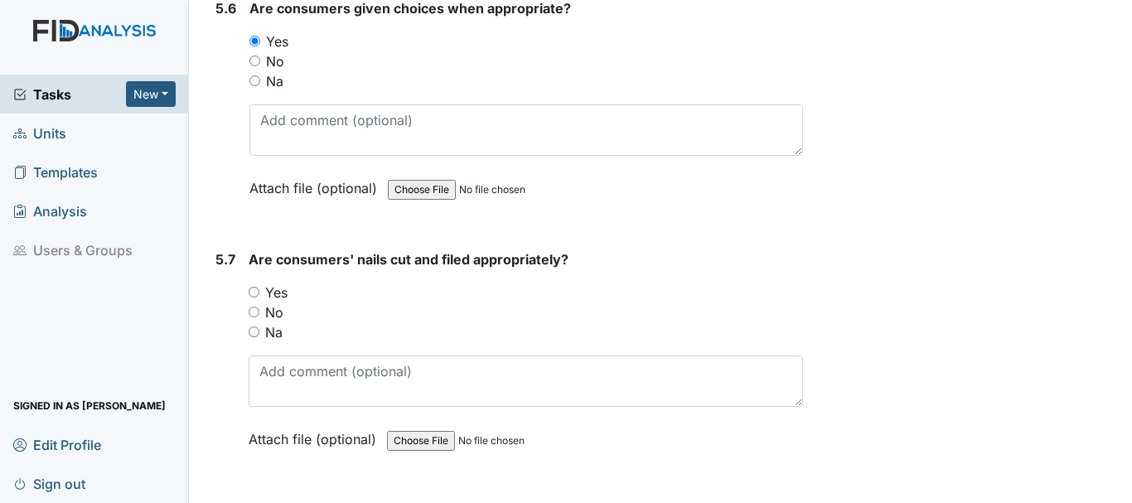
click at [253, 293] on input "Yes" at bounding box center [254, 292] width 11 height 11
radio input "true"
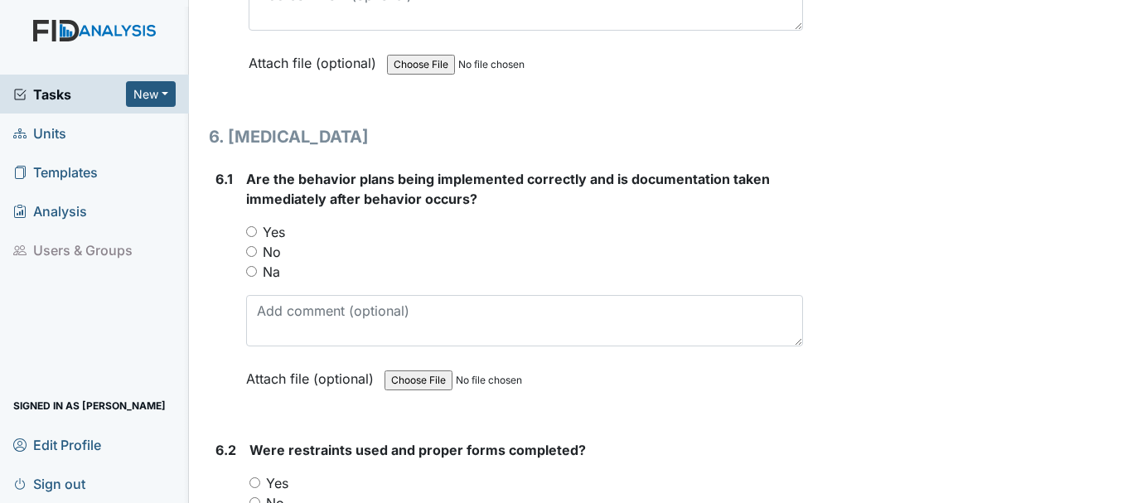
scroll to position [8990, 0]
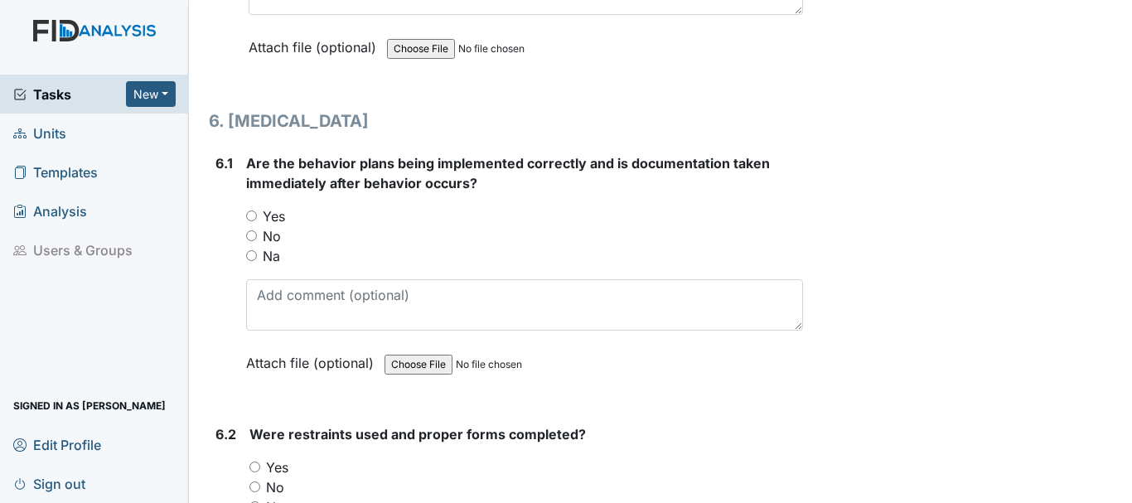
click at [251, 256] on input "Na" at bounding box center [251, 255] width 11 height 11
radio input "true"
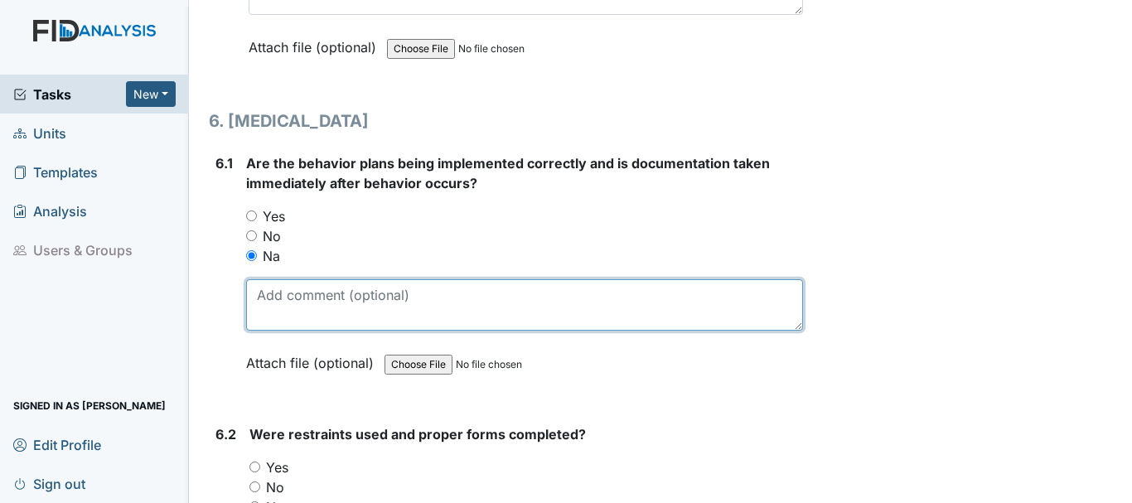
click at [390, 324] on textarea at bounding box center [524, 304] width 557 height 51
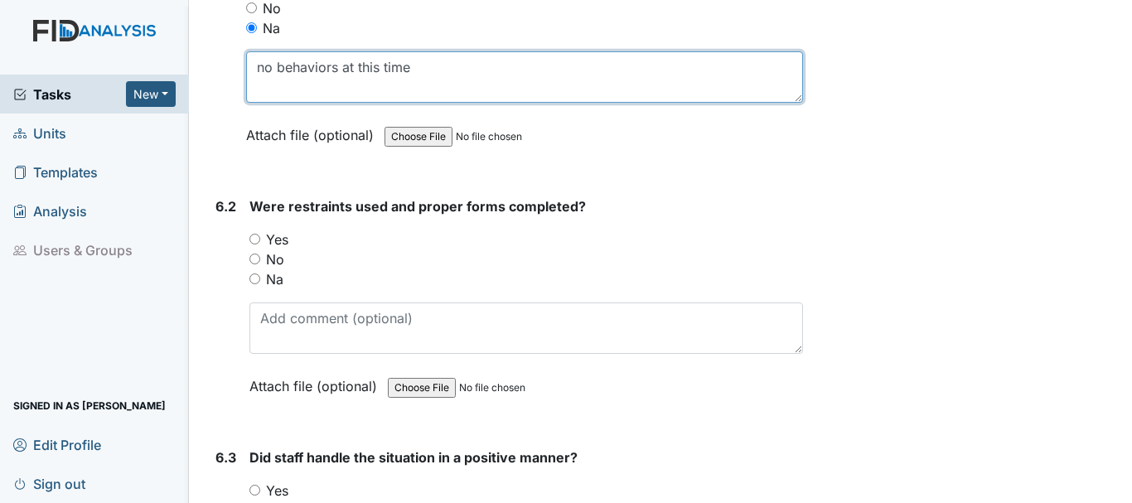
scroll to position [9224, 0]
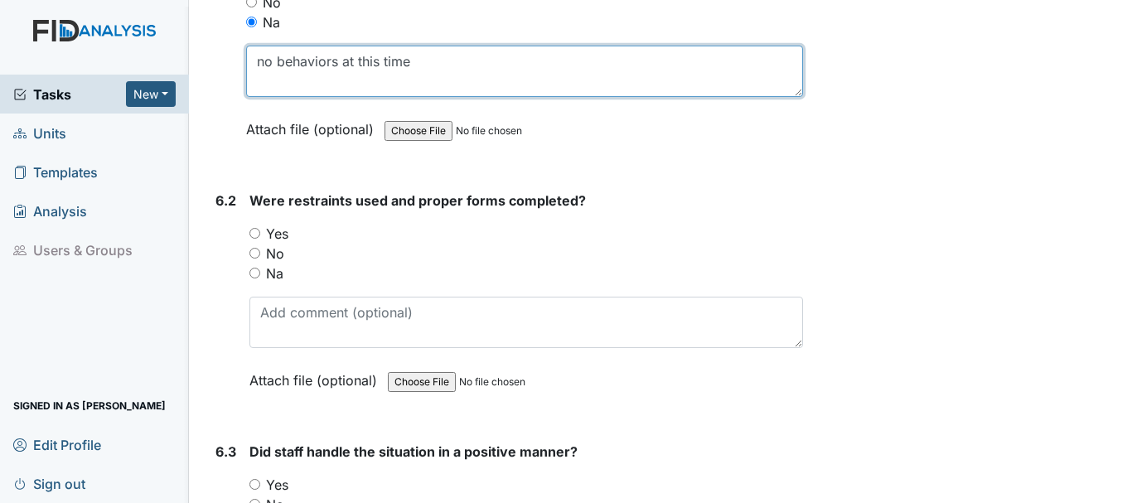
type textarea "no behaviors at this time"
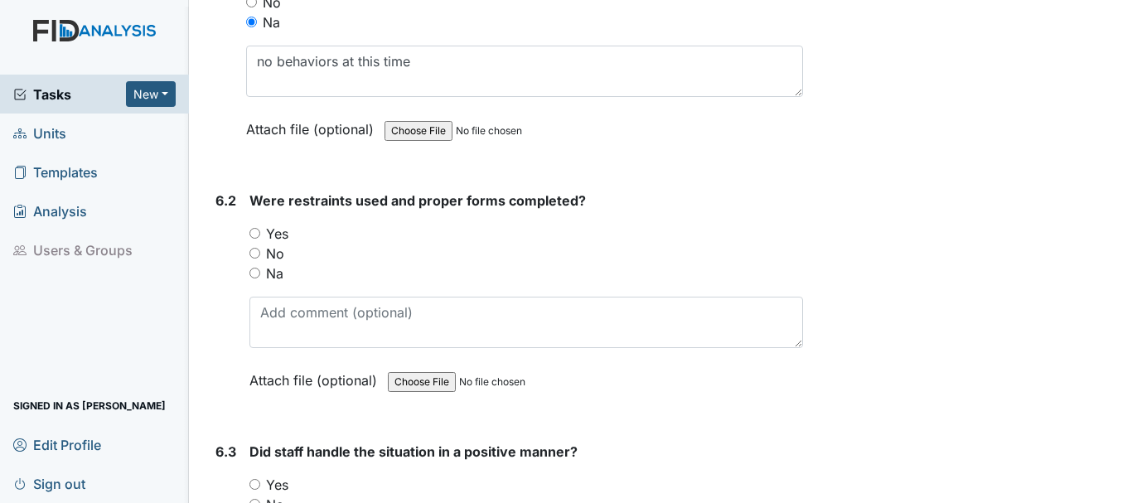
click at [255, 273] on input "Na" at bounding box center [254, 273] width 11 height 11
radio input "true"
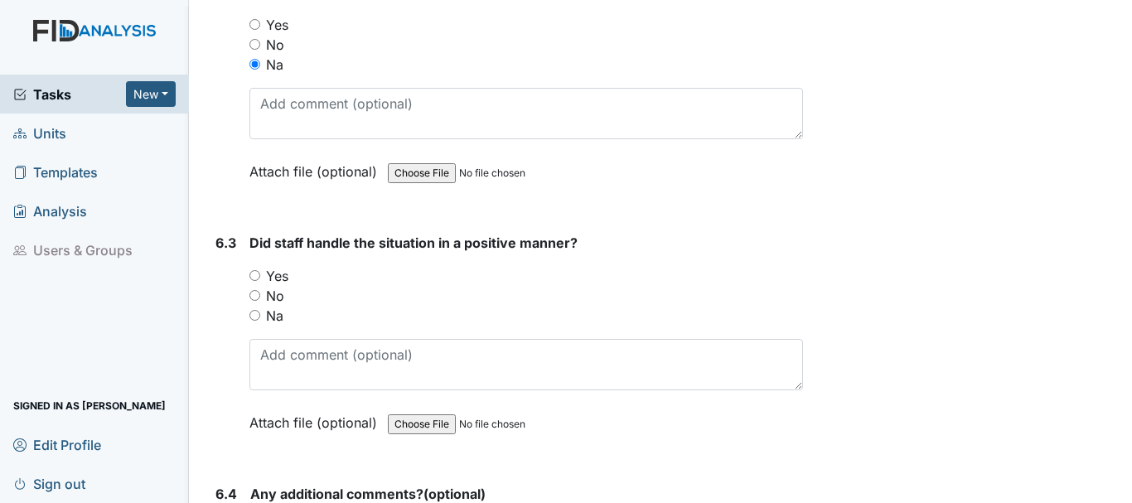
scroll to position [9433, 0]
click at [256, 313] on input "Na" at bounding box center [254, 314] width 11 height 11
radio input "true"
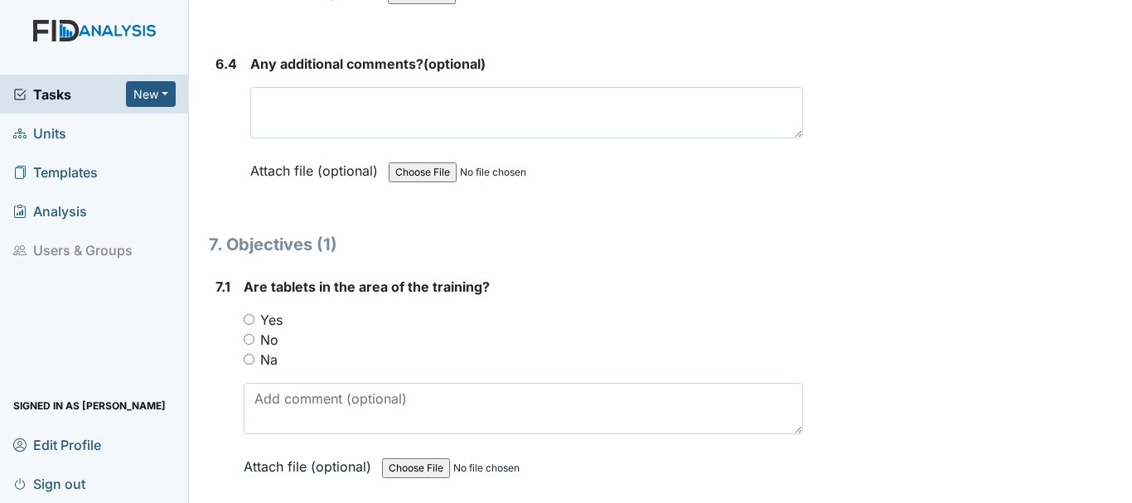
scroll to position [9891, 0]
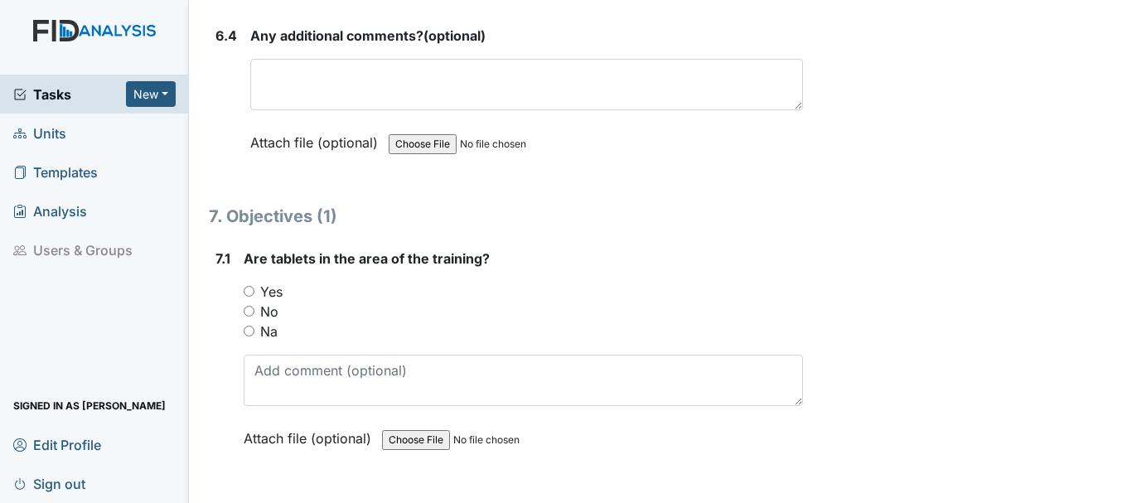
click at [249, 291] on input "Yes" at bounding box center [249, 291] width 11 height 11
radio input "true"
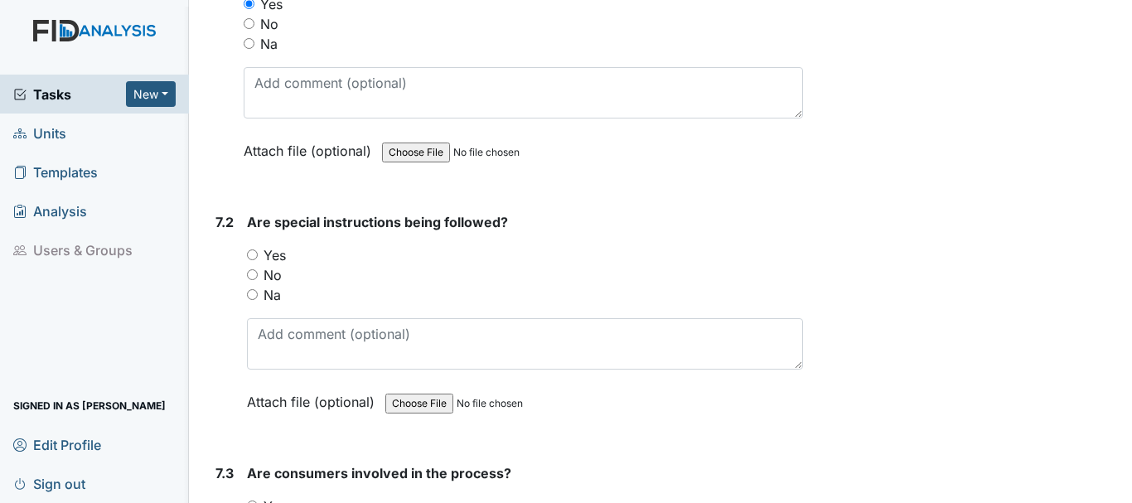
scroll to position [10192, 0]
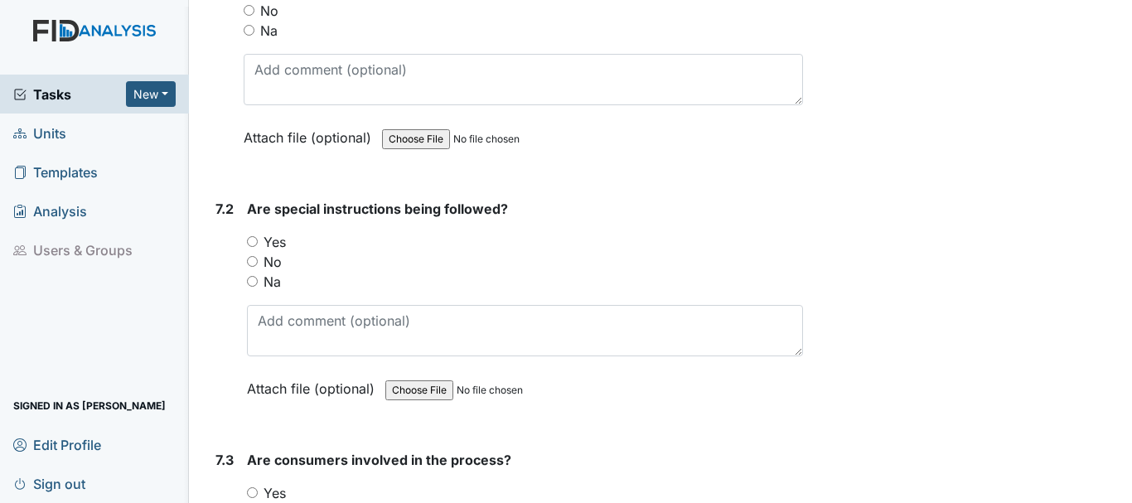
click at [253, 241] on input "Yes" at bounding box center [252, 241] width 11 height 11
radio input "true"
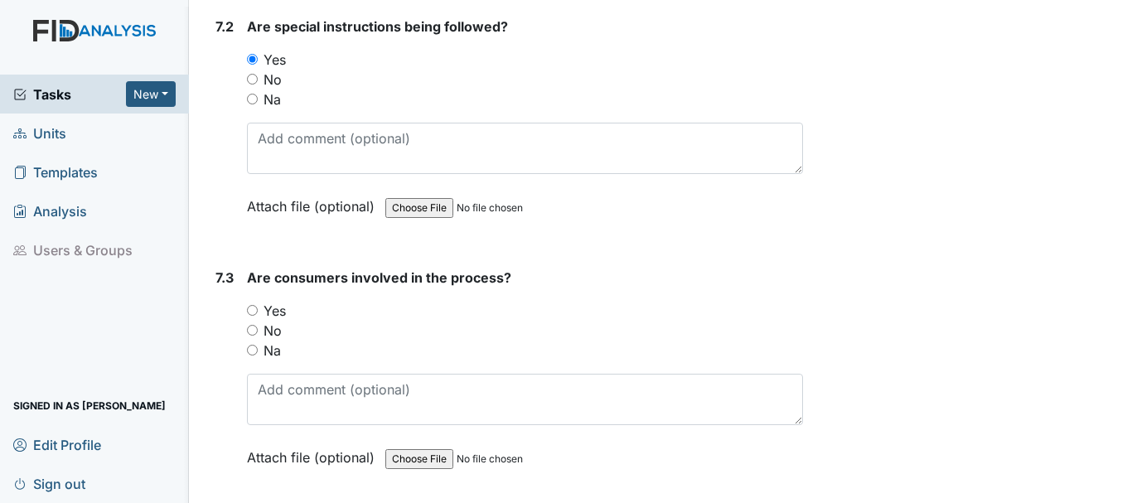
scroll to position [10426, 0]
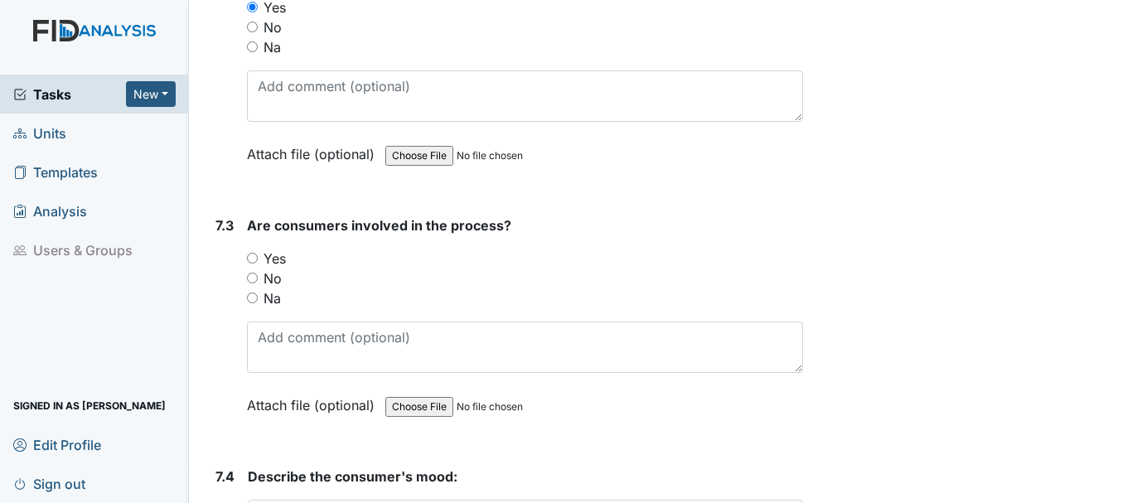
click at [249, 254] on input "Yes" at bounding box center [252, 258] width 11 height 11
radio input "true"
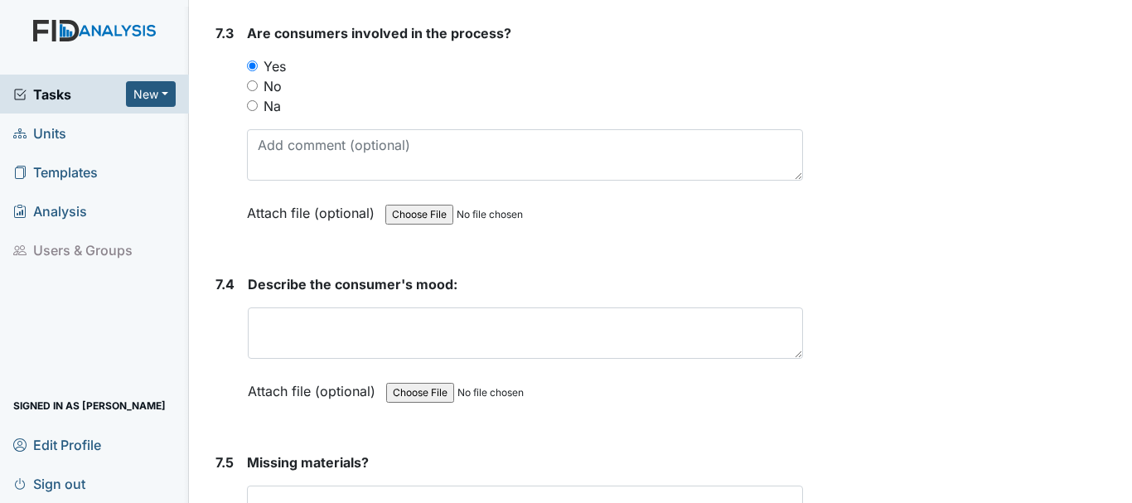
scroll to position [10678, 0]
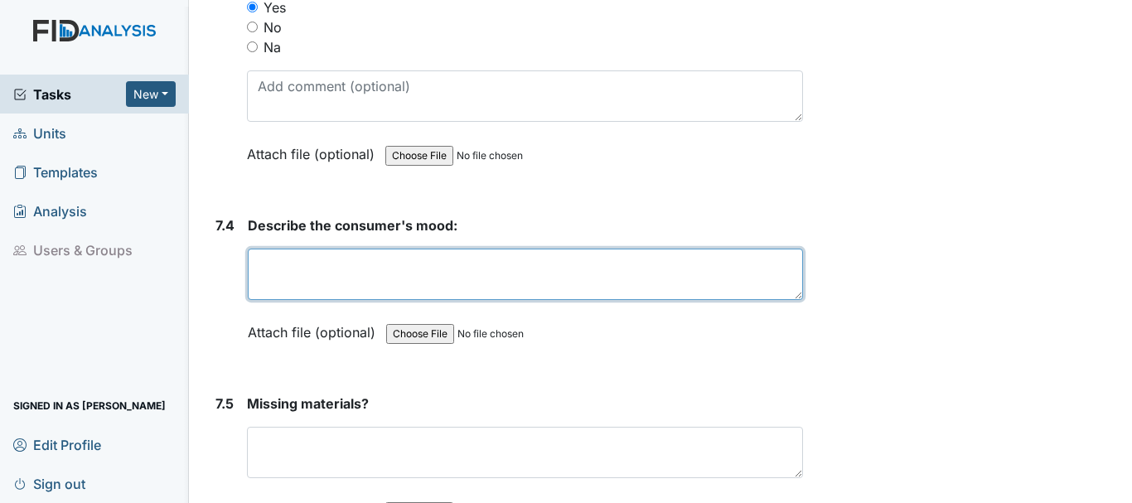
click at [380, 299] on textarea at bounding box center [525, 274] width 555 height 51
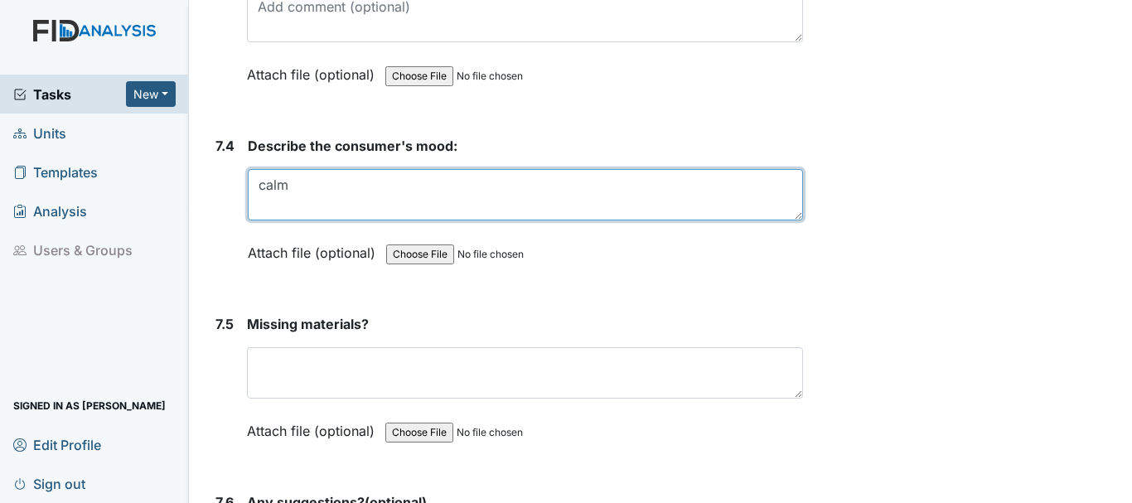
scroll to position [10828, 0]
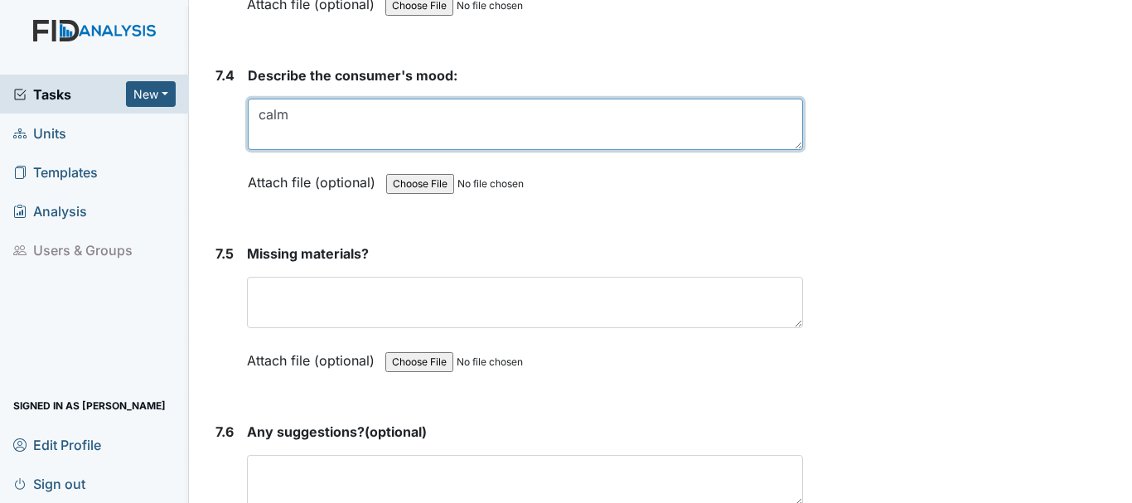
type textarea "calm"
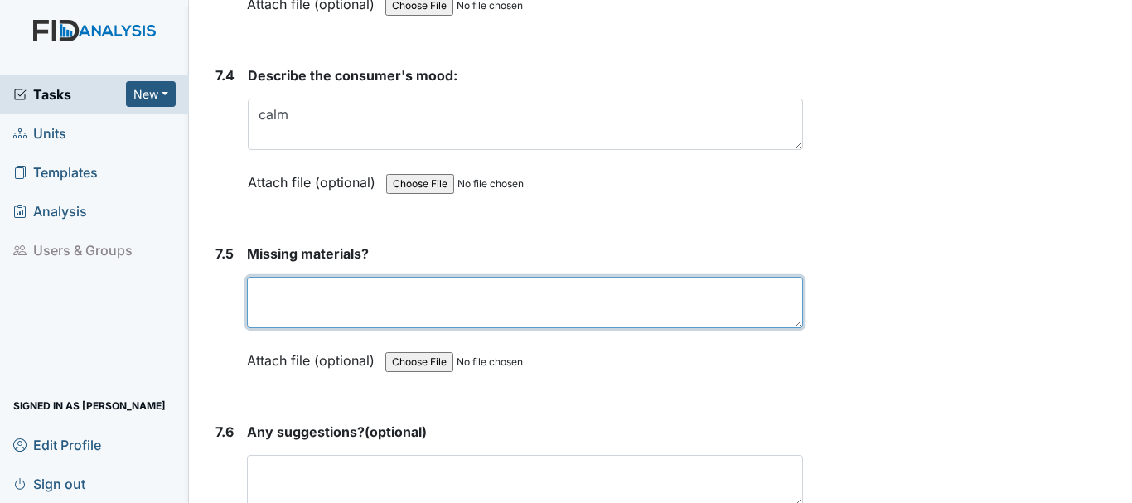
click at [391, 320] on textarea at bounding box center [525, 302] width 556 height 51
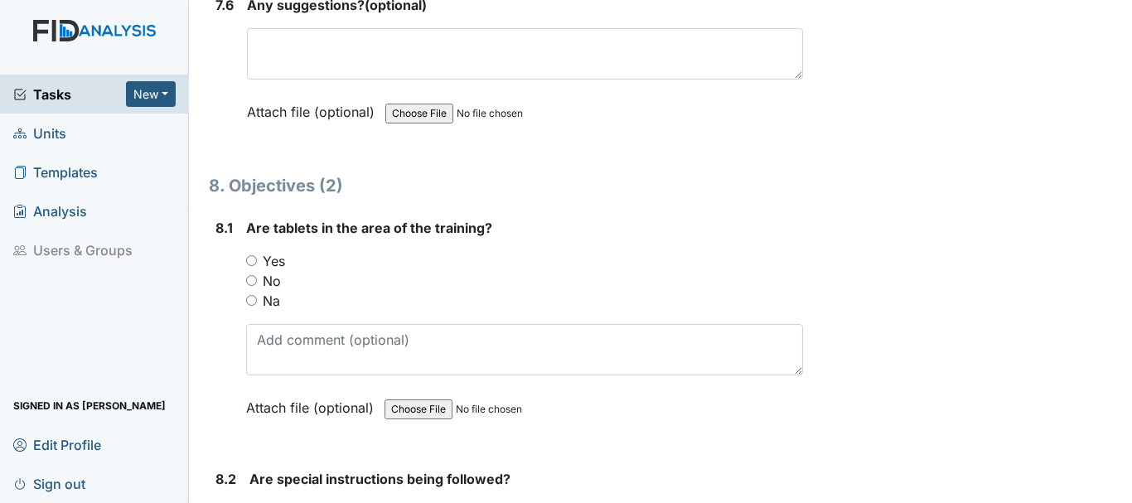
scroll to position [11254, 0]
type textarea "none"
click at [250, 255] on input "Yes" at bounding box center [251, 260] width 11 height 11
radio input "true"
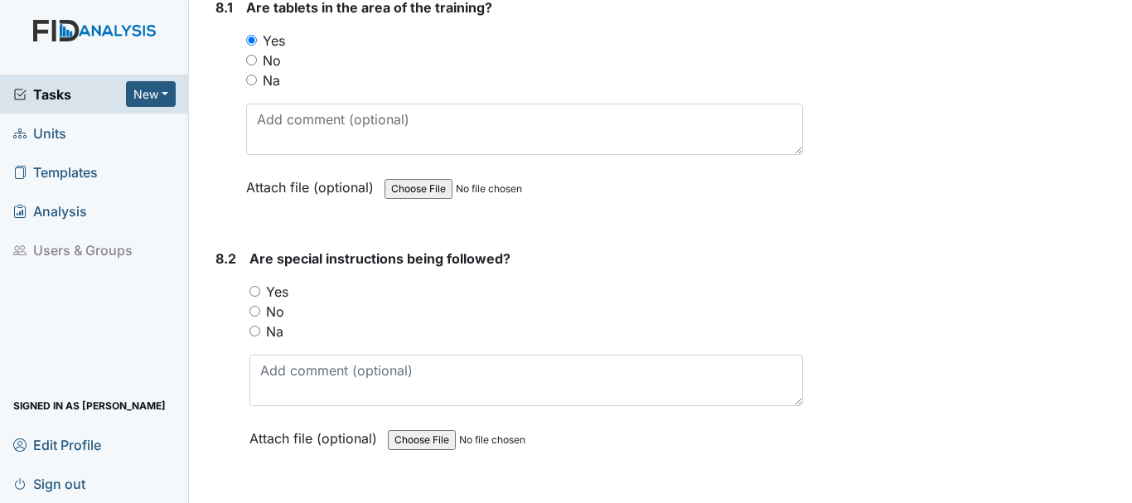
scroll to position [11477, 0]
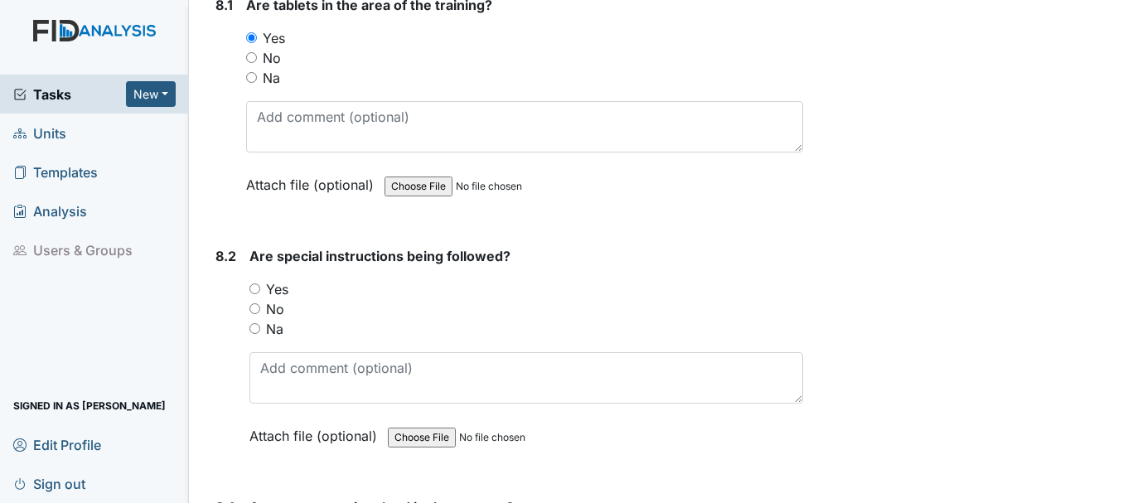
click at [250, 285] on input "Yes" at bounding box center [254, 288] width 11 height 11
radio input "true"
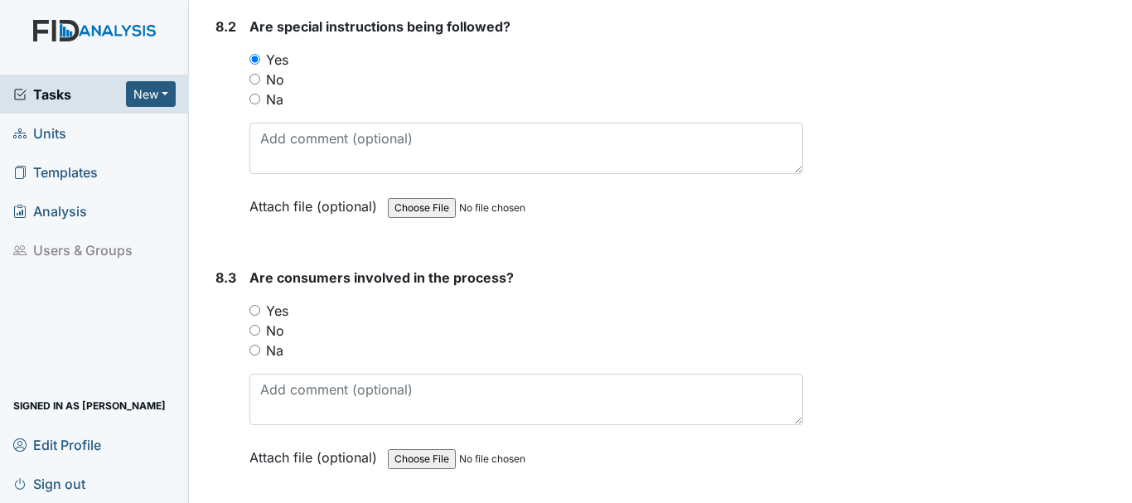
scroll to position [11744, 0]
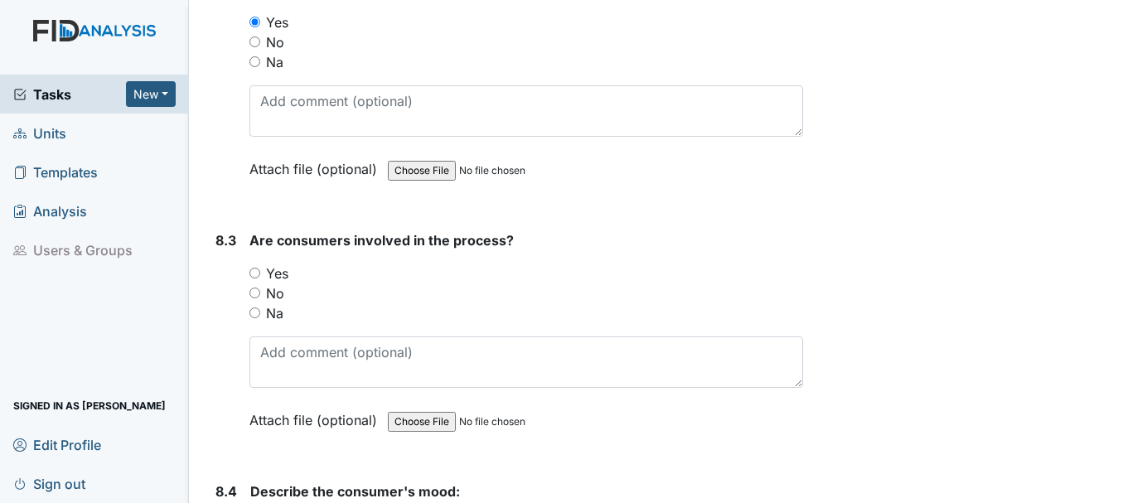
click at [255, 273] on input "Yes" at bounding box center [254, 273] width 11 height 11
radio input "true"
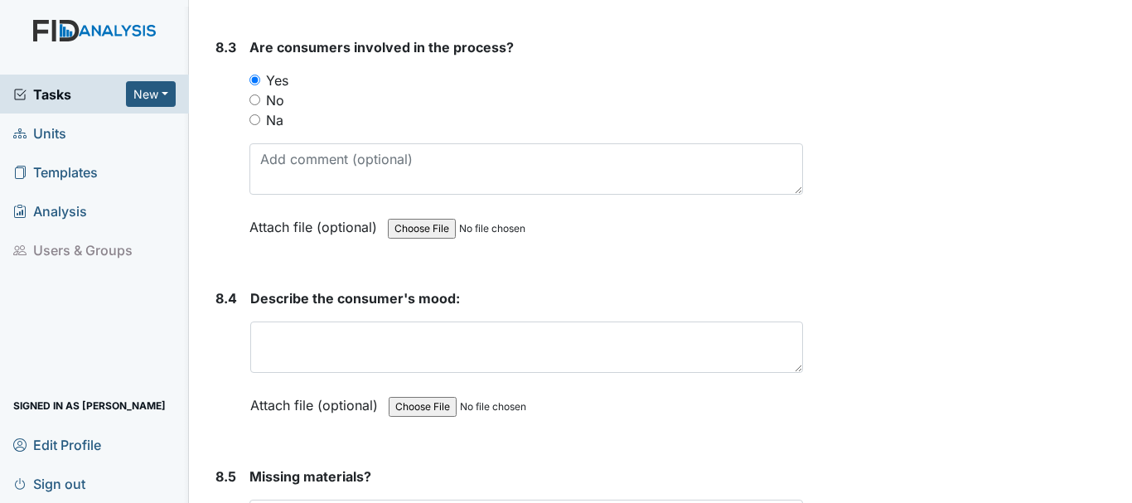
scroll to position [11945, 0]
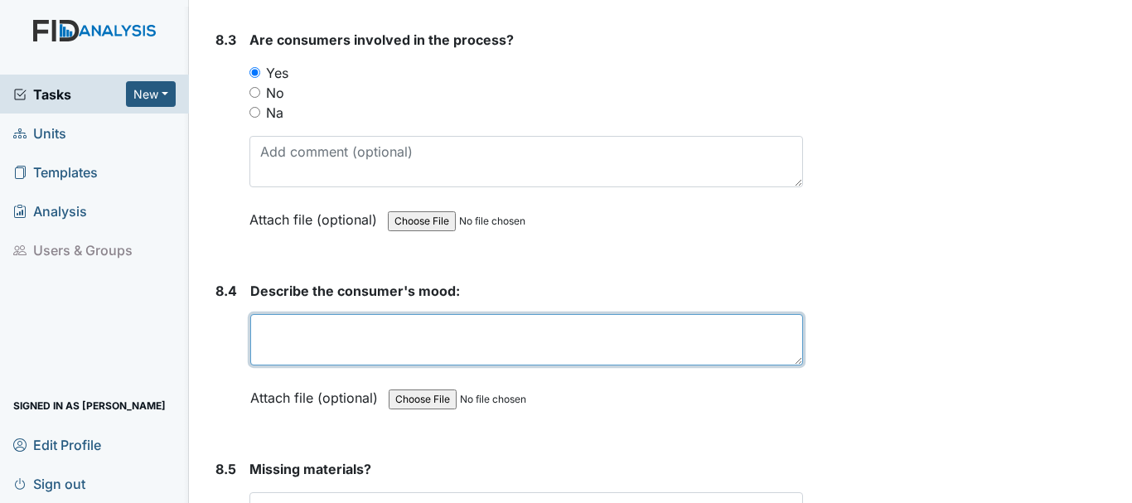
click at [389, 356] on textarea at bounding box center [526, 339] width 553 height 51
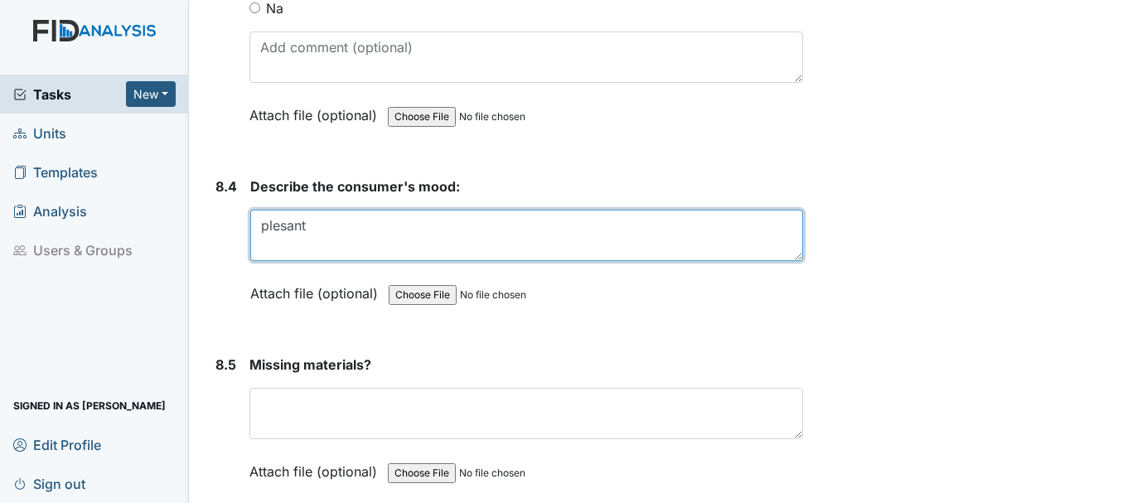
scroll to position [12119, 0]
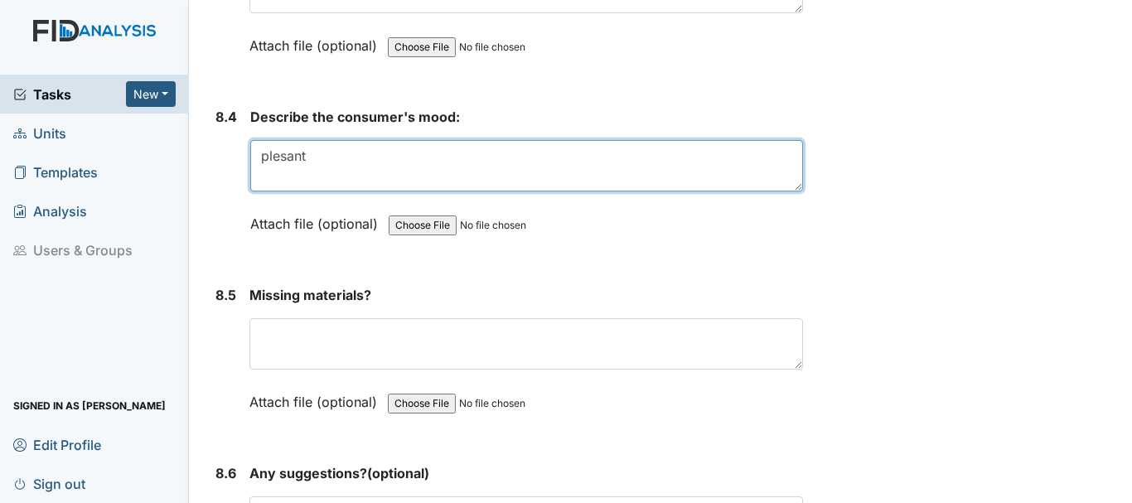
type textarea "plesant"
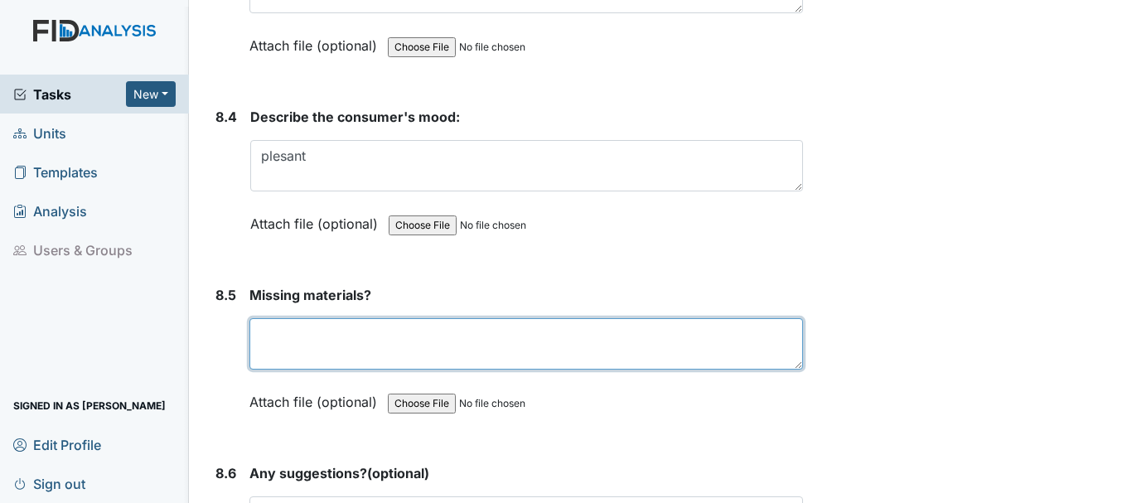
click at [390, 337] on textarea at bounding box center [526, 343] width 554 height 51
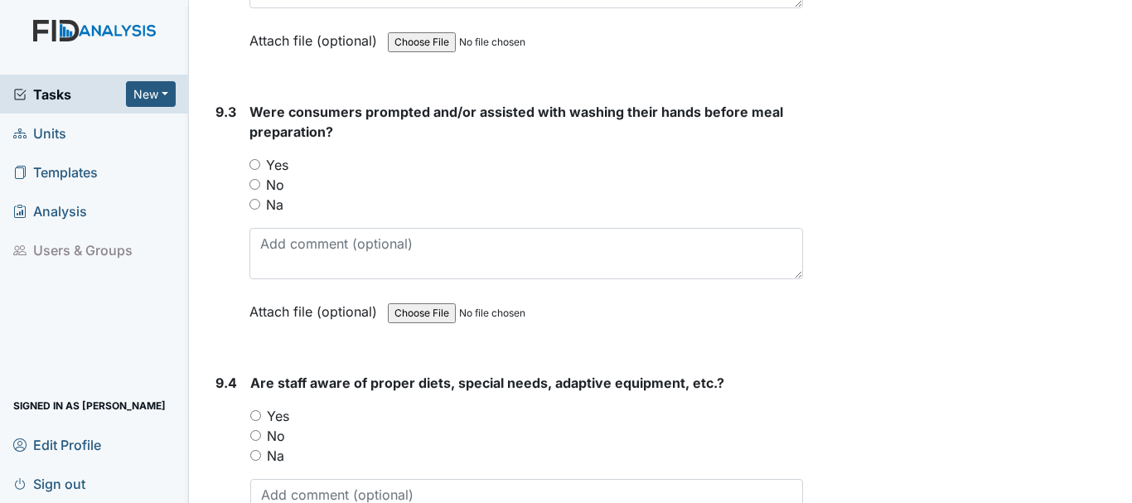
scroll to position [13205, 0]
type textarea "none"
click at [254, 171] on input "Yes" at bounding box center [254, 165] width 11 height 11
radio input "true"
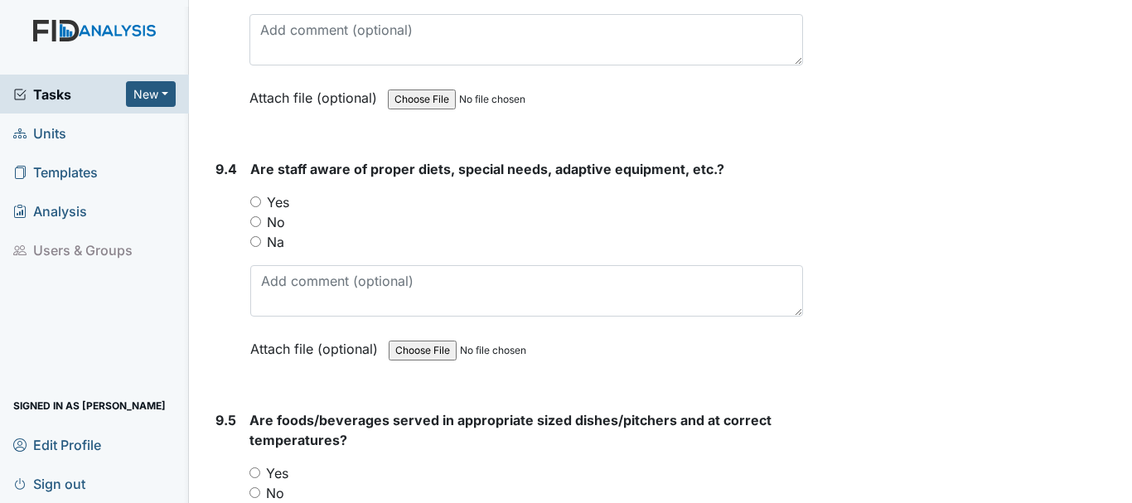
scroll to position [13422, 0]
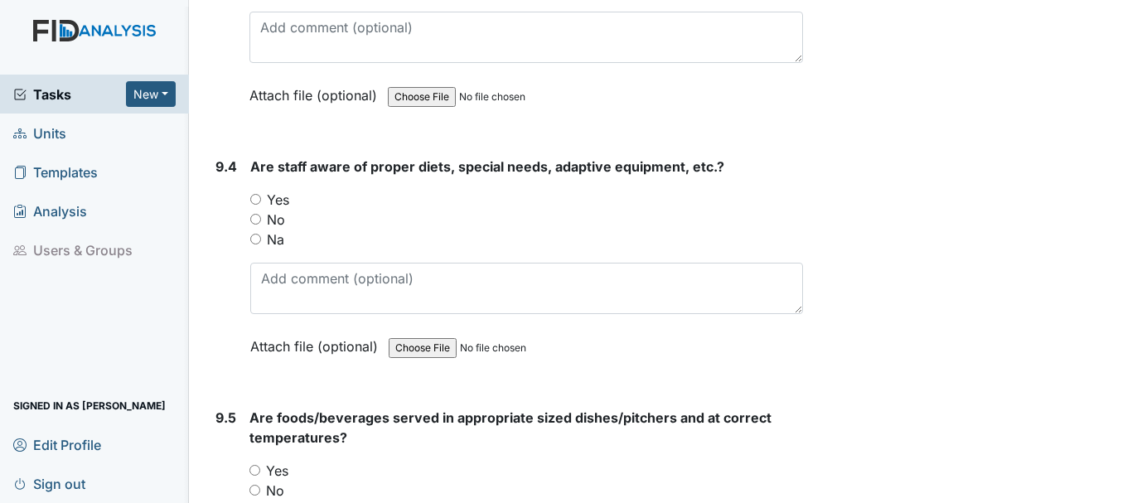
click at [257, 205] on input "Yes" at bounding box center [255, 199] width 11 height 11
radio input "true"
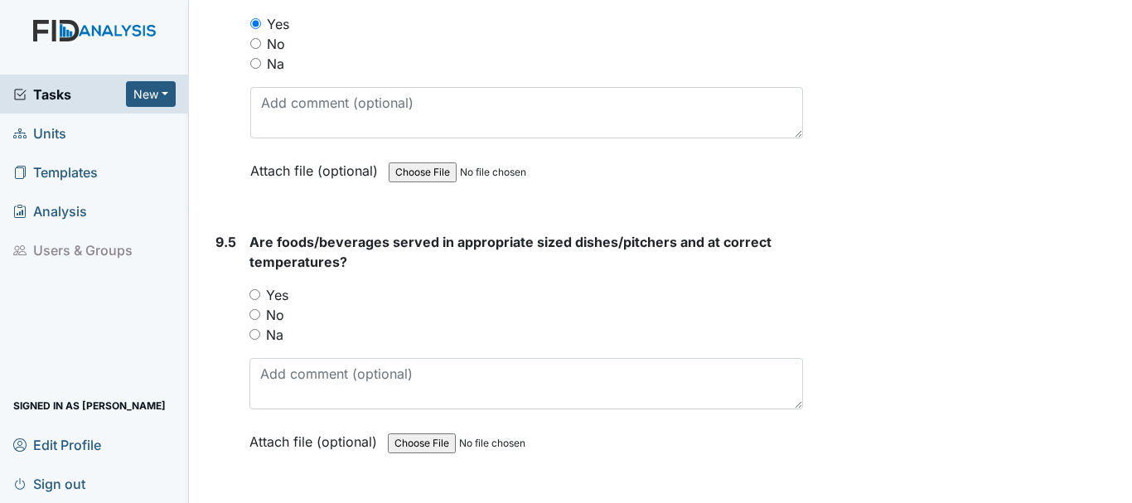
scroll to position [13614, 0]
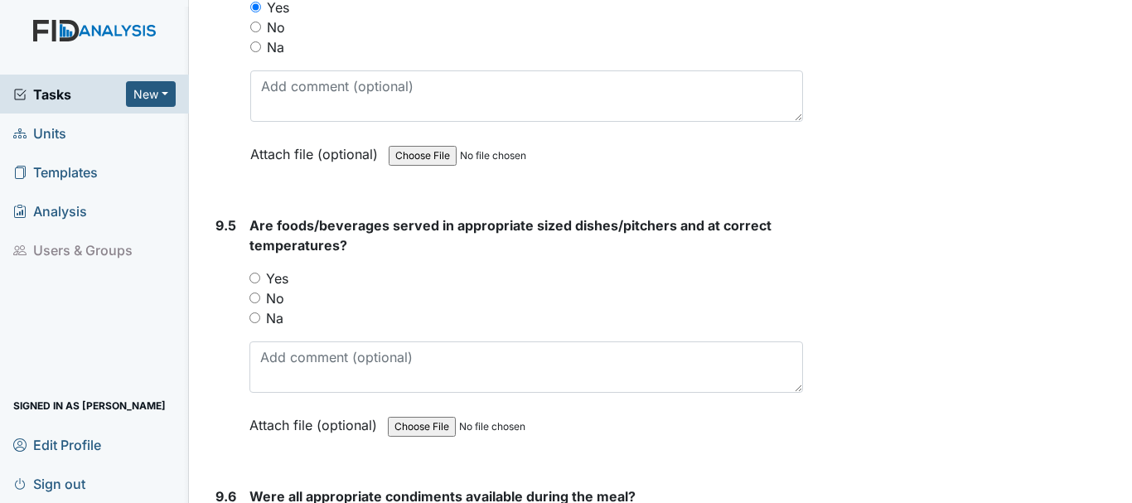
click at [249, 283] on input "Yes" at bounding box center [254, 278] width 11 height 11
radio input "true"
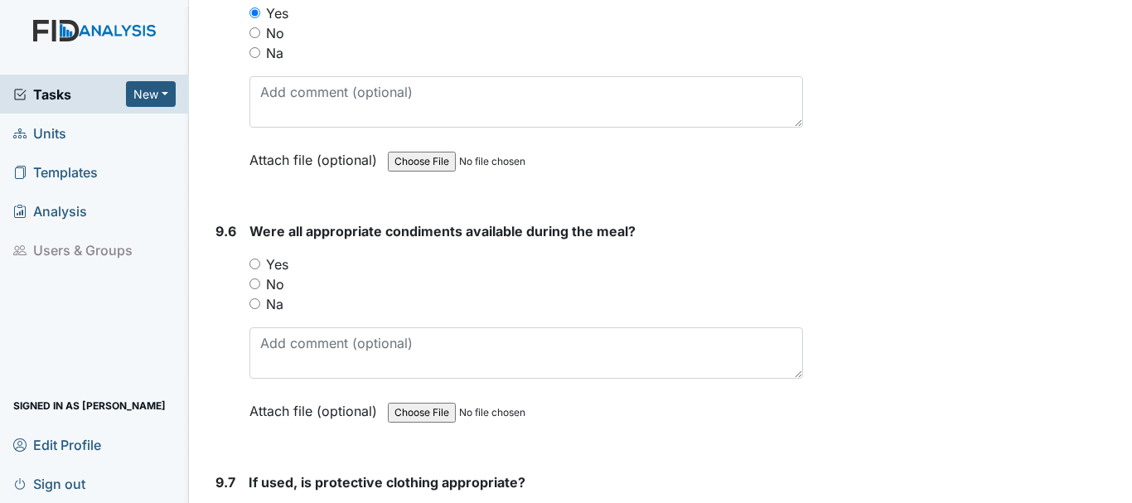
scroll to position [13883, 0]
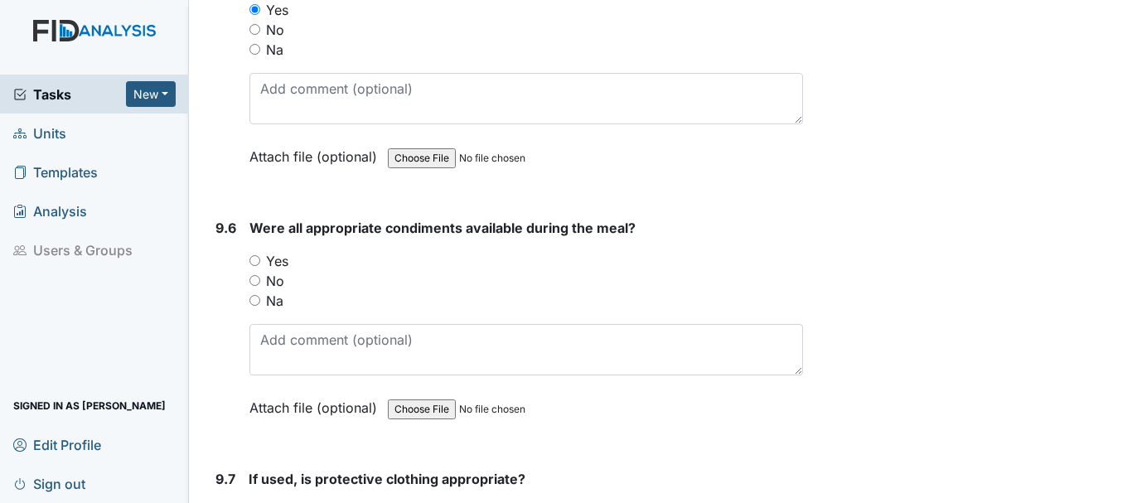
click at [255, 266] on input "Yes" at bounding box center [254, 260] width 11 height 11
radio input "true"
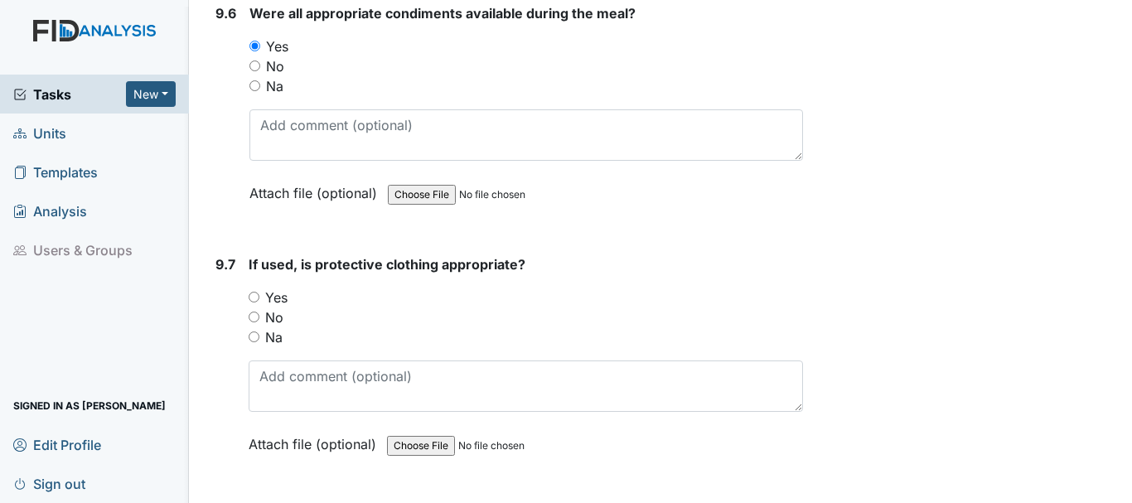
scroll to position [14113, 0]
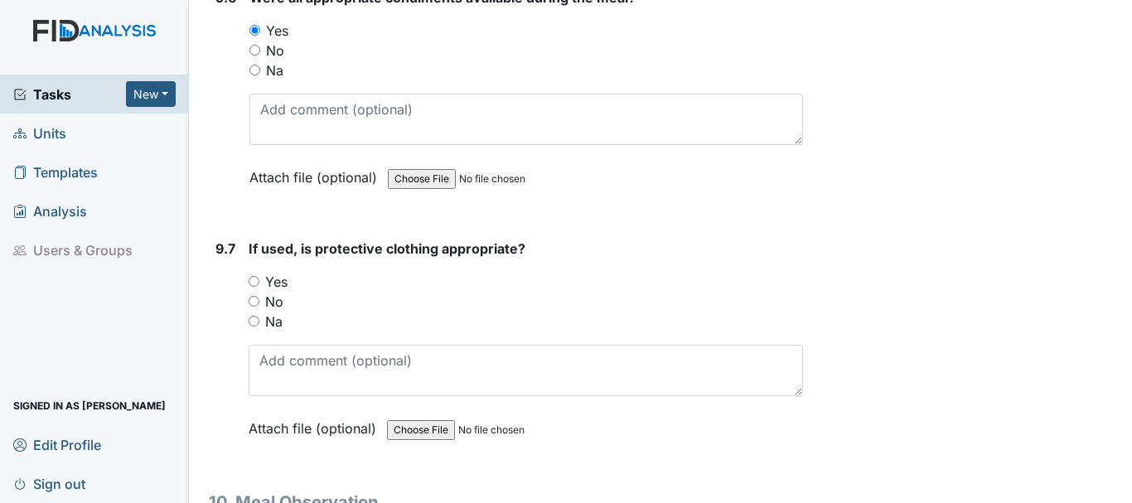
click at [255, 287] on input "Yes" at bounding box center [254, 281] width 11 height 11
radio input "true"
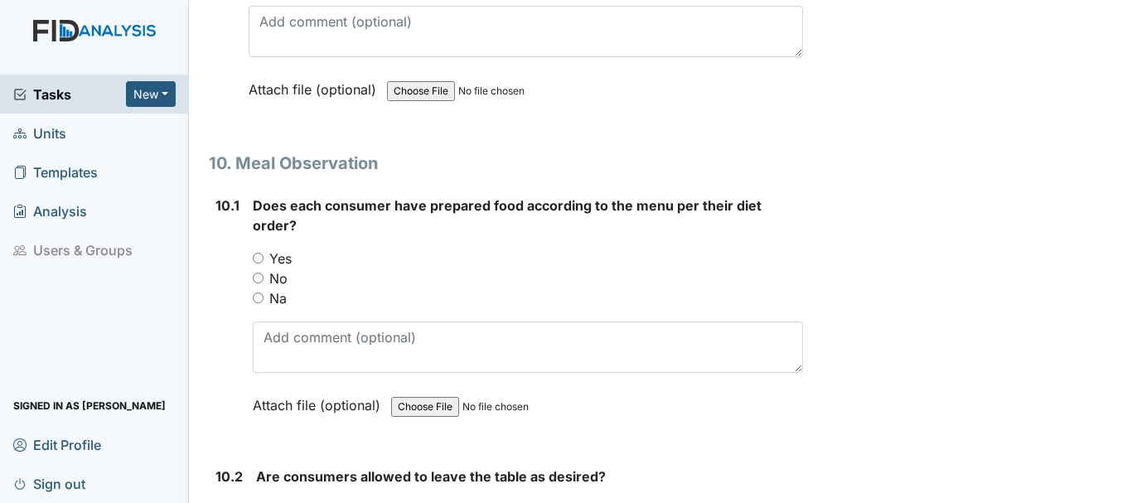
scroll to position [14454, 0]
click at [261, 262] on input "Yes" at bounding box center [258, 256] width 11 height 11
radio input "true"
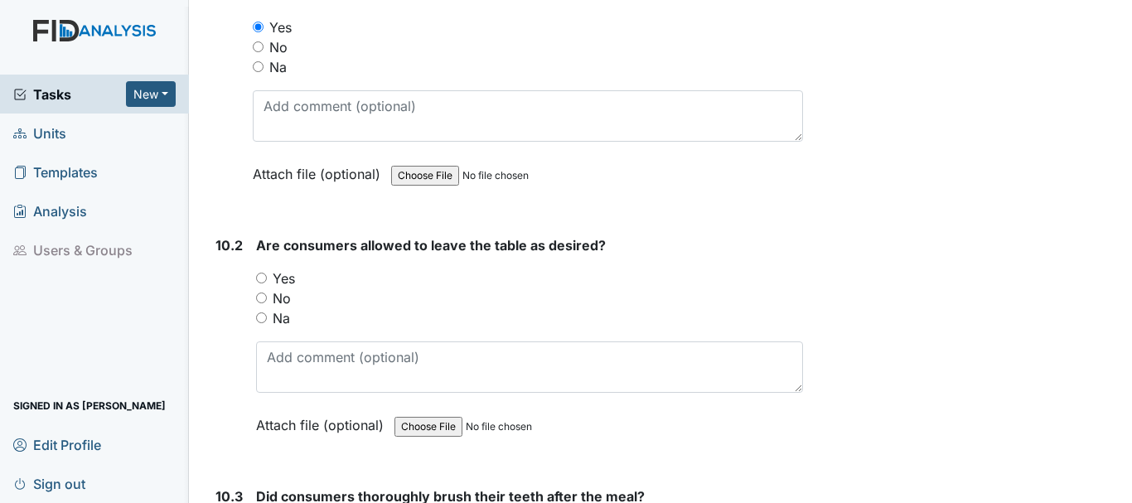
scroll to position [14721, 0]
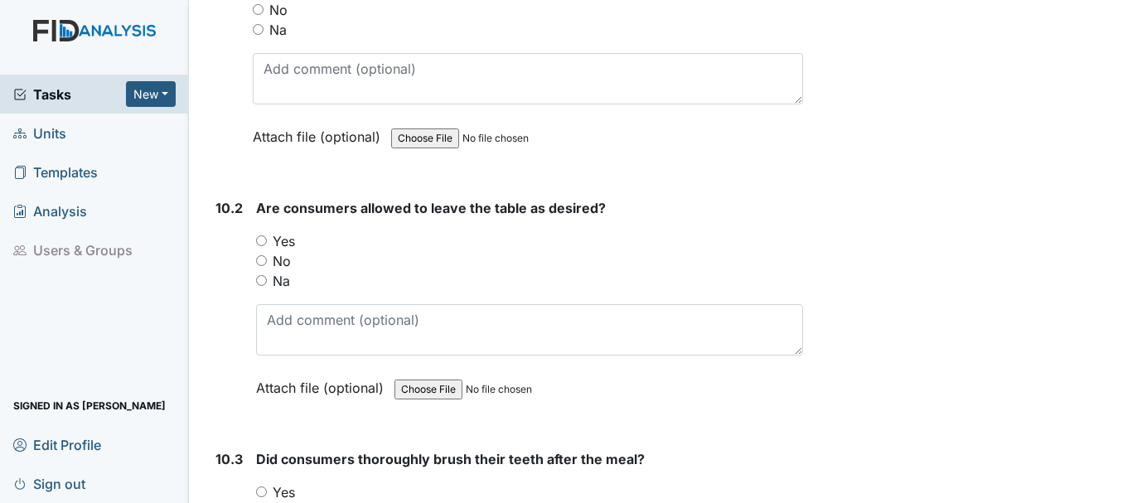
click at [281, 271] on label "No" at bounding box center [282, 261] width 18 height 20
click at [267, 266] on input "No" at bounding box center [261, 260] width 11 height 11
radio input "true"
click at [264, 246] on input "Yes" at bounding box center [261, 240] width 11 height 11
radio input "true"
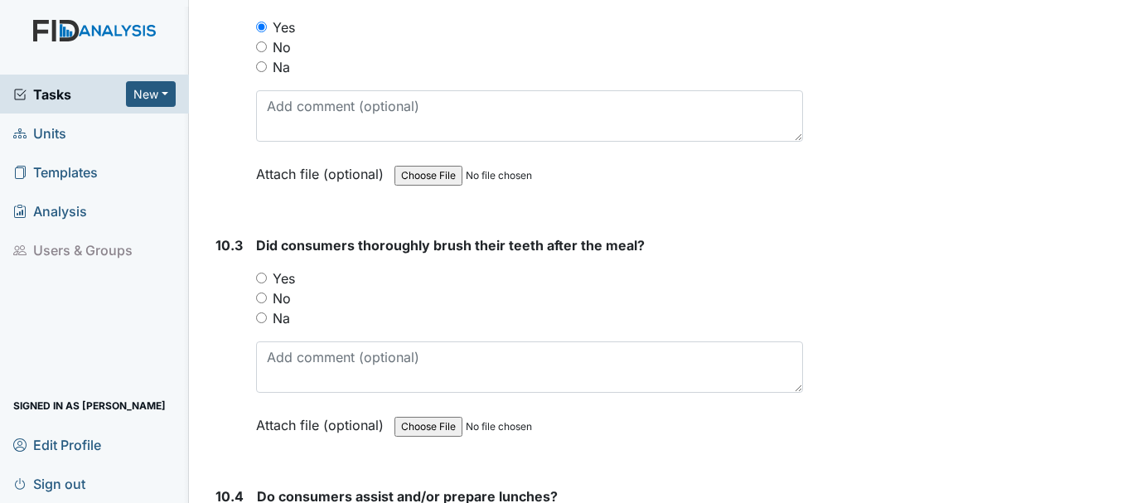
scroll to position [14938, 0]
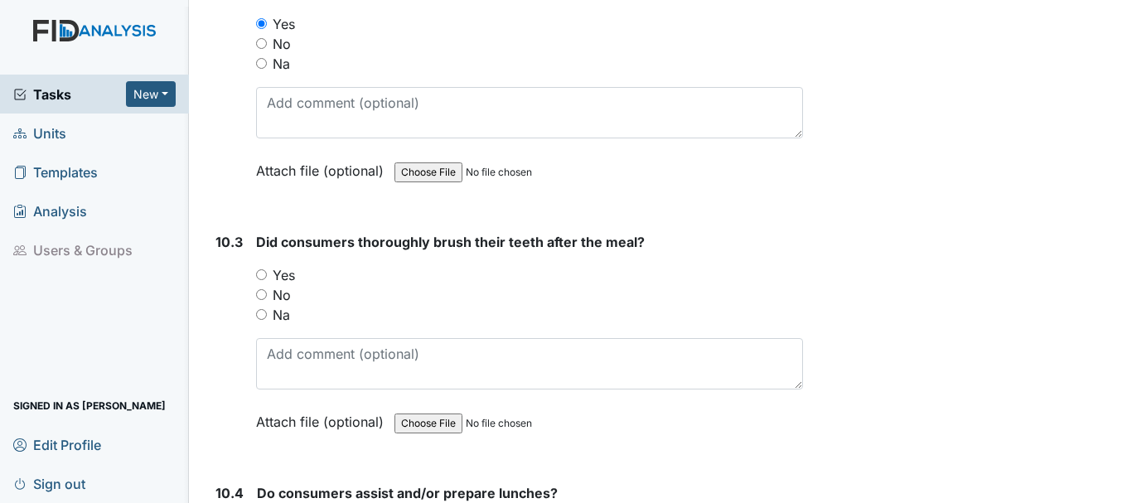
click at [261, 280] on input "Yes" at bounding box center [261, 274] width 11 height 11
radio input "true"
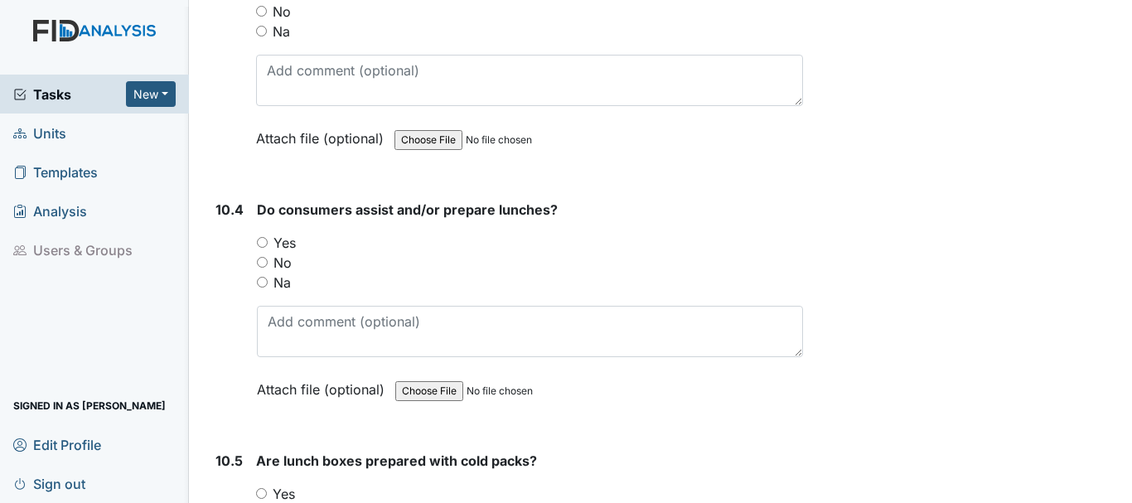
scroll to position [15225, 0]
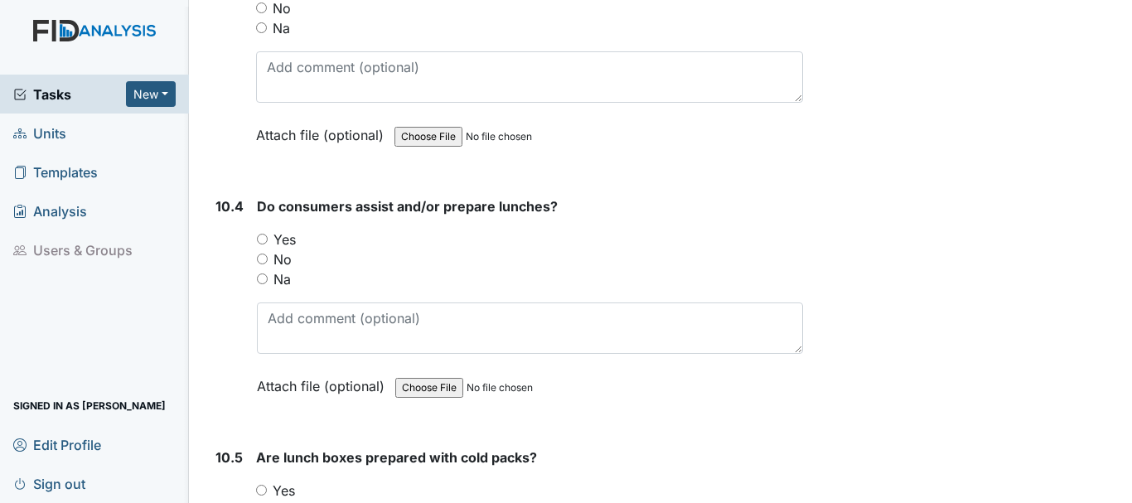
click at [262, 245] on input "Yes" at bounding box center [262, 239] width 11 height 11
radio input "true"
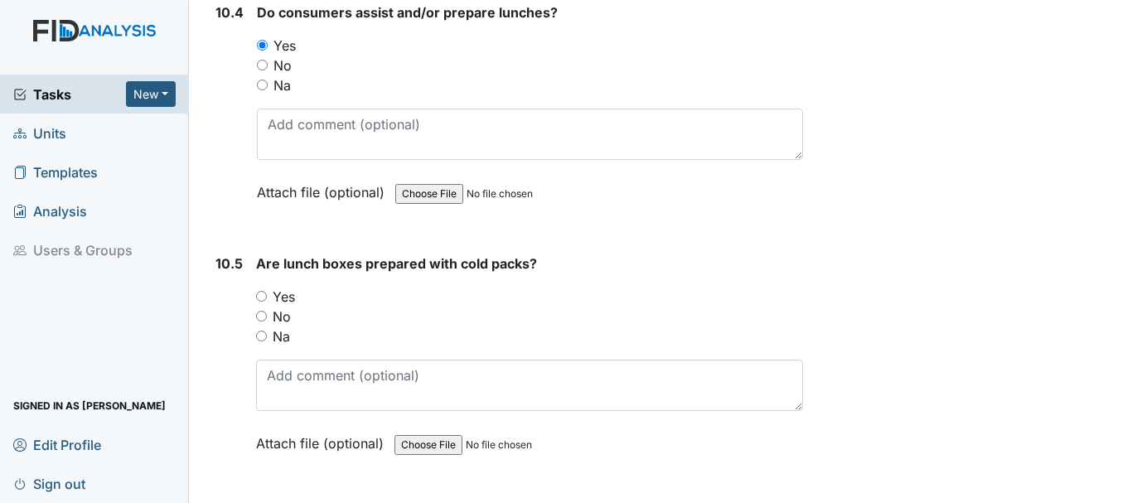
scroll to position [15419, 0]
click at [266, 301] on input "Yes" at bounding box center [261, 295] width 11 height 11
radio input "true"
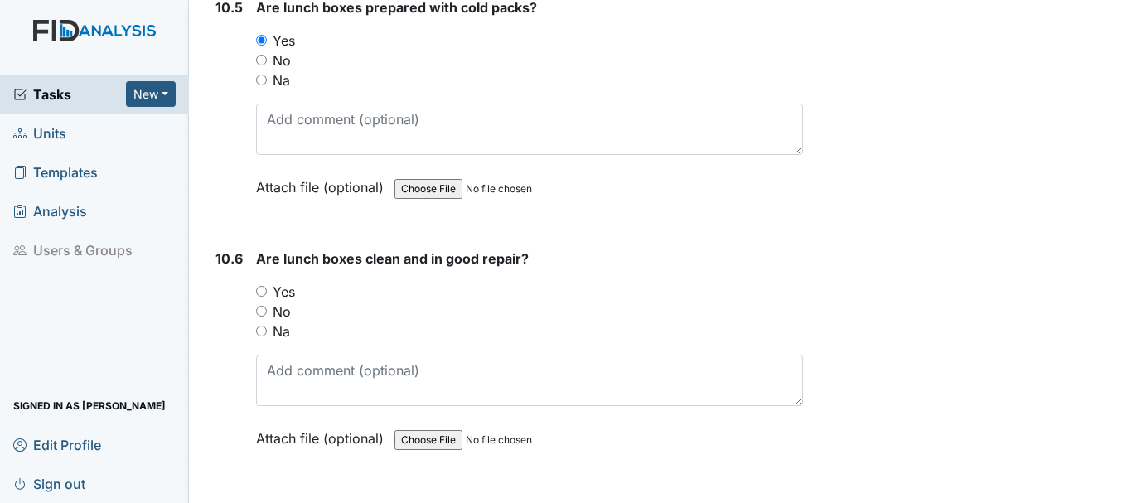
scroll to position [15708, 0]
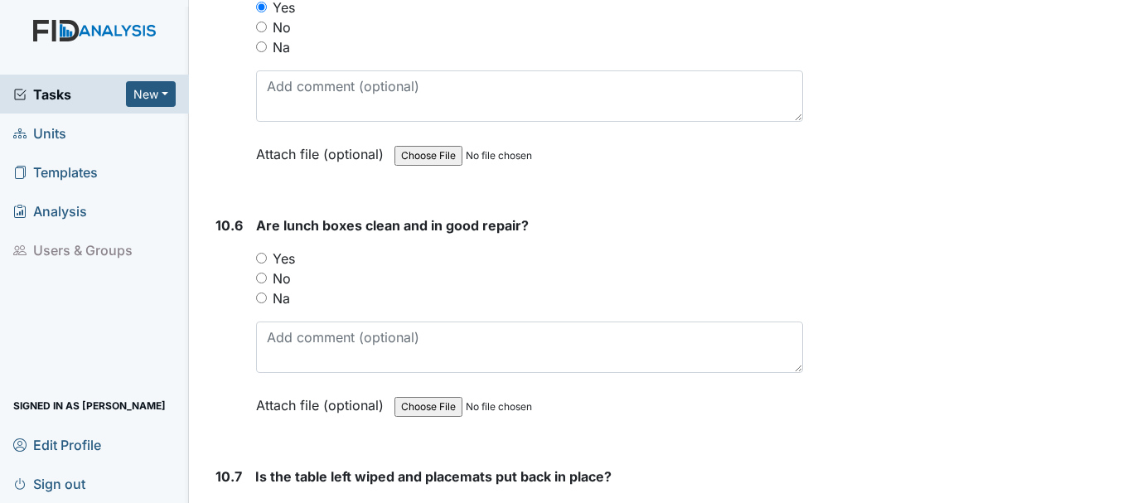
click at [261, 264] on input "Yes" at bounding box center [261, 258] width 11 height 11
radio input "true"
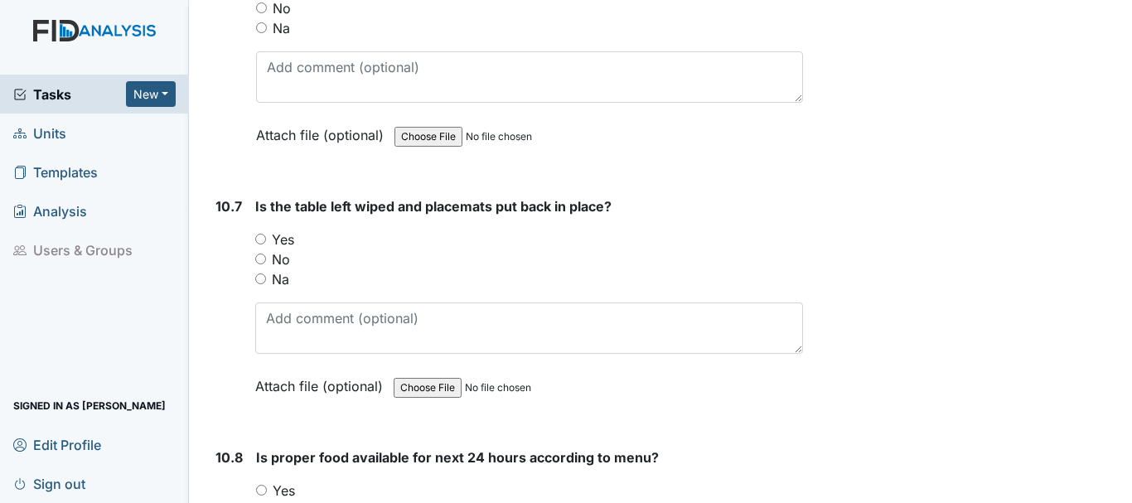
scroll to position [15981, 0]
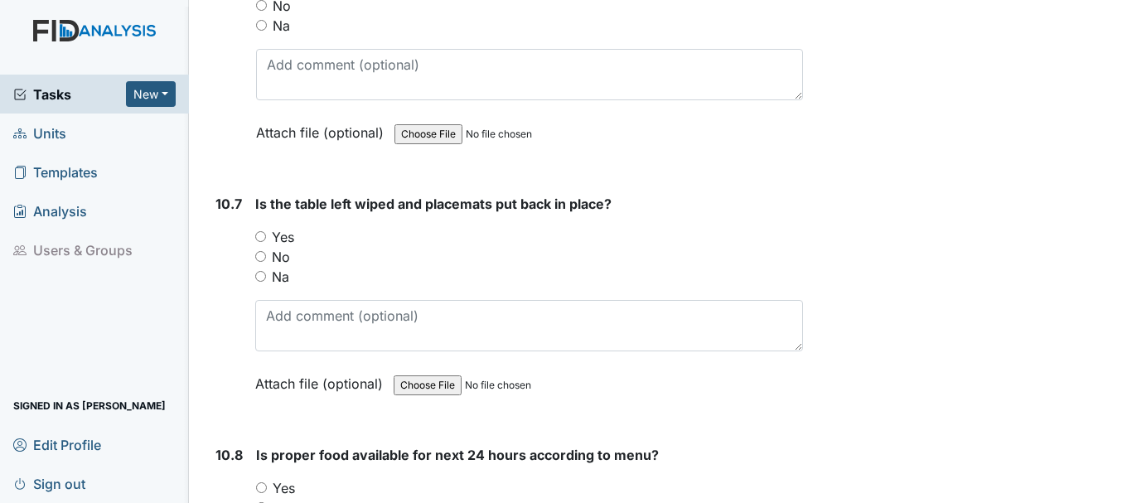
click at [261, 242] on input "Yes" at bounding box center [260, 236] width 11 height 11
radio input "true"
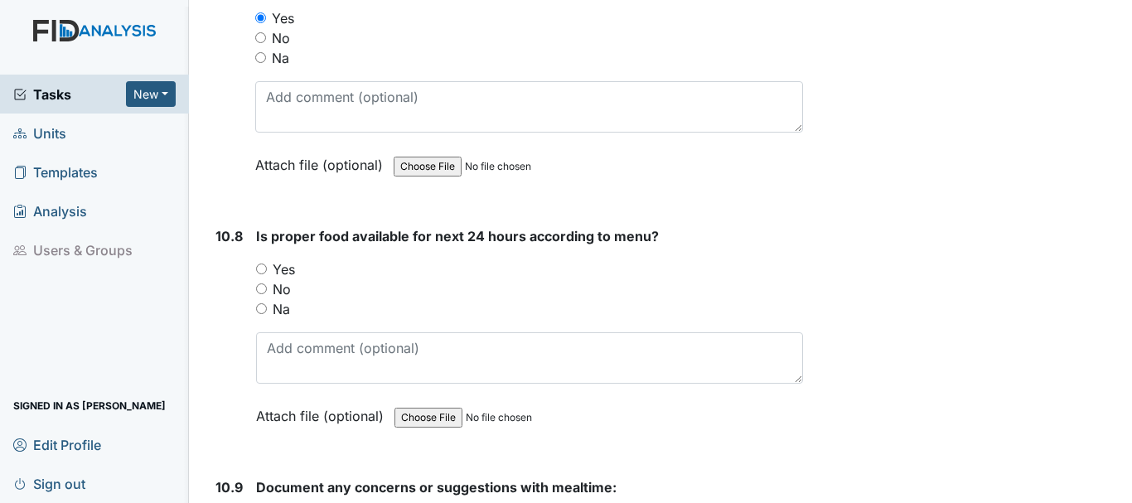
scroll to position [16205, 0]
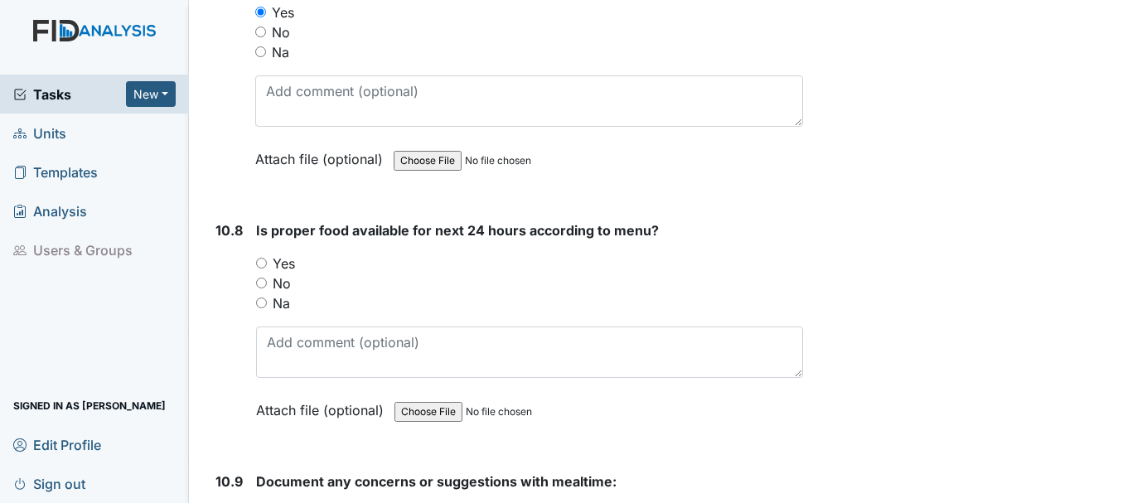
click at [264, 269] on input "Yes" at bounding box center [261, 263] width 11 height 11
radio input "true"
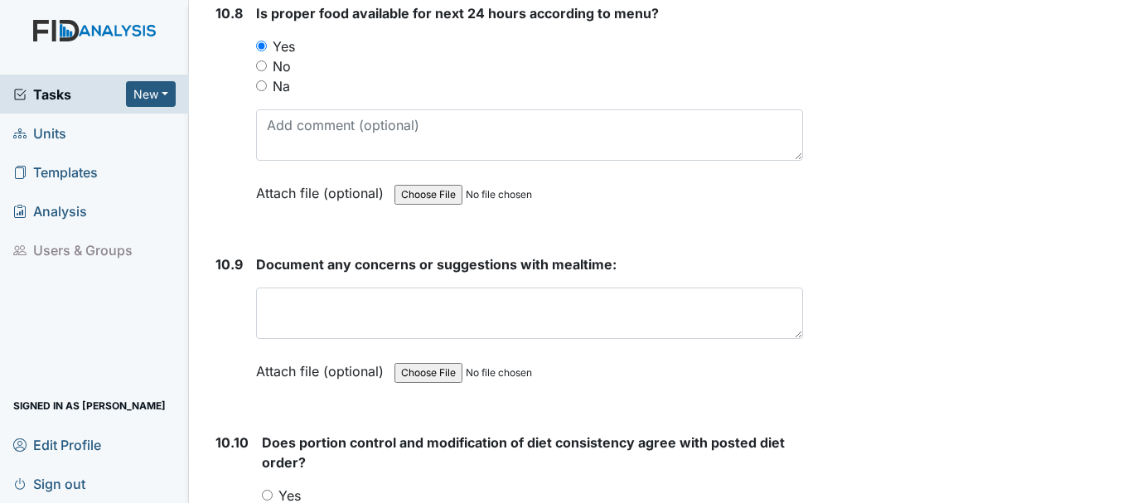
scroll to position [16436, 0]
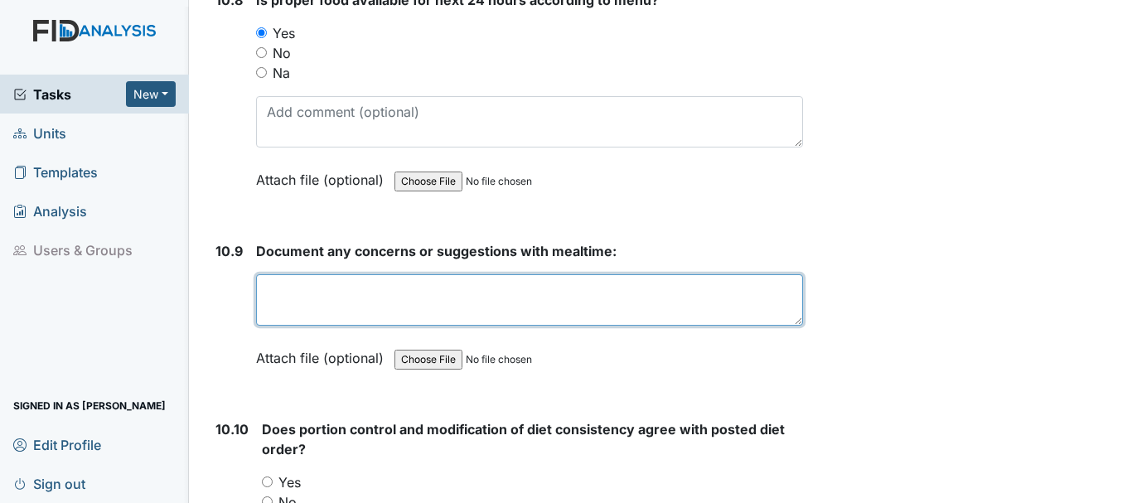
click at [398, 317] on textarea at bounding box center [529, 299] width 547 height 51
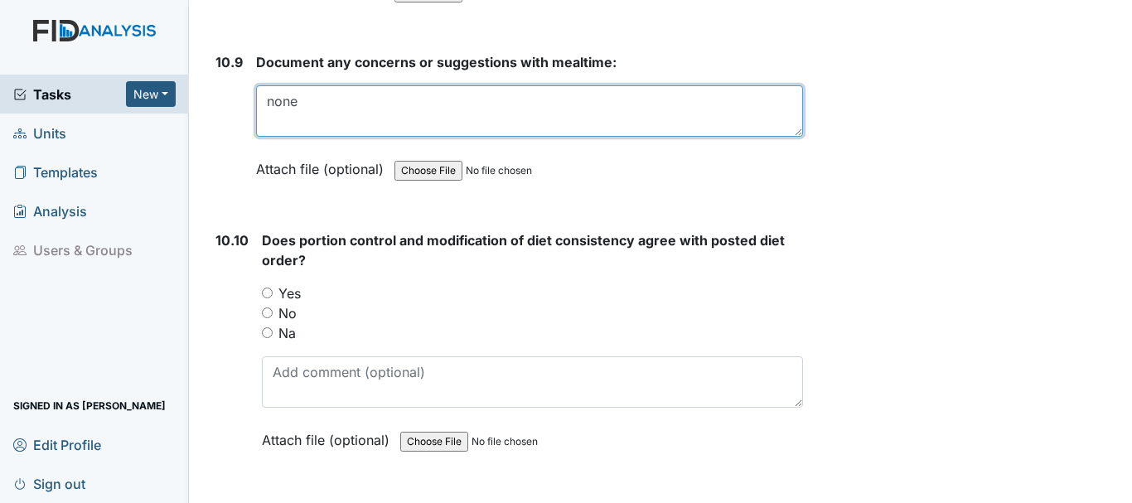
scroll to position [16674, 0]
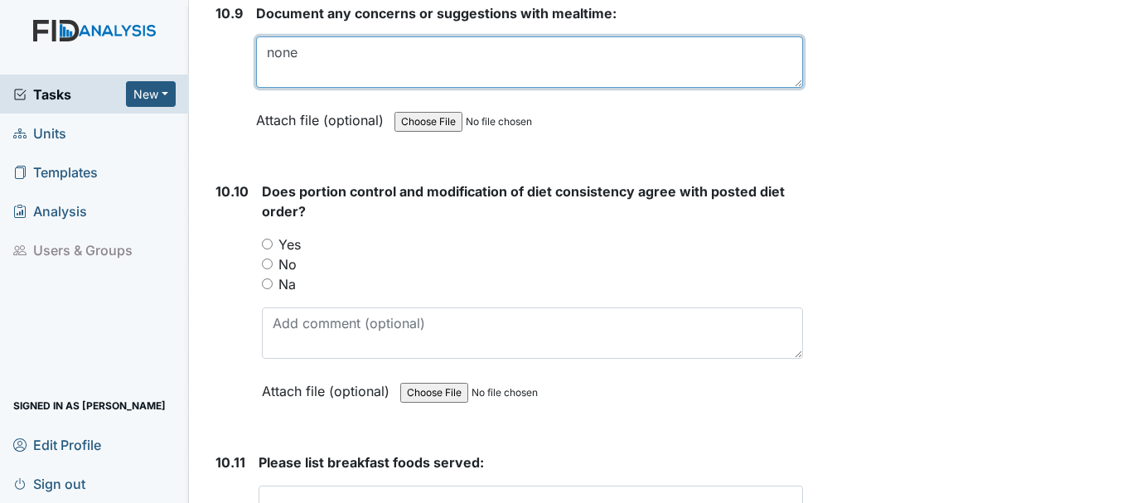
type textarea "none"
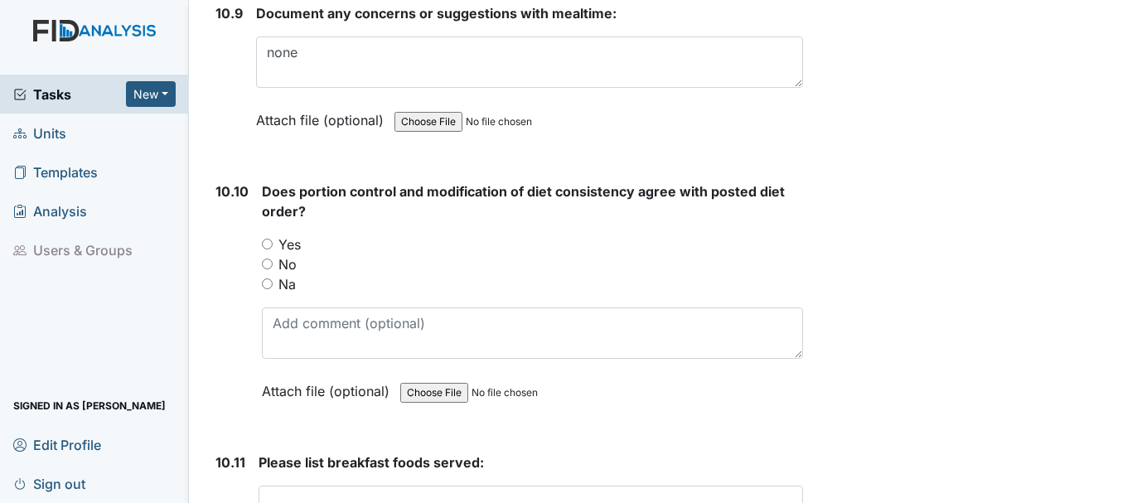
click at [266, 249] on input "Yes" at bounding box center [267, 244] width 11 height 11
radio input "true"
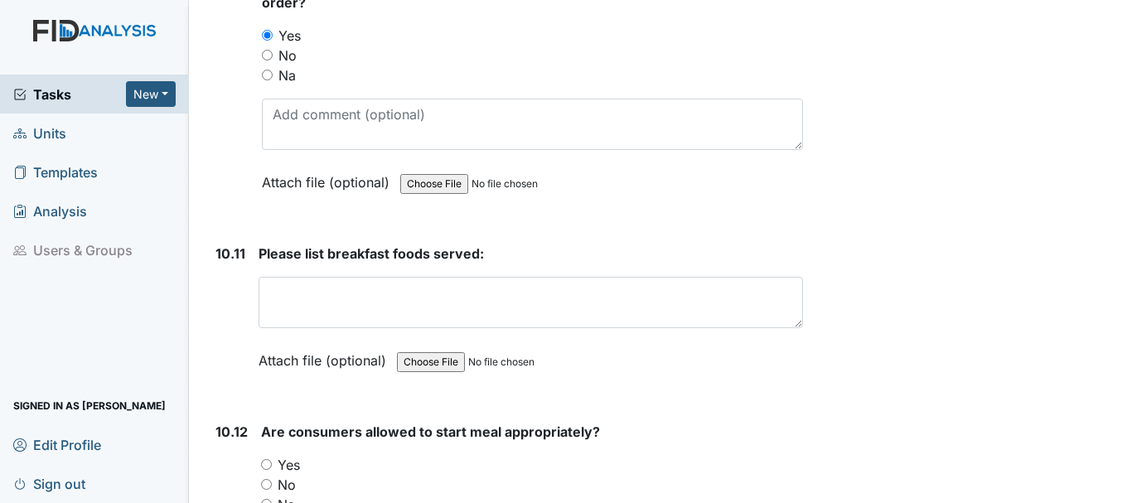
scroll to position [16892, 0]
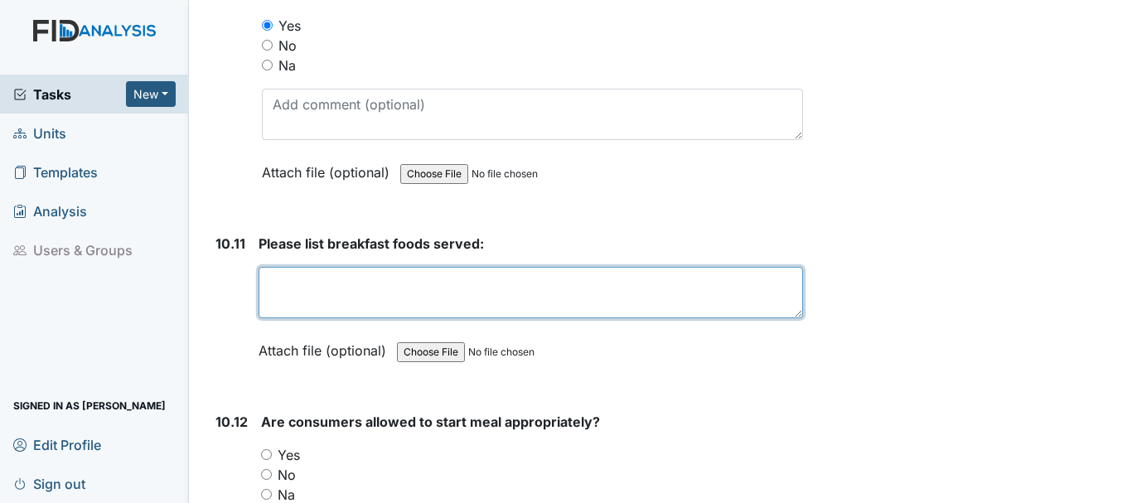
click at [368, 306] on textarea at bounding box center [531, 292] width 545 height 51
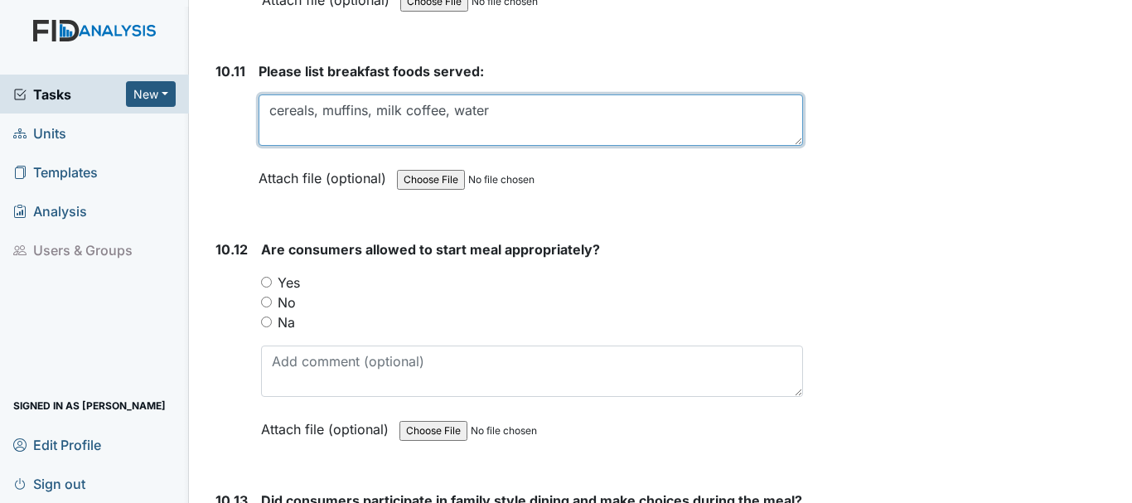
scroll to position [17071, 0]
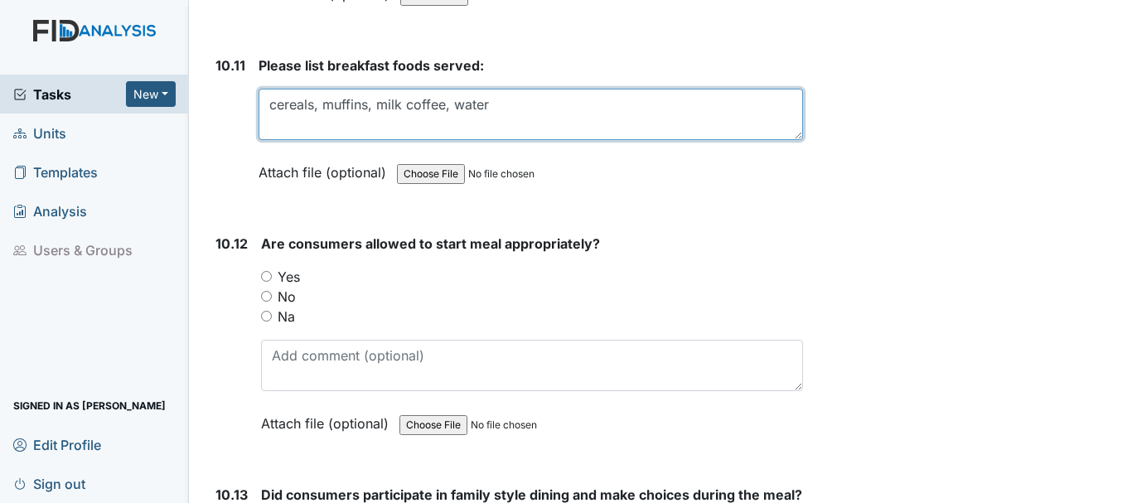
type textarea "cereals, muffins, milk coffee, water"
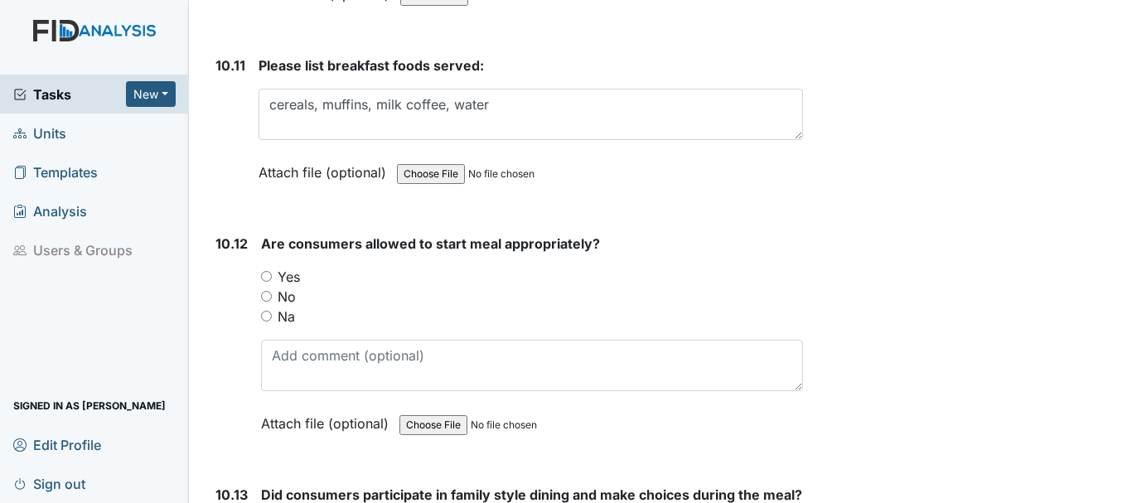
click at [264, 282] on input "Yes" at bounding box center [266, 276] width 11 height 11
radio input "true"
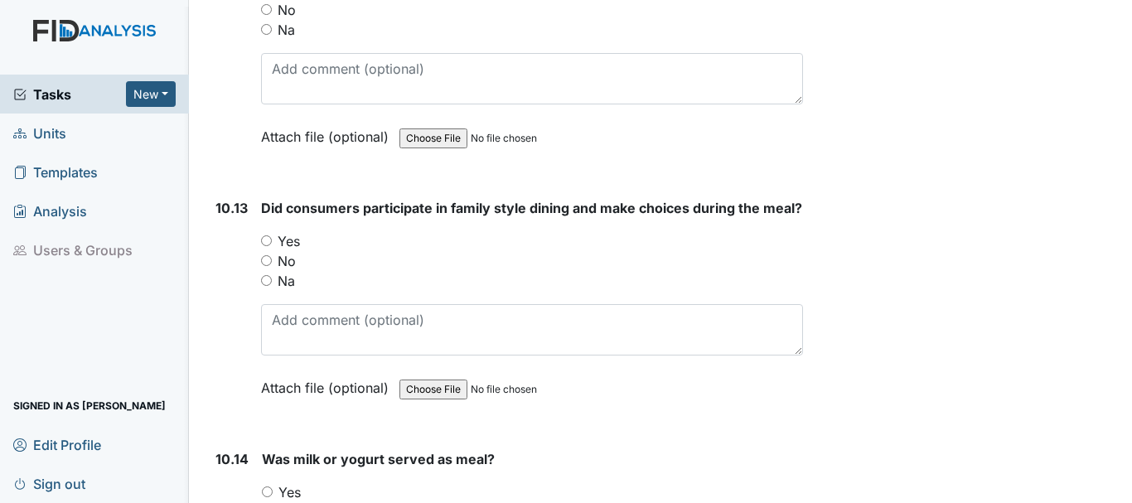
click at [266, 246] on input "Yes" at bounding box center [266, 240] width 11 height 11
radio input "true"
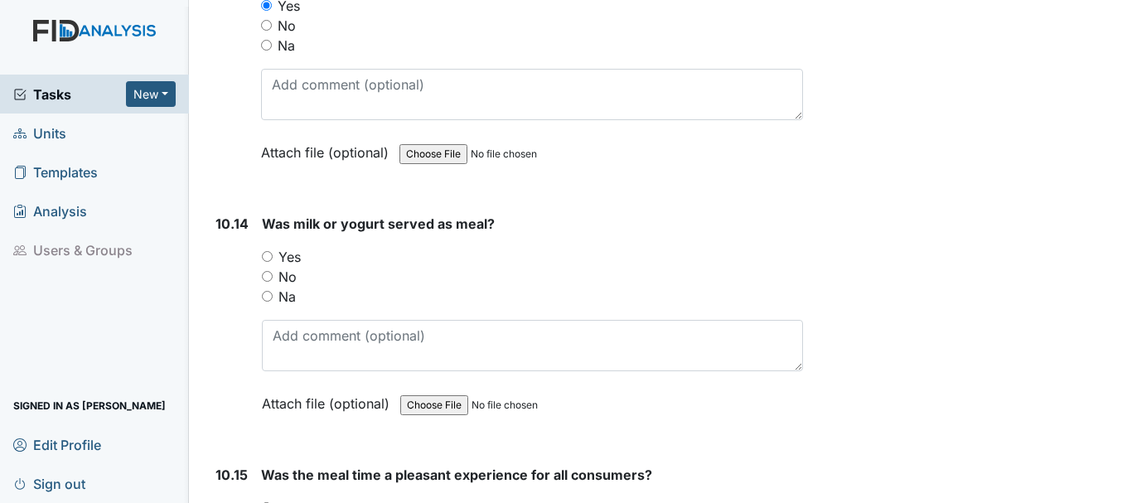
scroll to position [17605, 0]
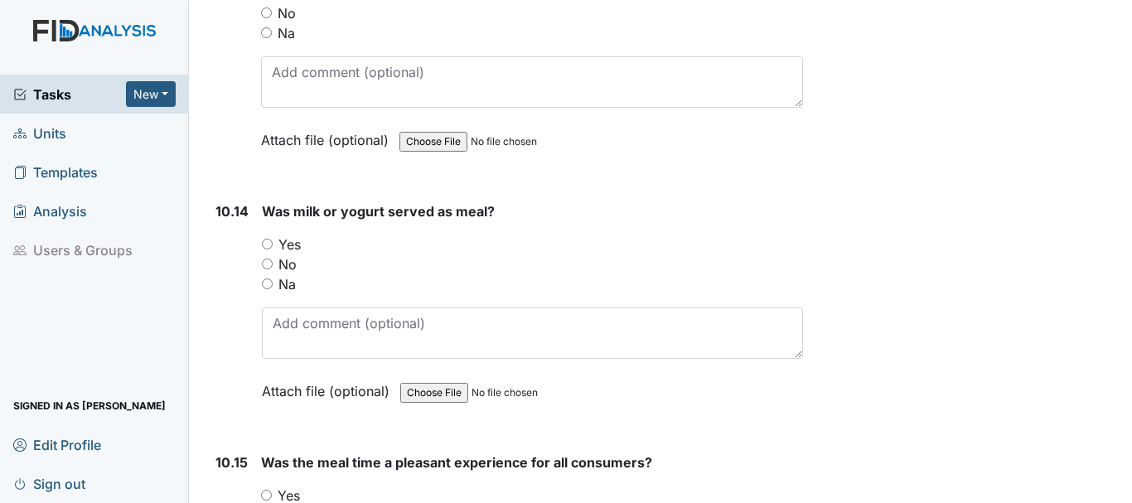
click at [264, 249] on input "Yes" at bounding box center [267, 244] width 11 height 11
radio input "true"
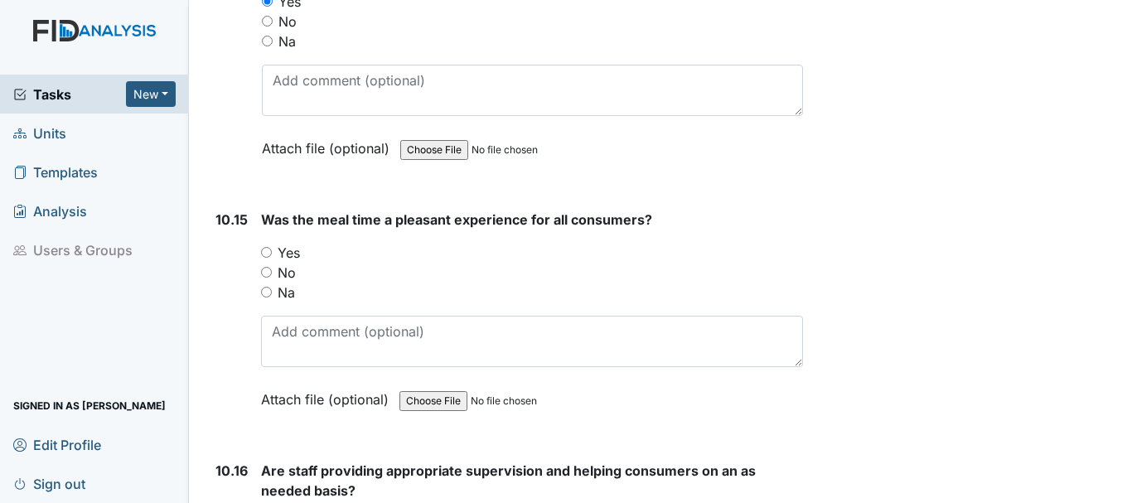
scroll to position [17856, 0]
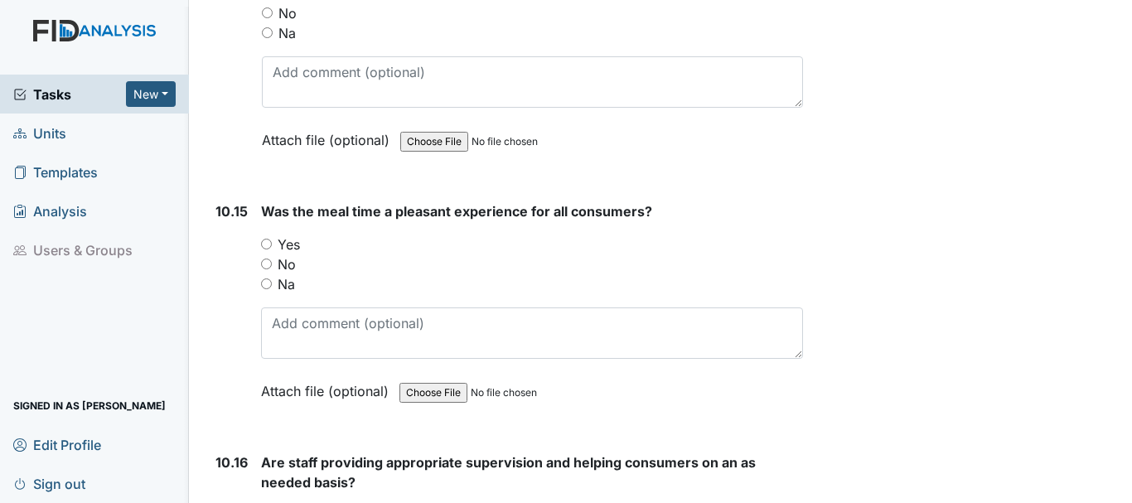
click at [264, 249] on input "Yes" at bounding box center [266, 244] width 11 height 11
radio input "true"
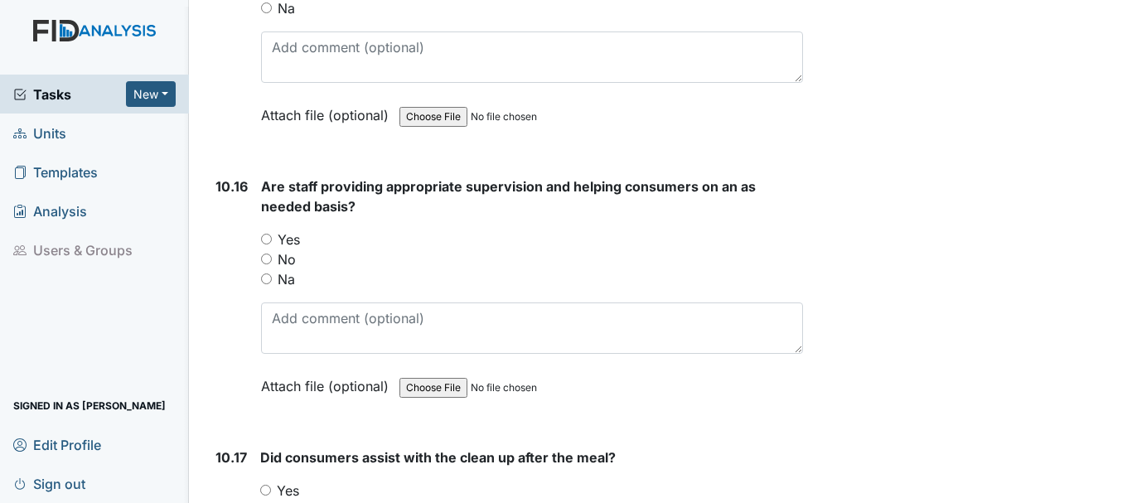
scroll to position [18137, 0]
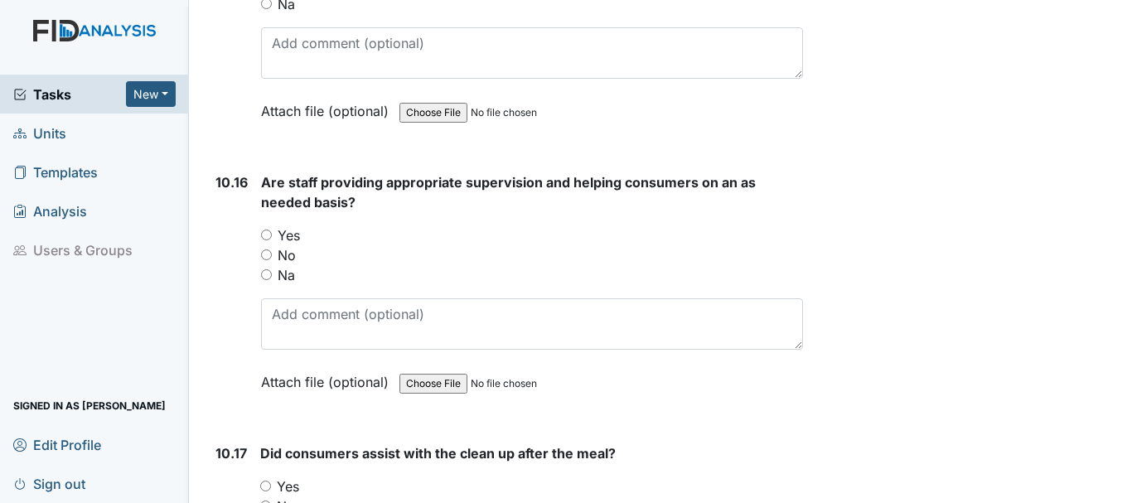
click at [266, 240] on input "Yes" at bounding box center [266, 235] width 11 height 11
radio input "true"
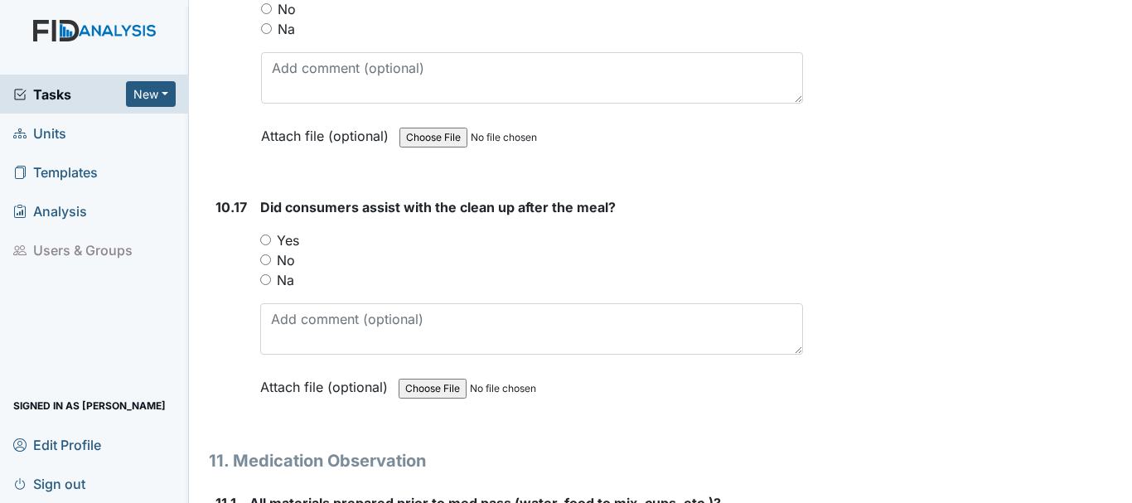
scroll to position [18408, 0]
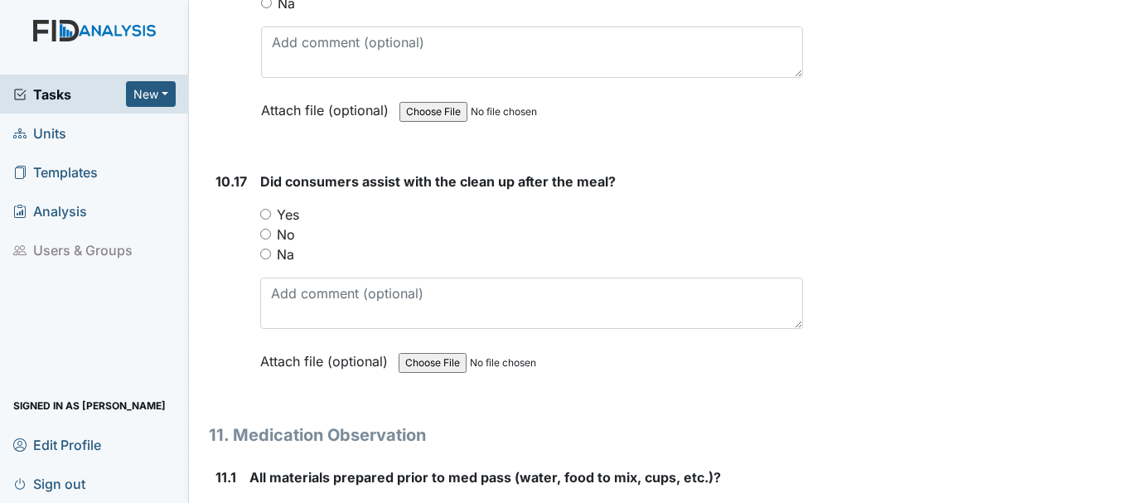
click at [269, 220] on input "Yes" at bounding box center [265, 214] width 11 height 11
radio input "true"
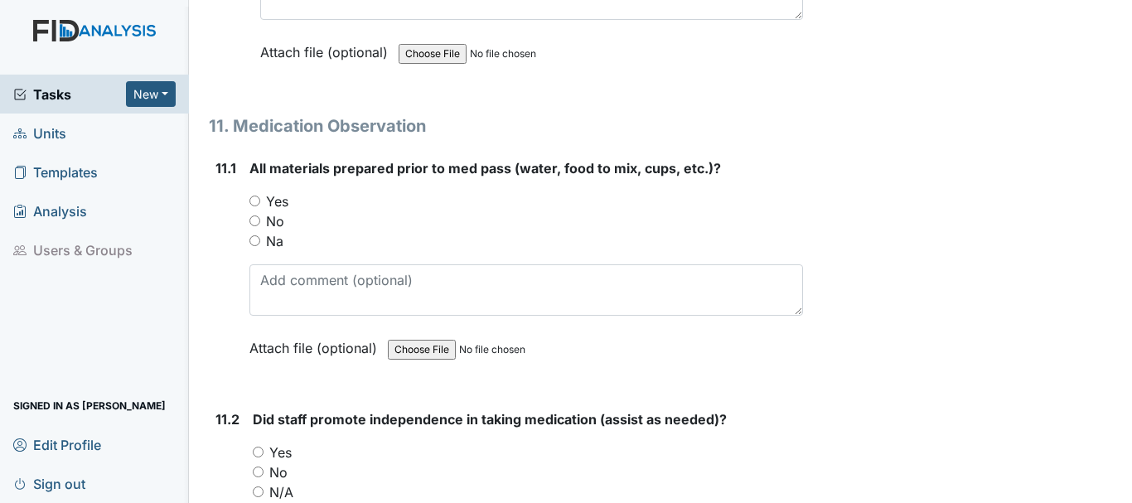
scroll to position [18727, 0]
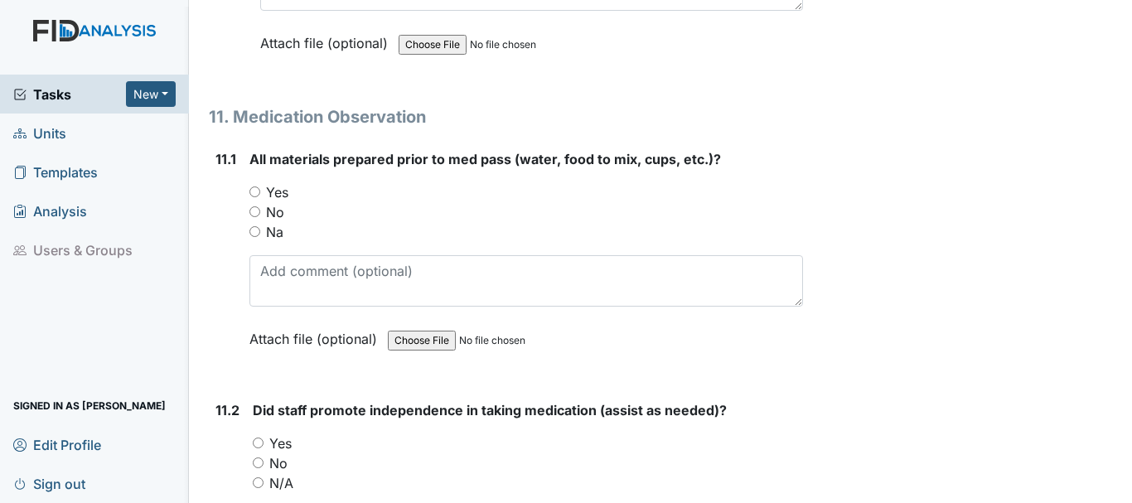
click at [255, 197] on input "Yes" at bounding box center [254, 191] width 11 height 11
radio input "true"
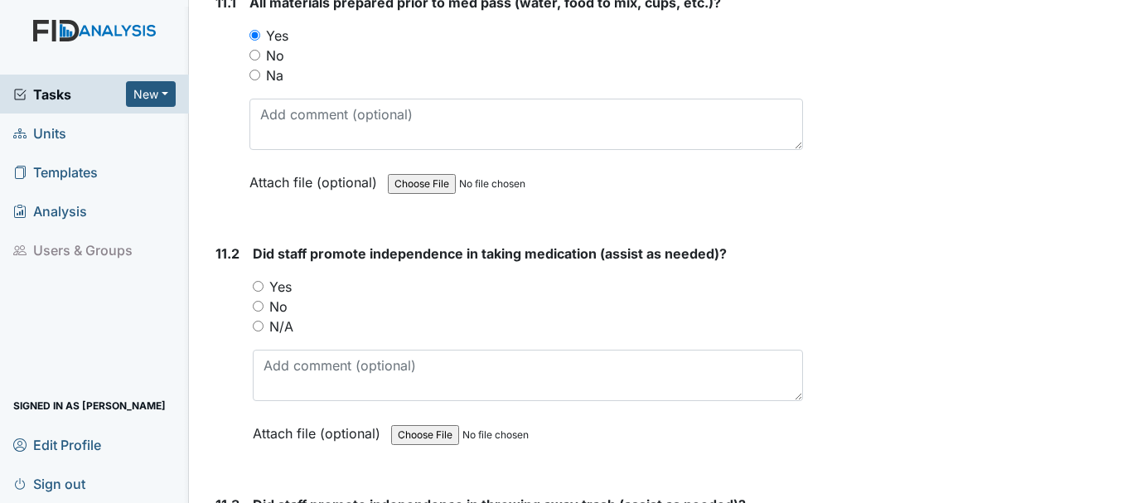
scroll to position [18887, 0]
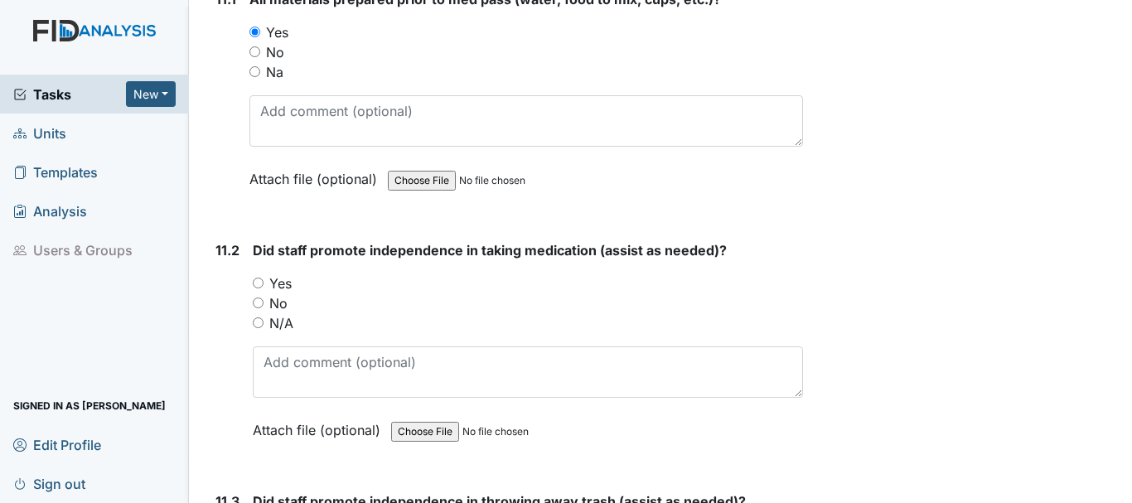
click at [259, 288] on input "Yes" at bounding box center [258, 283] width 11 height 11
radio input "true"
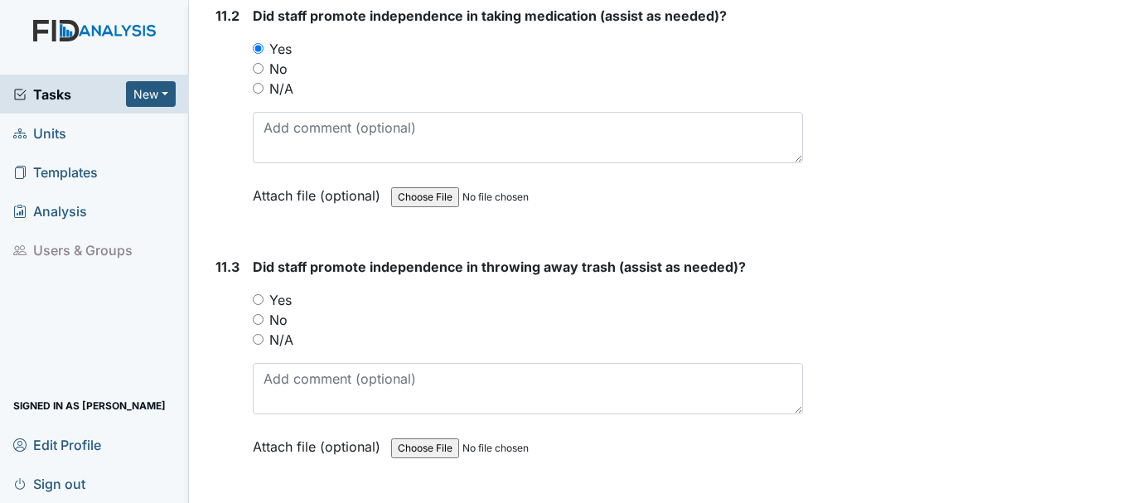
scroll to position [19123, 0]
click at [260, 303] on input "Yes" at bounding box center [258, 298] width 11 height 11
radio input "true"
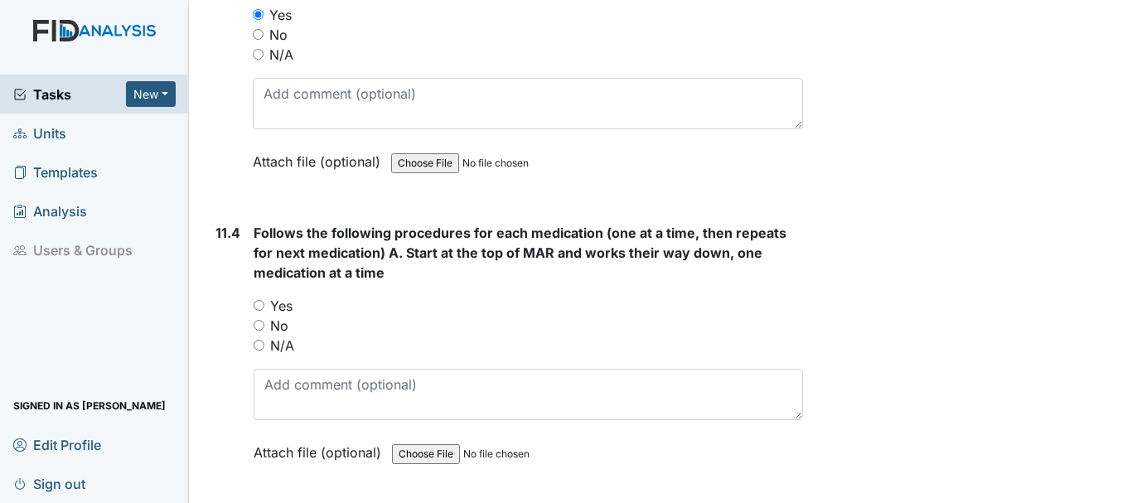
scroll to position [19410, 0]
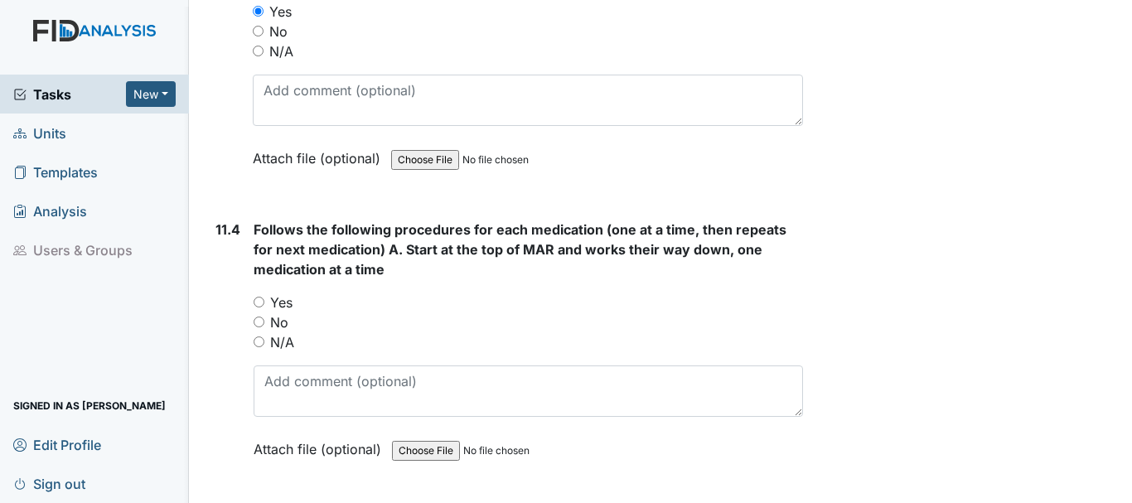
click at [260, 308] on input "Yes" at bounding box center [259, 302] width 11 height 11
radio input "true"
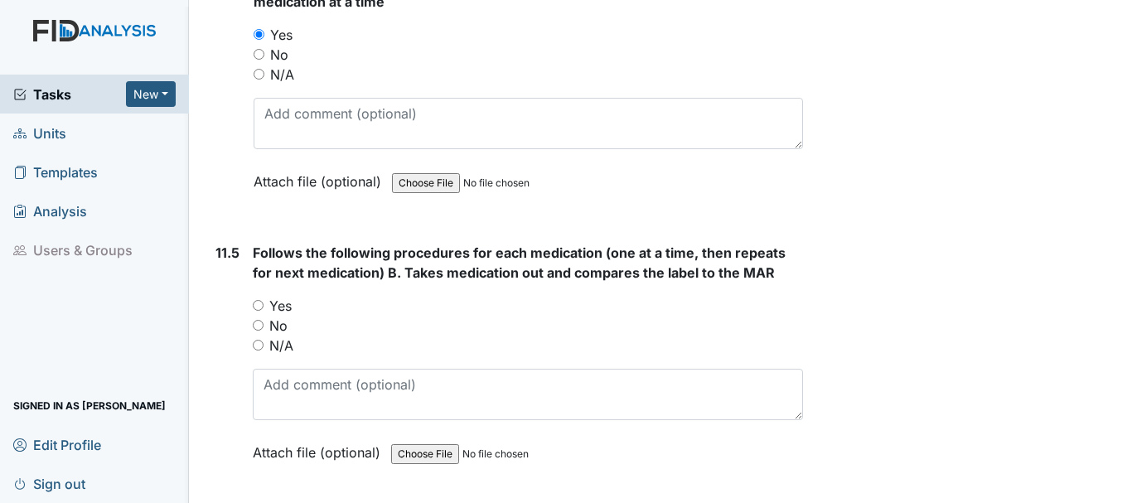
scroll to position [19684, 0]
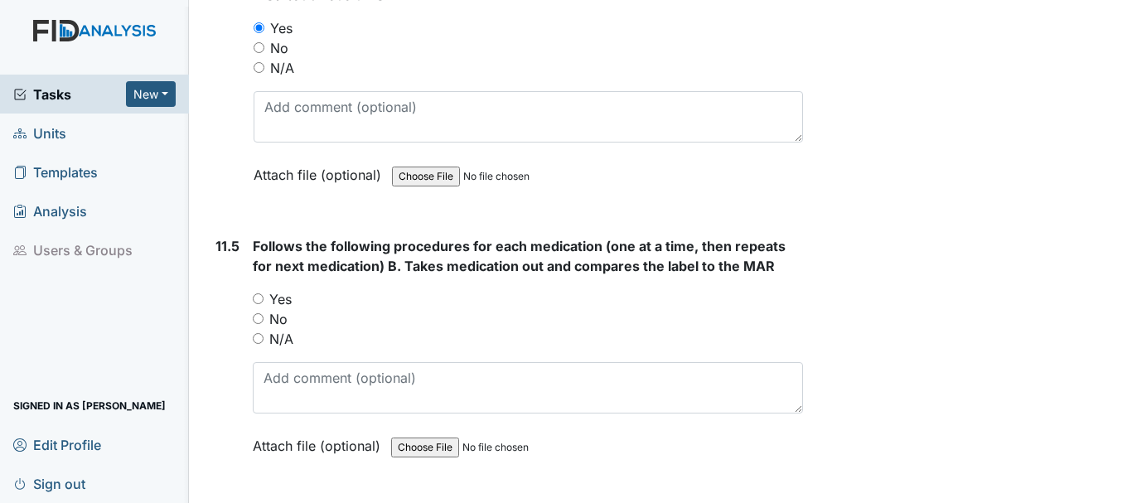
click at [260, 304] on input "Yes" at bounding box center [258, 298] width 11 height 11
radio input "true"
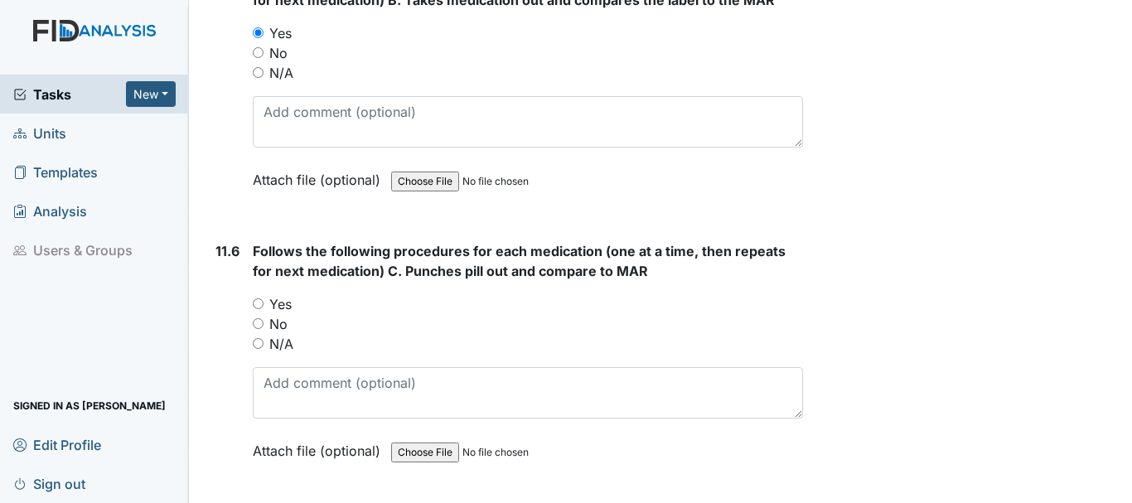
scroll to position [19957, 0]
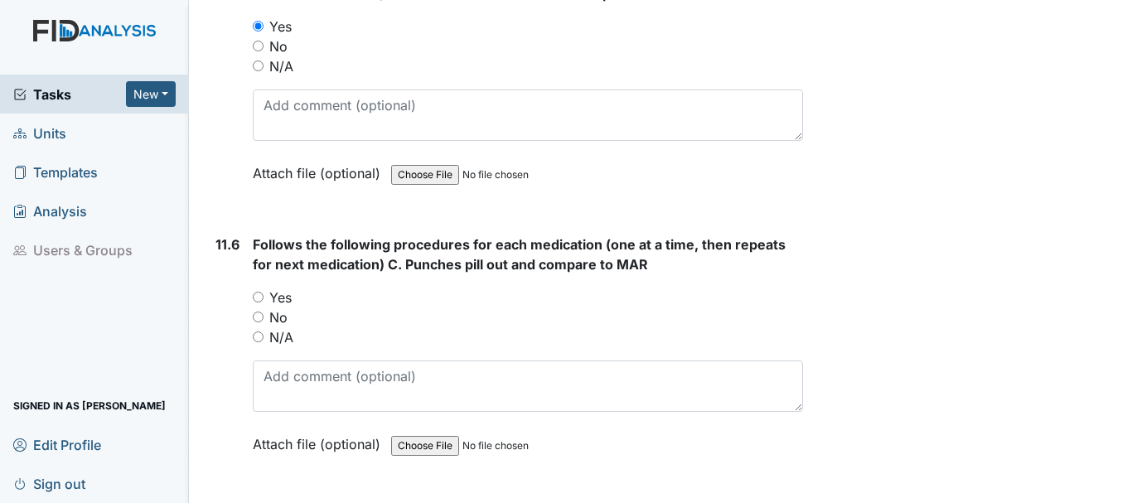
click at [259, 303] on input "Yes" at bounding box center [258, 297] width 11 height 11
radio input "true"
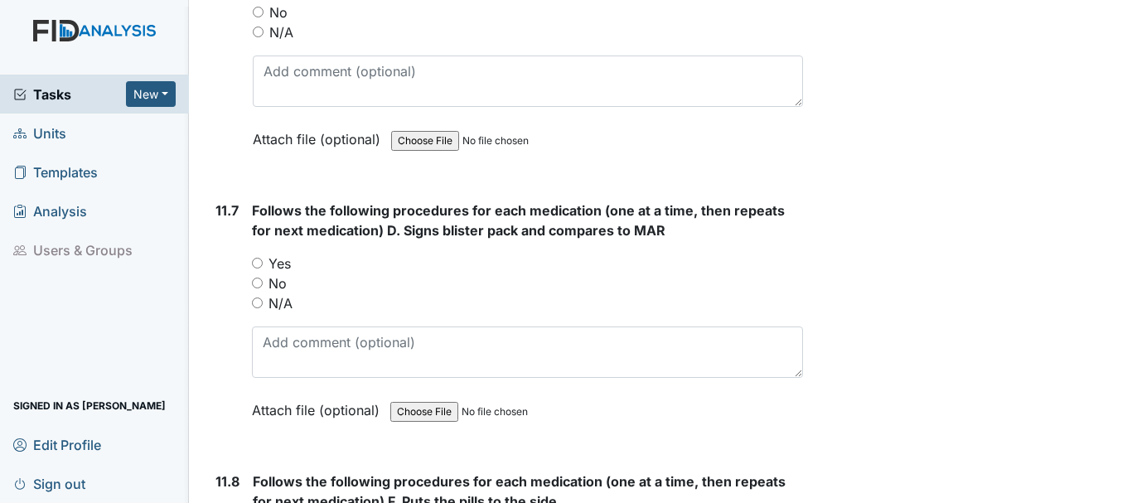
scroll to position [20266, 0]
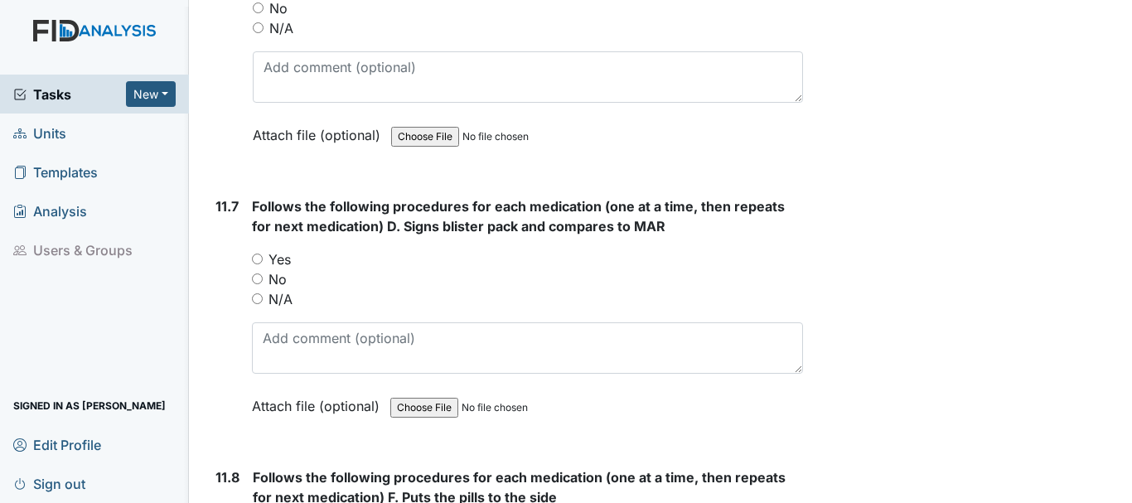
click at [262, 264] on input "Yes" at bounding box center [257, 259] width 11 height 11
radio input "true"
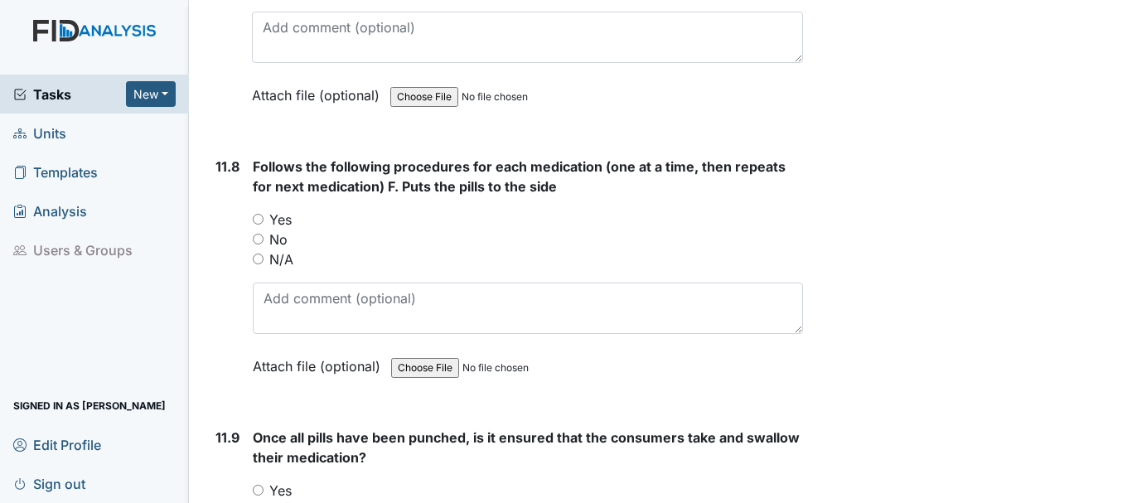
scroll to position [20578, 0]
click at [258, 224] on input "Yes" at bounding box center [258, 218] width 11 height 11
radio input "true"
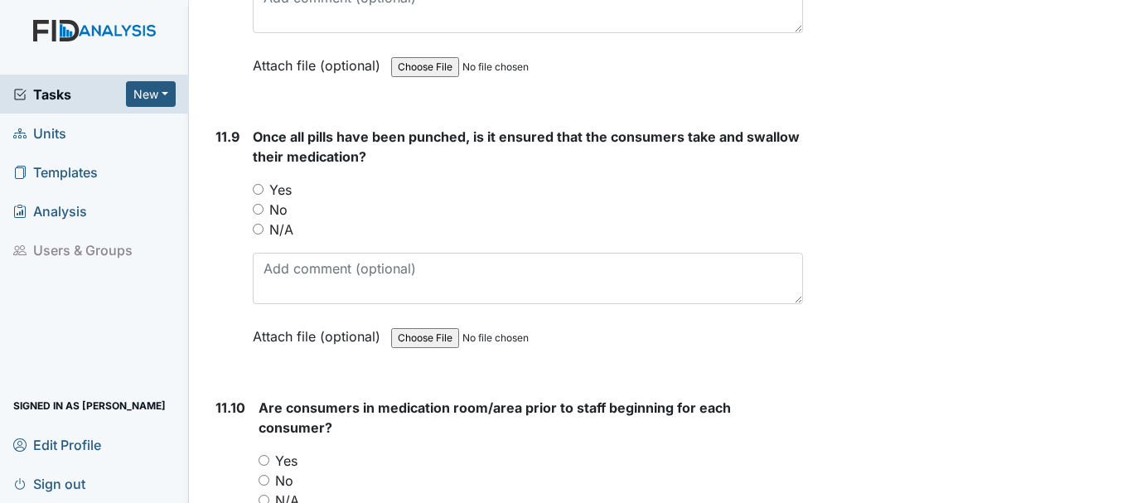
scroll to position [20886, 0]
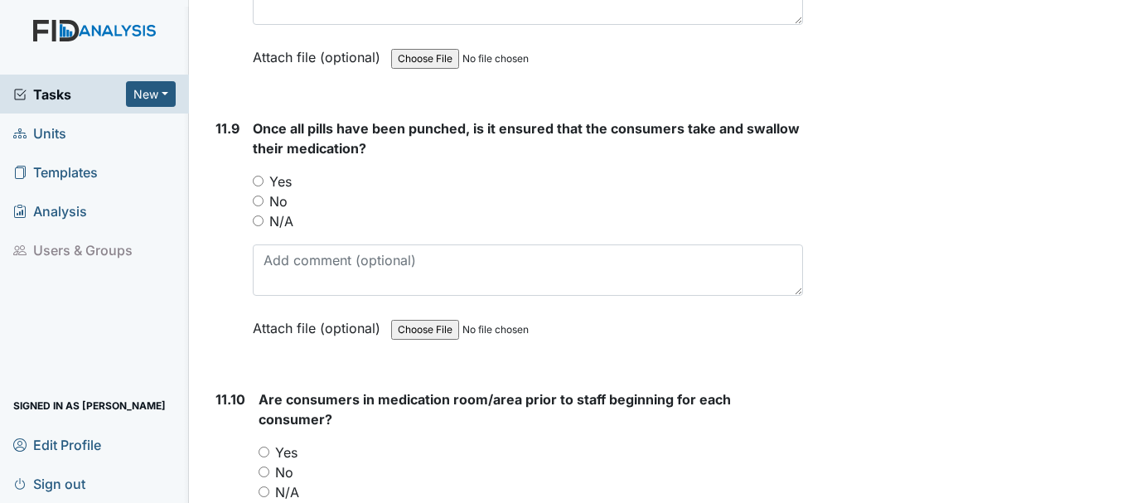
click at [259, 186] on input "Yes" at bounding box center [258, 181] width 11 height 11
radio input "true"
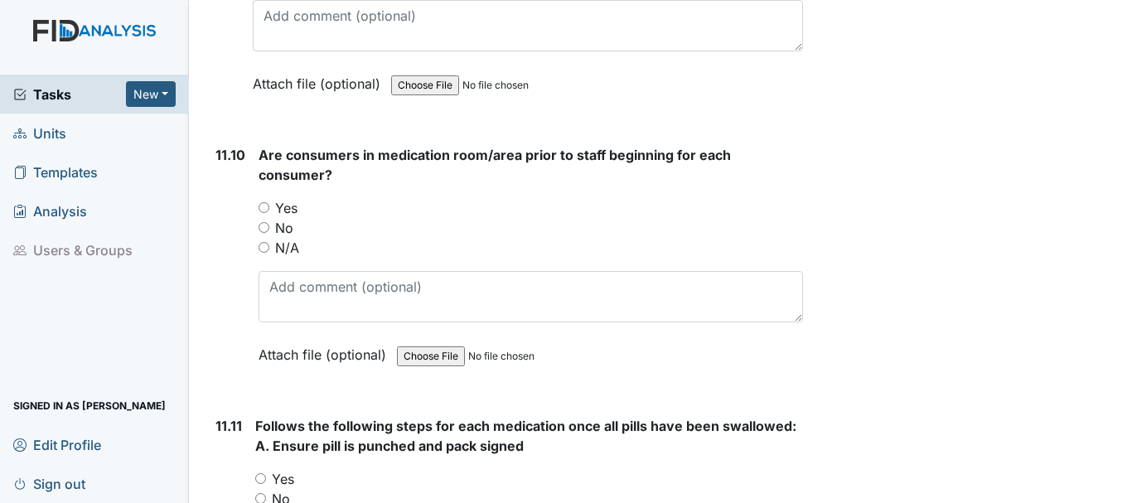
scroll to position [21146, 0]
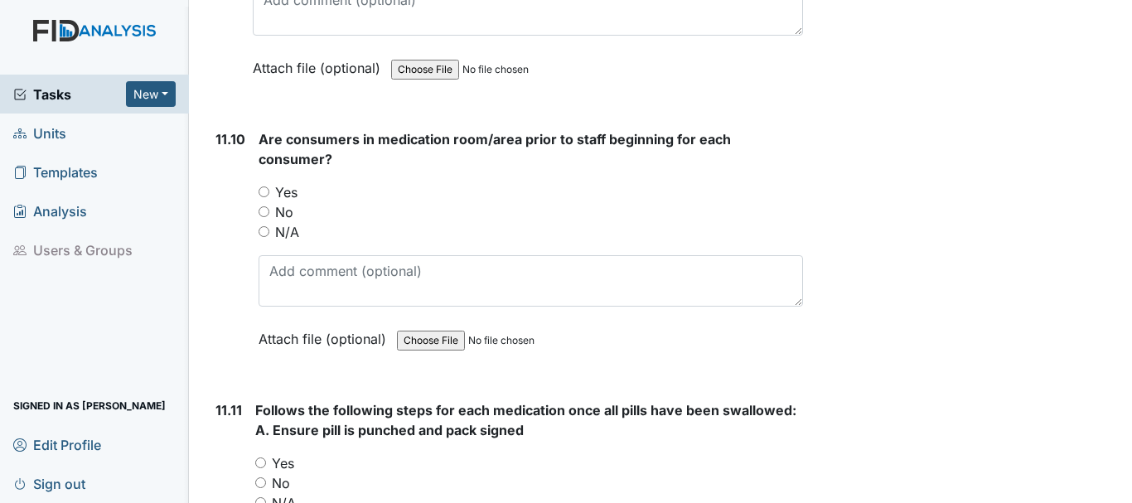
click at [264, 197] on input "Yes" at bounding box center [264, 191] width 11 height 11
radio input "true"
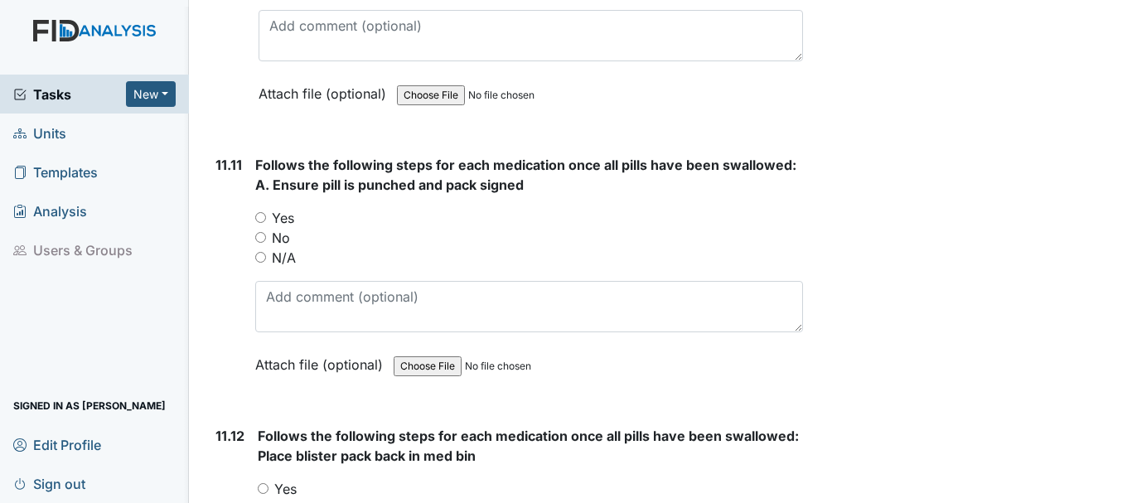
scroll to position [21393, 0]
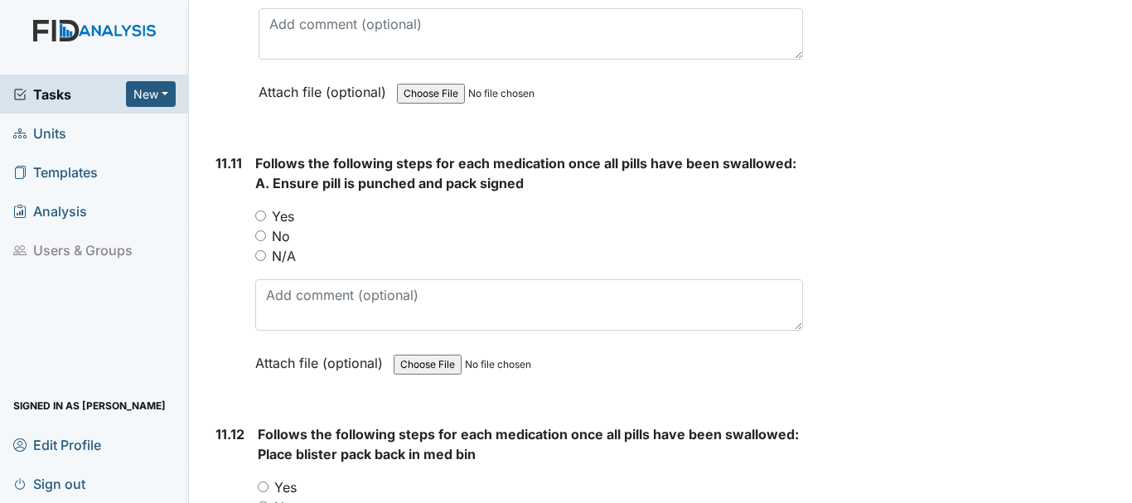
click at [260, 221] on input "Yes" at bounding box center [260, 216] width 11 height 11
radio input "true"
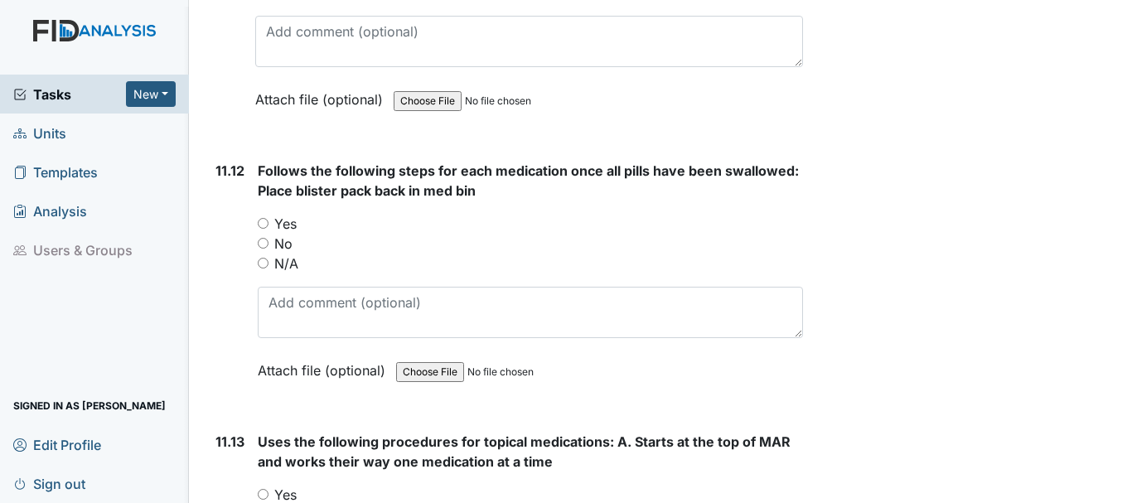
scroll to position [21663, 0]
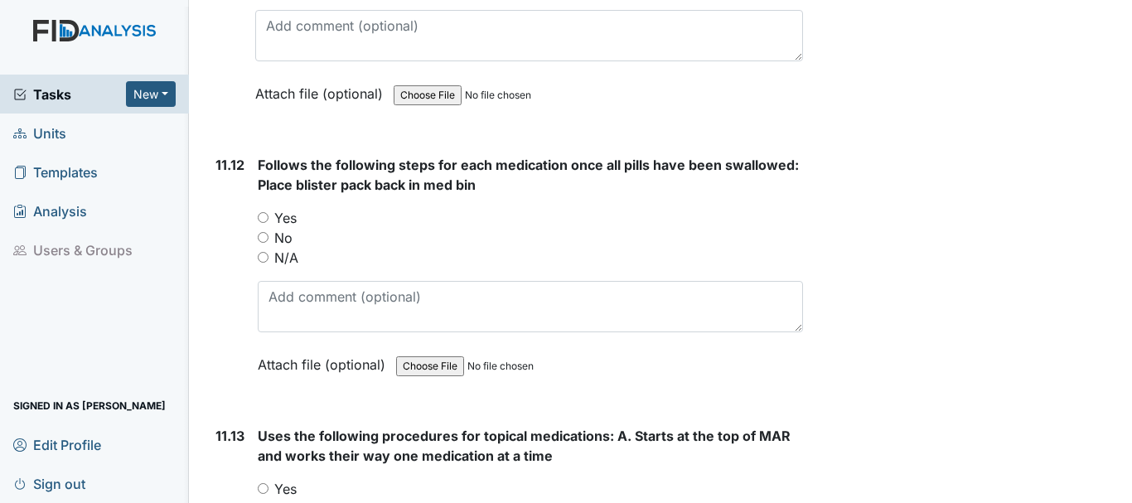
click at [261, 223] on input "Yes" at bounding box center [263, 217] width 11 height 11
radio input "true"
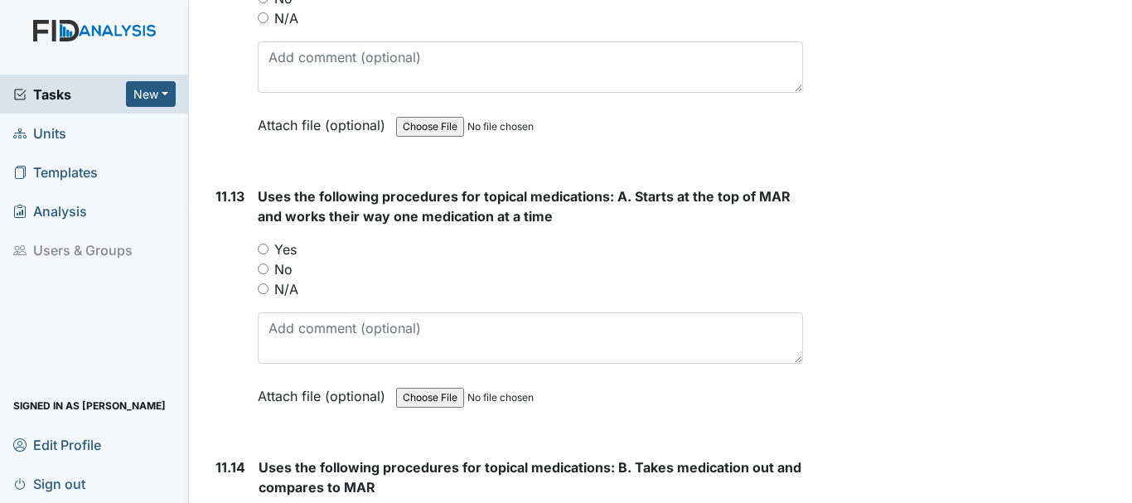
scroll to position [21914, 0]
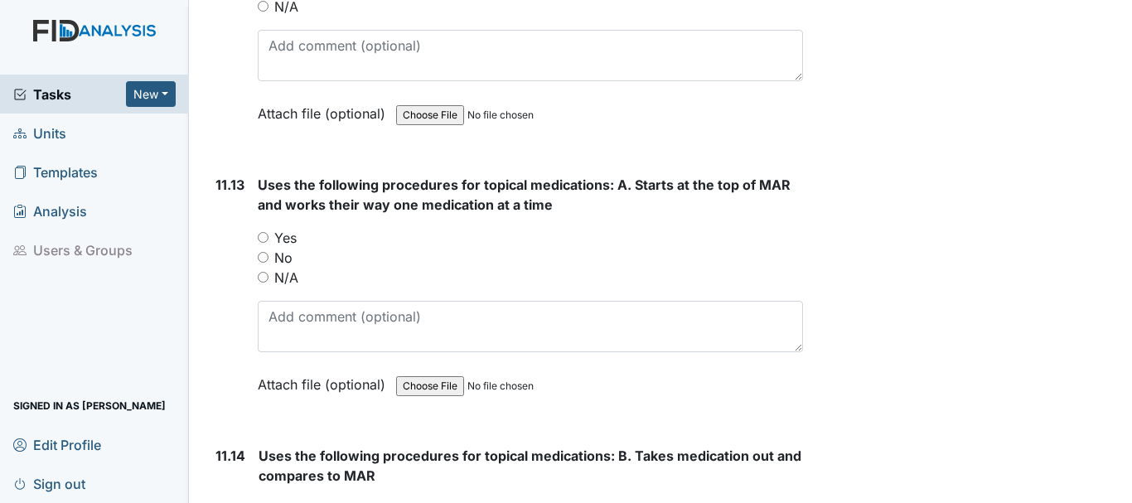
click at [262, 243] on input "Yes" at bounding box center [263, 237] width 11 height 11
radio input "true"
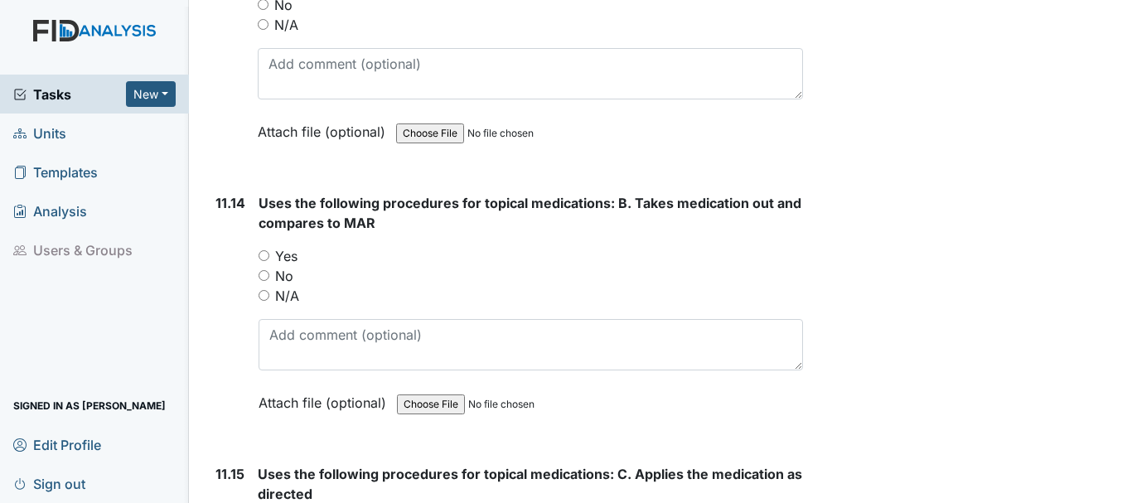
scroll to position [22168, 0]
click at [259, 259] on input "Yes" at bounding box center [264, 254] width 11 height 11
radio input "true"
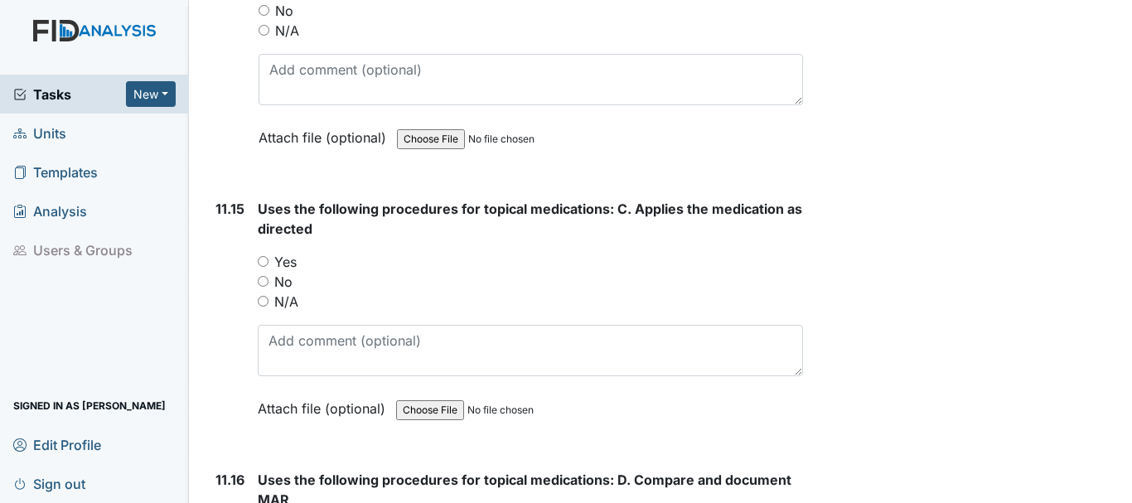
scroll to position [22436, 0]
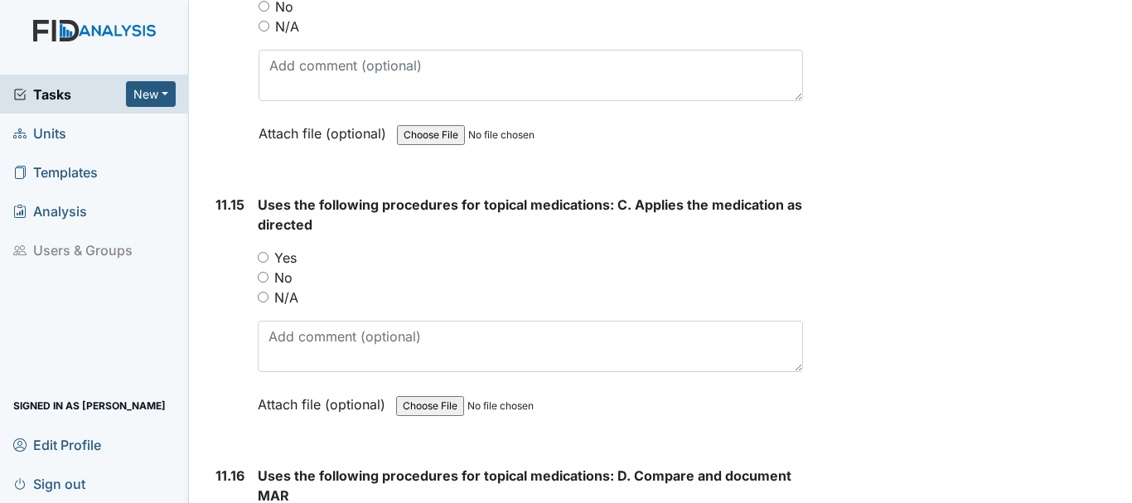
click at [263, 263] on input "Yes" at bounding box center [263, 257] width 11 height 11
radio input "true"
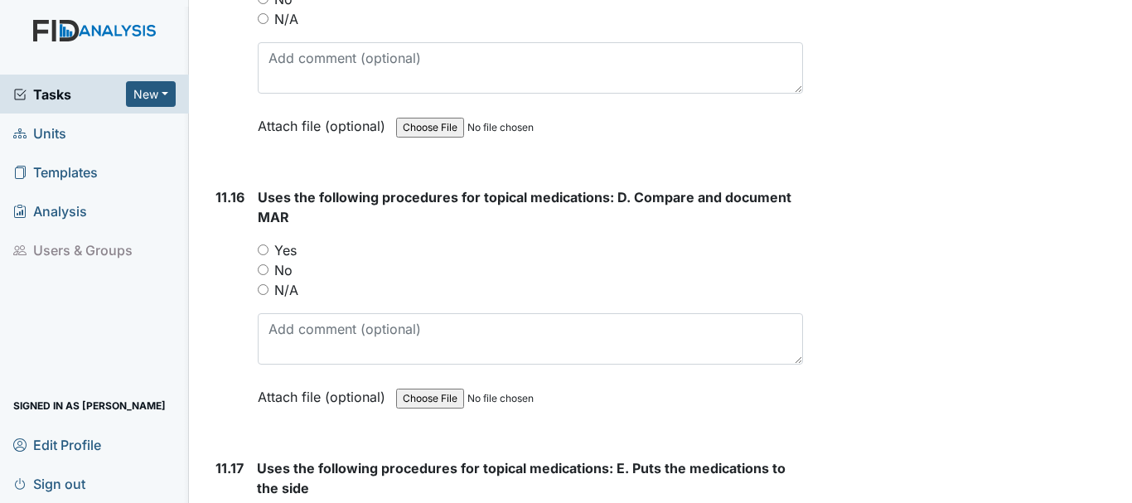
scroll to position [22717, 0]
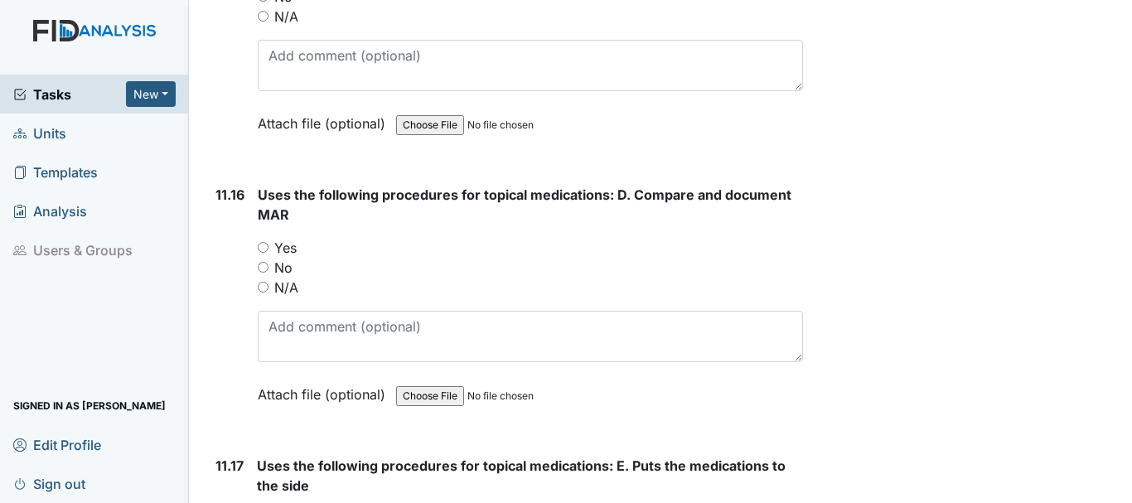
click at [263, 253] on input "Yes" at bounding box center [263, 247] width 11 height 11
radio input "true"
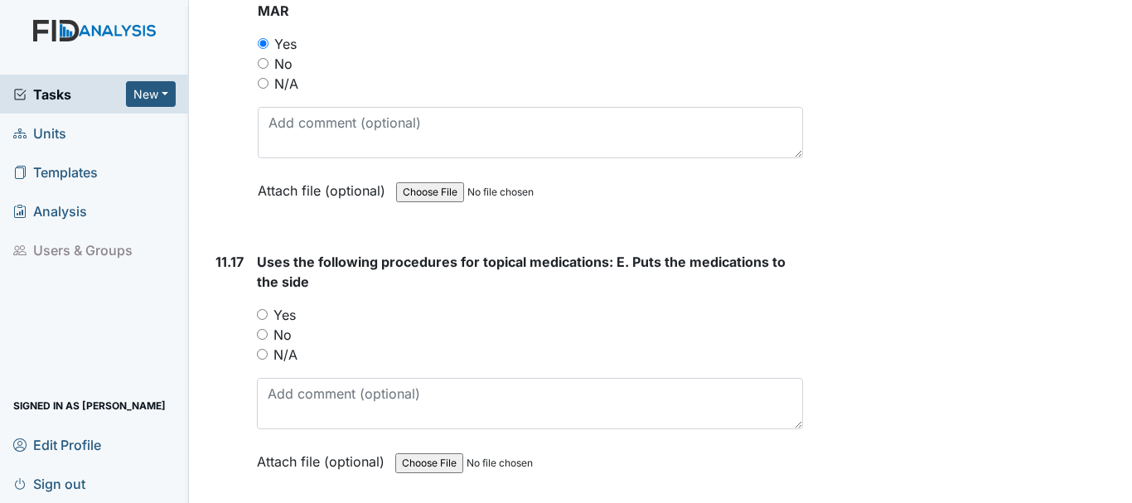
scroll to position [22956, 0]
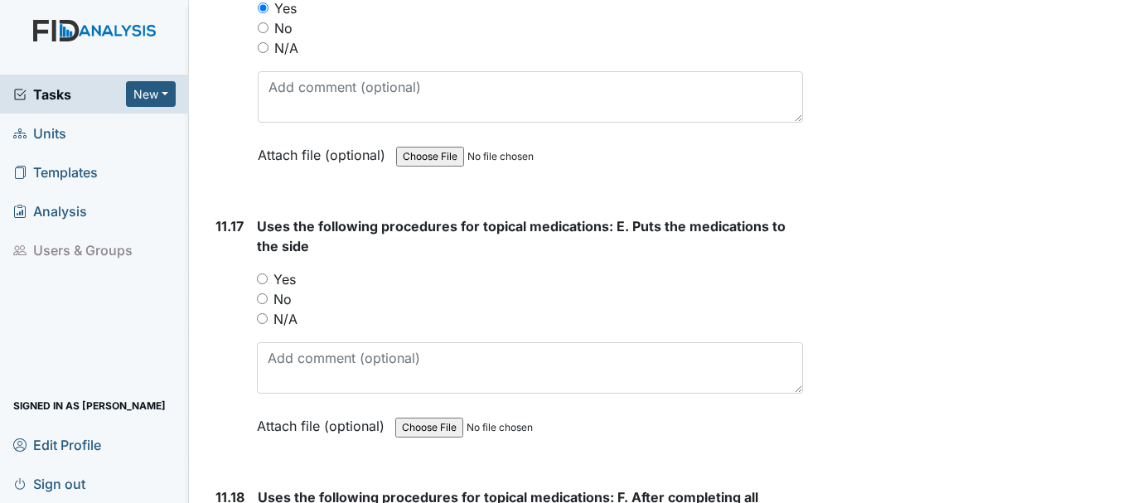
click at [262, 284] on input "Yes" at bounding box center [262, 279] width 11 height 11
radio input "true"
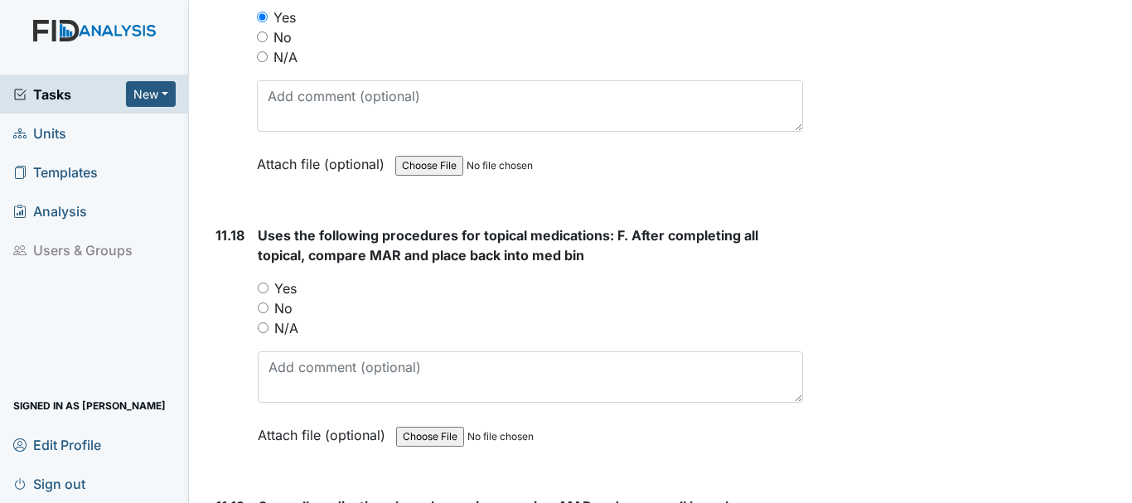
scroll to position [23221, 0]
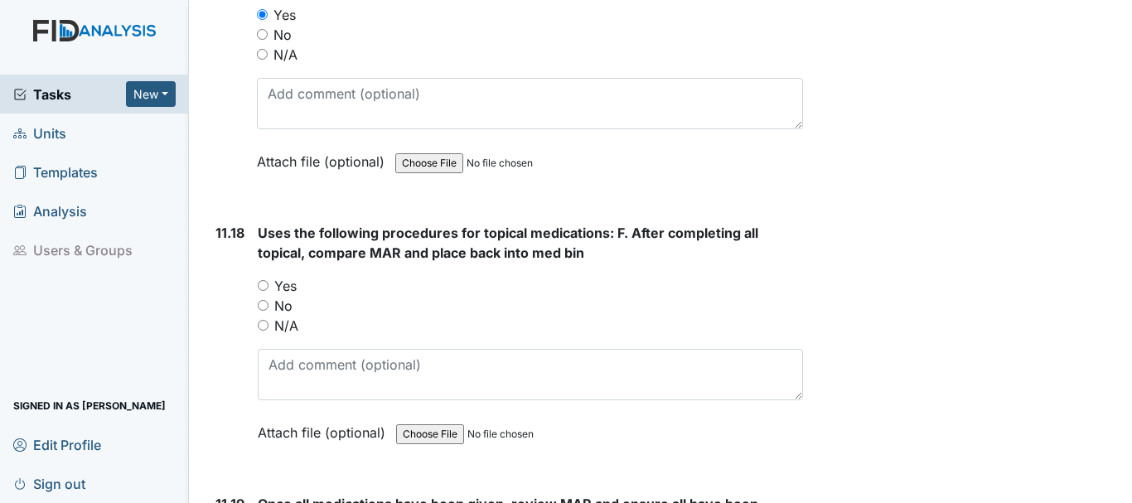
click at [266, 291] on input "Yes" at bounding box center [263, 285] width 11 height 11
radio input "true"
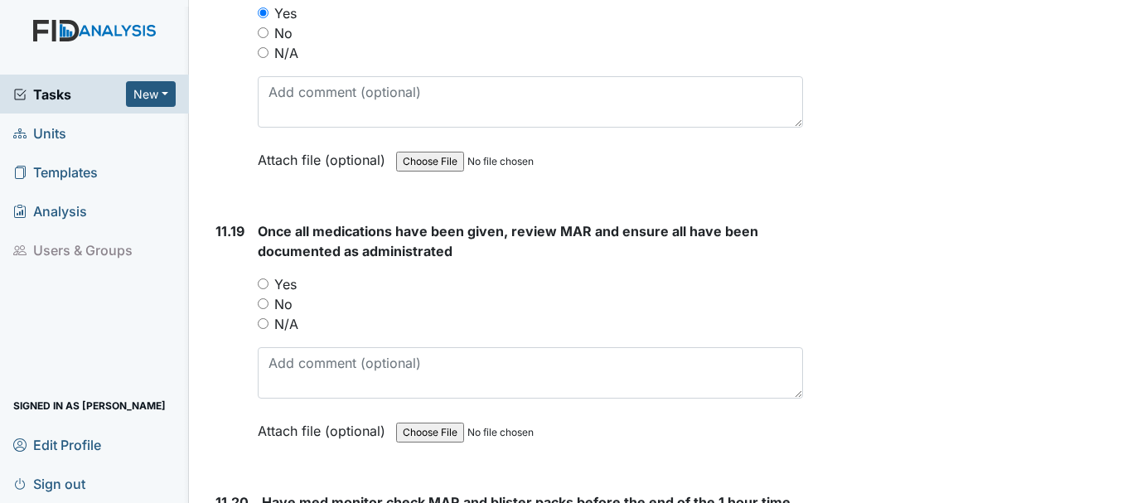
scroll to position [23505, 0]
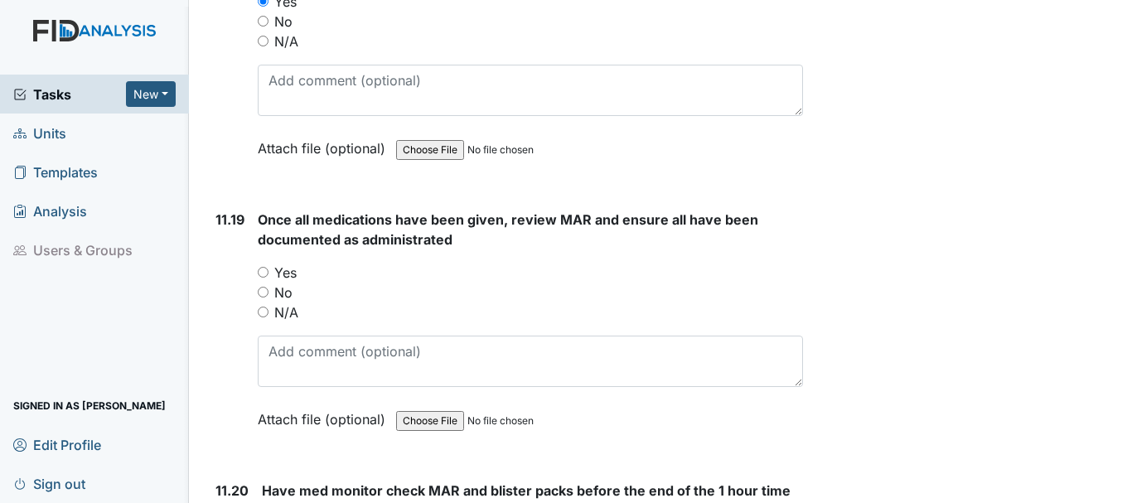
click at [263, 298] on input "No" at bounding box center [263, 292] width 11 height 11
radio input "true"
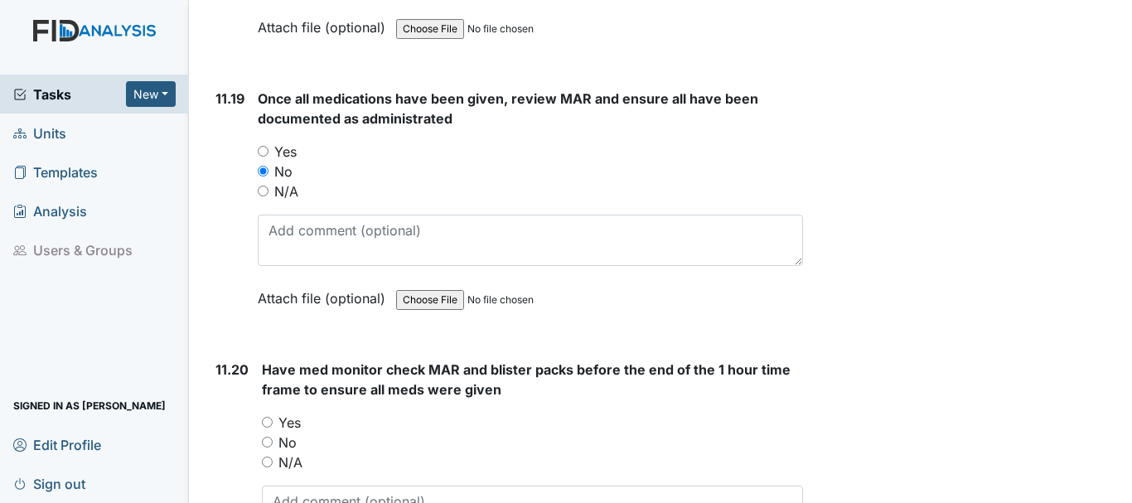
scroll to position [23635, 0]
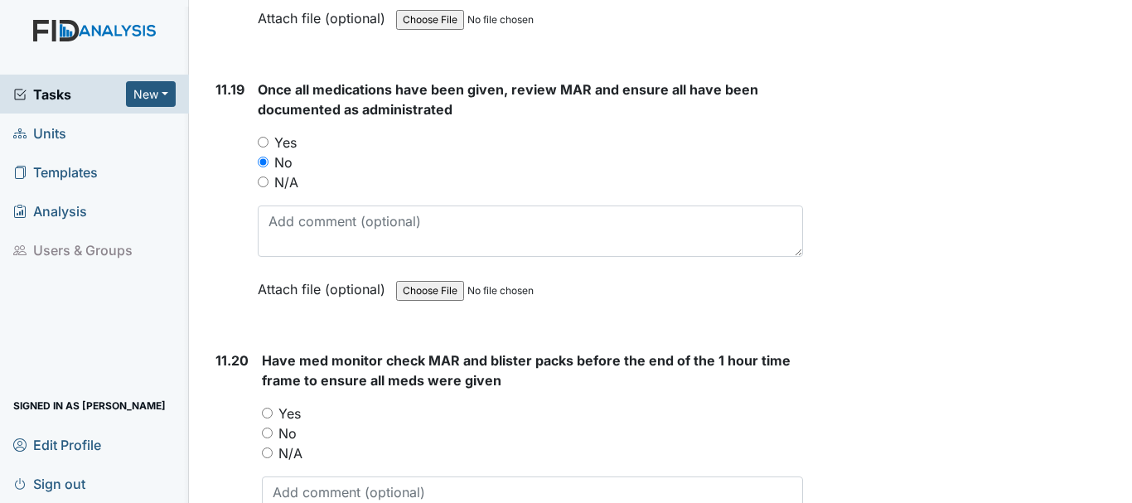
click at [268, 148] on input "Yes" at bounding box center [263, 142] width 11 height 11
radio input "true"
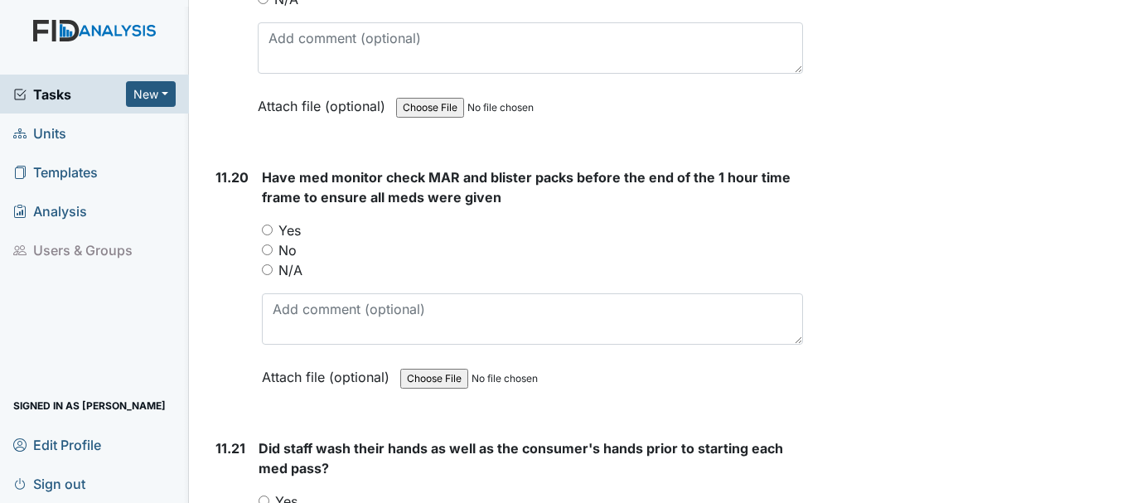
scroll to position [23821, 0]
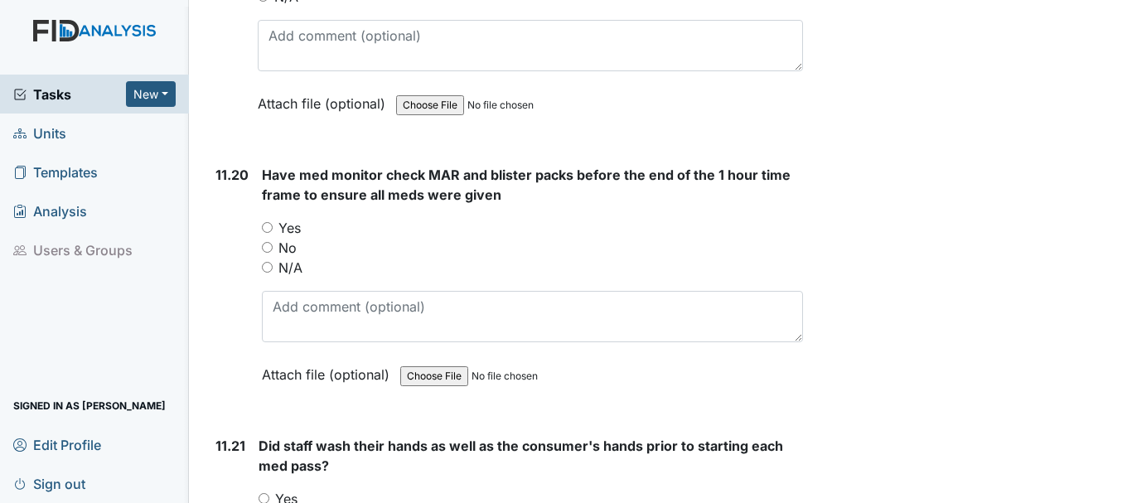
click at [267, 233] on input "Yes" at bounding box center [267, 227] width 11 height 11
radio input "true"
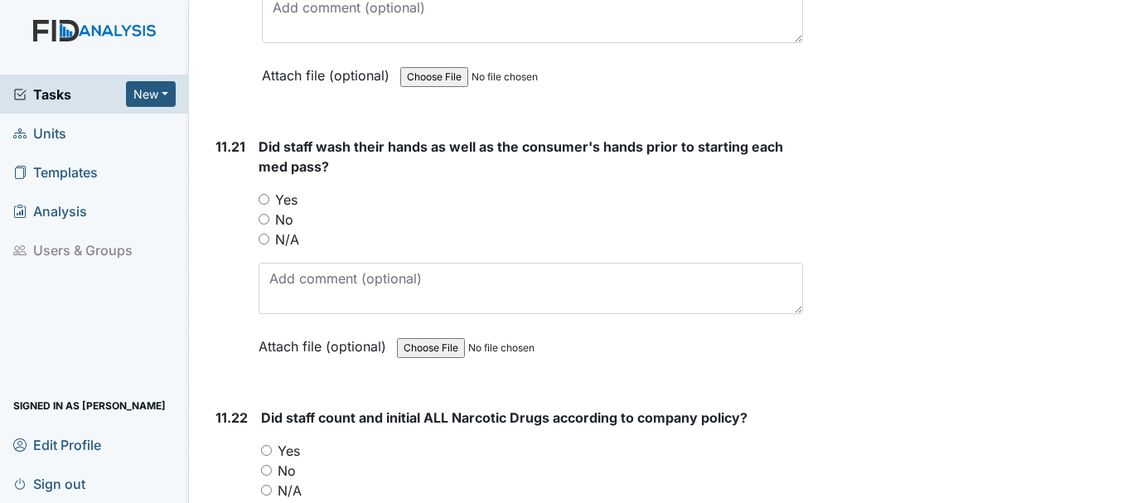
scroll to position [24168, 0]
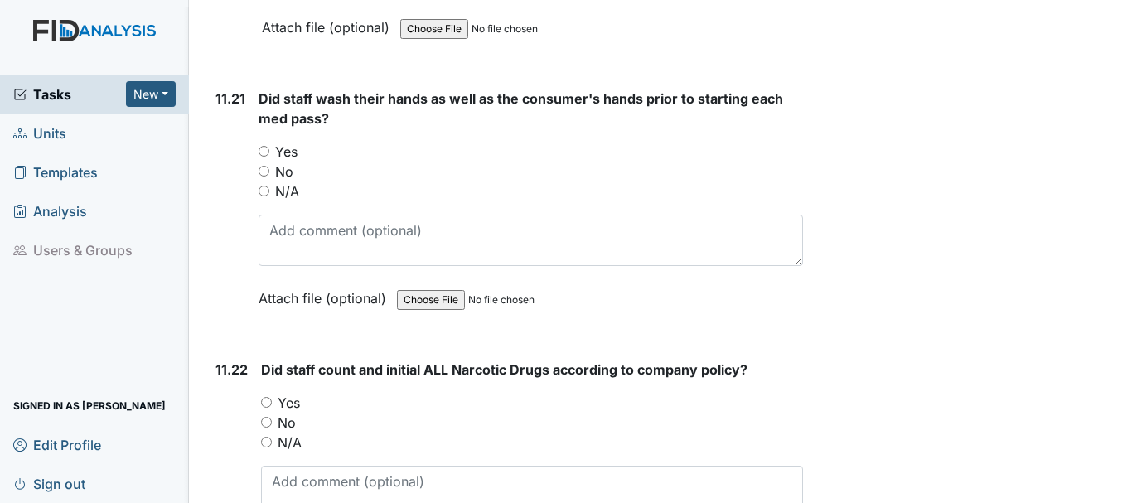
click at [262, 157] on input "Yes" at bounding box center [264, 151] width 11 height 11
radio input "true"
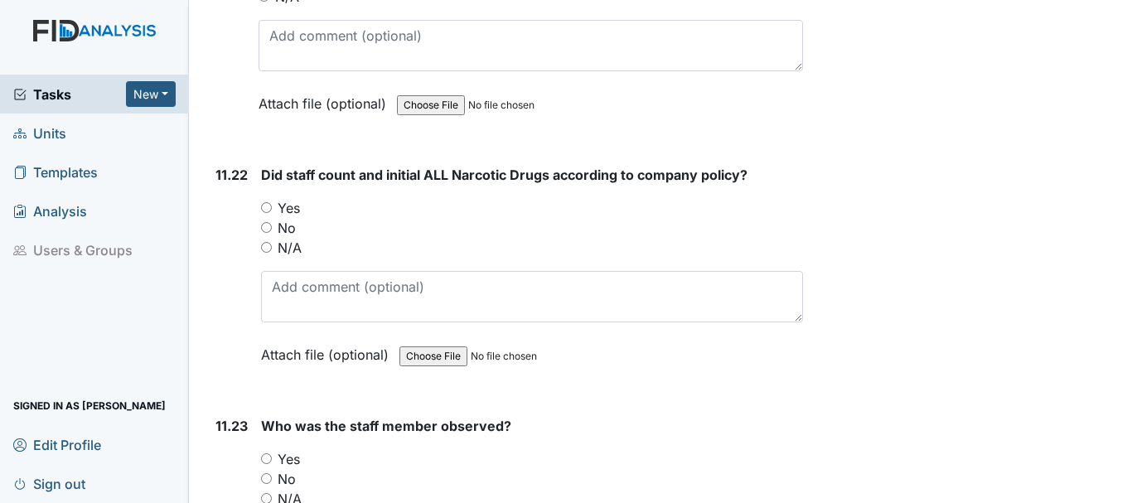
scroll to position [24374, 0]
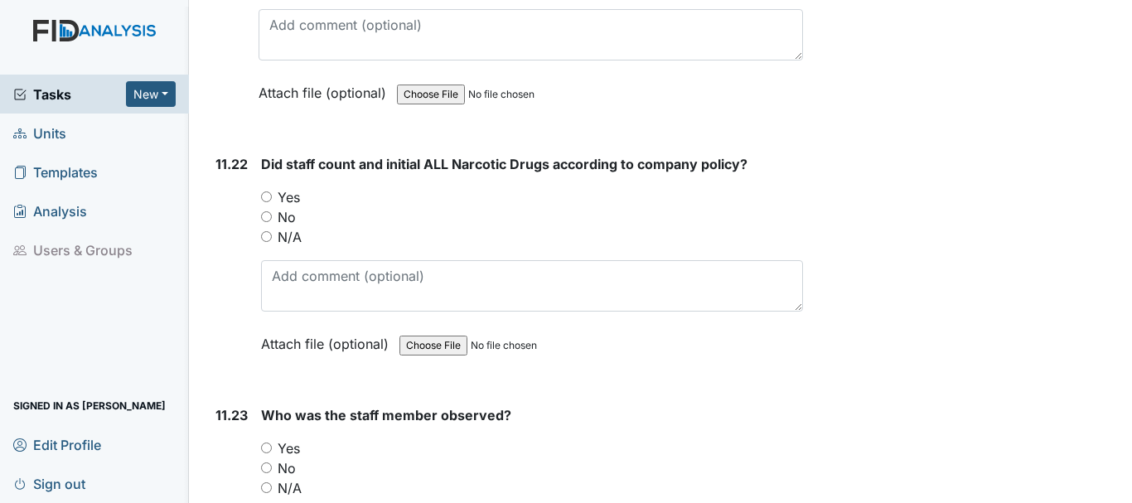
click at [266, 202] on input "Yes" at bounding box center [266, 196] width 11 height 11
radio input "true"
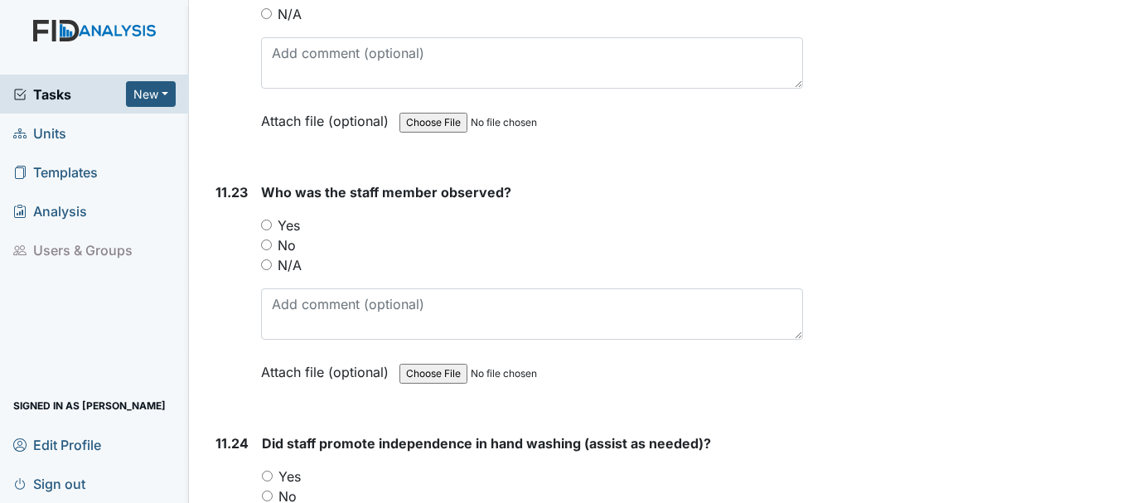
scroll to position [24599, 0]
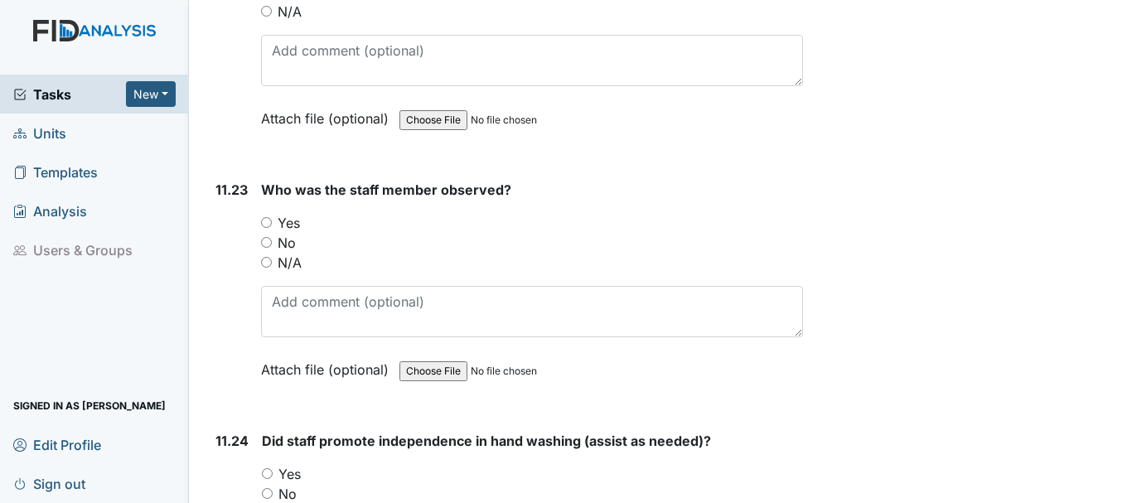
click at [269, 228] on input "Yes" at bounding box center [266, 222] width 11 height 11
radio input "true"
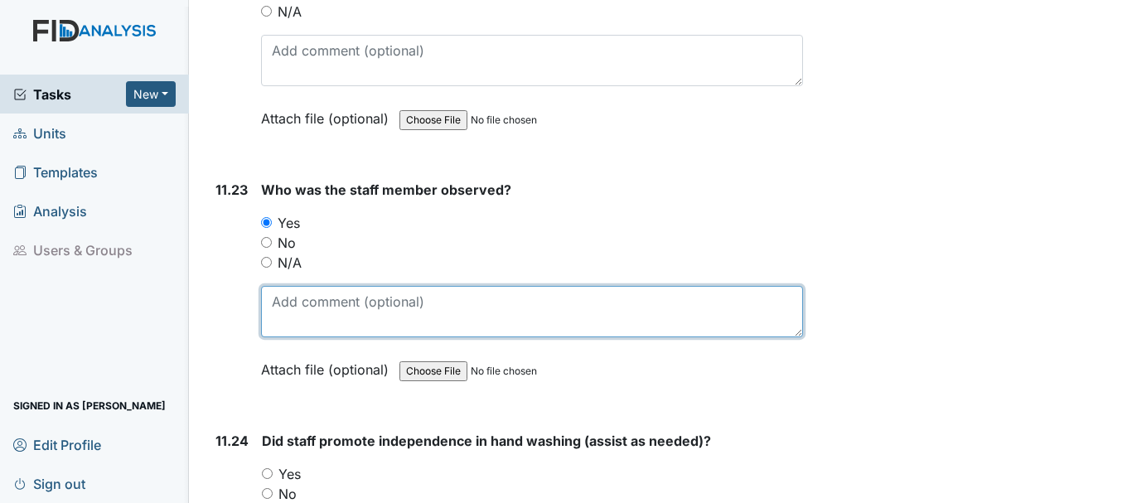
click at [364, 337] on textarea at bounding box center [532, 311] width 542 height 51
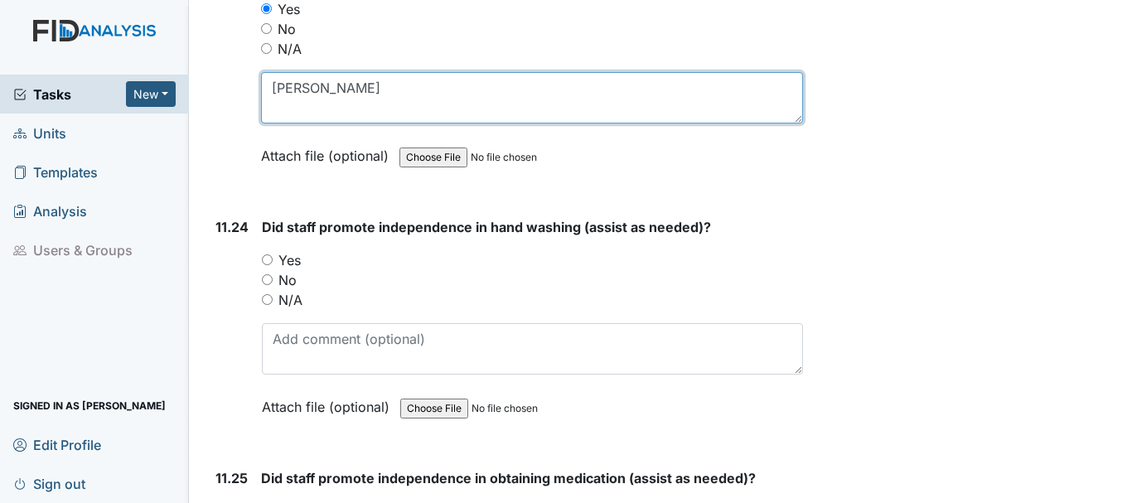
scroll to position [24826, 0]
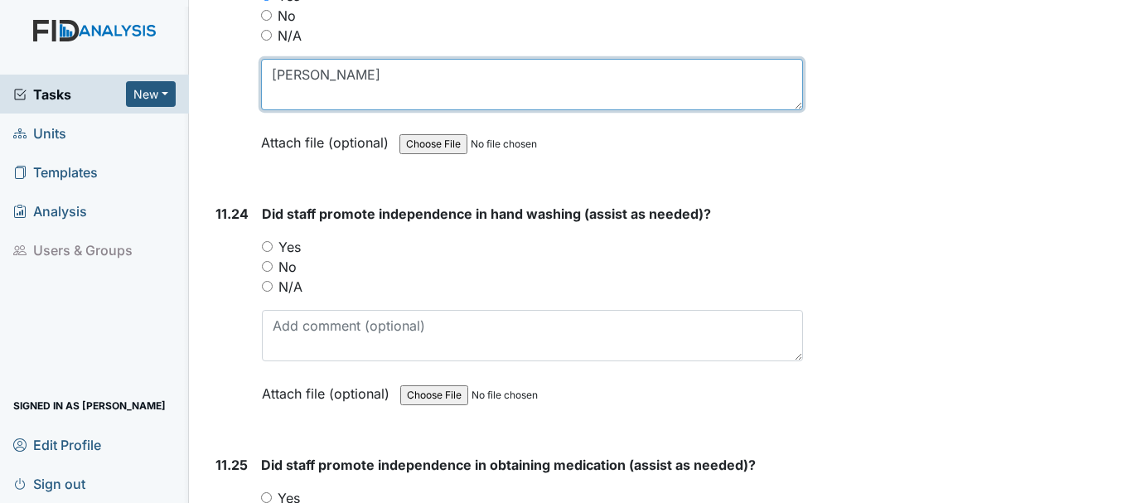
type textarea "[PERSON_NAME]"
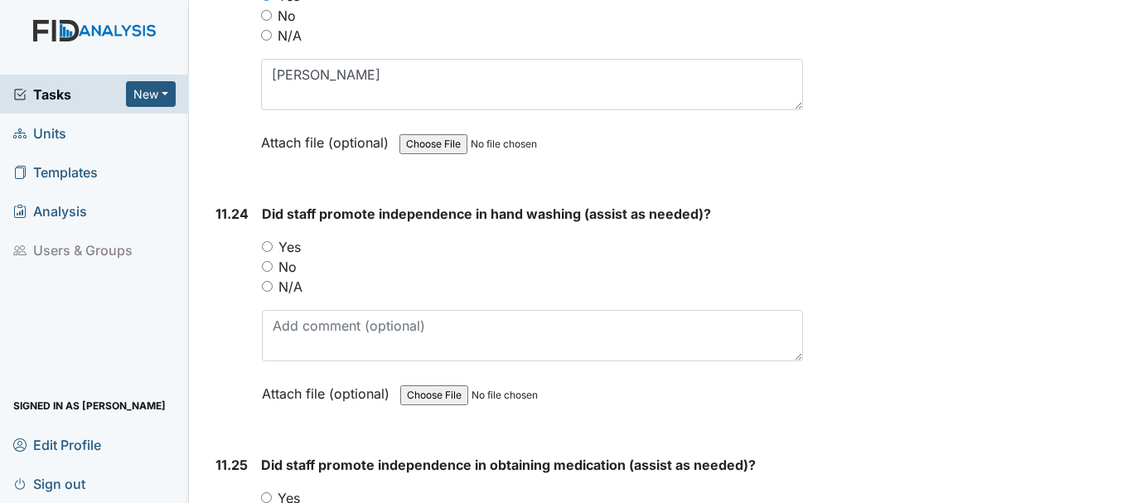
click at [270, 252] on input "Yes" at bounding box center [267, 246] width 11 height 11
radio input "true"
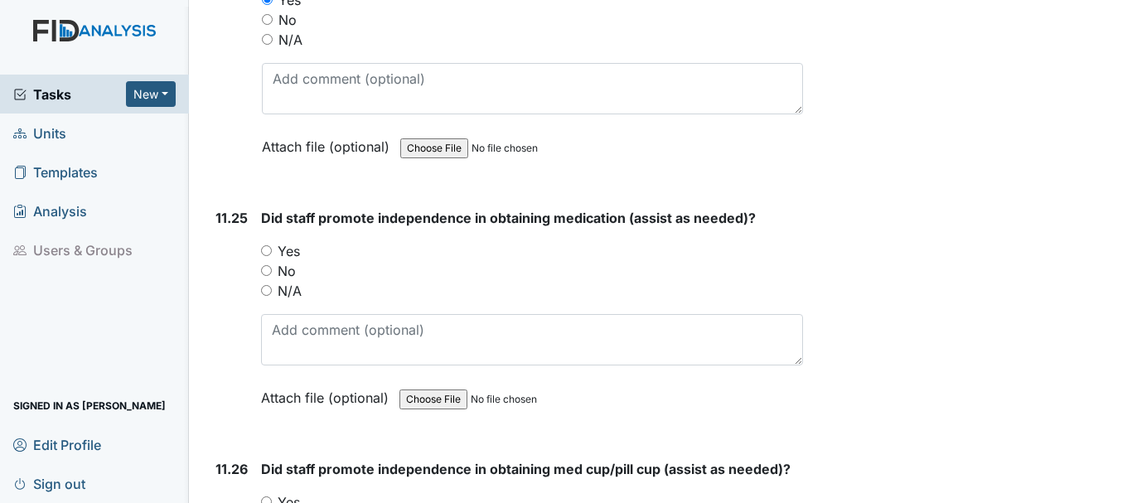
scroll to position [25082, 0]
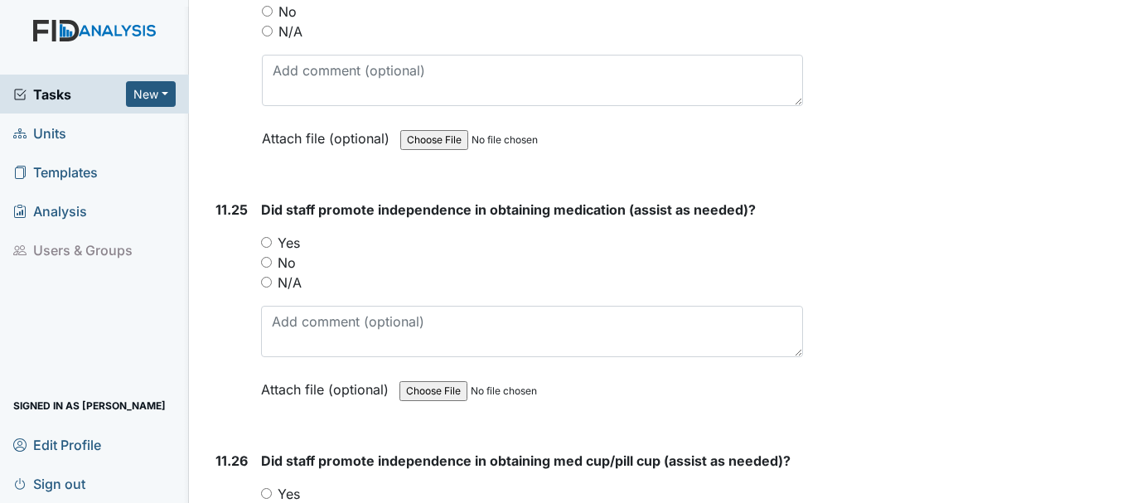
click at [266, 248] on input "Yes" at bounding box center [266, 242] width 11 height 11
radio input "true"
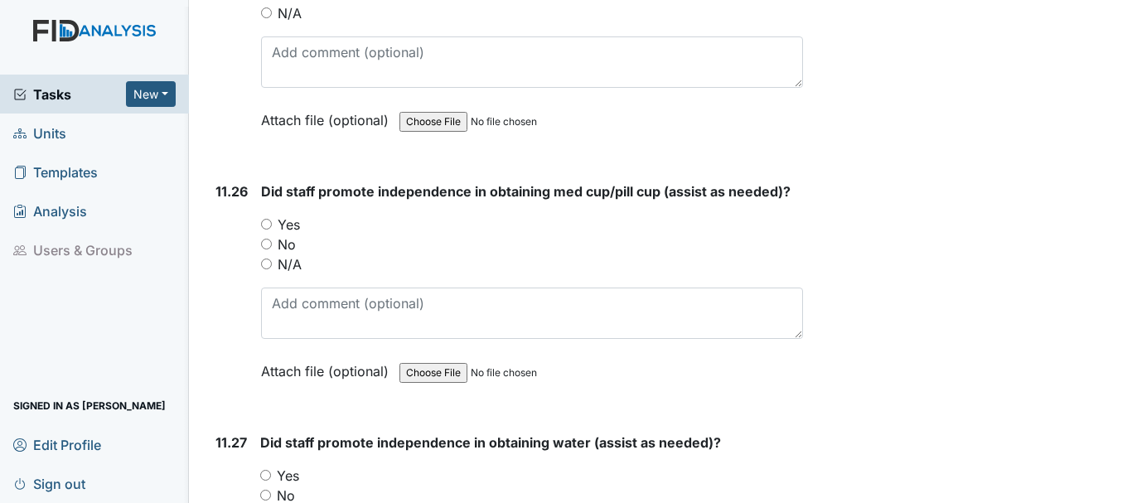
scroll to position [25358, 0]
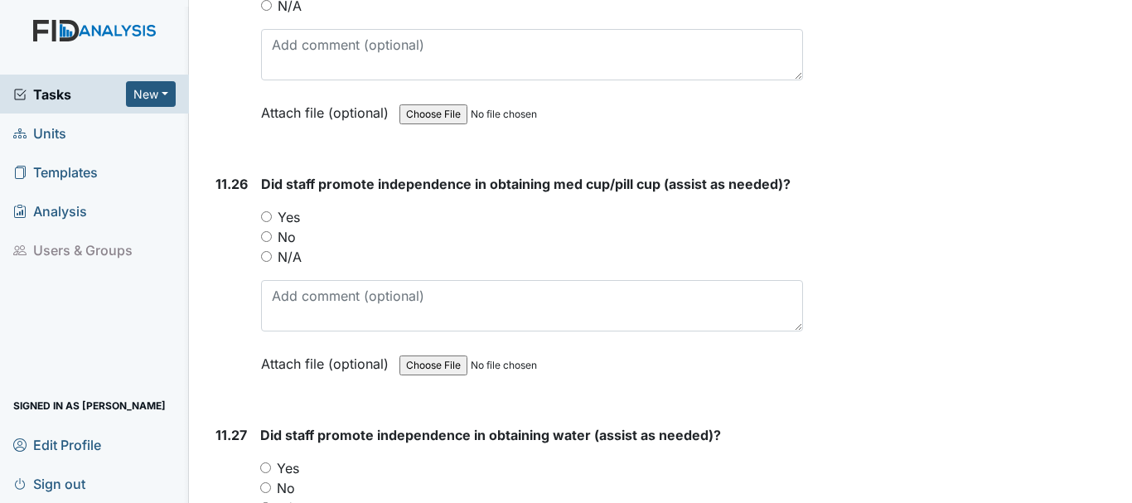
click at [267, 222] on input "Yes" at bounding box center [266, 216] width 11 height 11
radio input "true"
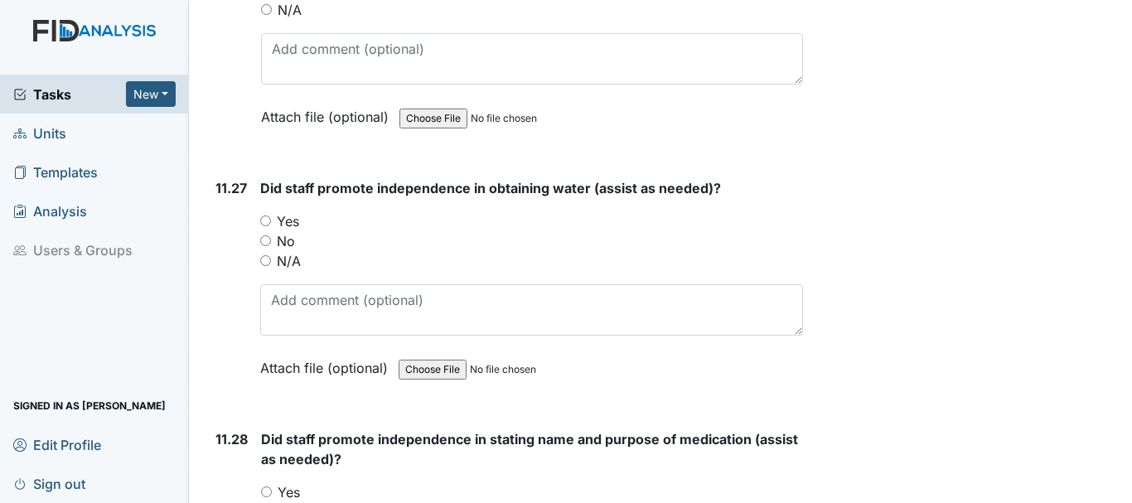
scroll to position [25620, 0]
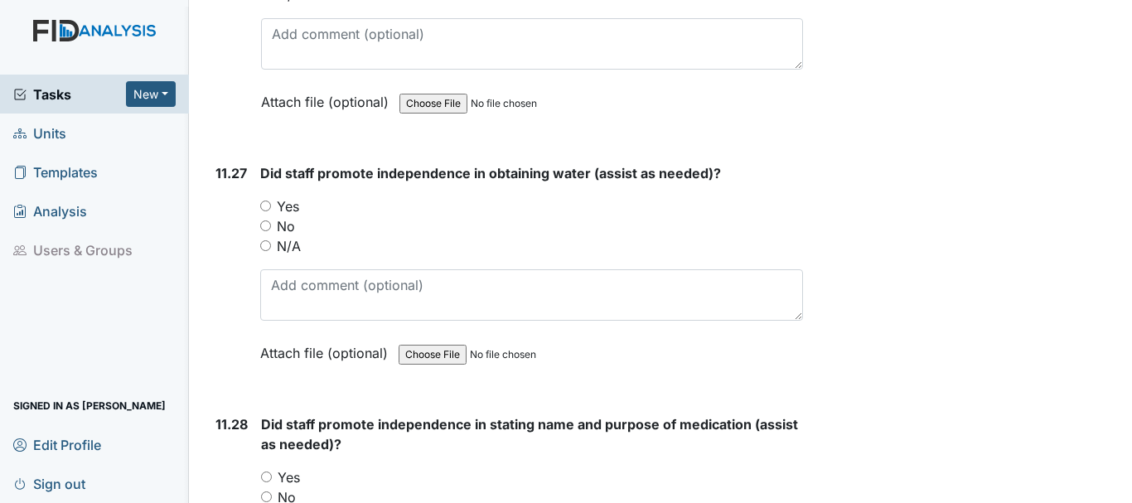
click at [269, 211] on input "Yes" at bounding box center [265, 206] width 11 height 11
radio input "true"
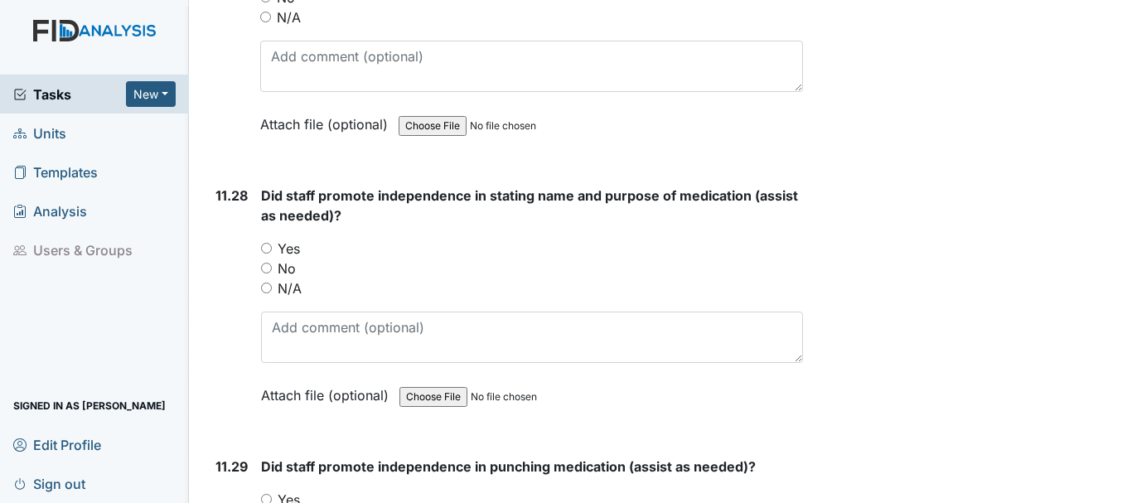
scroll to position [25865, 0]
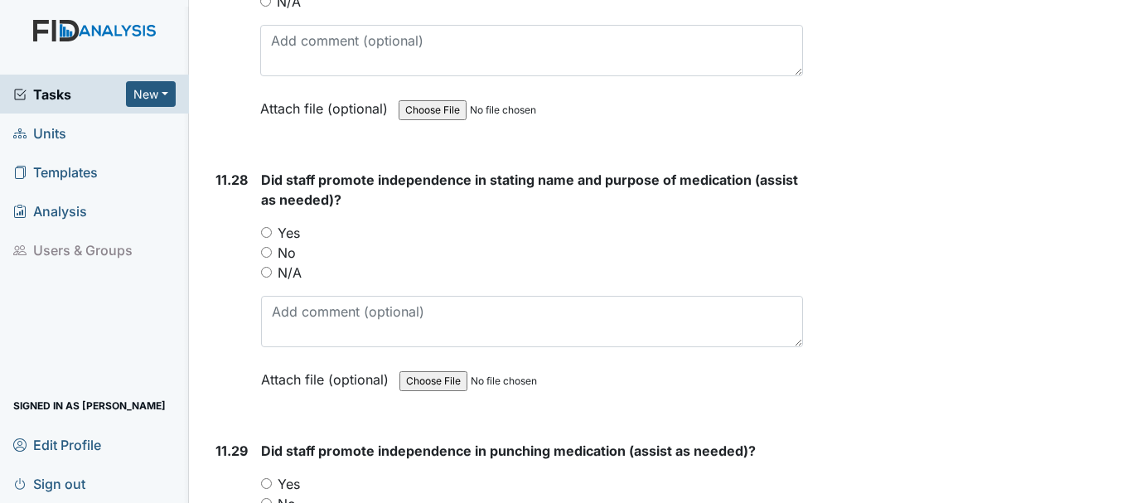
click at [270, 238] on input "Yes" at bounding box center [266, 232] width 11 height 11
radio input "true"
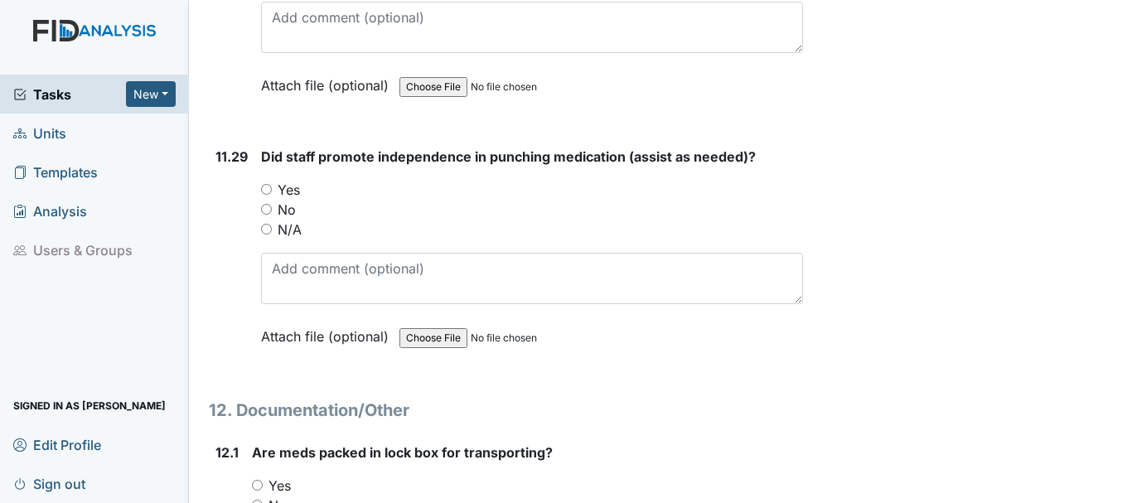
scroll to position [26167, 0]
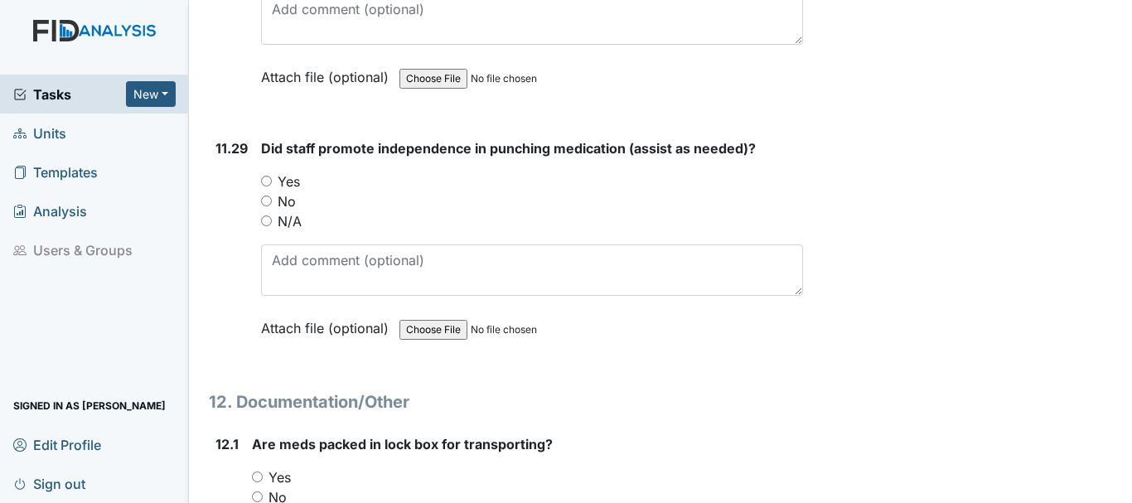
click at [267, 186] on input "Yes" at bounding box center [266, 181] width 11 height 11
radio input "true"
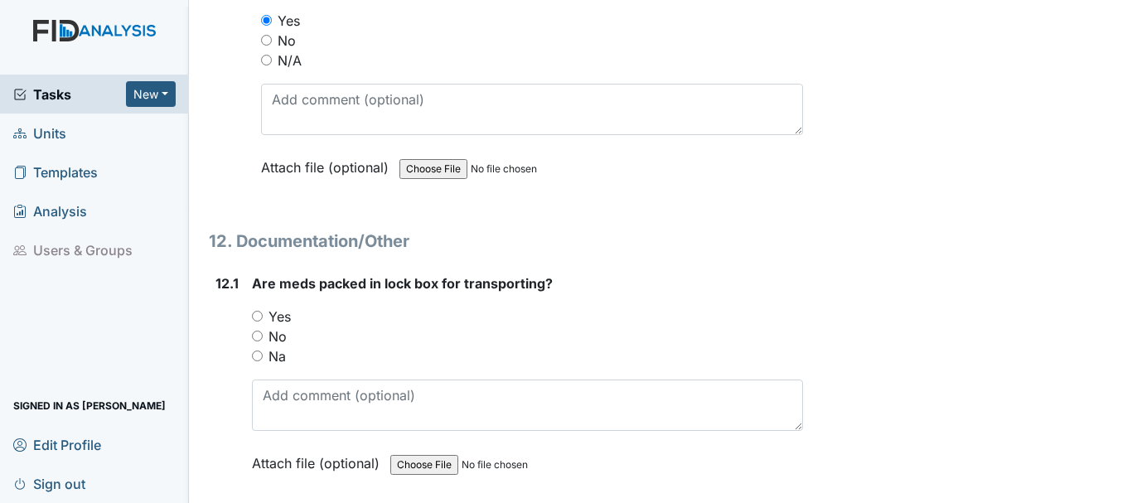
scroll to position [26371, 0]
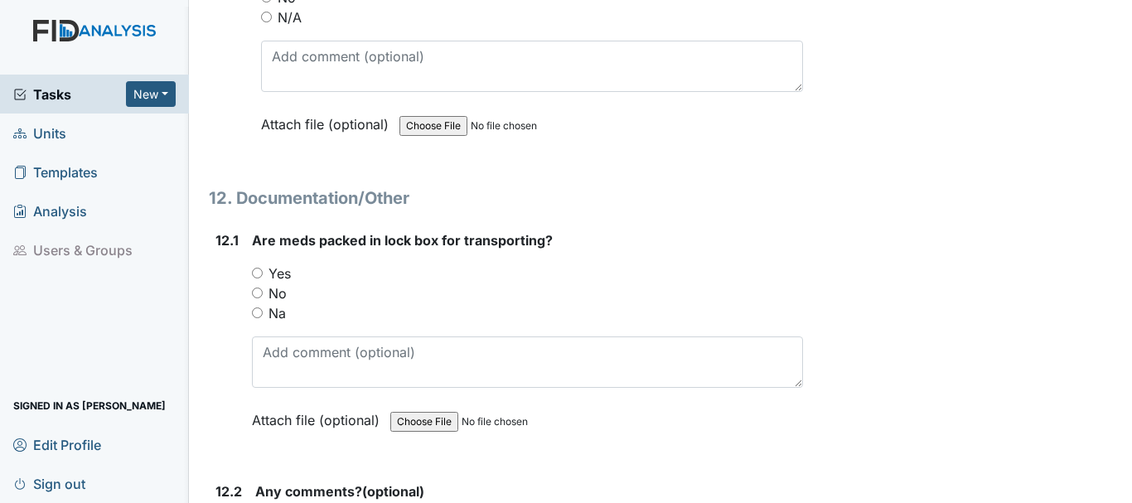
click at [257, 279] on input "Yes" at bounding box center [257, 273] width 11 height 11
radio input "true"
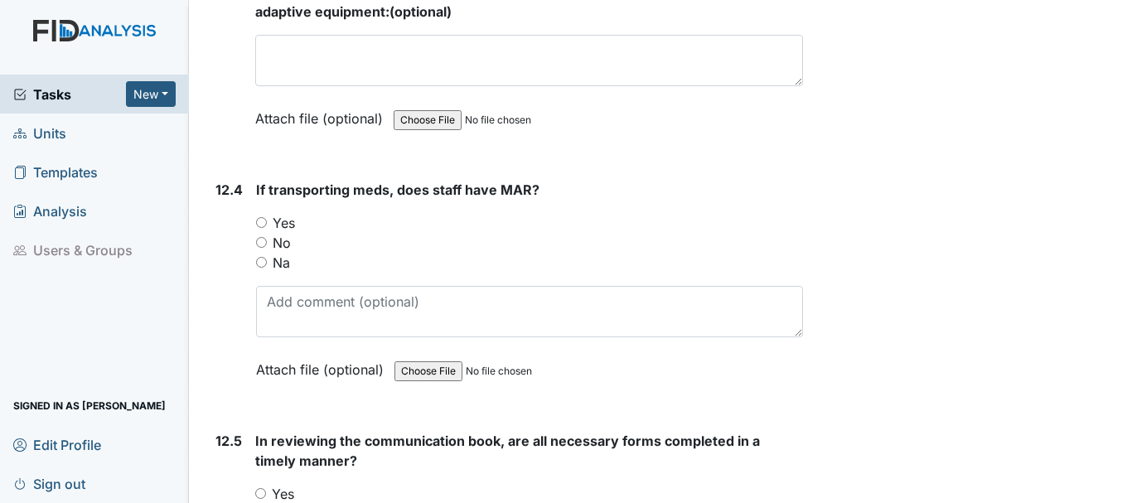
scroll to position [27060, 0]
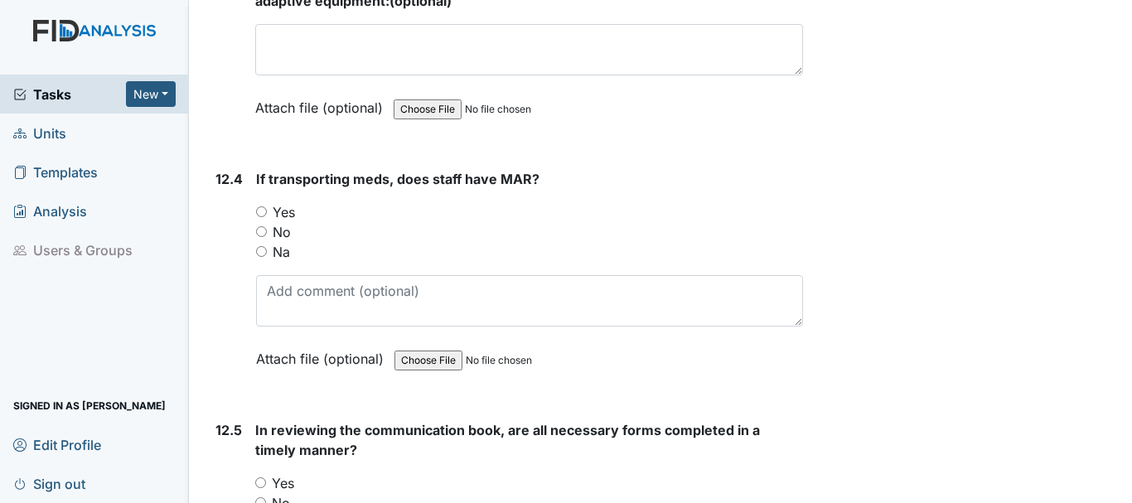
click at [259, 217] on input "Yes" at bounding box center [261, 211] width 11 height 11
radio input "true"
click at [264, 257] on input "Na" at bounding box center [261, 251] width 11 height 11
radio input "true"
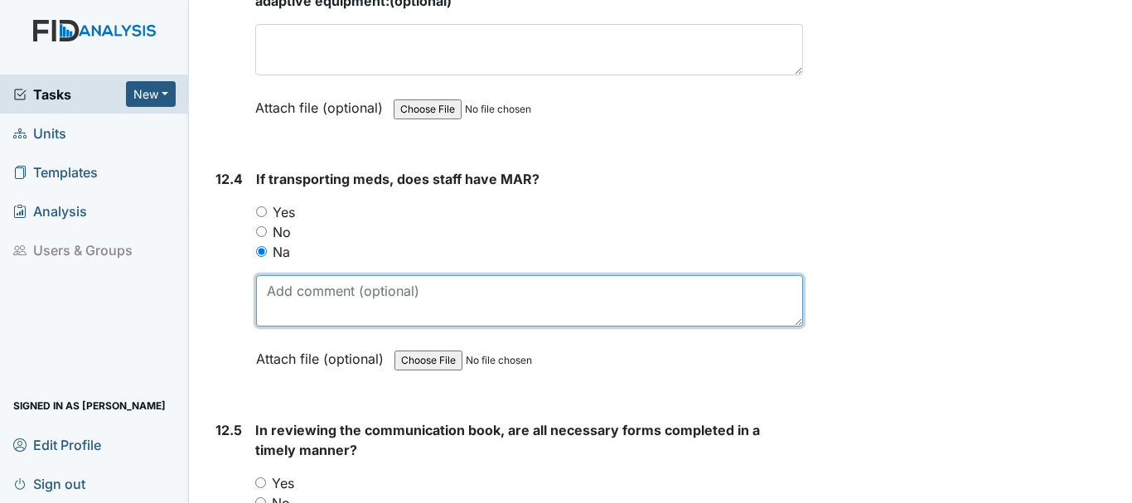
click at [321, 327] on textarea at bounding box center [529, 300] width 547 height 51
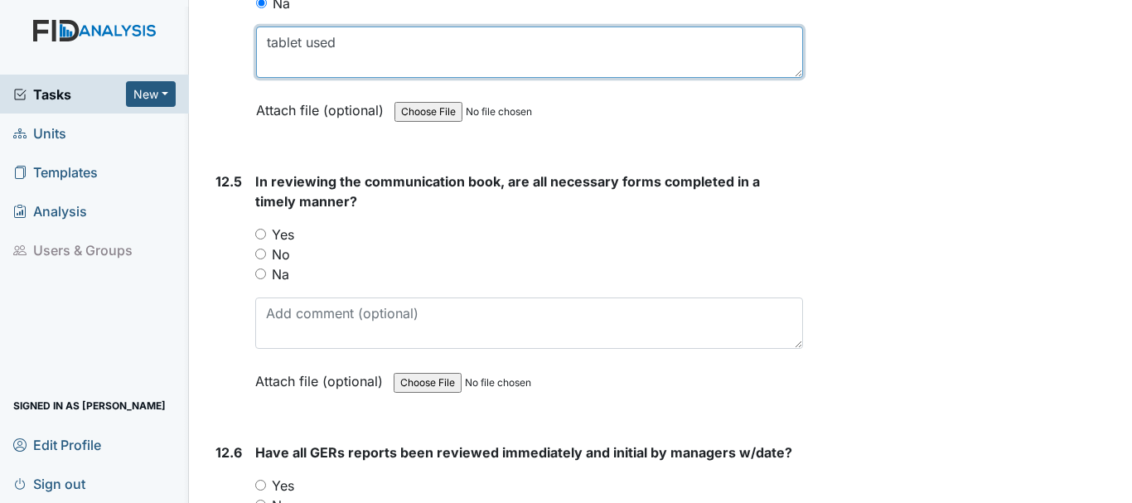
scroll to position [27325, 0]
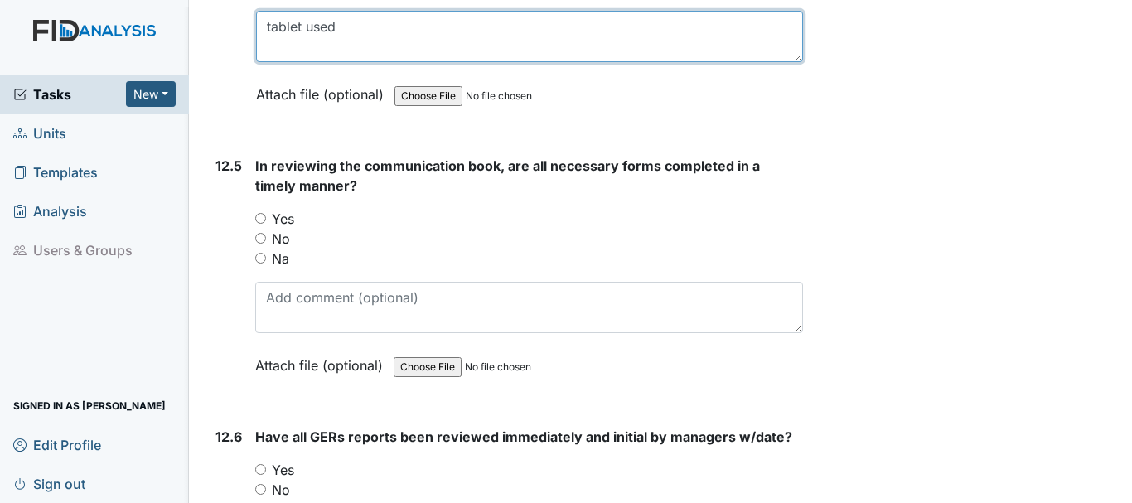
type textarea "tablet used"
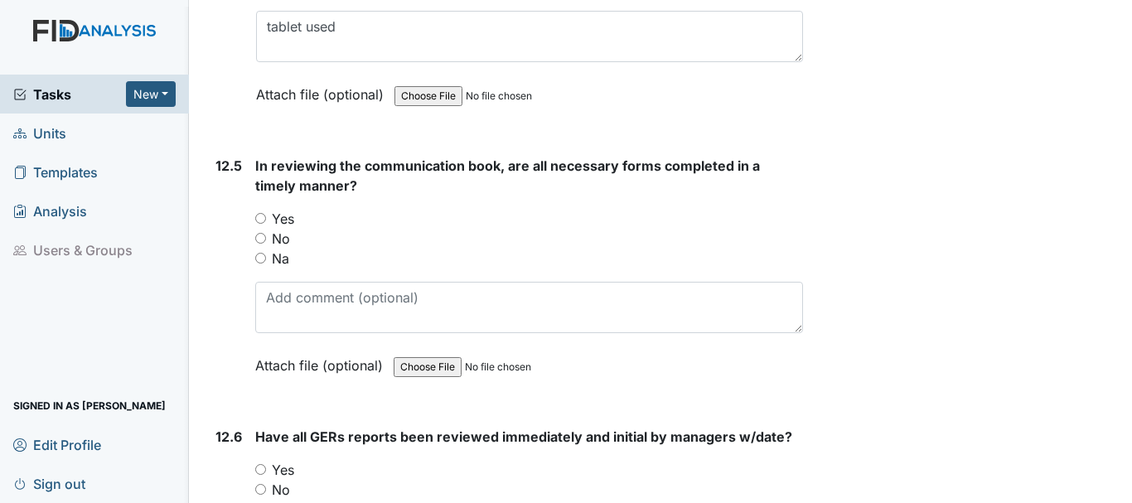
click at [260, 224] on input "Yes" at bounding box center [260, 218] width 11 height 11
radio input "true"
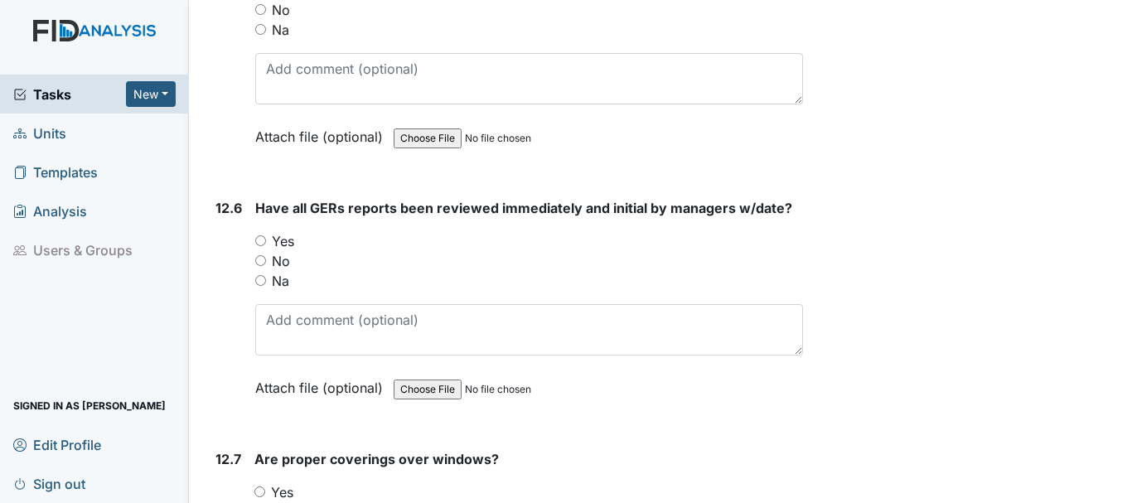
scroll to position [27557, 0]
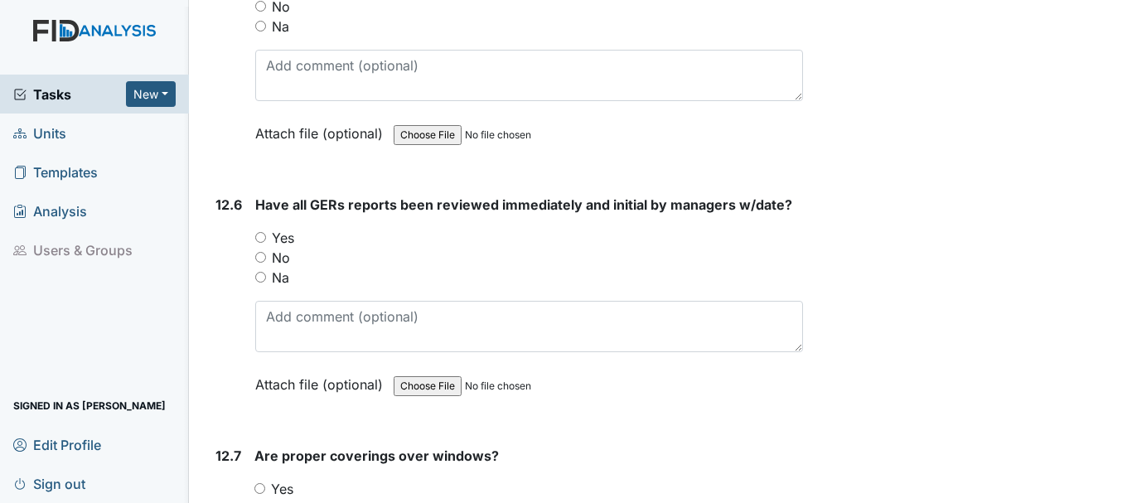
click at [260, 243] on input "Yes" at bounding box center [260, 237] width 11 height 11
radio input "true"
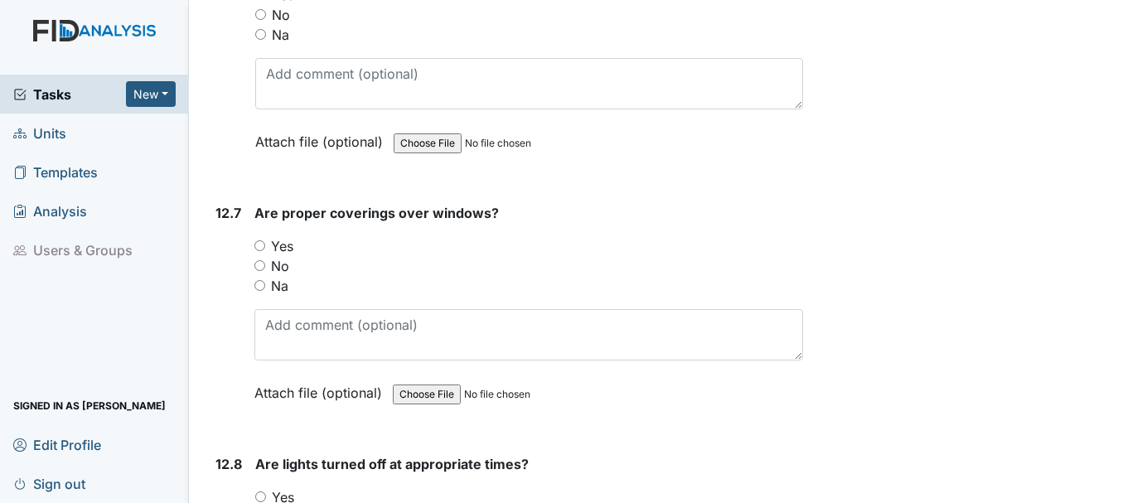
scroll to position [27803, 0]
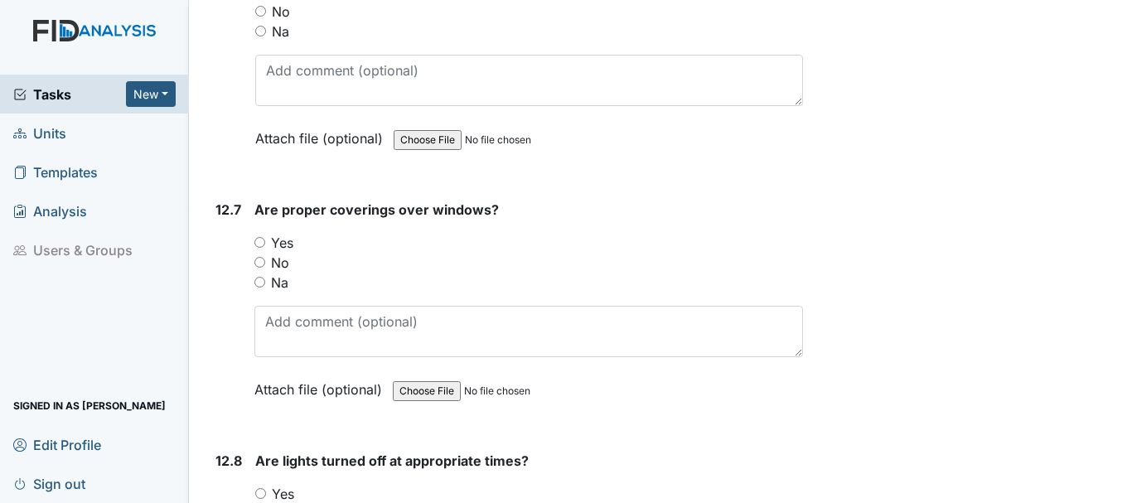
click at [259, 248] on input "Yes" at bounding box center [259, 242] width 11 height 11
radio input "true"
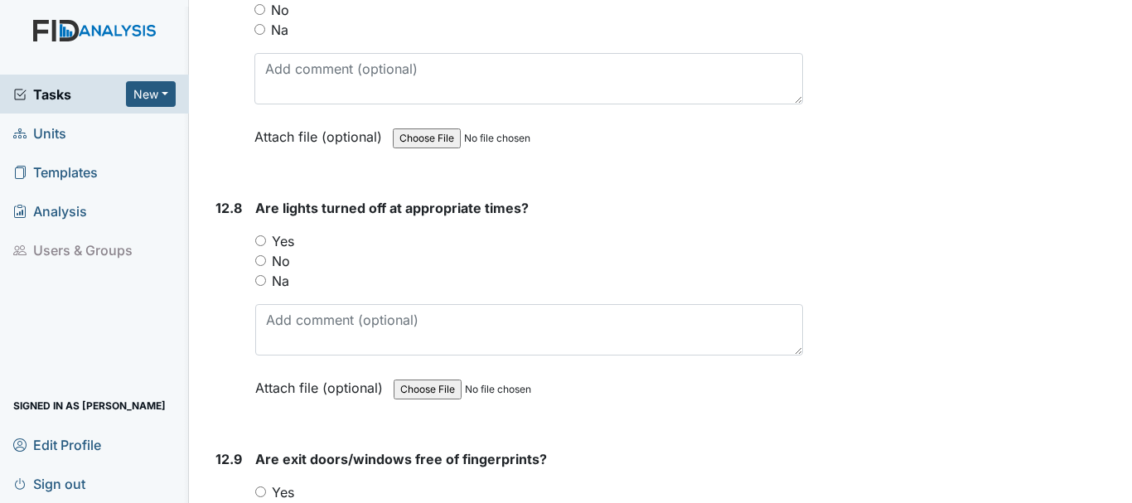
scroll to position [28064, 0]
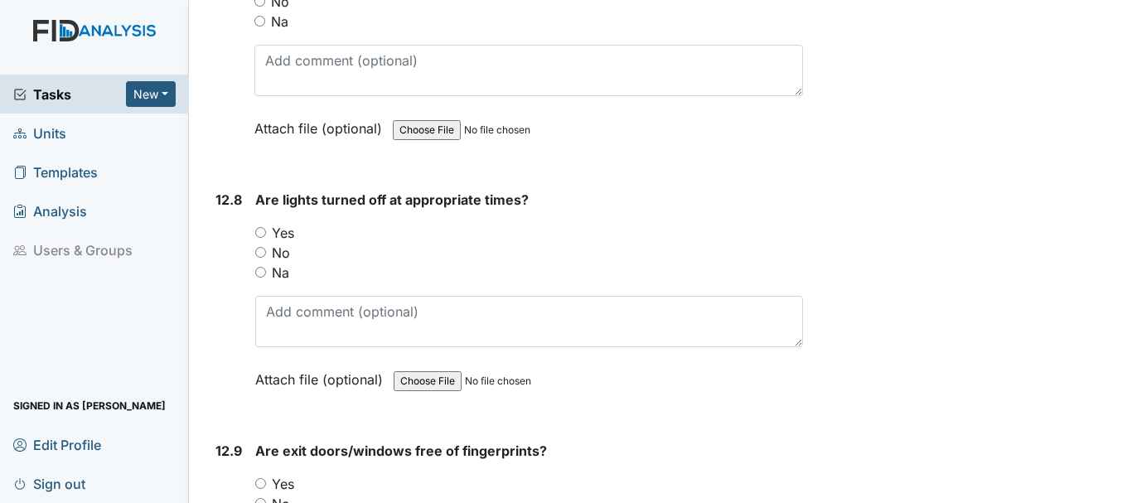
click at [264, 238] on input "Yes" at bounding box center [260, 232] width 11 height 11
radio input "true"
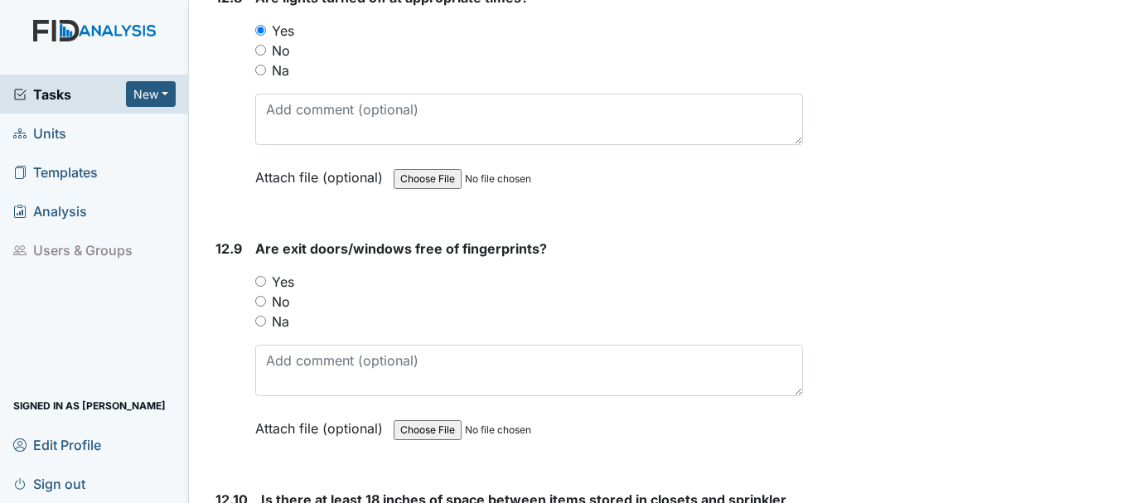
scroll to position [28268, 0]
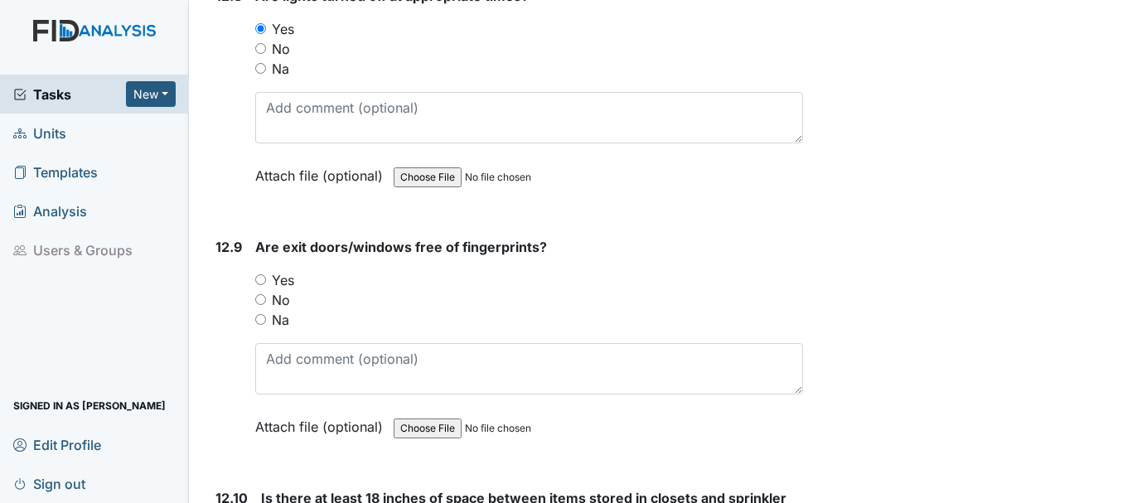
click at [262, 285] on input "Yes" at bounding box center [260, 279] width 11 height 11
radio input "true"
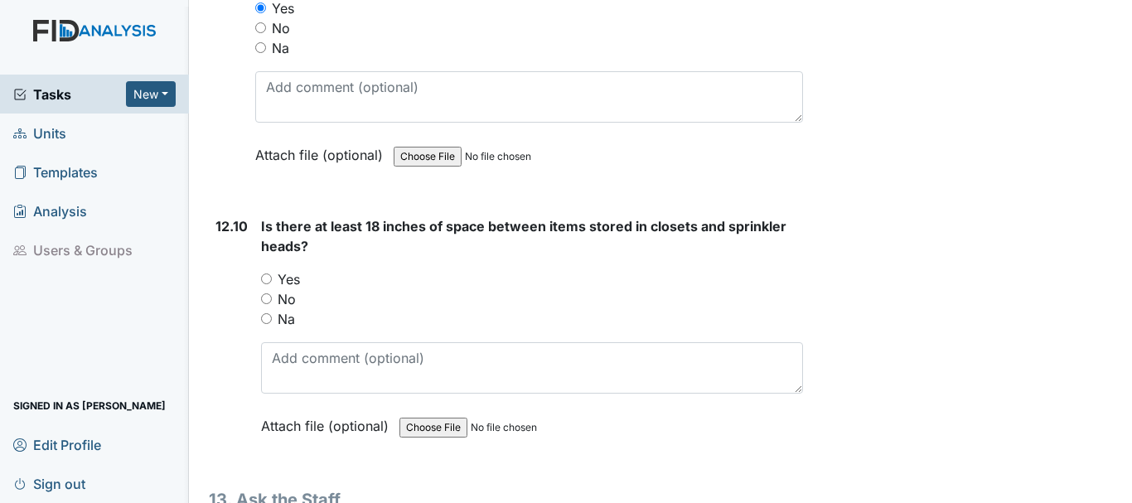
scroll to position [28546, 0]
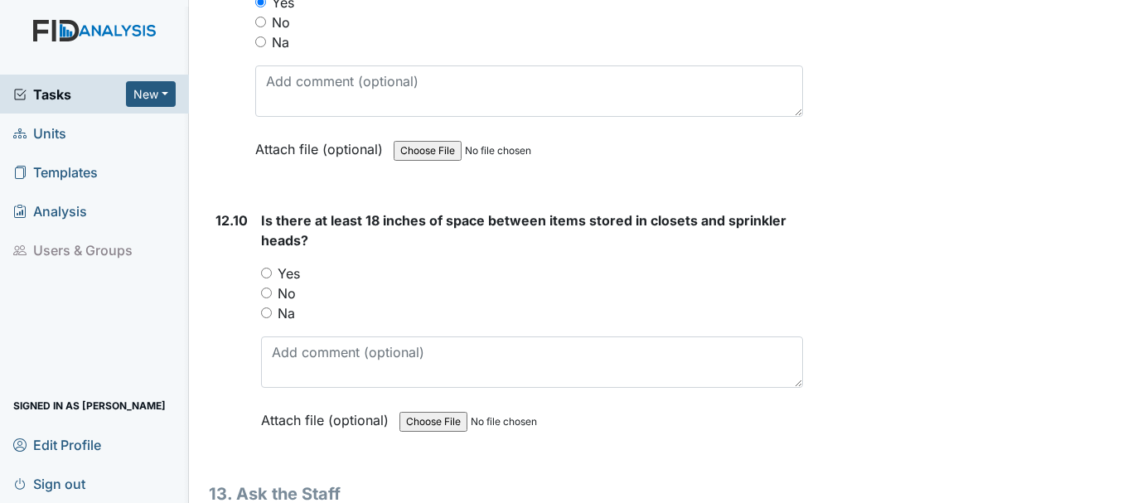
click at [265, 250] on strong "Is there at least 18 inches of space between items stored in closets and sprink…" at bounding box center [532, 231] width 542 height 40
click at [266, 279] on input "Yes" at bounding box center [266, 273] width 11 height 11
radio input "true"
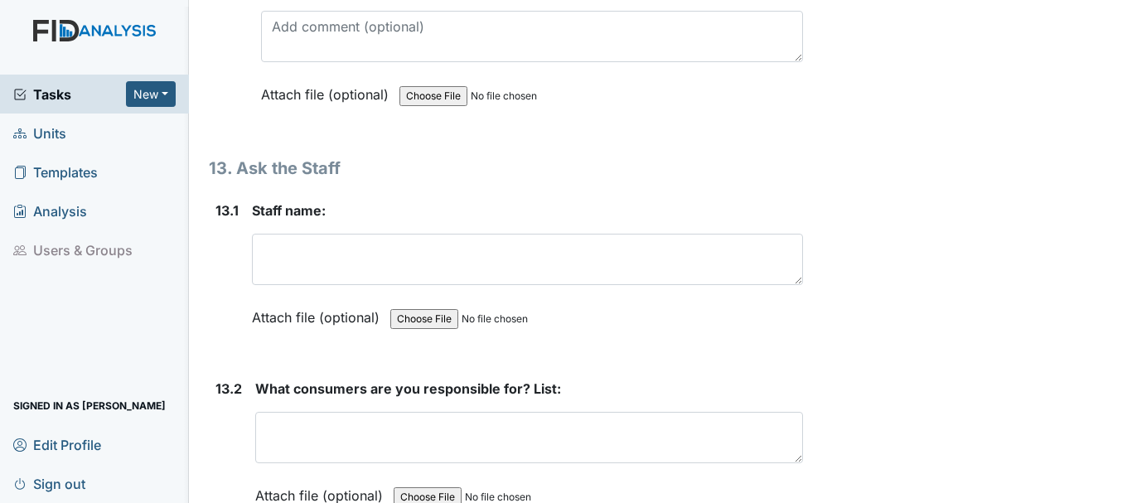
scroll to position [28884, 0]
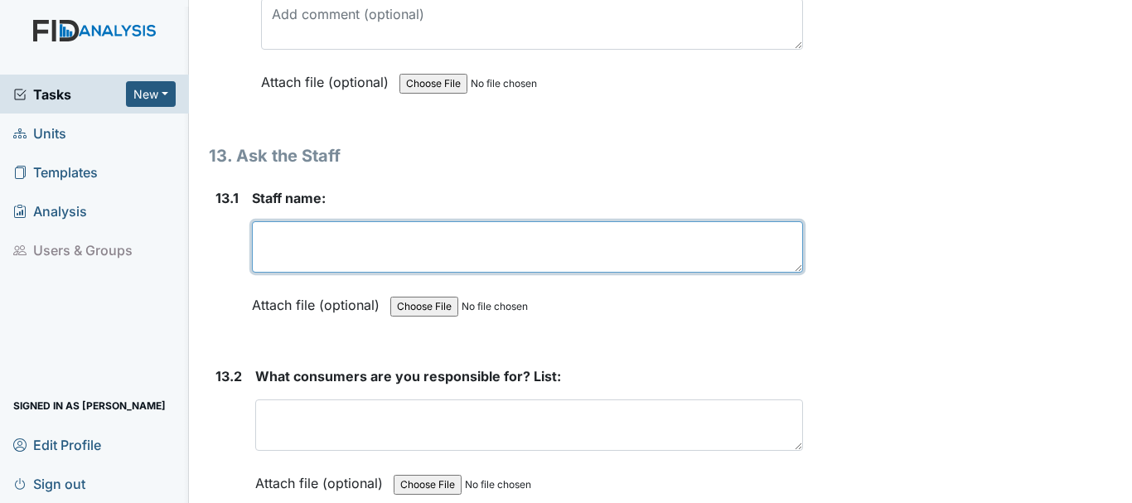
click at [390, 273] on textarea at bounding box center [527, 246] width 551 height 51
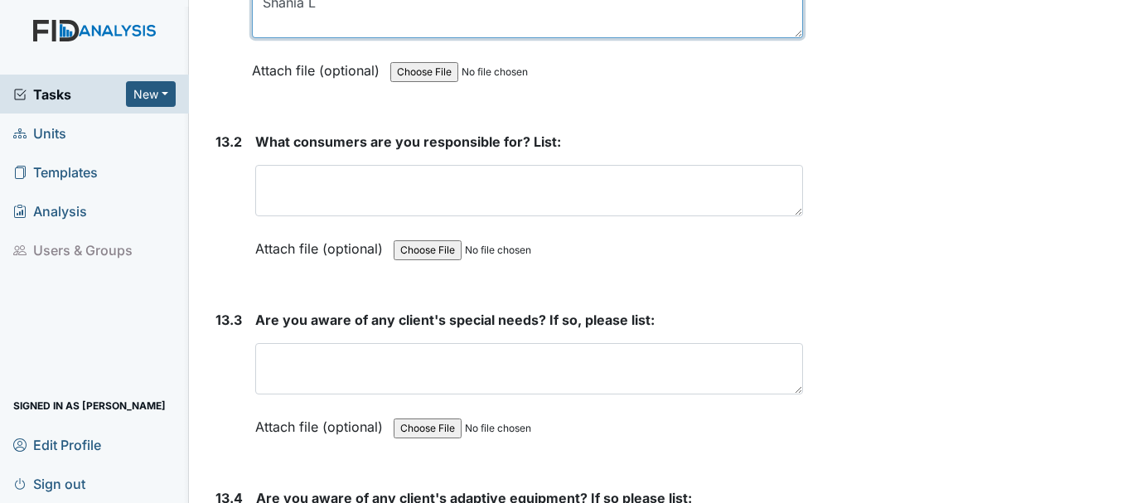
scroll to position [29121, 0]
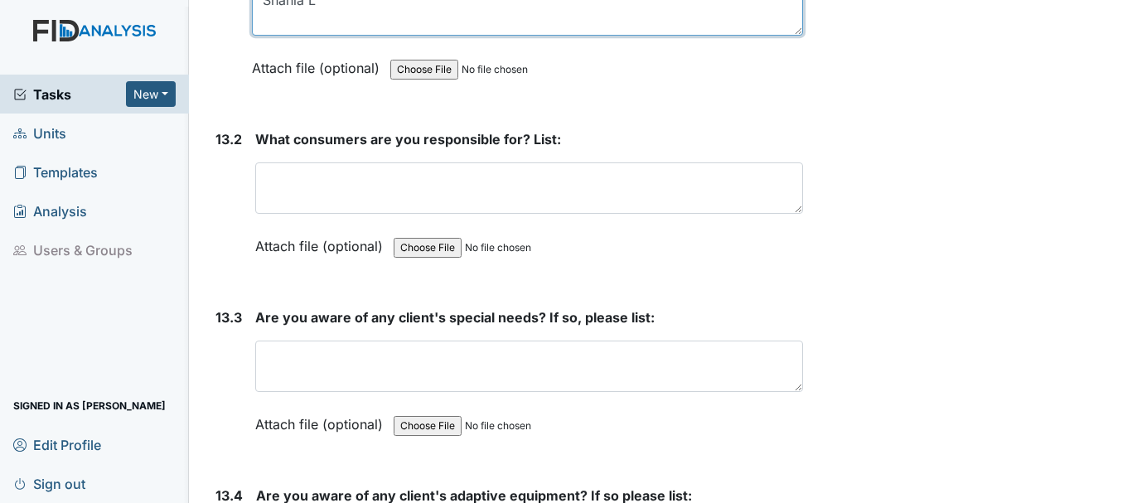
type textarea "Shania L"
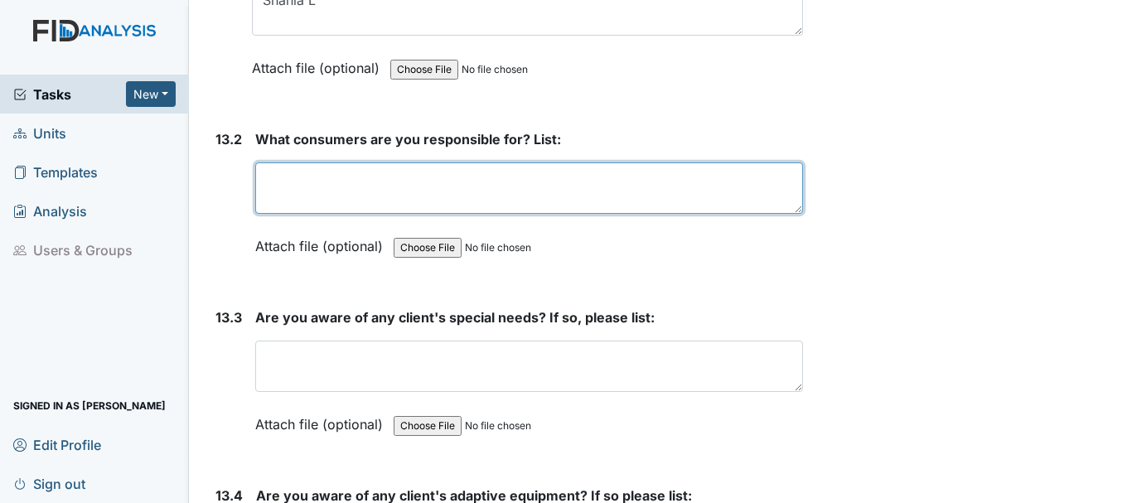
click at [444, 214] on textarea at bounding box center [529, 187] width 548 height 51
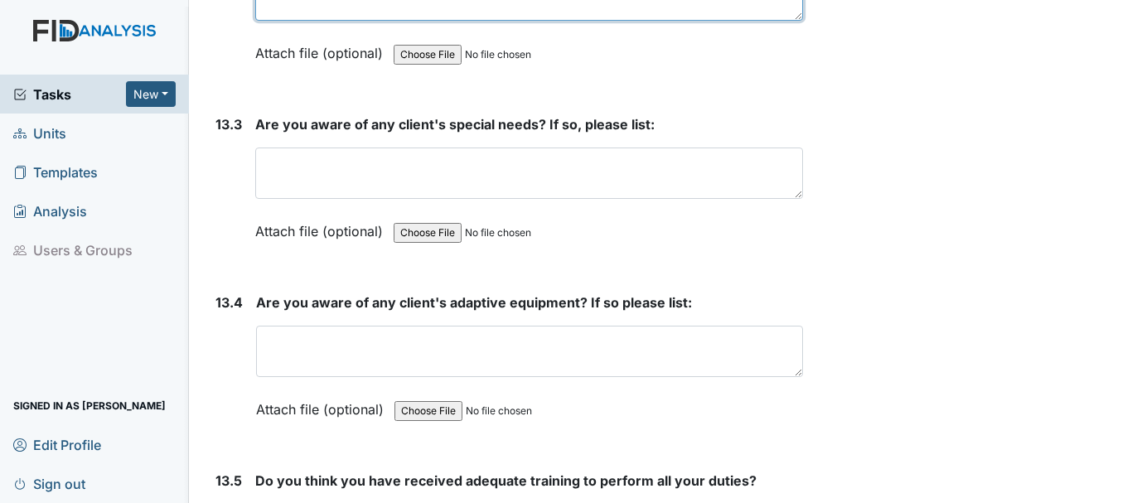
scroll to position [29313, 0]
type textarea "KR,DW,JF"
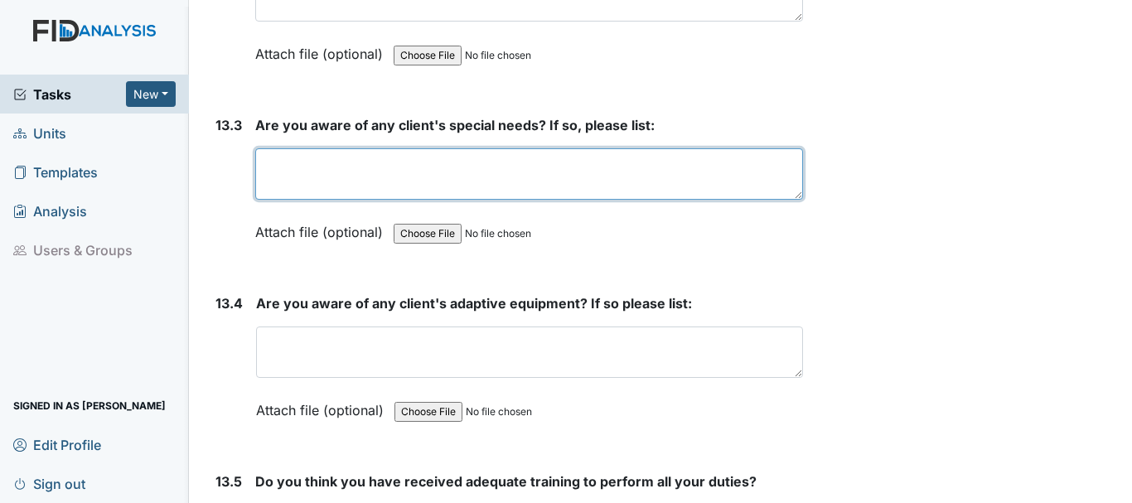
click at [457, 200] on textarea at bounding box center [529, 173] width 548 height 51
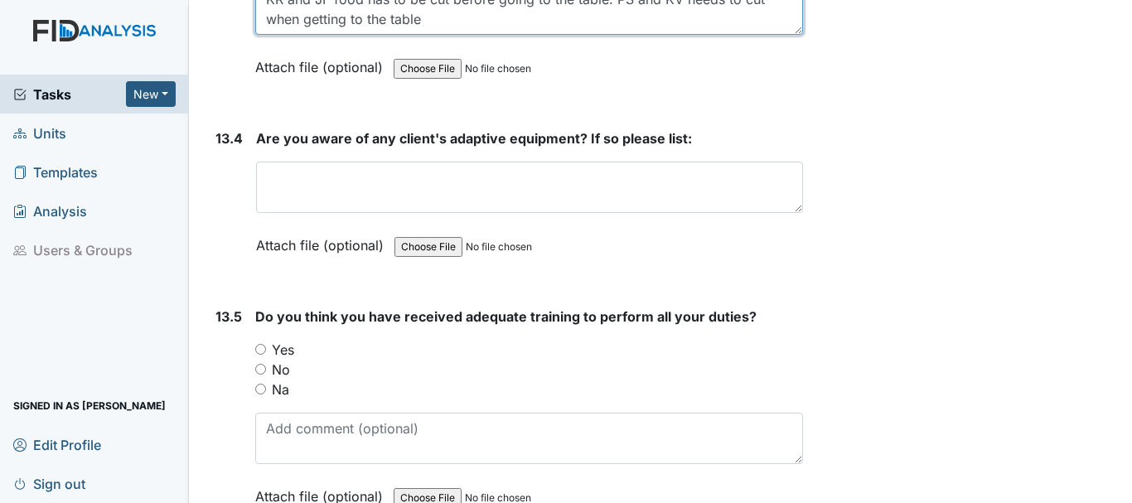
scroll to position [29480, 0]
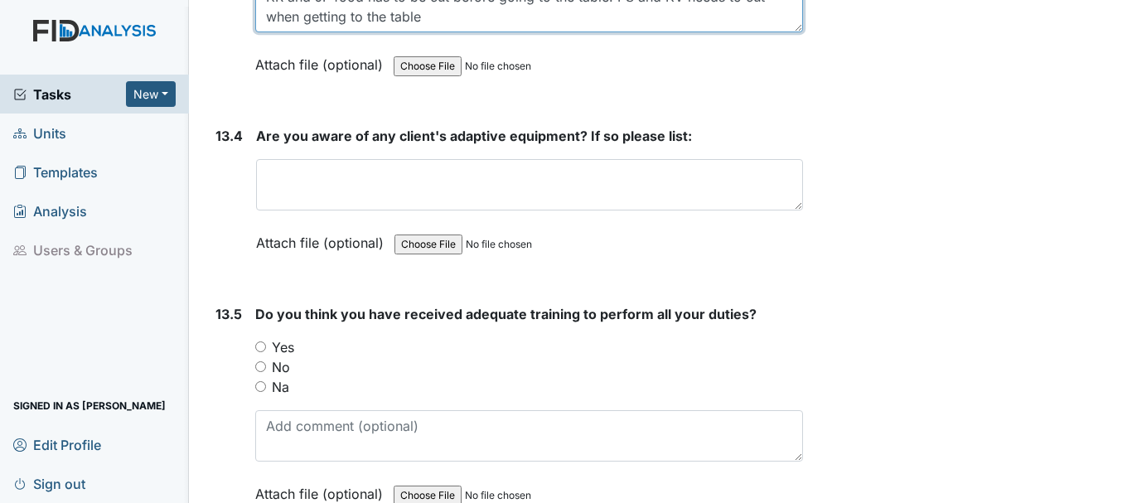
type textarea "KR and JF food has to be cut before going to the table. PS and KV needs to cut …"
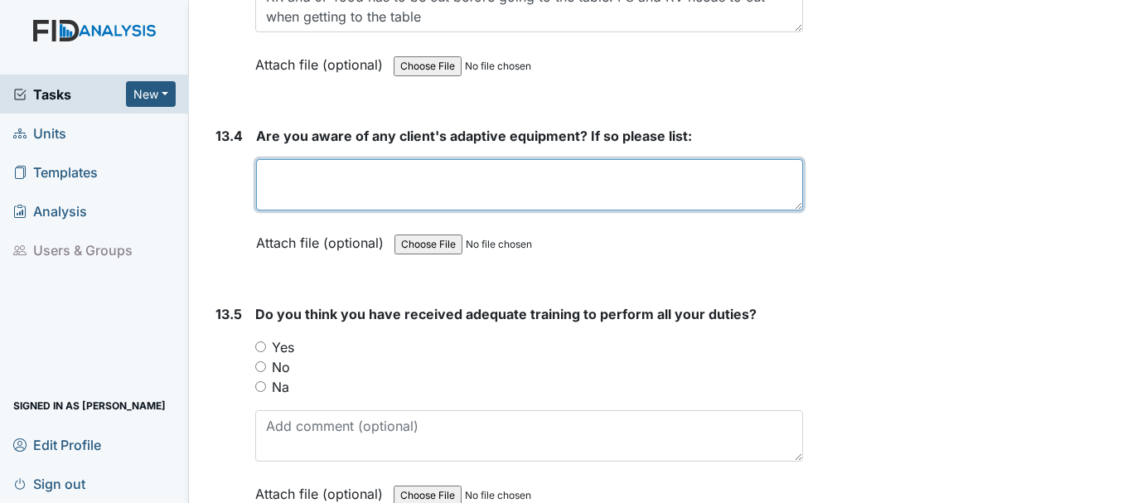
click at [492, 211] on textarea at bounding box center [529, 184] width 547 height 51
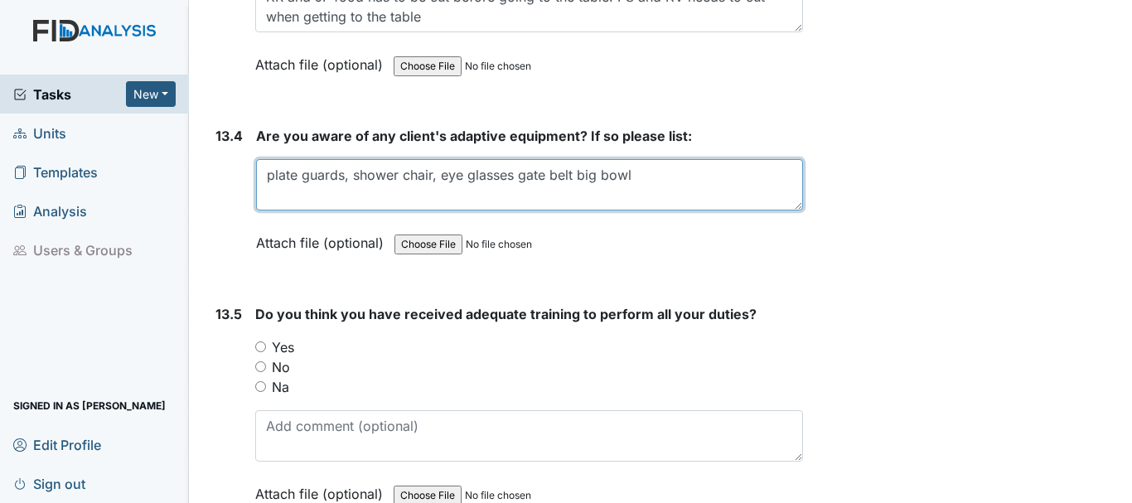
click at [570, 211] on textarea "plate guards, shower chair, eye glasses gate belt big bowl" at bounding box center [529, 184] width 547 height 51
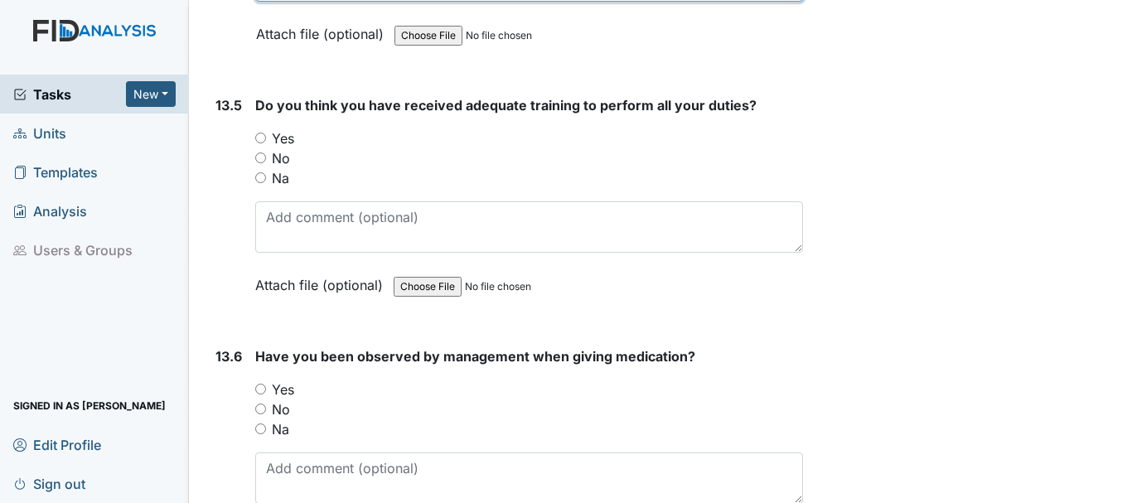
scroll to position [29691, 0]
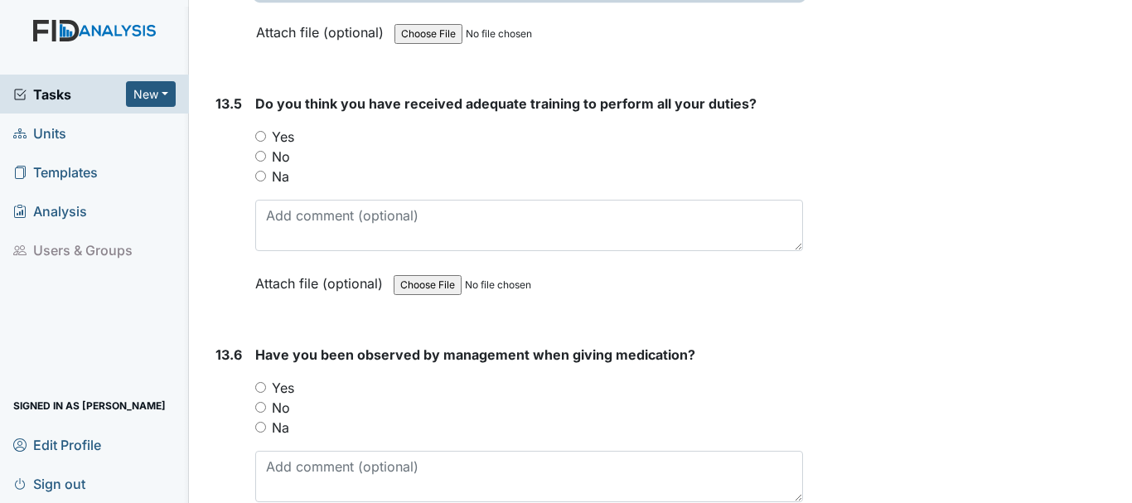
type textarea "plate guards, shower chair, eye glasses gate belt, big bowl"
click at [262, 142] on input "Yes" at bounding box center [260, 136] width 11 height 11
radio input "true"
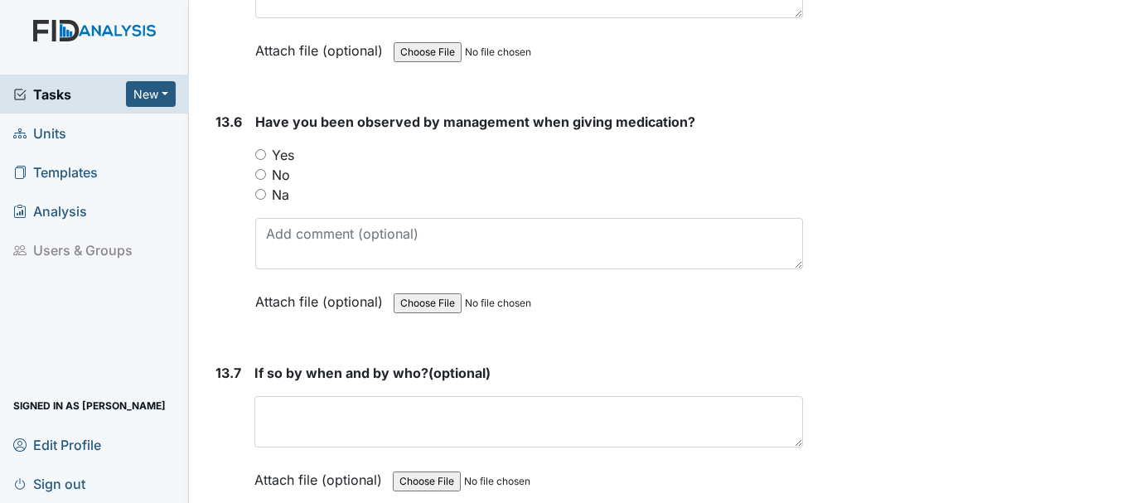
scroll to position [29936, 0]
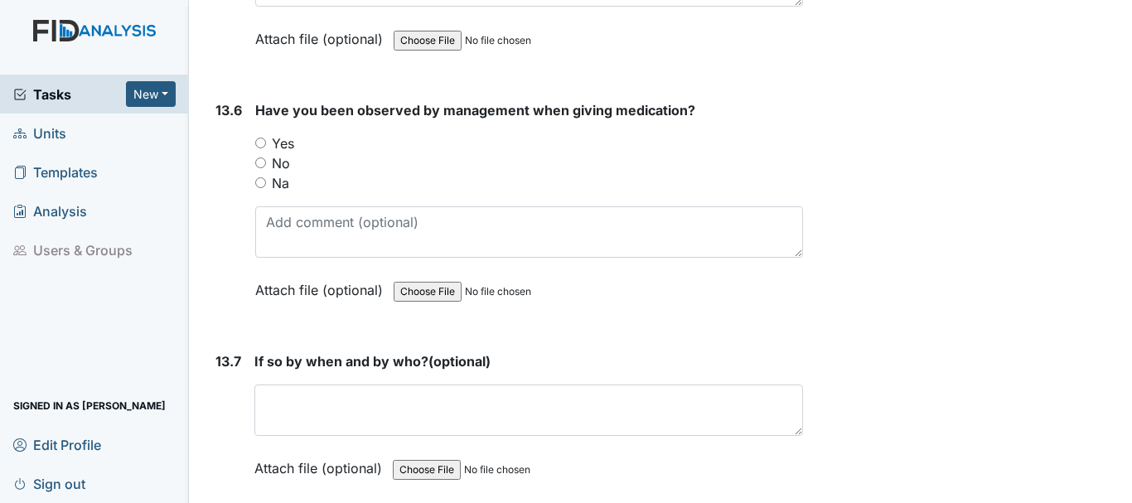
click at [258, 148] on input "Yes" at bounding box center [260, 143] width 11 height 11
radio input "true"
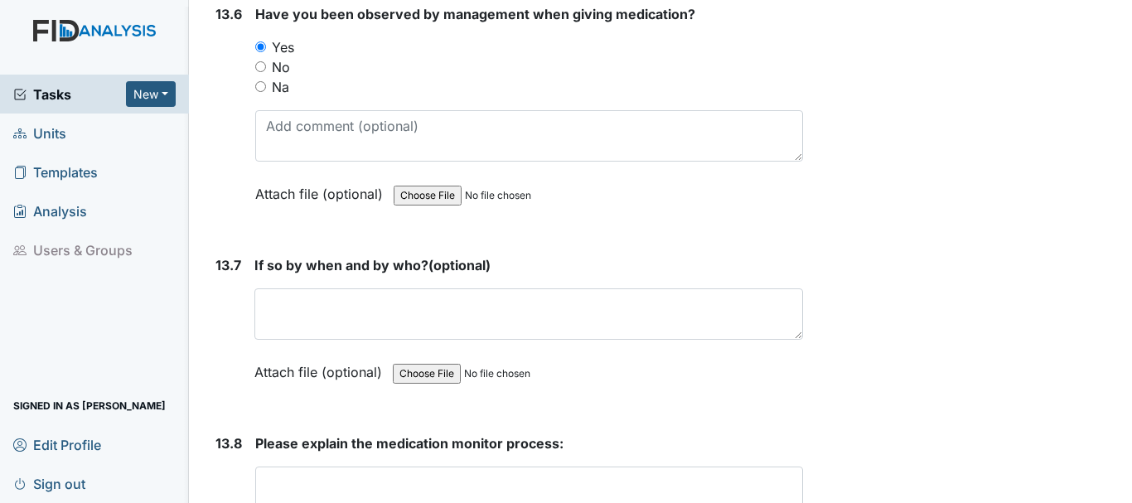
scroll to position [30098, 0]
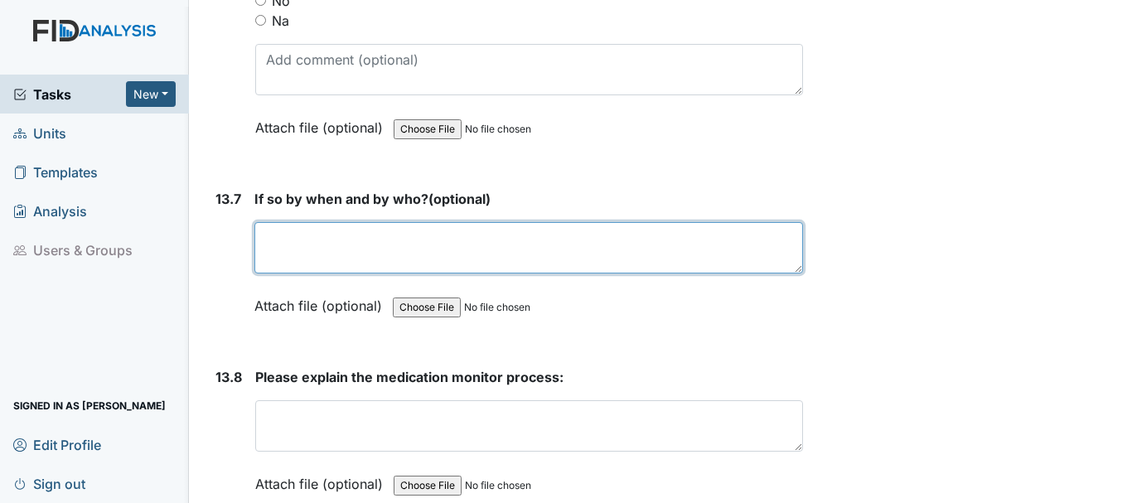
click at [447, 274] on textarea at bounding box center [528, 247] width 549 height 51
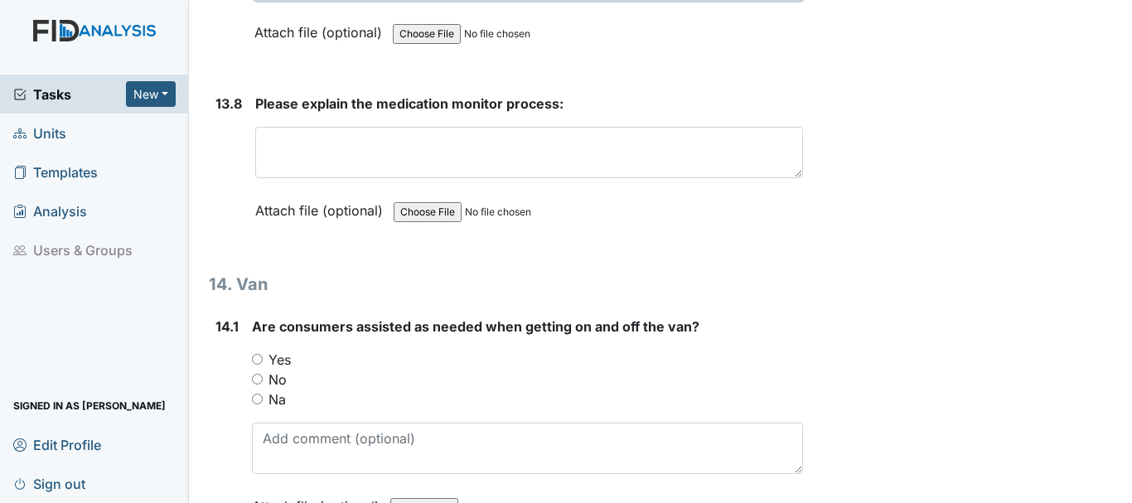
scroll to position [30374, 0]
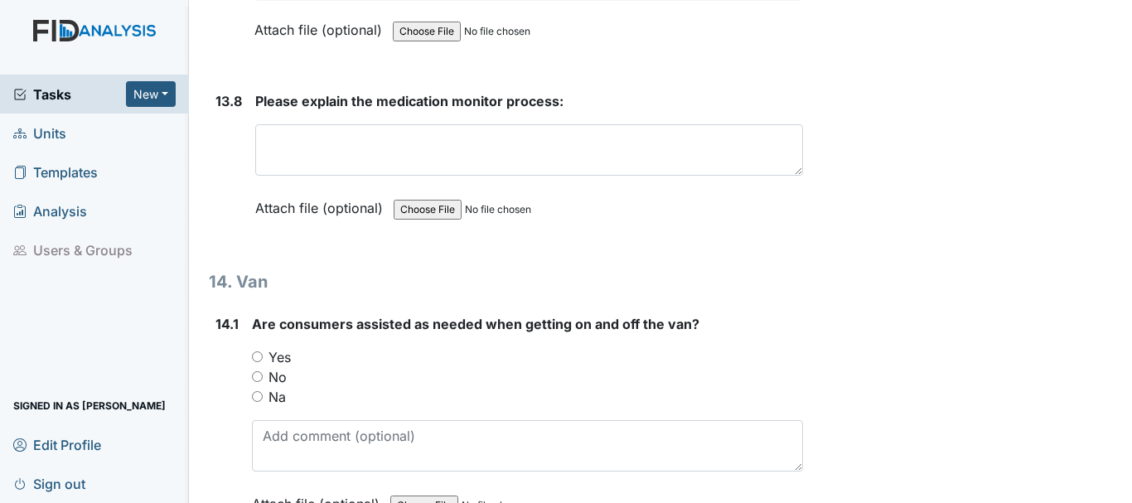
type textarea "[PERSON_NAME] C"
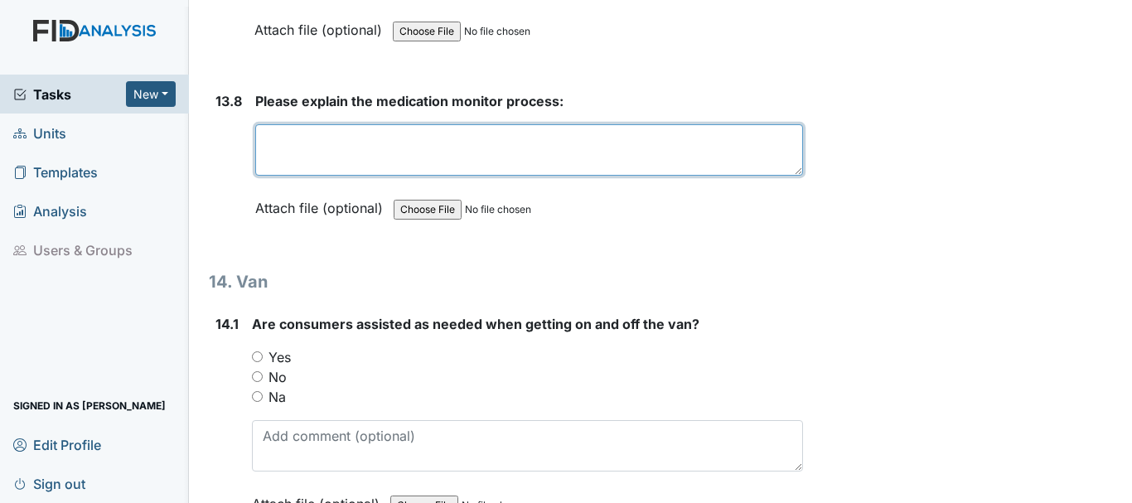
click at [397, 176] on textarea at bounding box center [529, 149] width 548 height 51
click at [391, 176] on textarea "make sure the meds was sign for and the blister pack" at bounding box center [529, 149] width 548 height 51
click at [423, 176] on textarea "make sure the meds was sign for and the blister pack" at bounding box center [529, 149] width 548 height 51
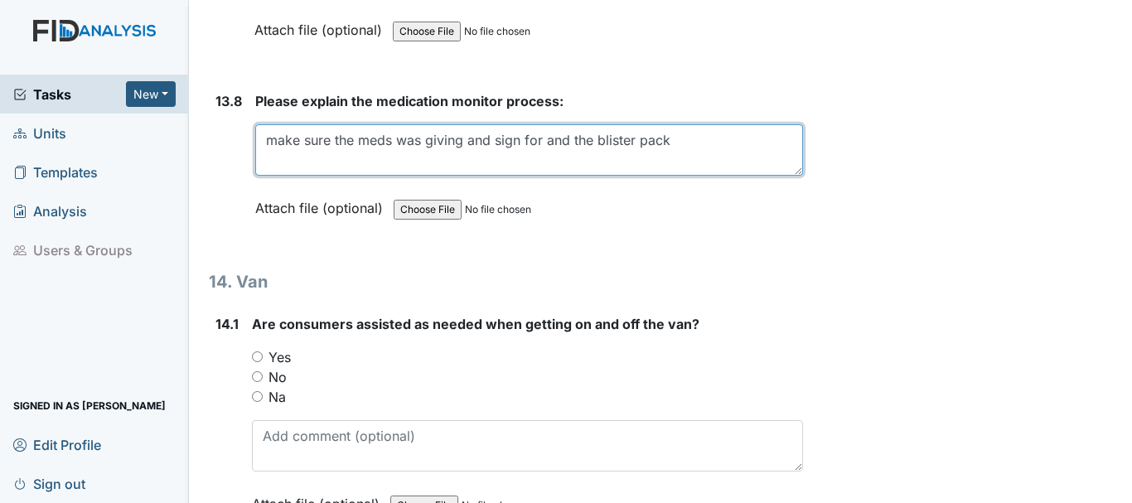
click at [675, 176] on textarea "make sure the meds was giving and sign for and the blister pack" at bounding box center [529, 149] width 548 height 51
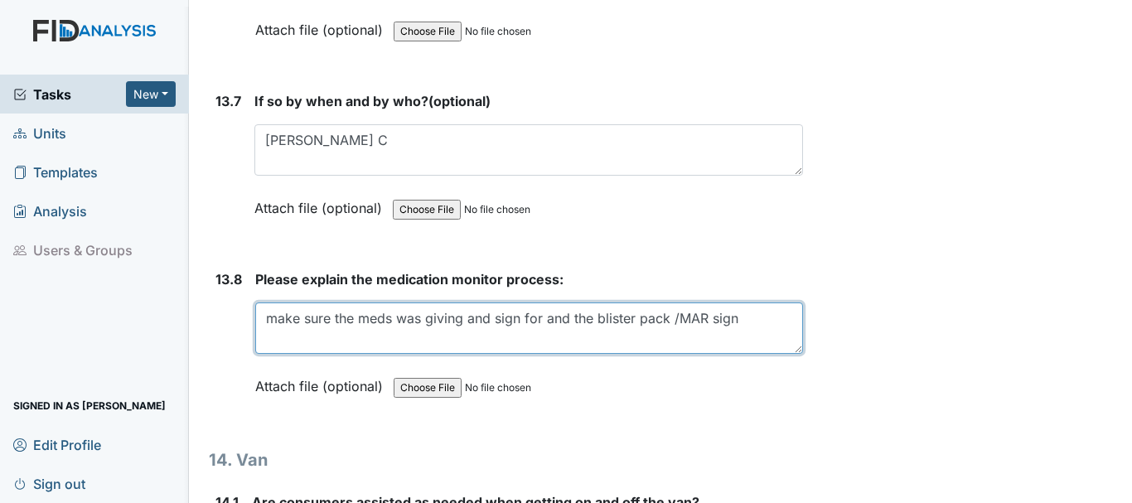
scroll to position [30192, 0]
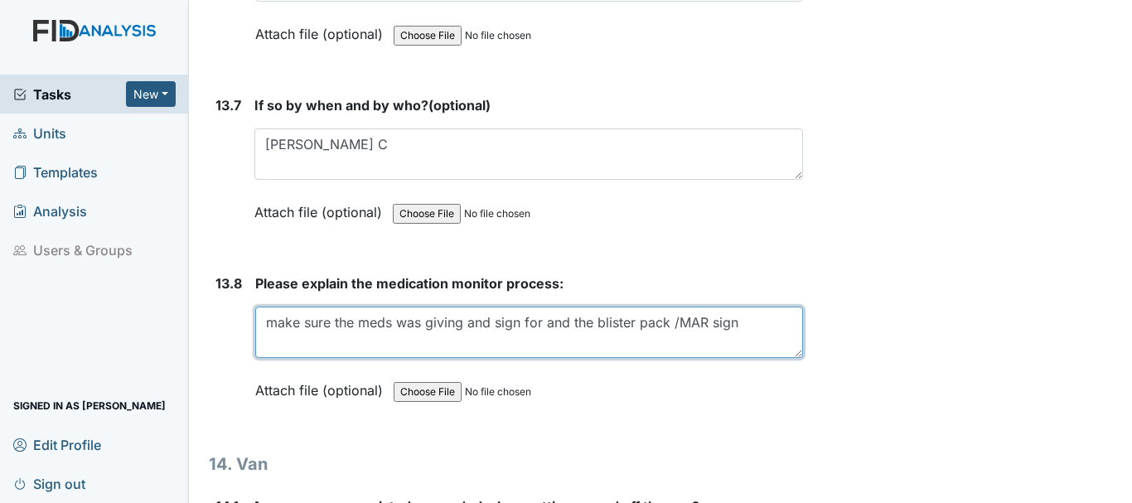
type textarea "make sure the meds was giving and sign for and the blister pack /MAR sign"
